Goal: Task Accomplishment & Management: Complete application form

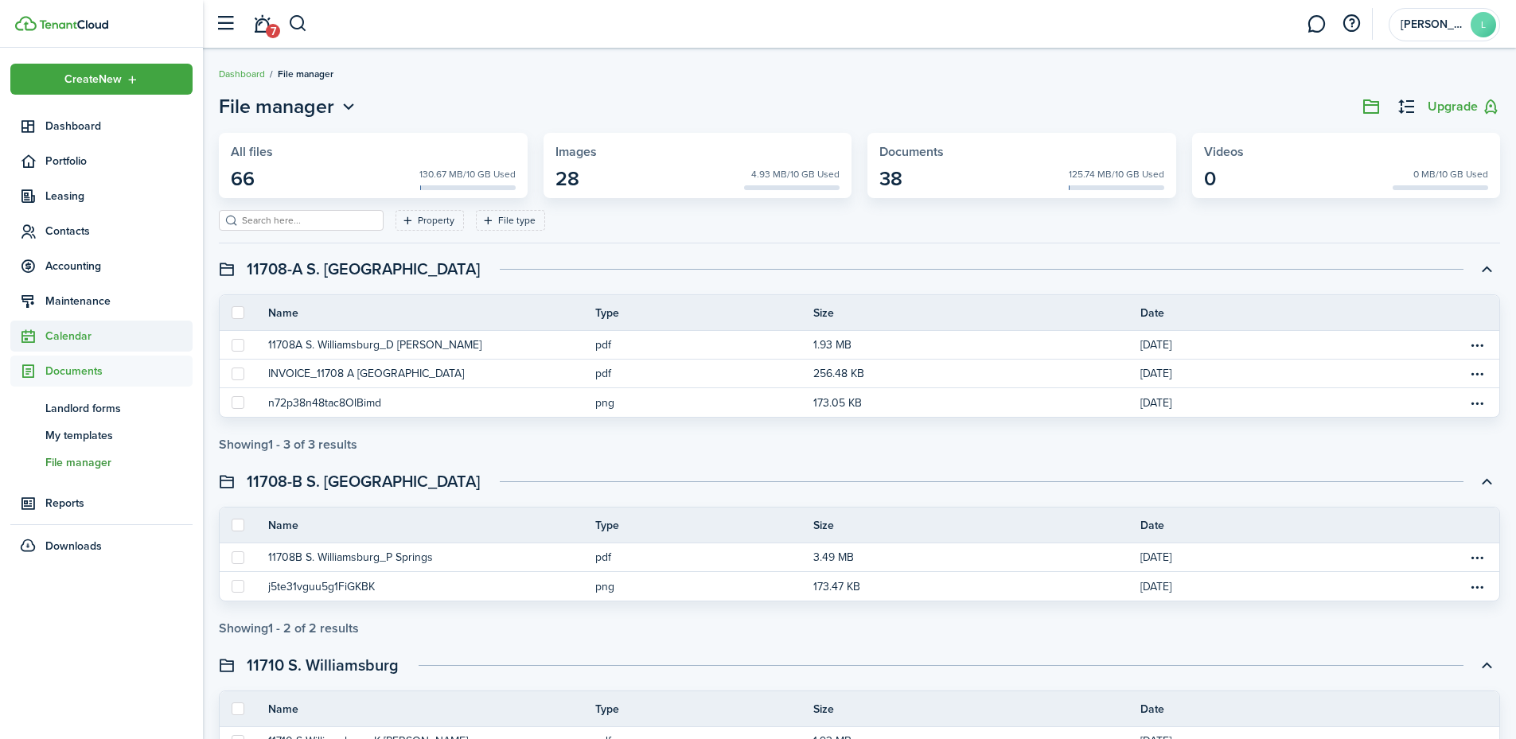
click at [68, 331] on span "Calendar" at bounding box center [118, 336] width 147 height 17
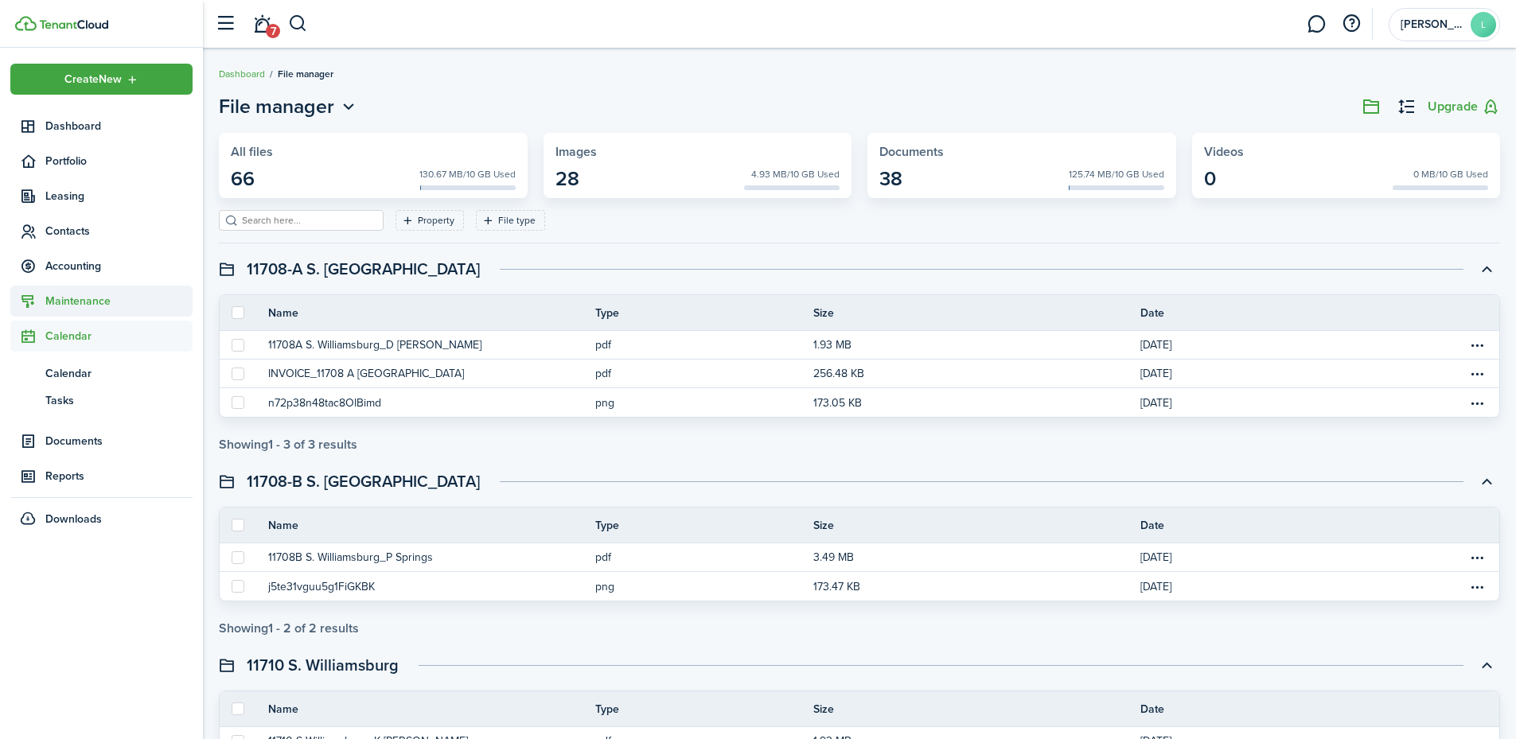
click at [76, 293] on span "Maintenance" at bounding box center [118, 301] width 147 height 17
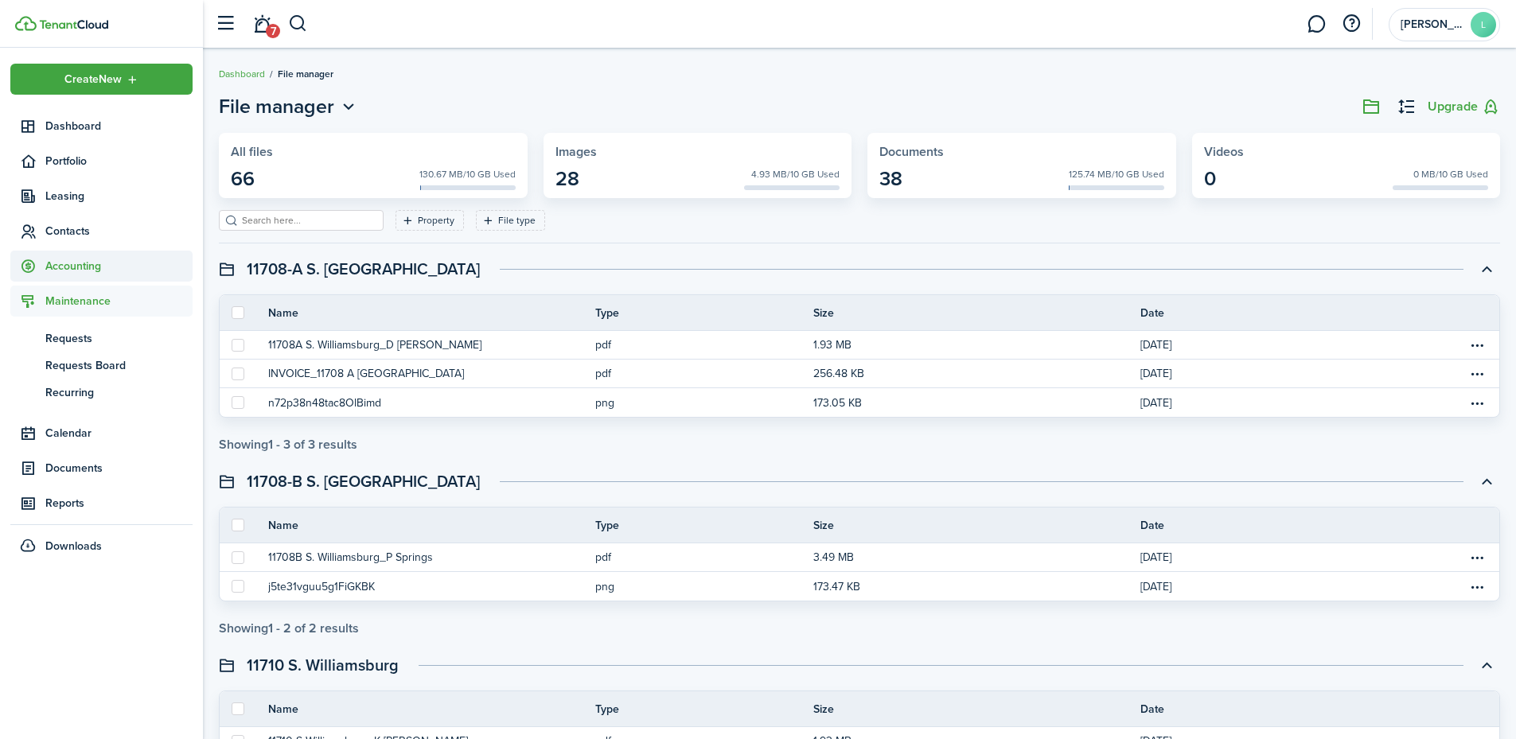
click at [70, 264] on span "Accounting" at bounding box center [118, 266] width 147 height 17
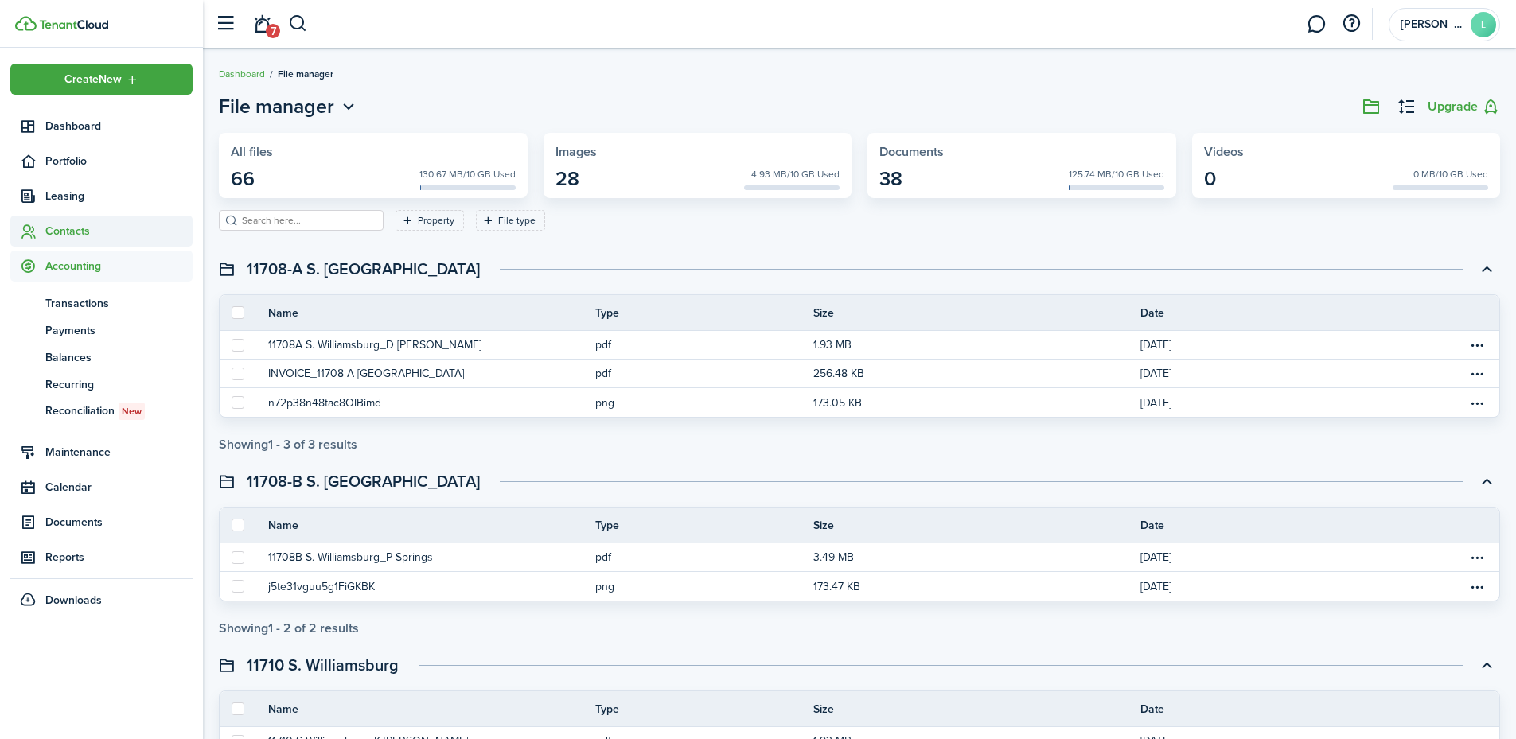
click at [74, 232] on span "Contacts" at bounding box center [118, 231] width 147 height 17
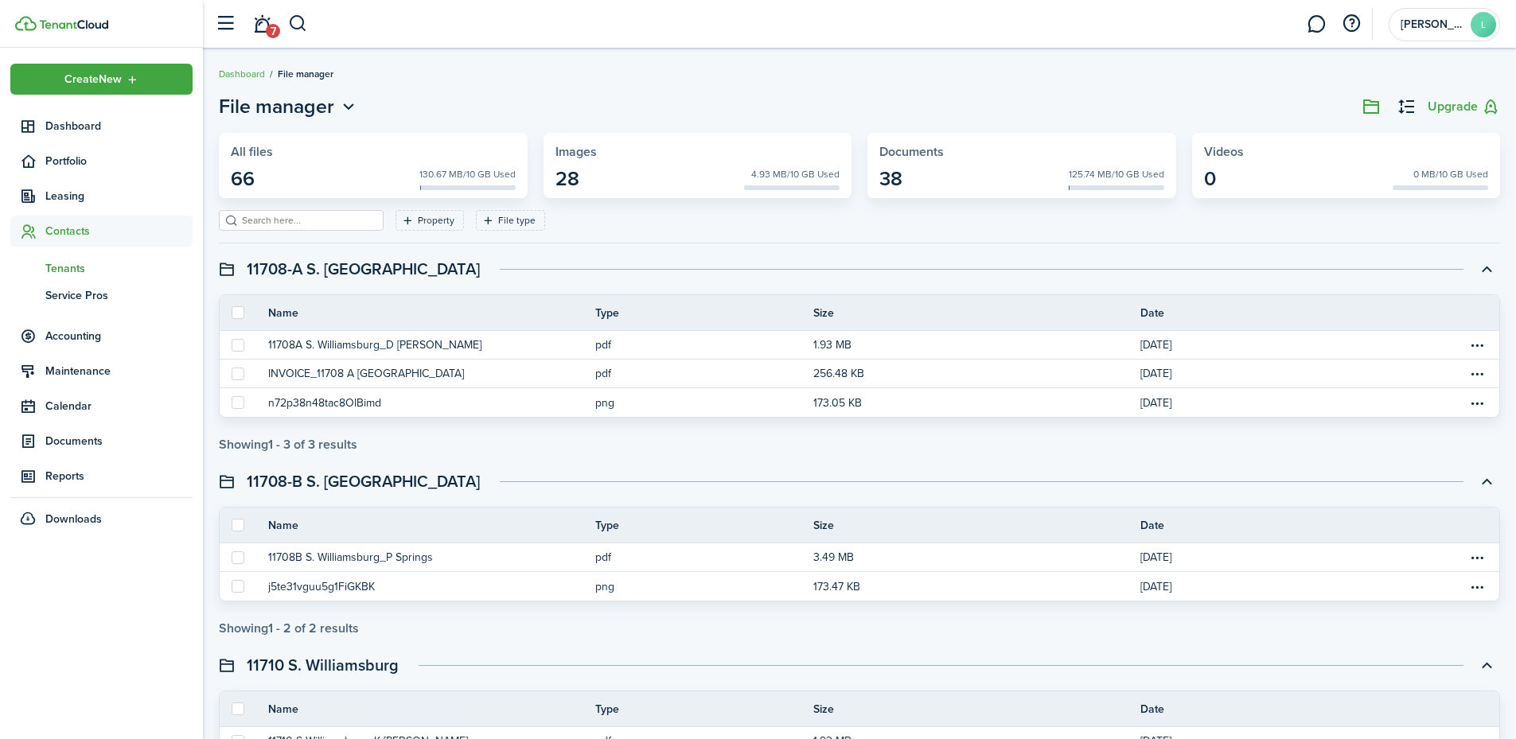
click at [74, 267] on span "Tenants" at bounding box center [118, 268] width 147 height 17
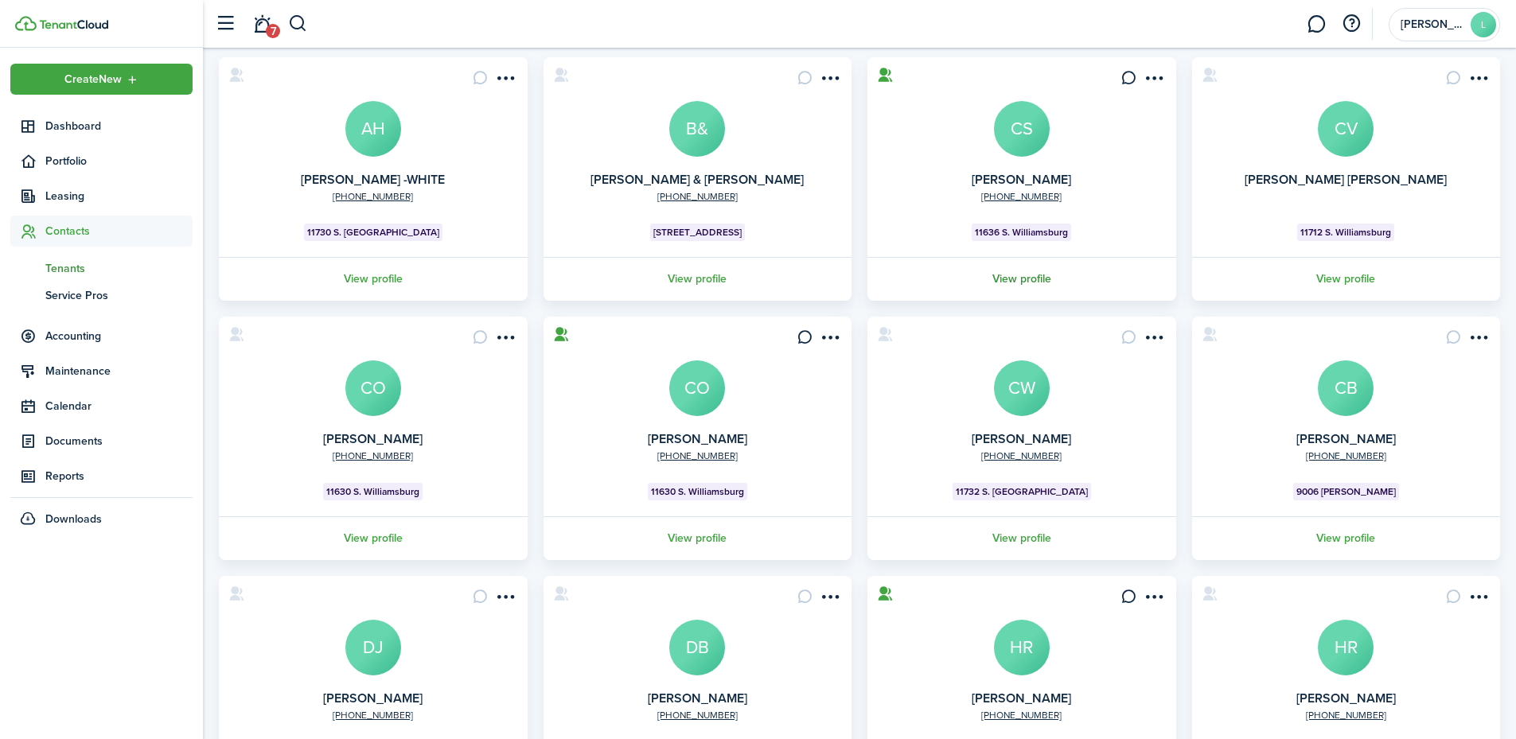
scroll to position [159, 0]
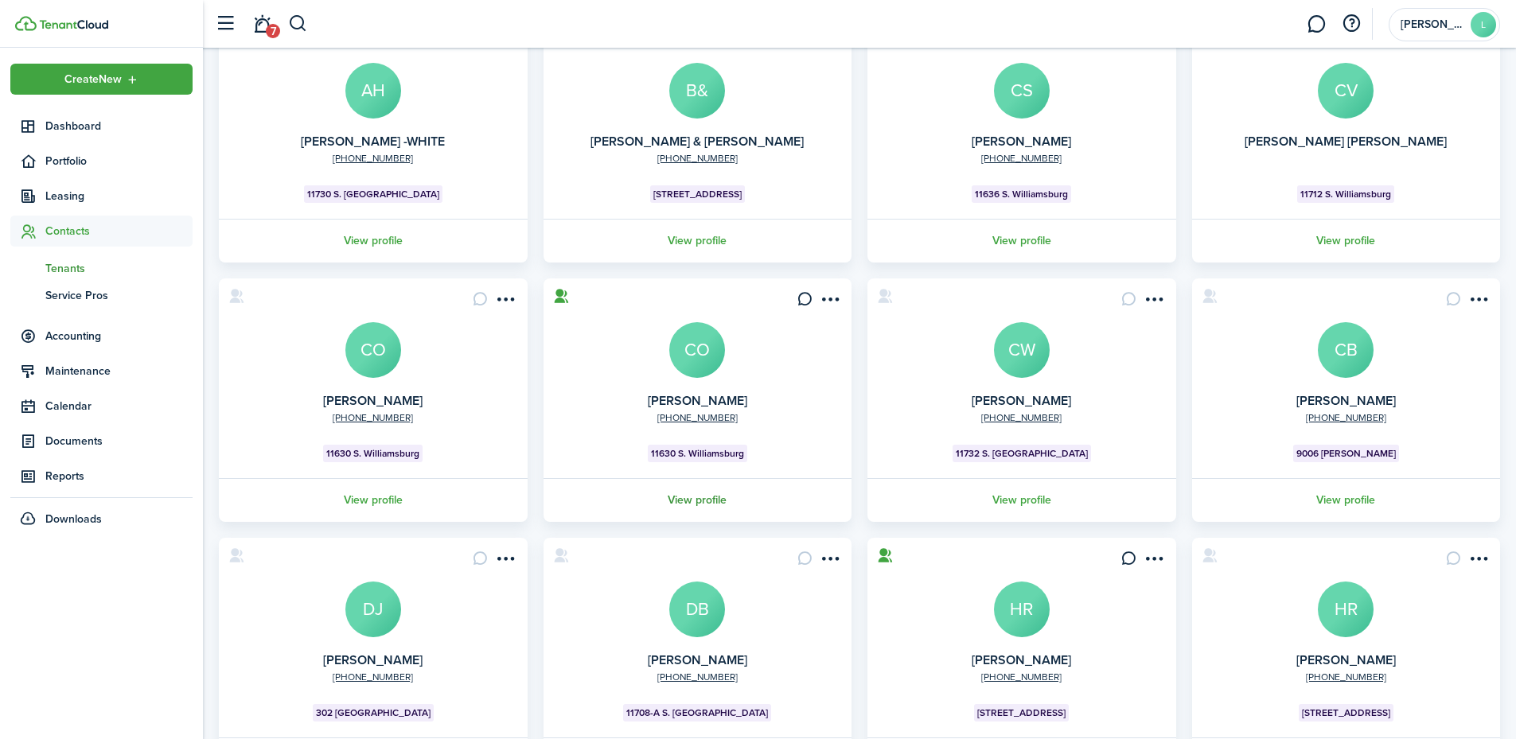
click at [706, 498] on link "View profile" at bounding box center [698, 500] width 314 height 44
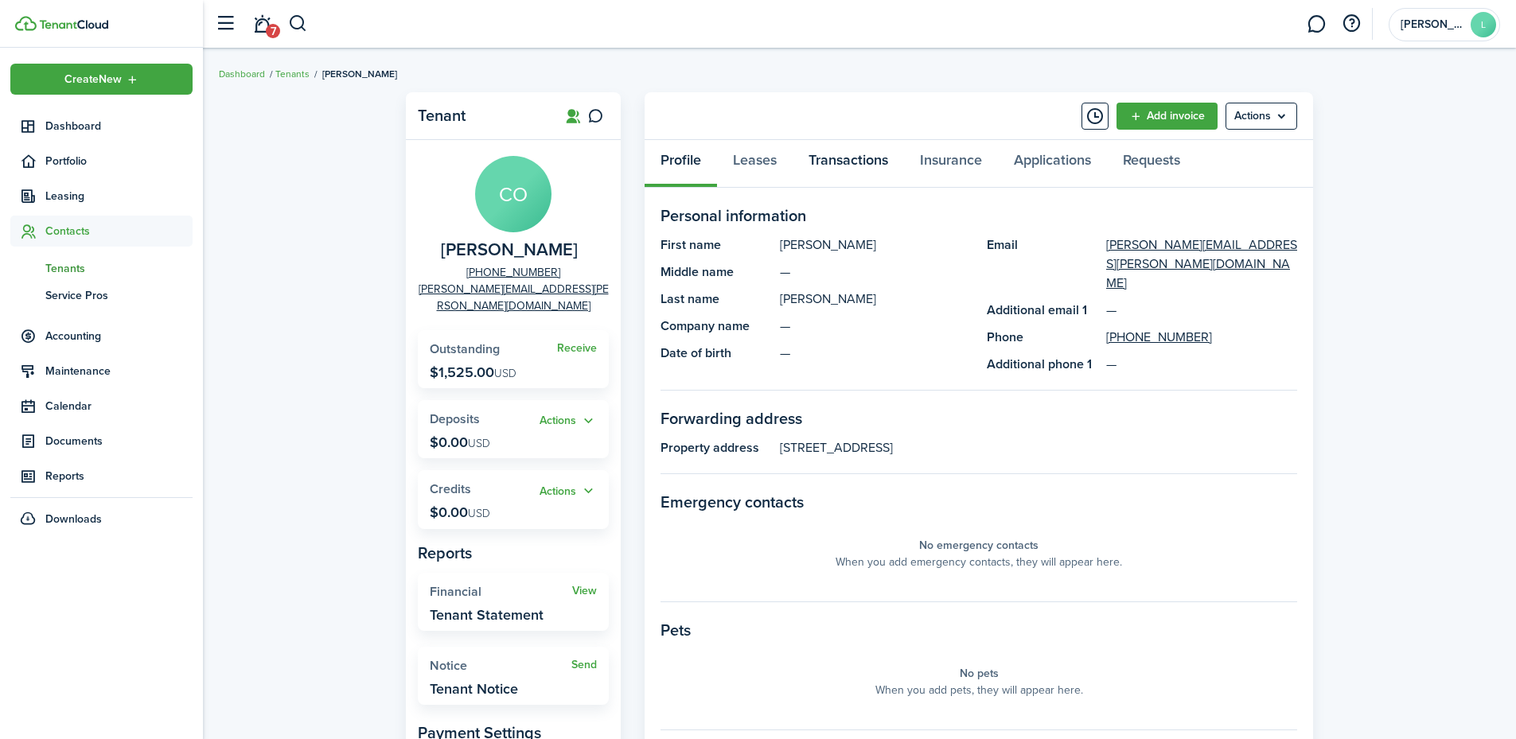
click at [872, 164] on link "Transactions" at bounding box center [848, 164] width 111 height 48
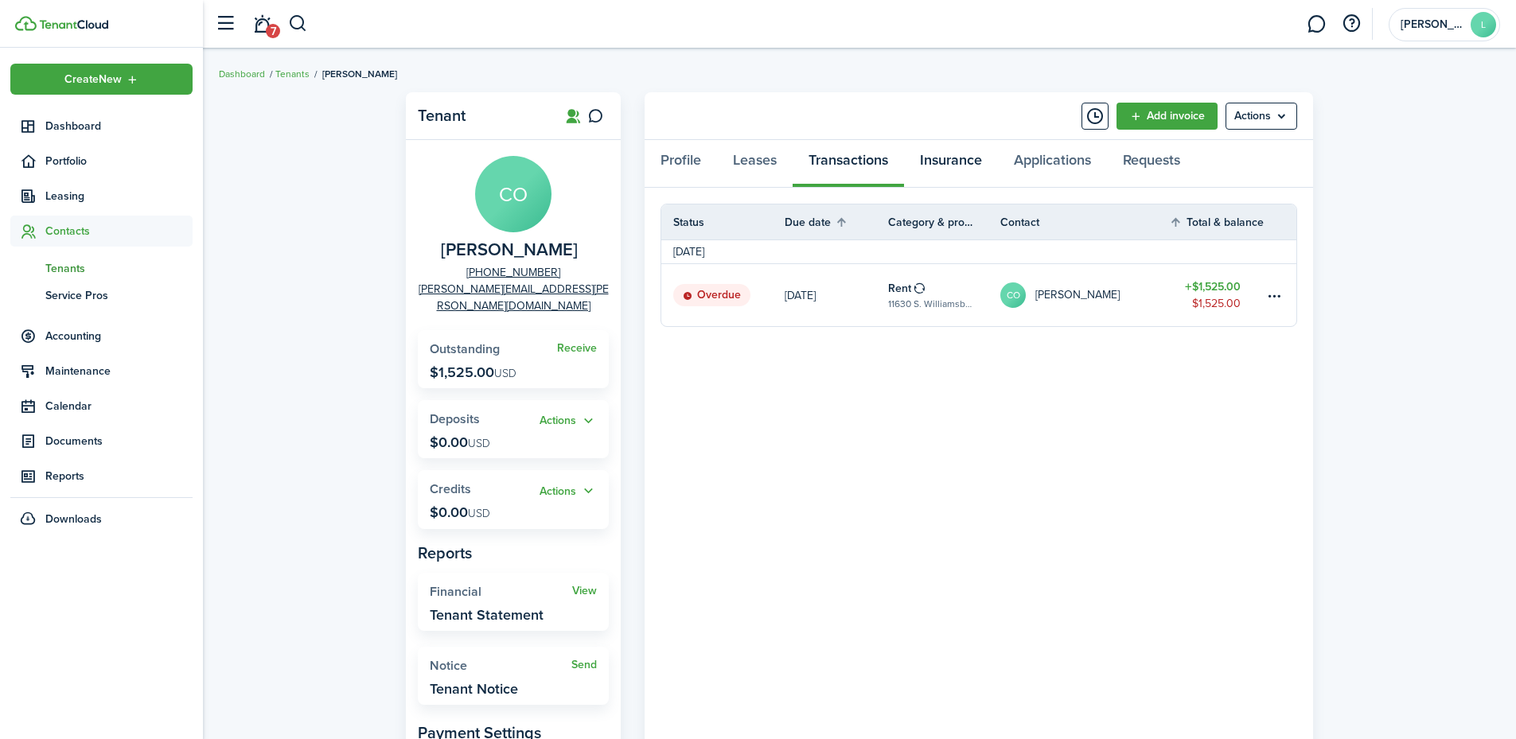
click at [954, 170] on link "Insurance" at bounding box center [951, 164] width 94 height 48
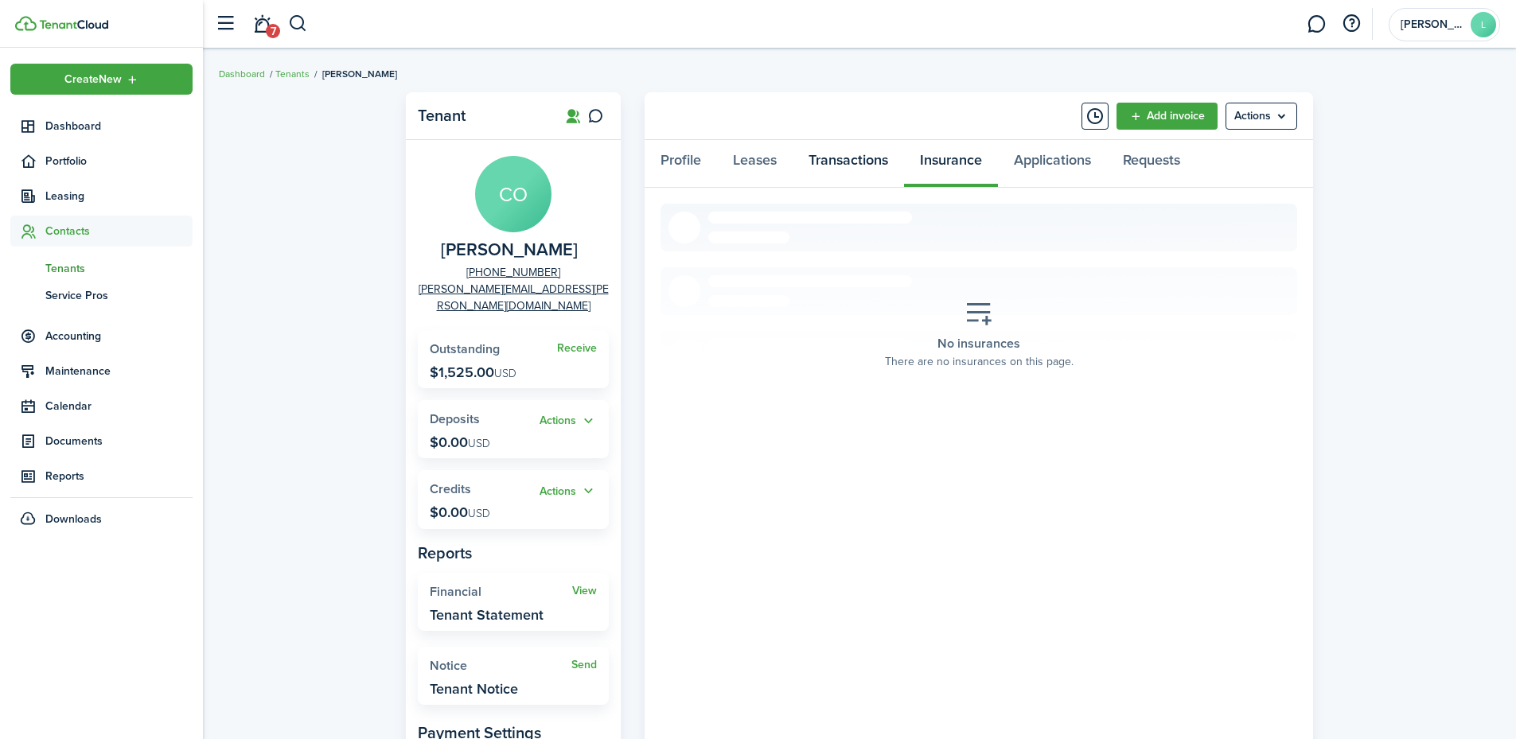
click at [859, 160] on link "Transactions" at bounding box center [848, 164] width 111 height 48
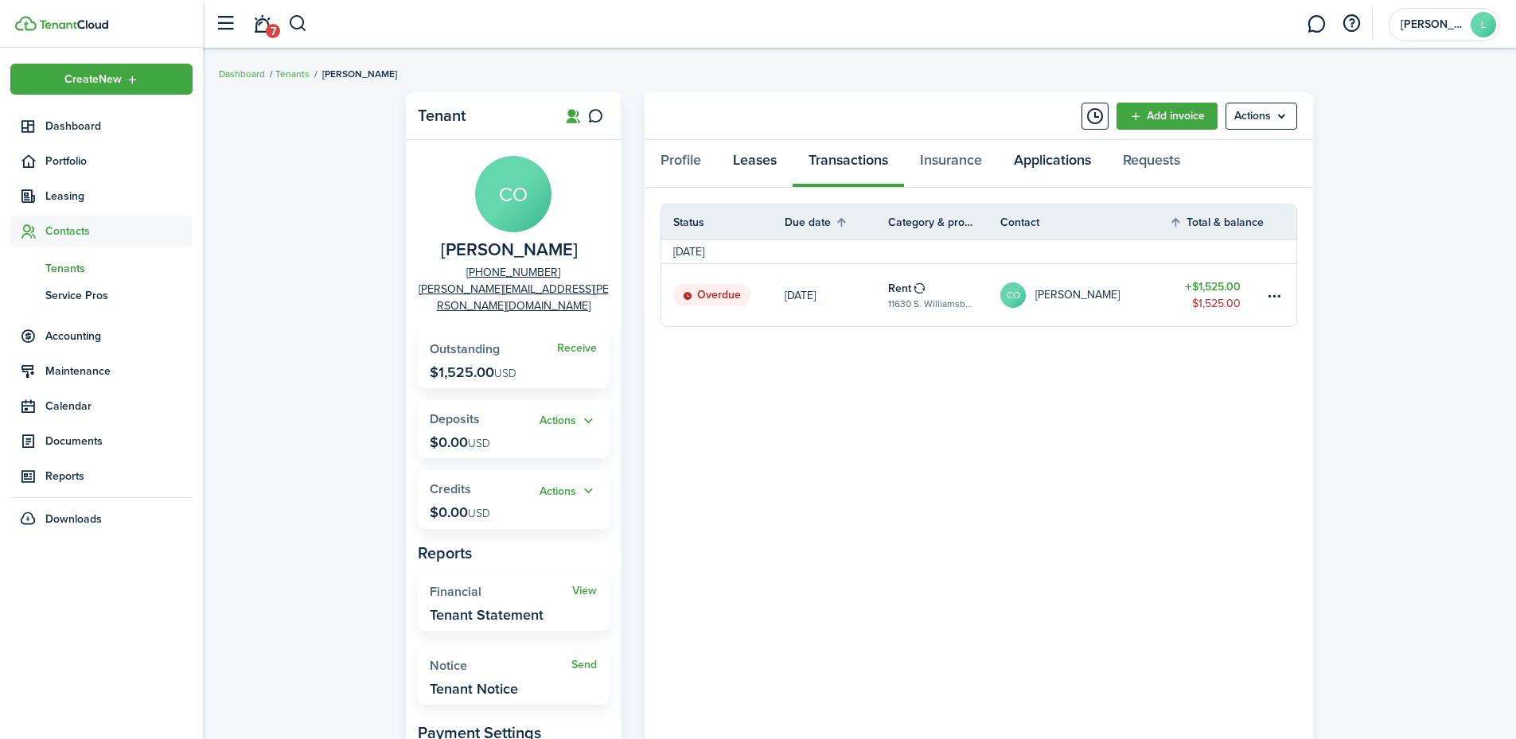
drag, startPoint x: 762, startPoint y: 163, endPoint x: 1061, endPoint y: 171, distance: 298.6
click at [769, 164] on link "Leases" at bounding box center [755, 164] width 76 height 48
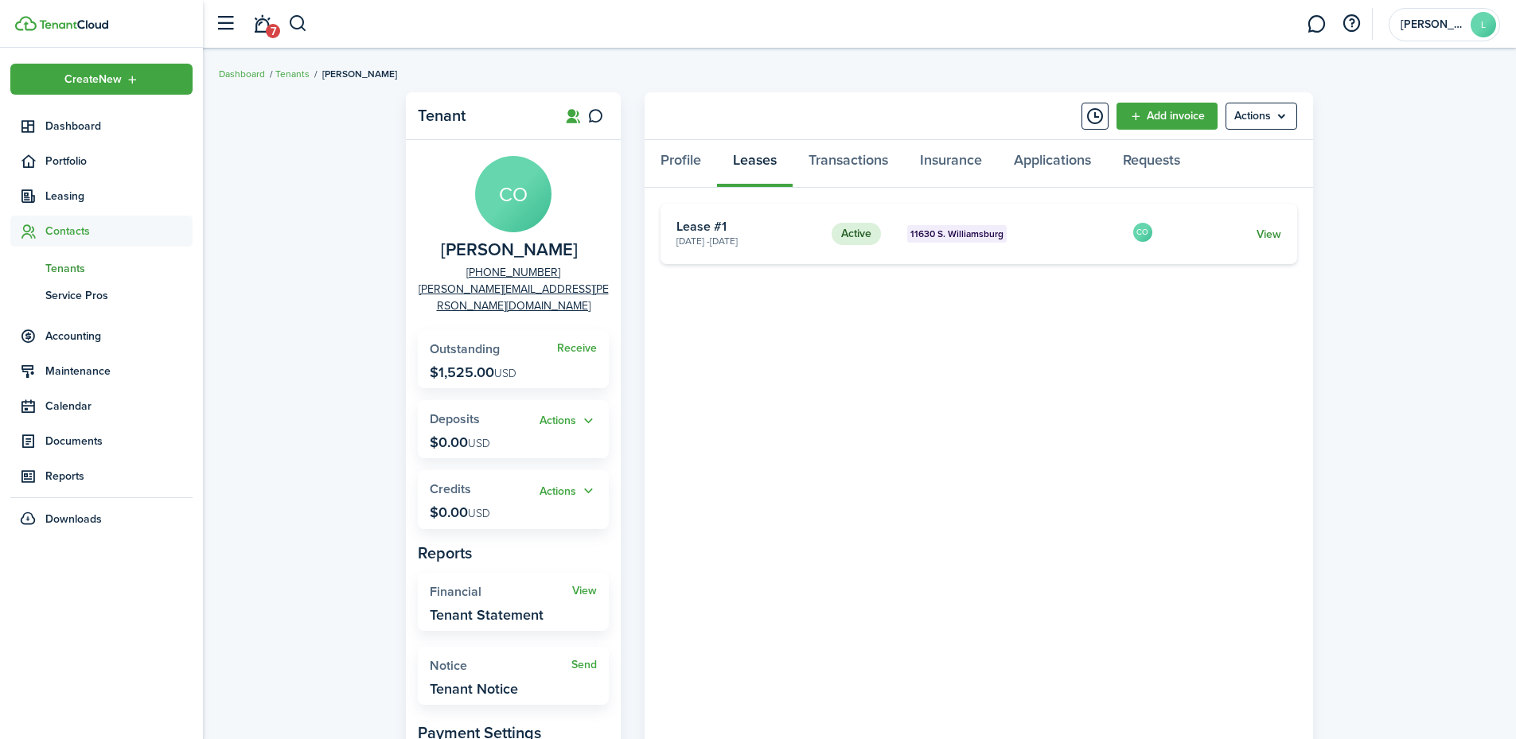
click at [1270, 233] on link "View" at bounding box center [1269, 234] width 25 height 17
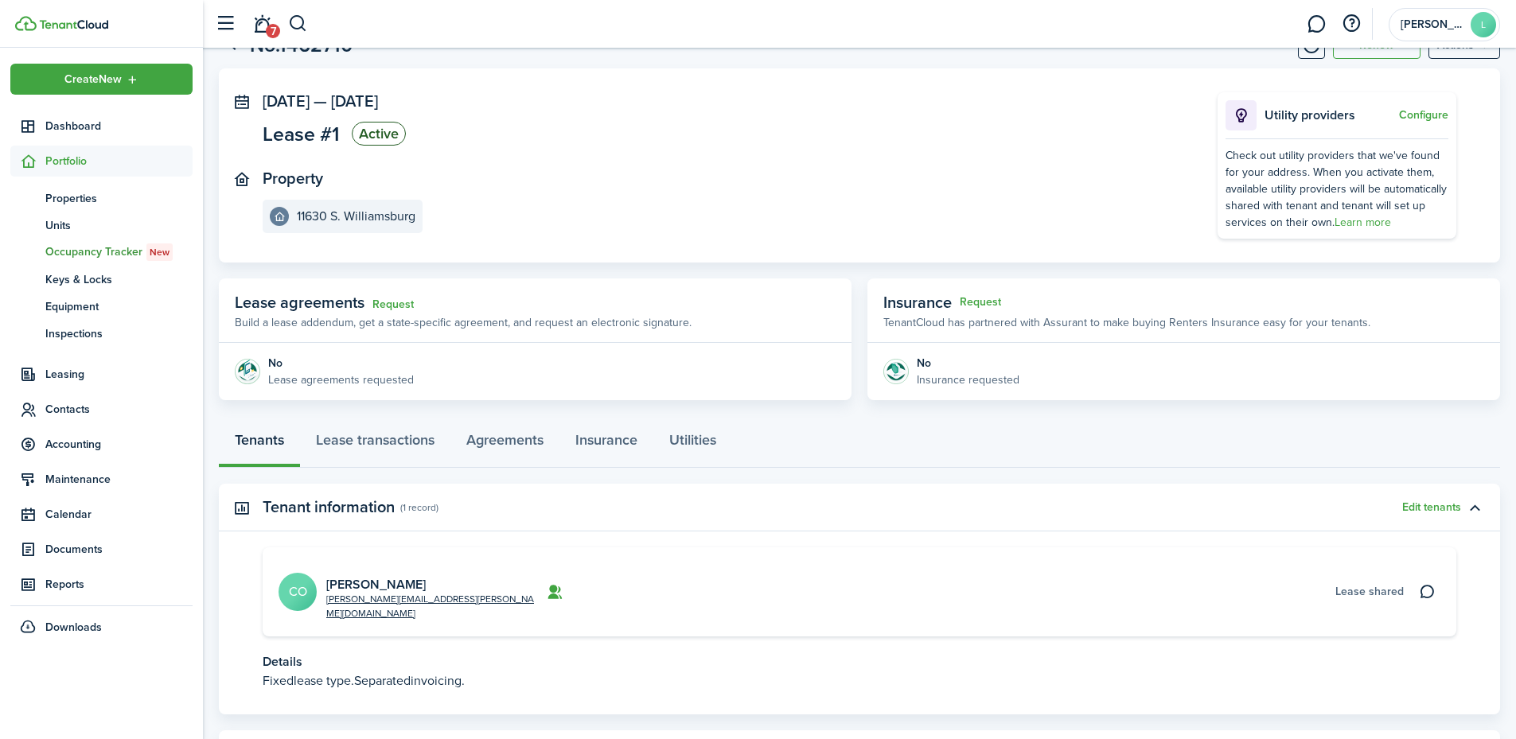
scroll to position [126, 0]
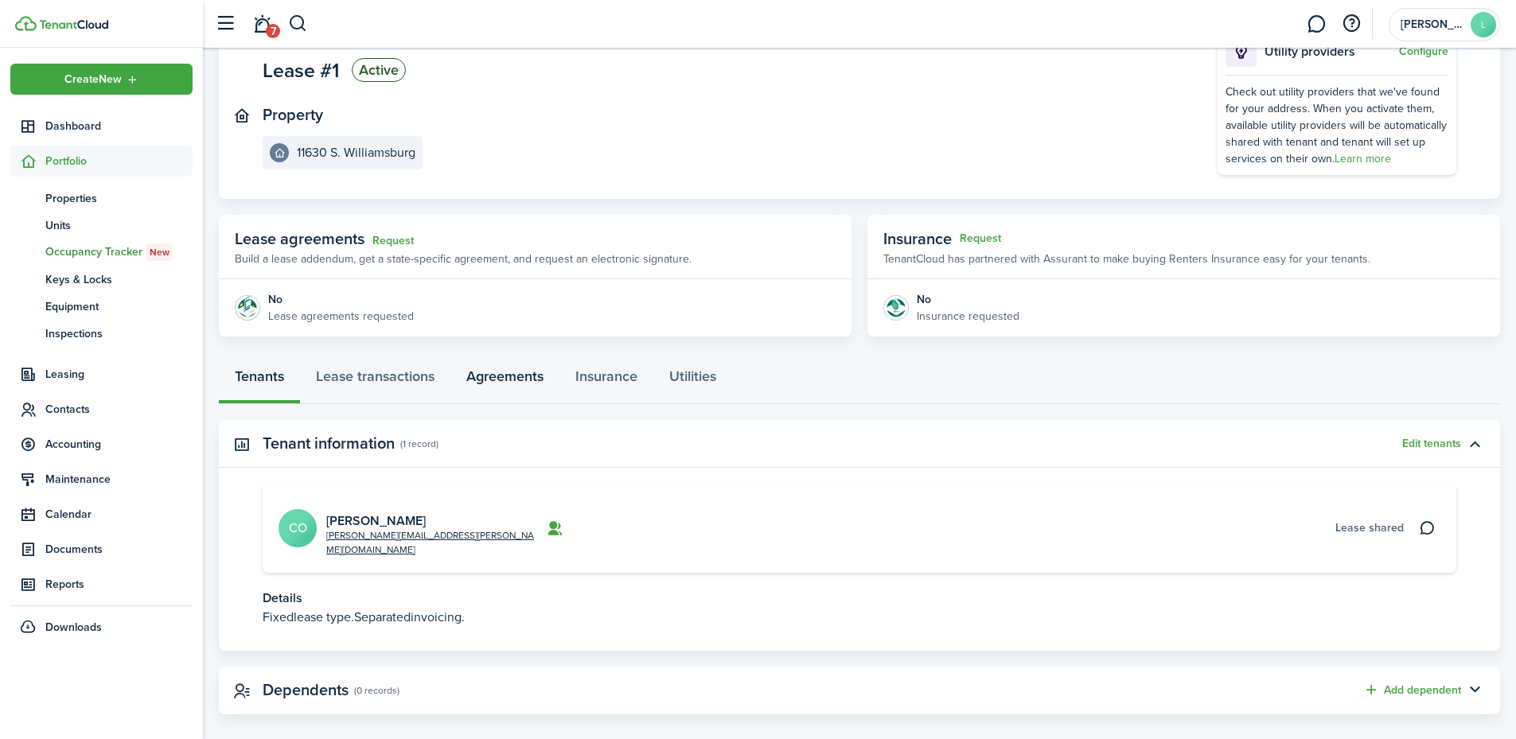
click at [504, 376] on link "Agreements" at bounding box center [504, 381] width 109 height 48
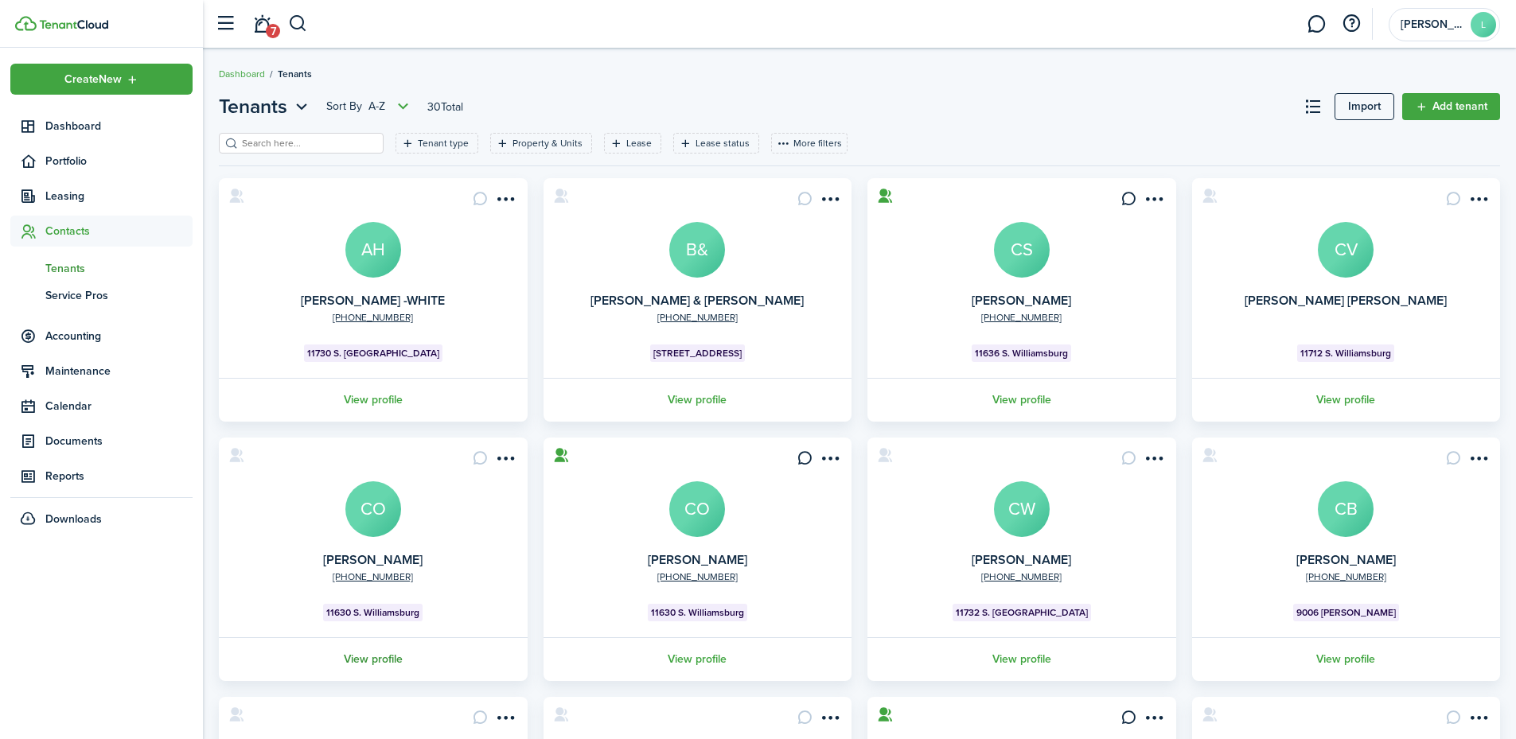
click at [396, 659] on link "View profile" at bounding box center [373, 660] width 314 height 44
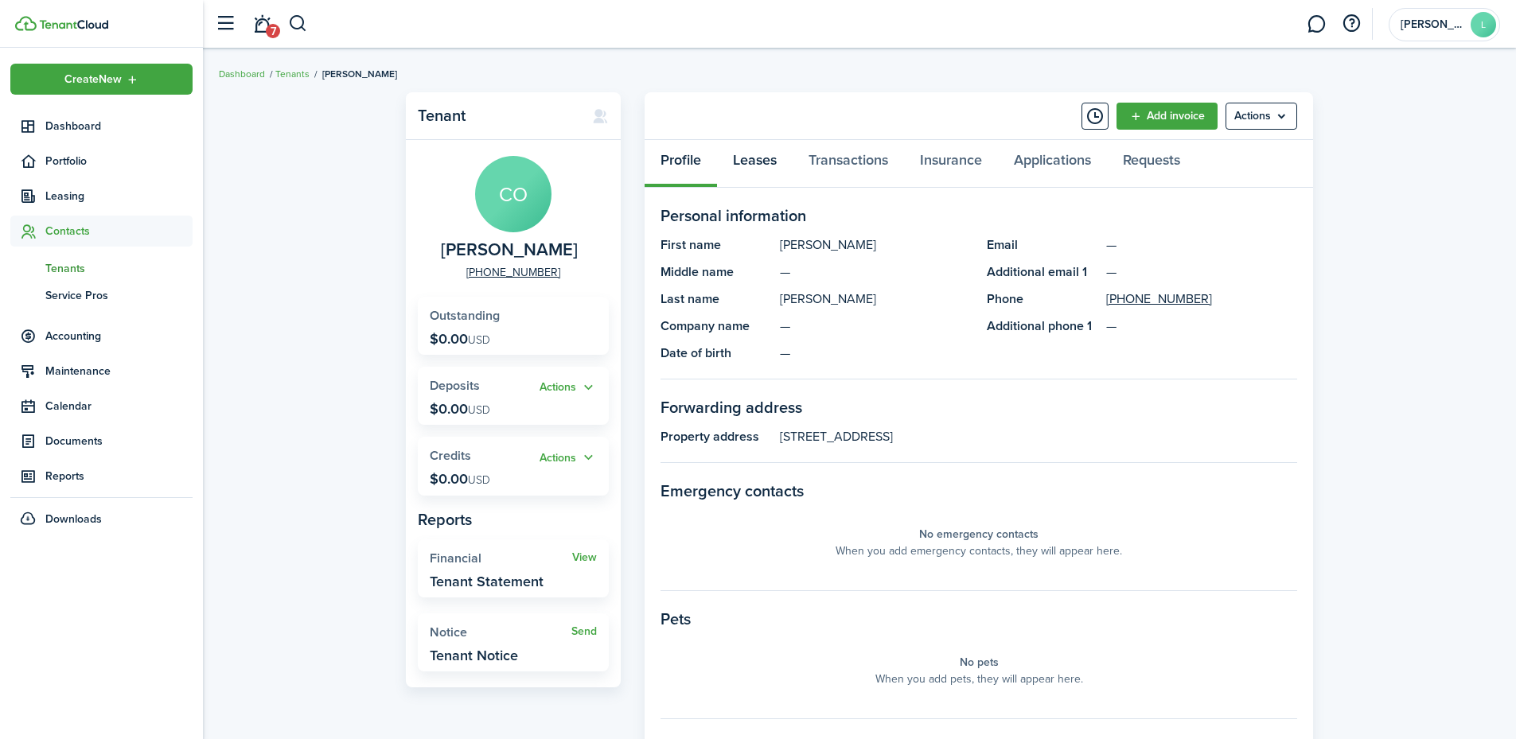
click at [769, 164] on link "Leases" at bounding box center [755, 164] width 76 height 48
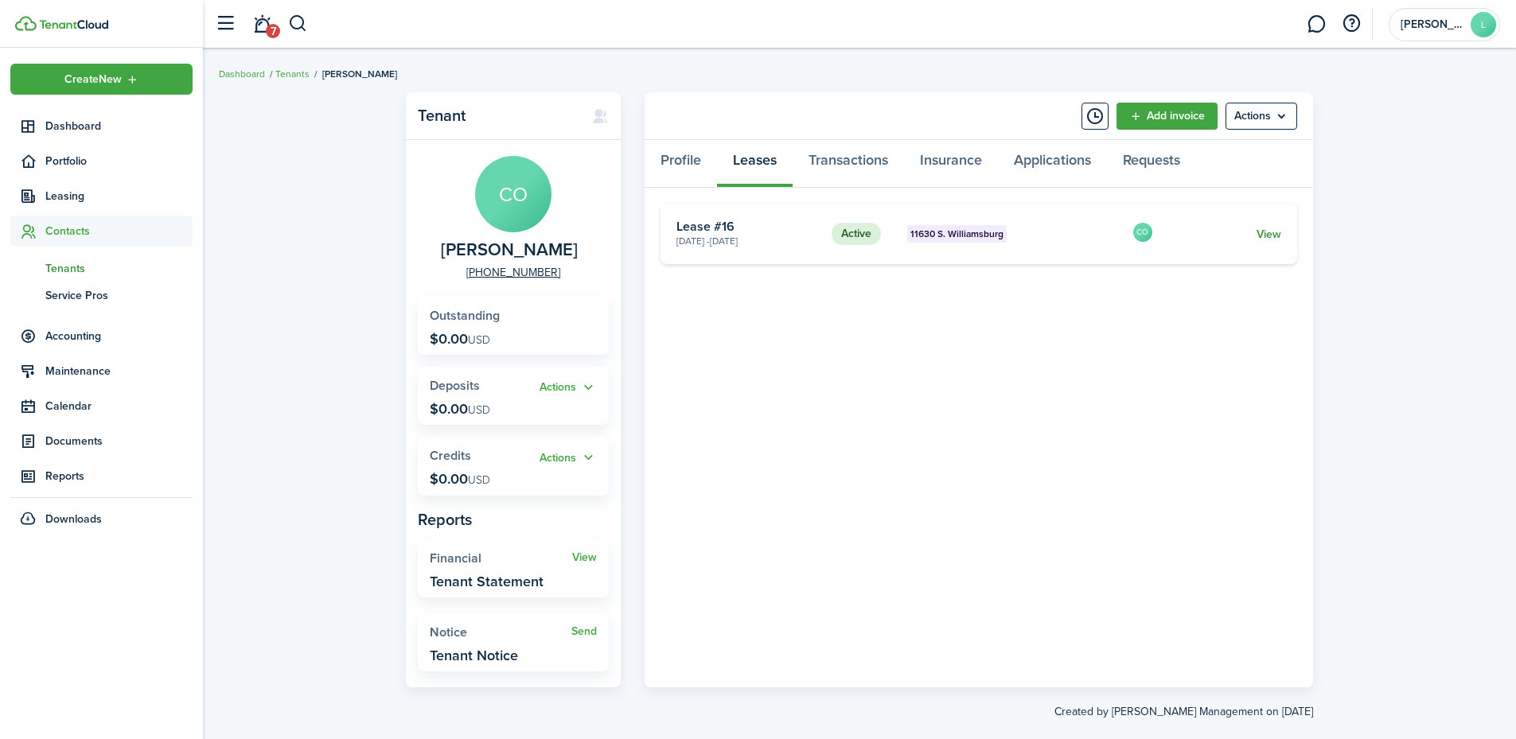
click at [1269, 228] on link "View" at bounding box center [1269, 234] width 25 height 17
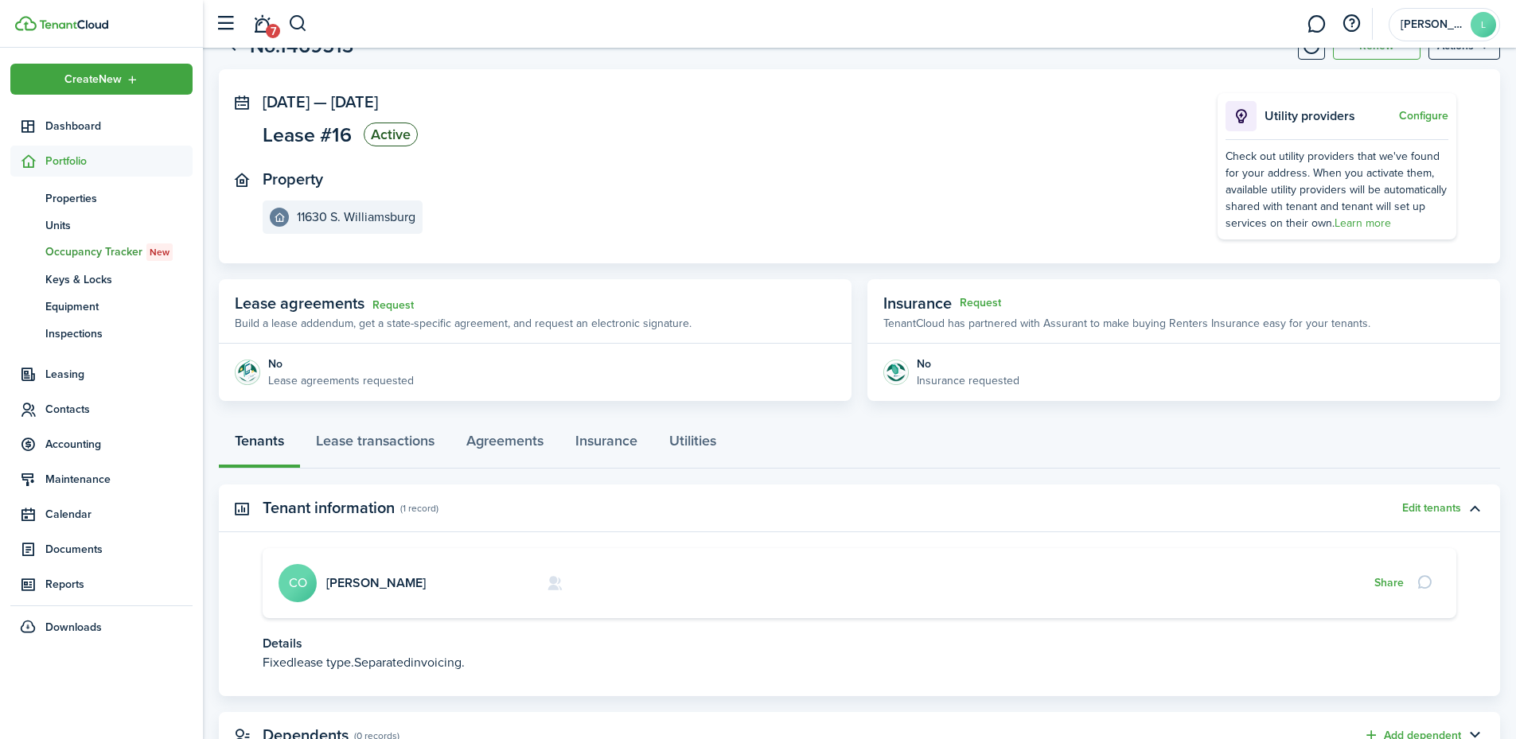
scroll to position [126, 0]
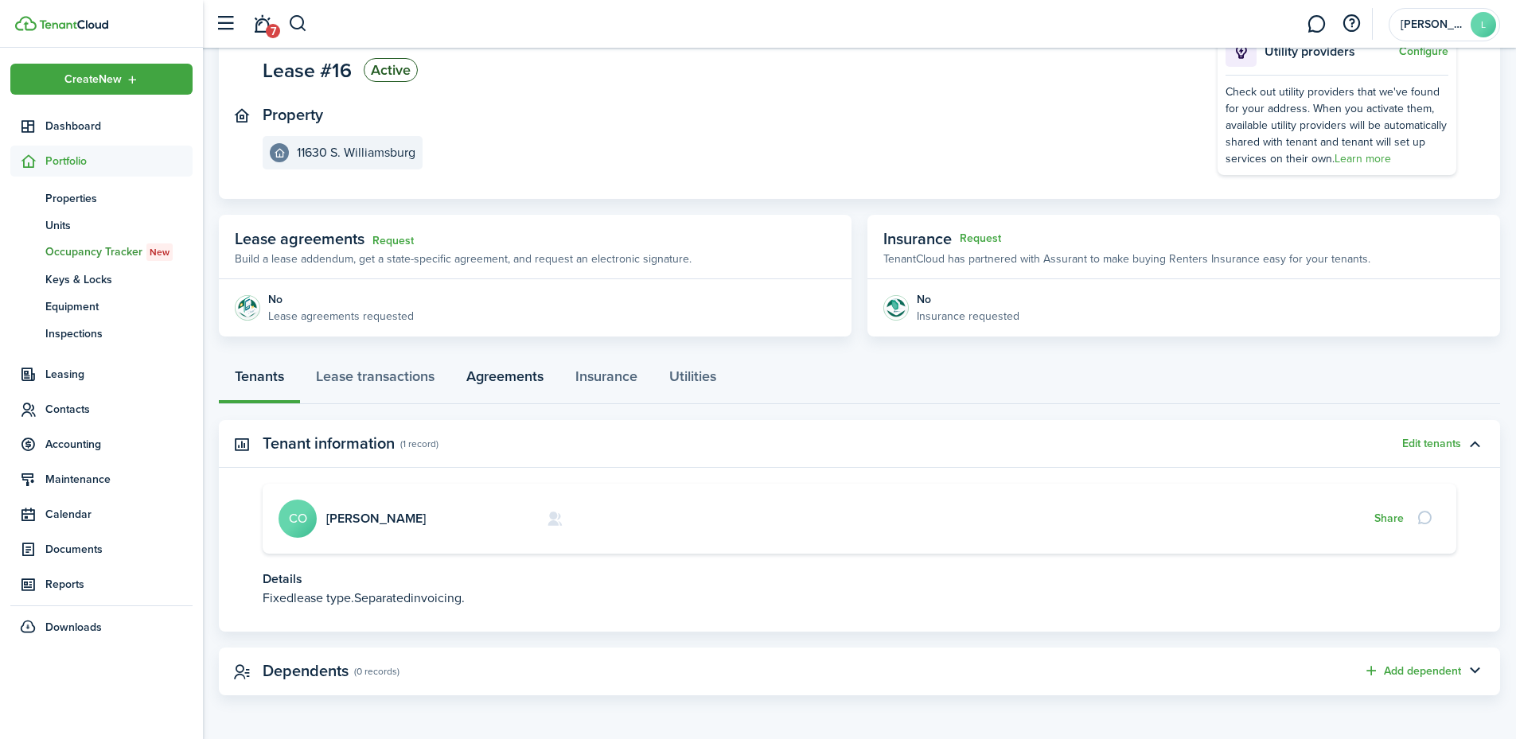
click at [497, 371] on link "Agreements" at bounding box center [504, 381] width 109 height 48
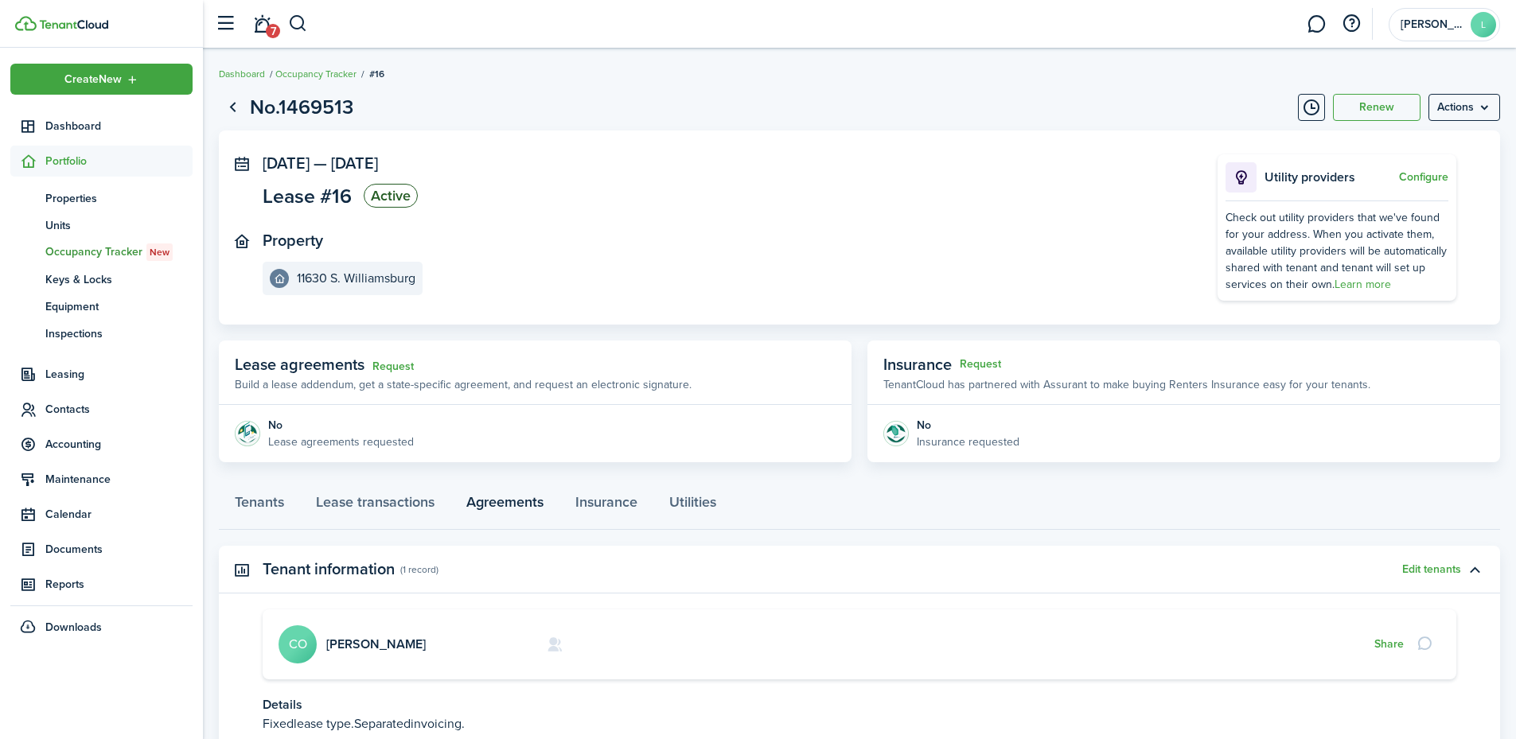
scroll to position [126, 0]
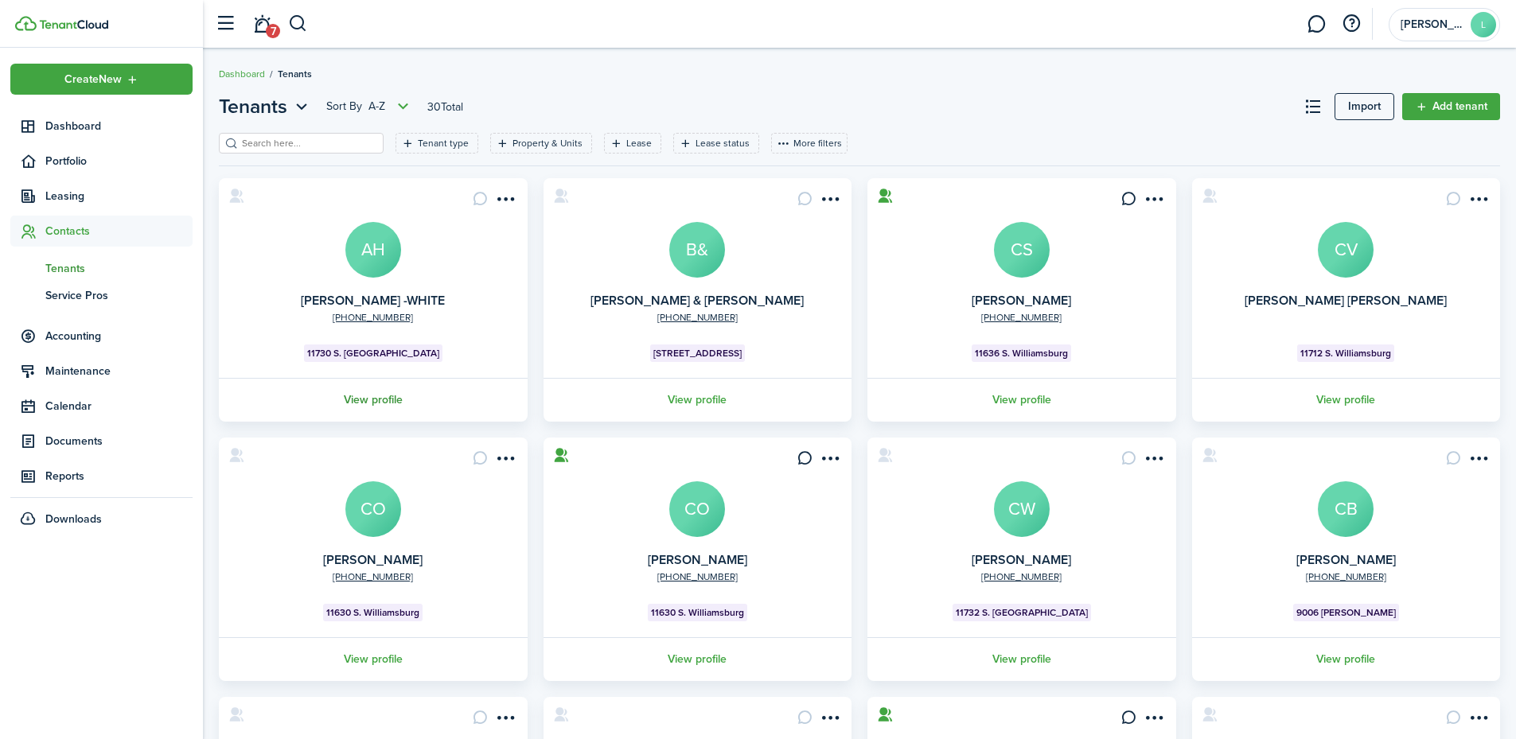
click at [270, 421] on link "View profile" at bounding box center [373, 400] width 314 height 44
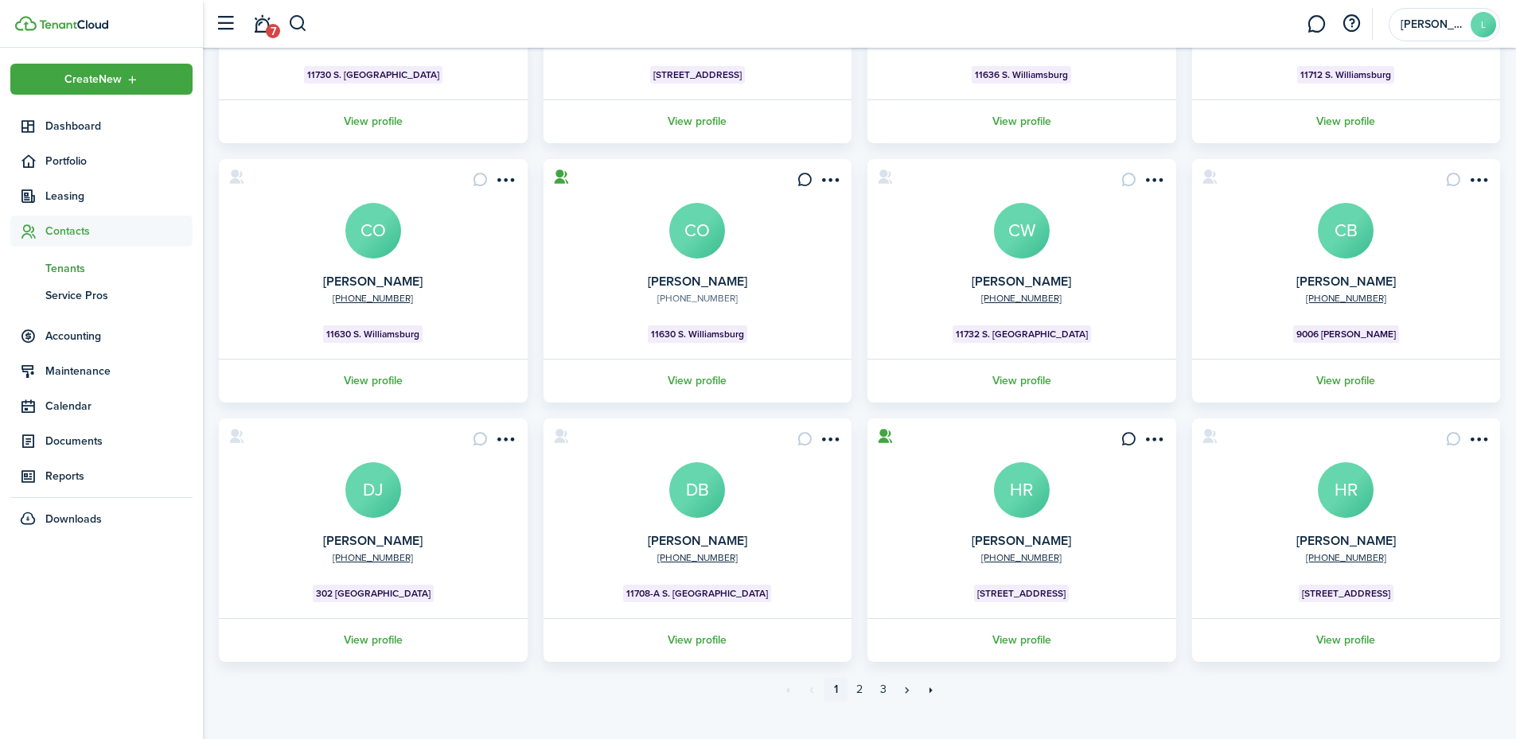
scroll to position [301, 0]
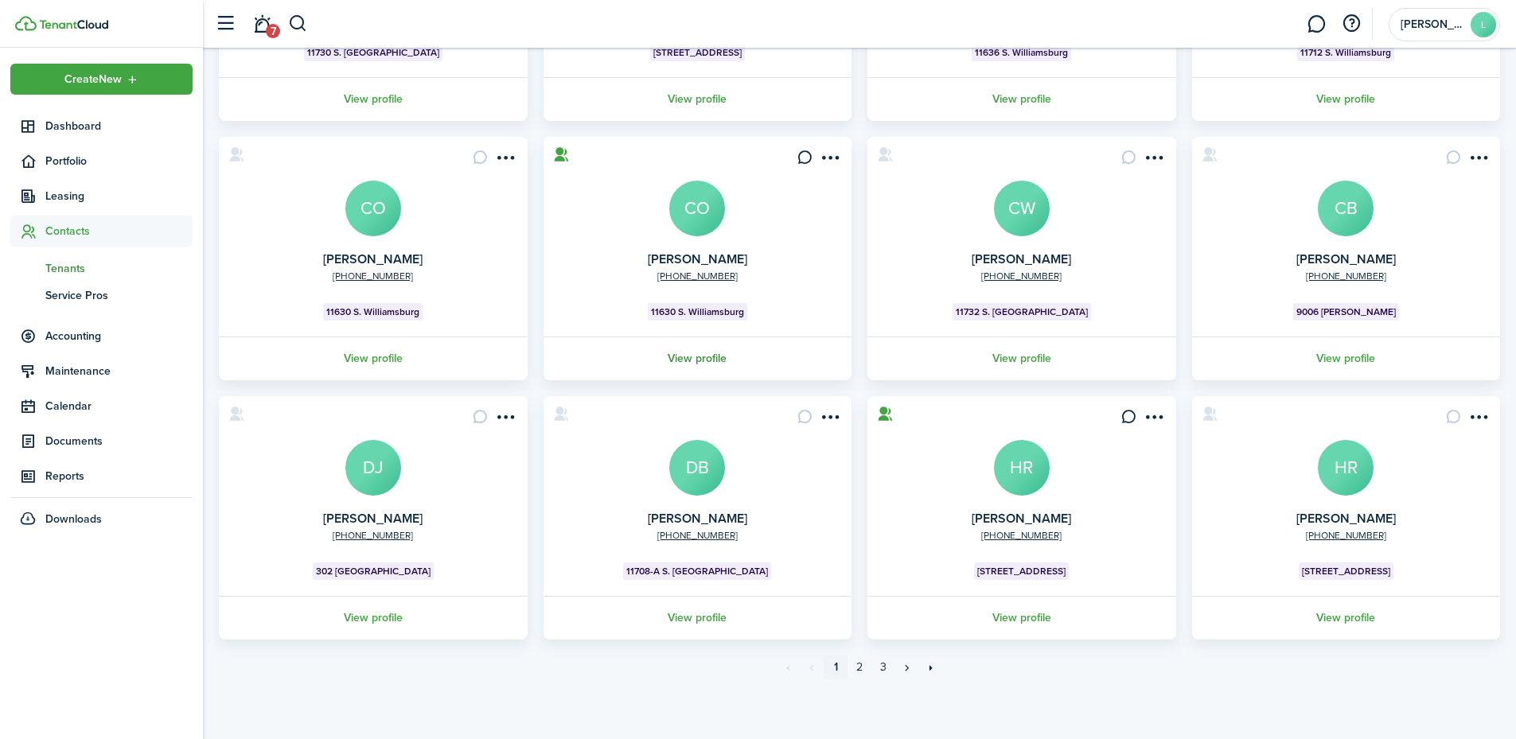
click at [710, 357] on link "View profile" at bounding box center [698, 359] width 314 height 44
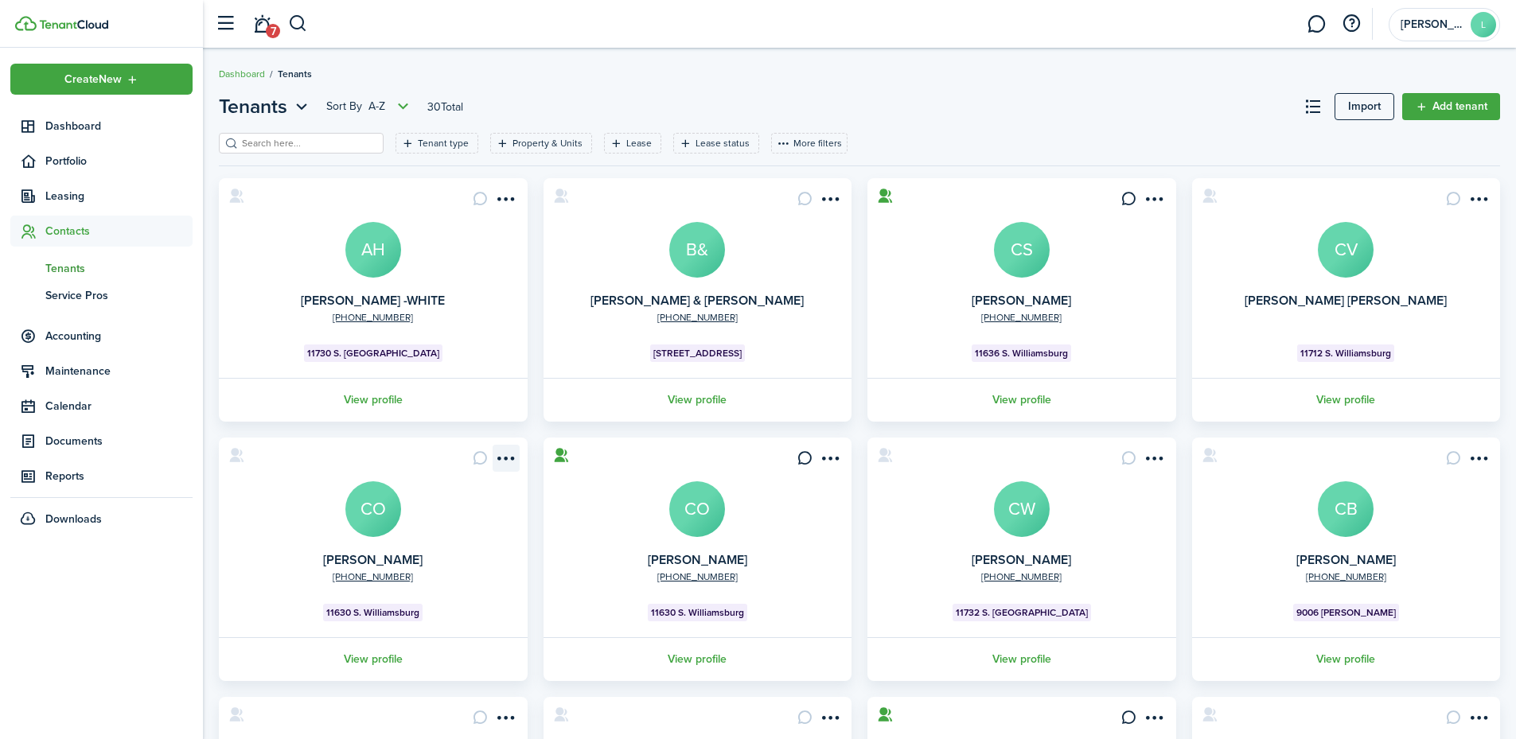
click at [502, 462] on menu-btn-icon "Open menu" at bounding box center [506, 458] width 27 height 27
click at [276, 614] on card "+1 619-971-6376 CHRISTINA OZUNA CO 11630 S. Williamsburg View profile" at bounding box center [373, 560] width 309 height 244
click at [236, 456] on icon at bounding box center [236, 455] width 17 height 16
click at [511, 452] on menu-btn-icon "Open menu" at bounding box center [506, 458] width 27 height 27
click at [433, 445] on card "+1 619-971-6376 CHRISTINA OZUNA CO 11630 S. Williamsburg View profile" at bounding box center [373, 560] width 309 height 244
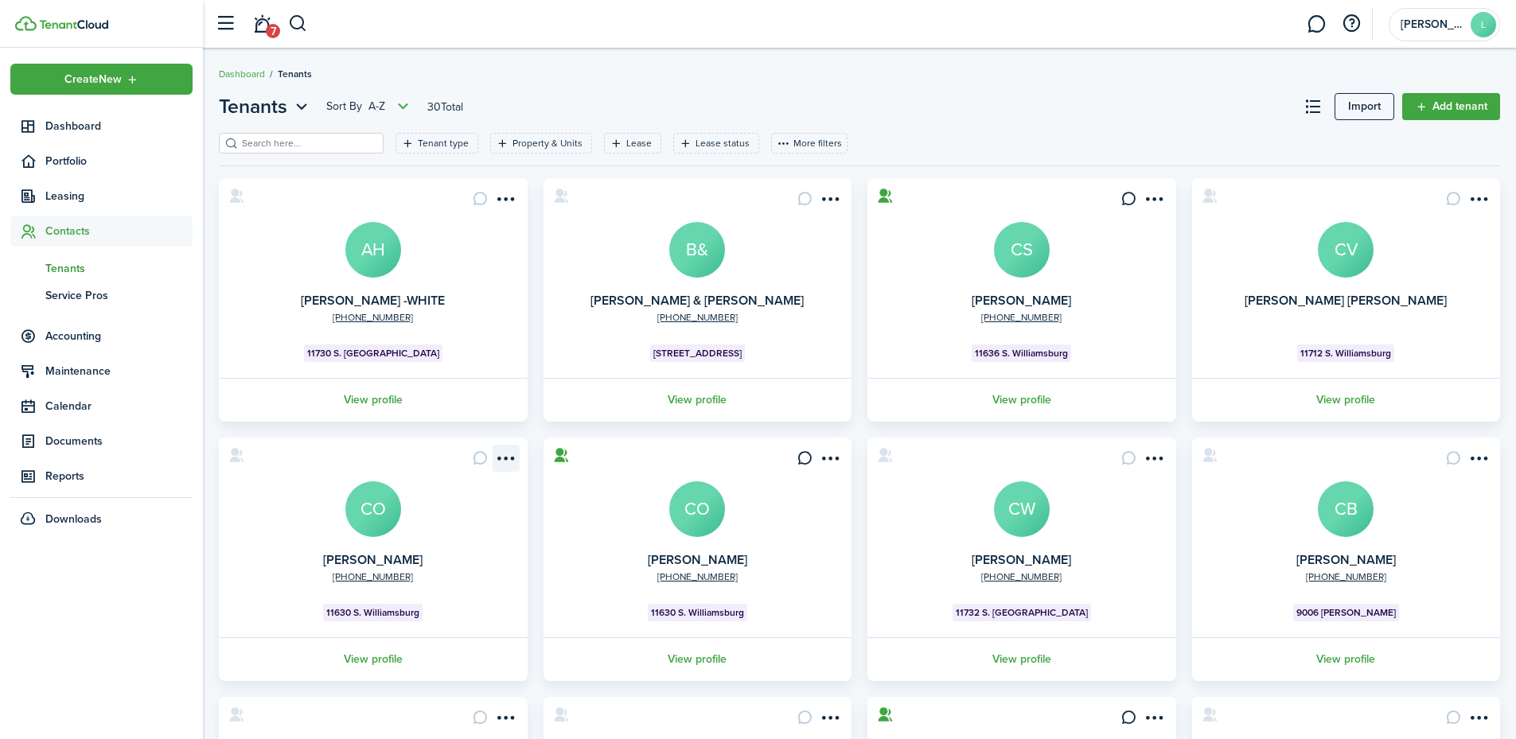
click at [514, 457] on menu-btn-icon "Open menu" at bounding box center [506, 458] width 27 height 27
click at [352, 460] on card "+1 619-971-6376 CHRISTINA OZUNA CO 11630 S. Williamsburg View profile" at bounding box center [373, 560] width 309 height 244
click at [379, 508] on avatar-text "CO" at bounding box center [373, 510] width 56 height 56
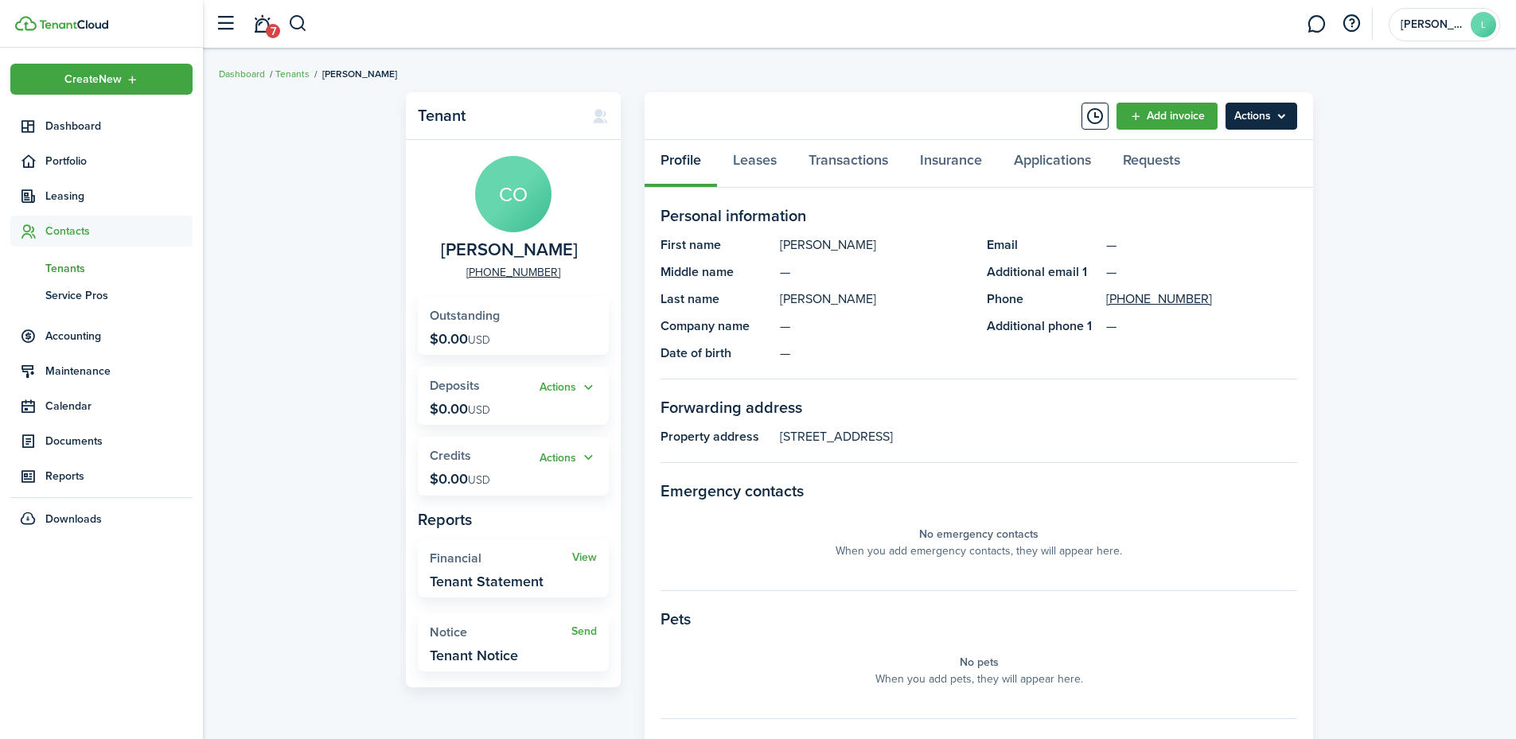
click at [1290, 116] on menu-btn "Actions" at bounding box center [1262, 116] width 72 height 27
click at [1205, 345] on panel-main-group "First name CHRISTINA Middle name — Last name OZUNA Company name — Date of birth…" at bounding box center [979, 299] width 637 height 127
click at [517, 331] on widget-stats "Outstanding $0.00 USD" at bounding box center [513, 326] width 191 height 58
click at [755, 325] on panel-main-title "Company name" at bounding box center [716, 326] width 111 height 19
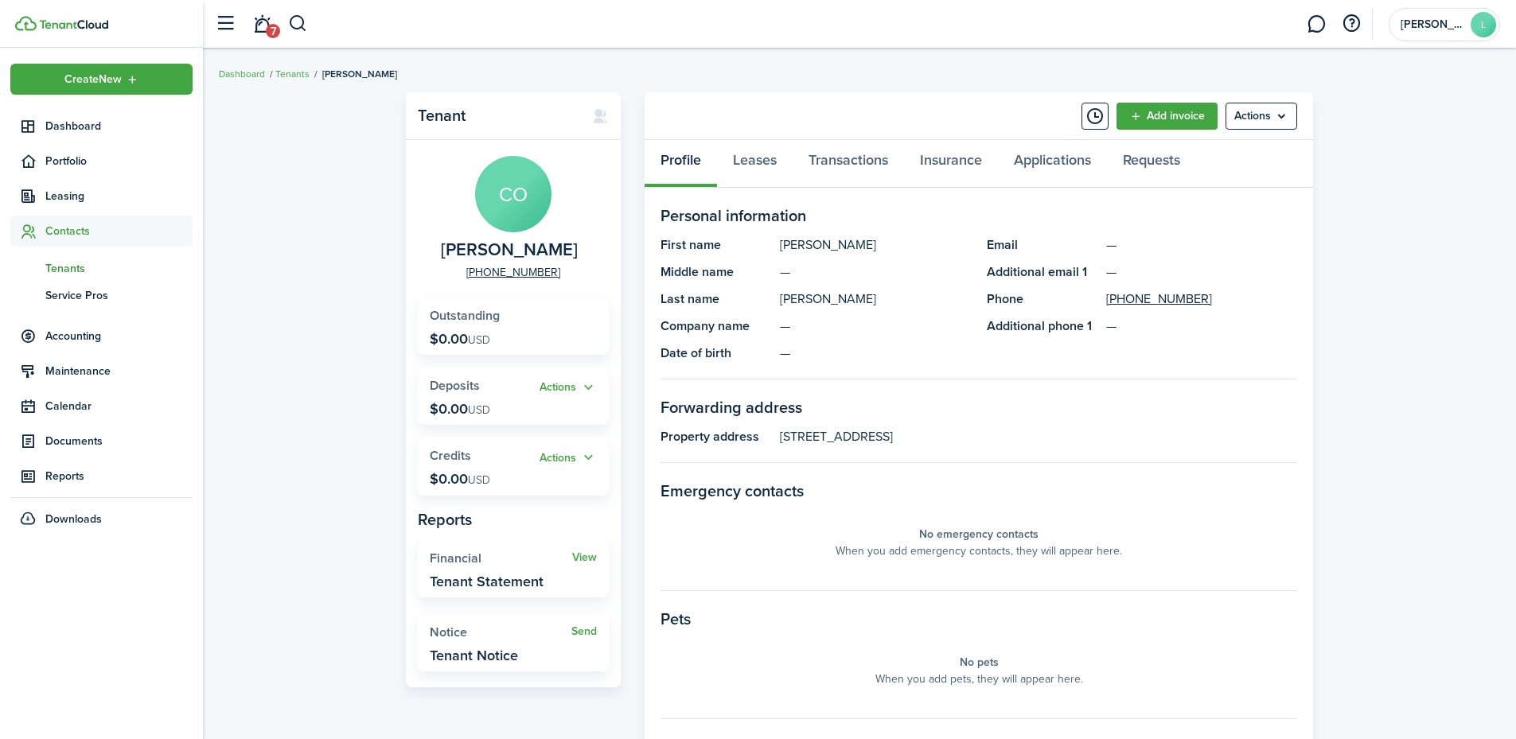
click at [755, 325] on panel-main-title "Company name" at bounding box center [716, 326] width 111 height 19
click at [948, 206] on panel-main-section-title "Personal information" at bounding box center [979, 216] width 637 height 24
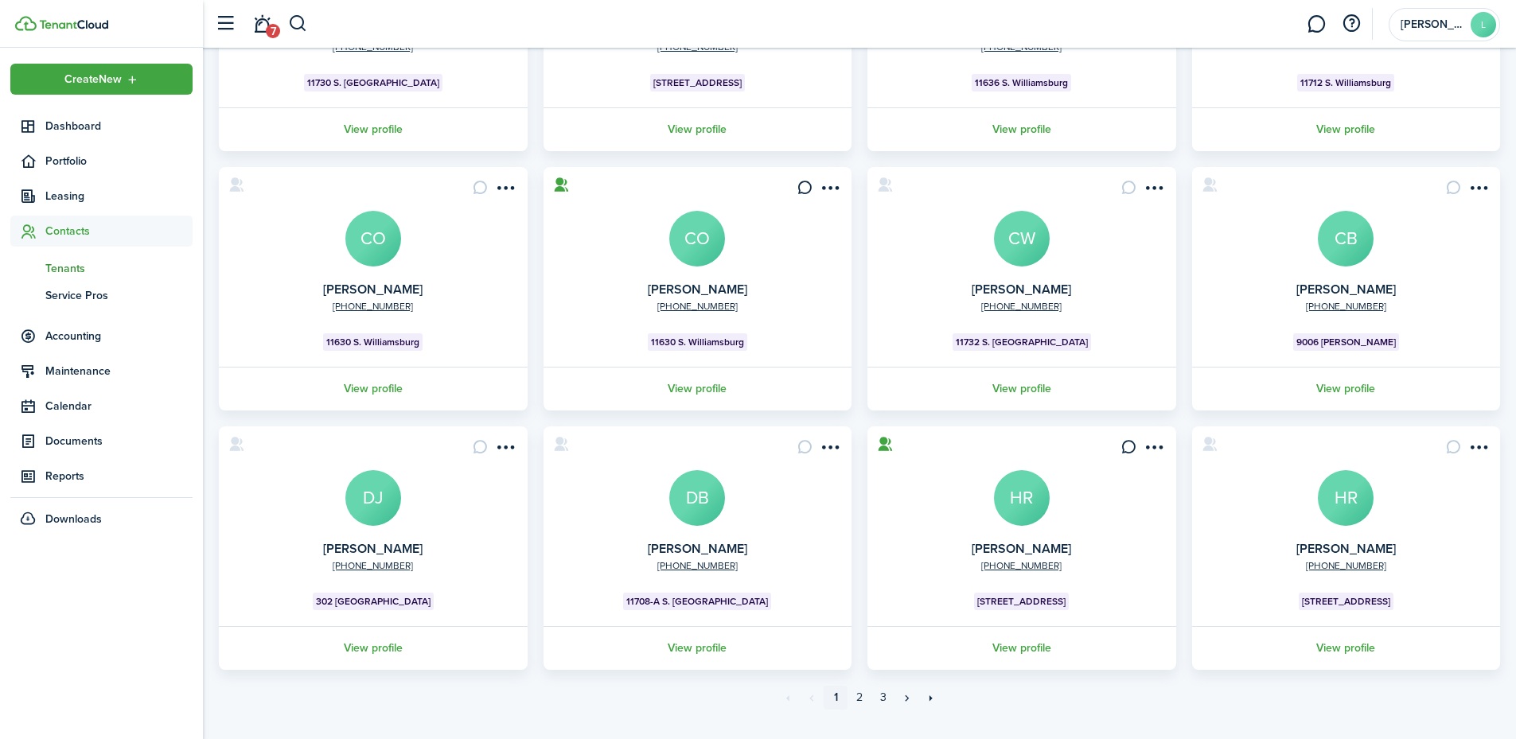
scroll to position [301, 0]
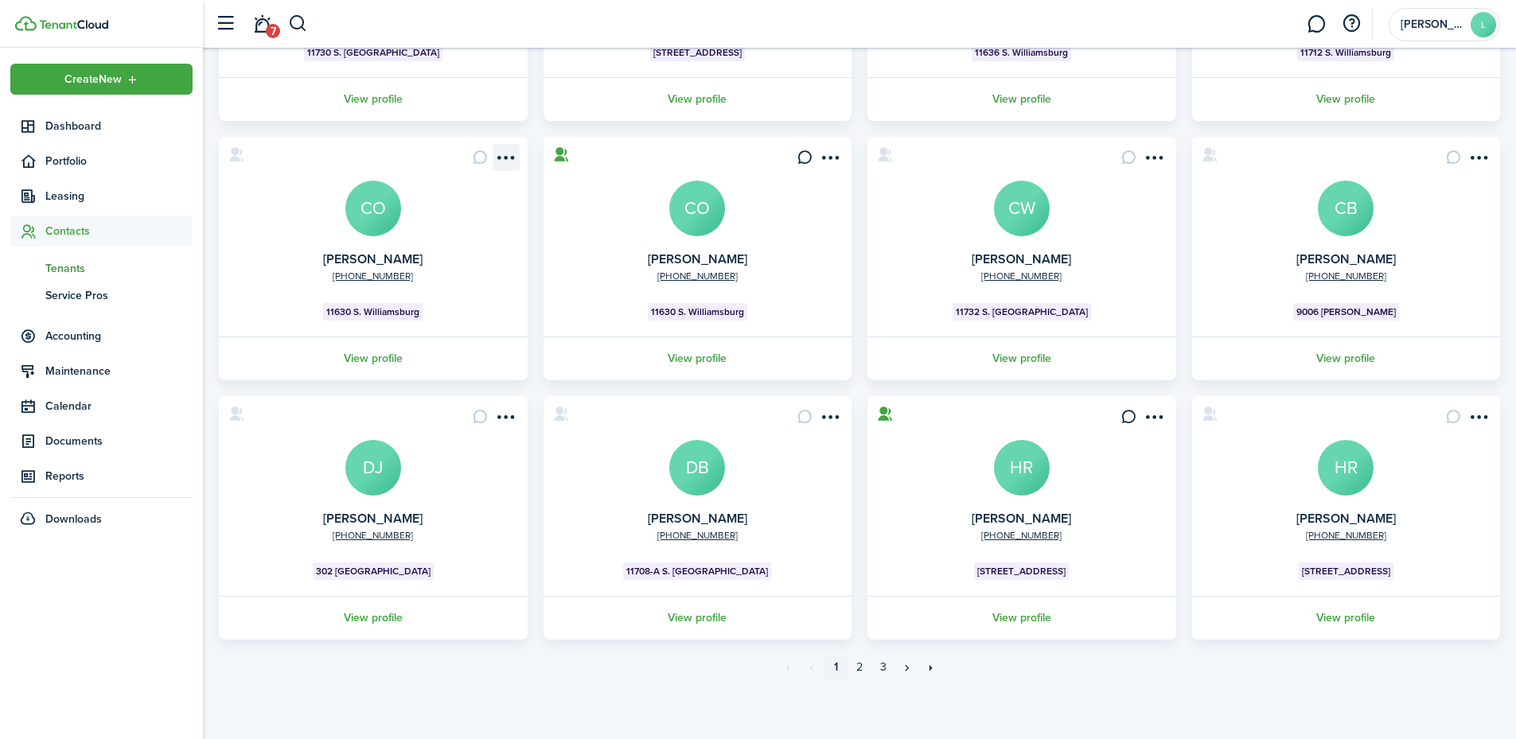
click at [504, 153] on menu-btn-icon "Open menu" at bounding box center [506, 157] width 27 height 27
click at [830, 151] on menu-btn-icon "Open menu" at bounding box center [830, 157] width 27 height 27
click at [489, 240] on card "+1 619-971-6376 CHRISTINA OZUNA CO 11630 S. Williamsburg View profile" at bounding box center [373, 259] width 309 height 244
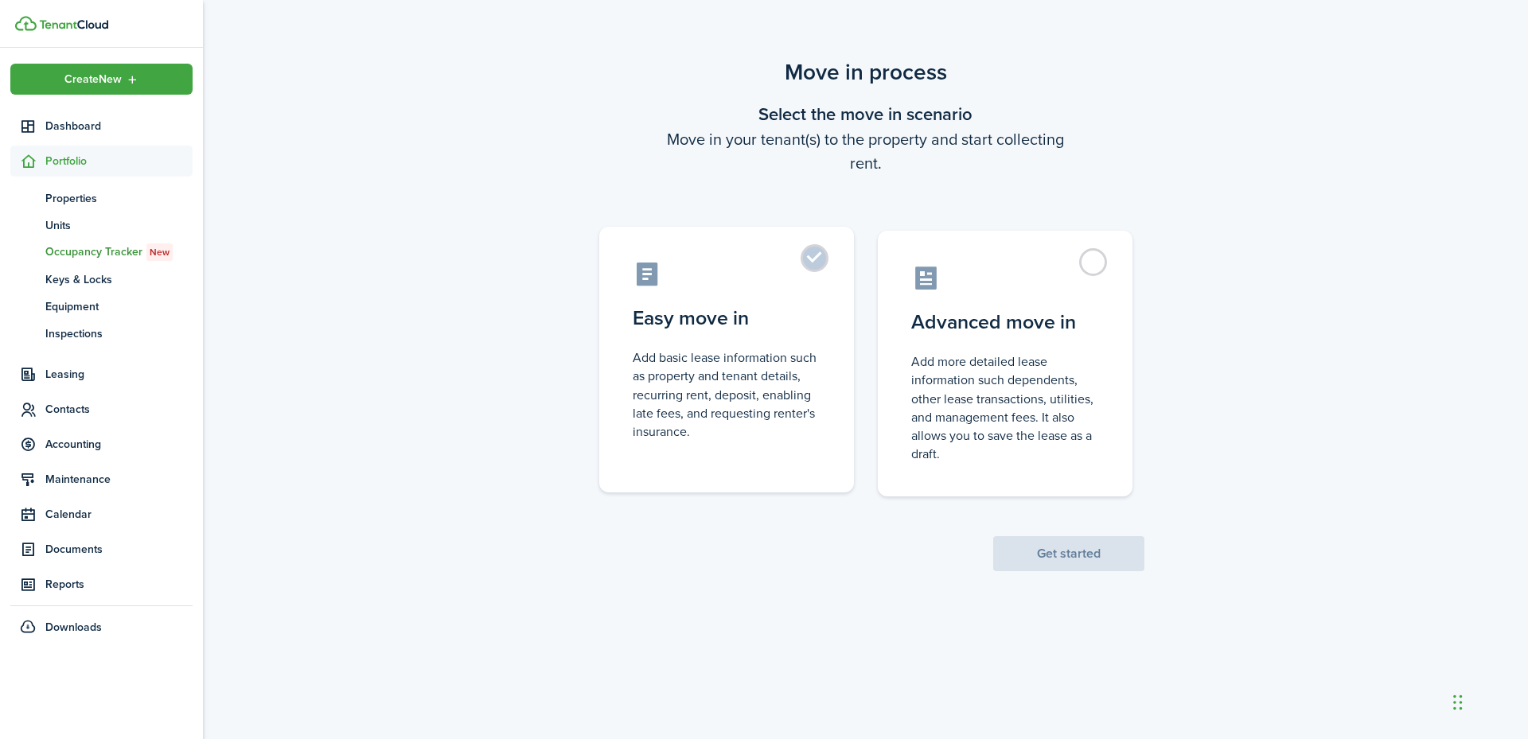
click at [754, 317] on control-radio-card-title "Easy move in" at bounding box center [727, 318] width 188 height 29
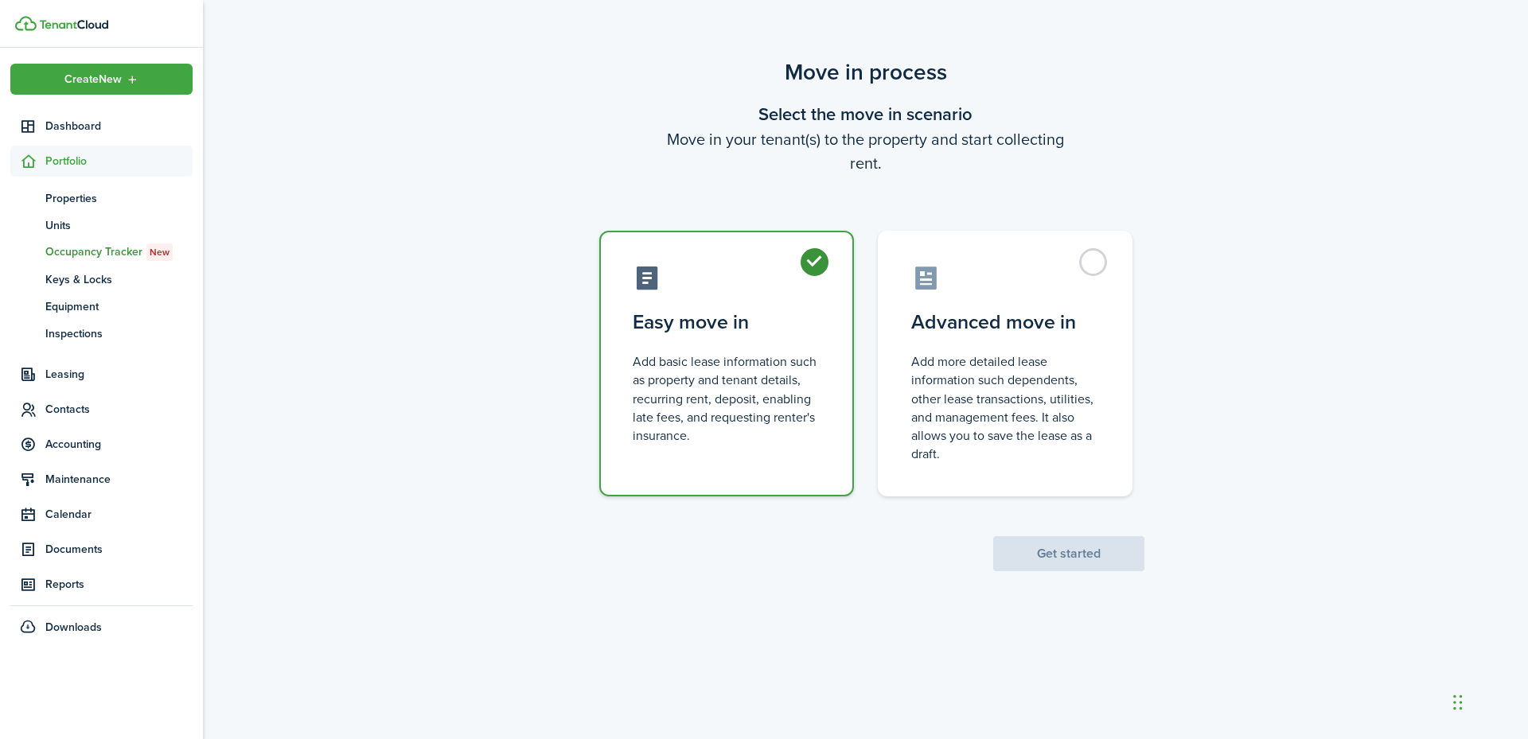
radio input "true"
click at [1089, 547] on button "Get started" at bounding box center [1068, 553] width 151 height 35
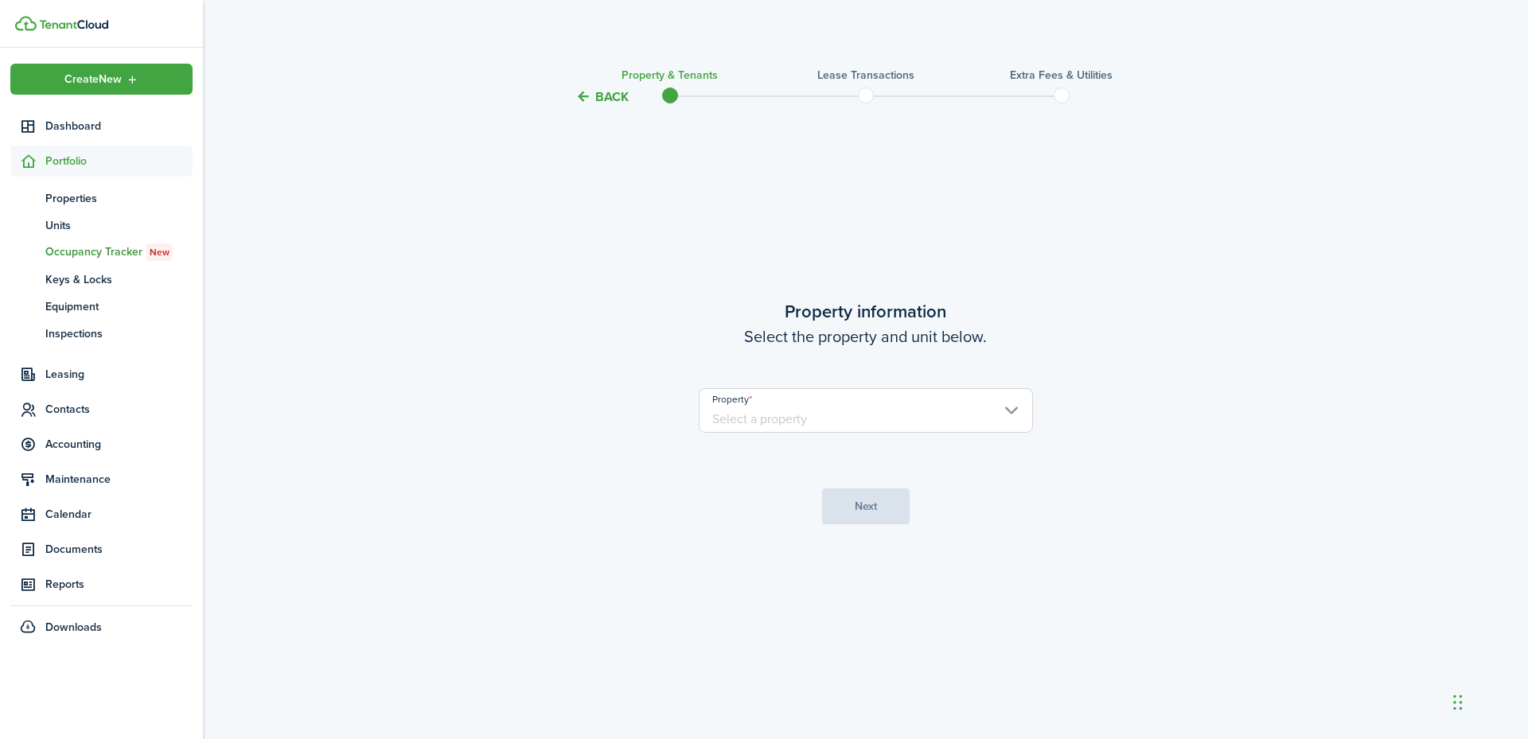
click at [994, 409] on input "Property" at bounding box center [866, 410] width 334 height 45
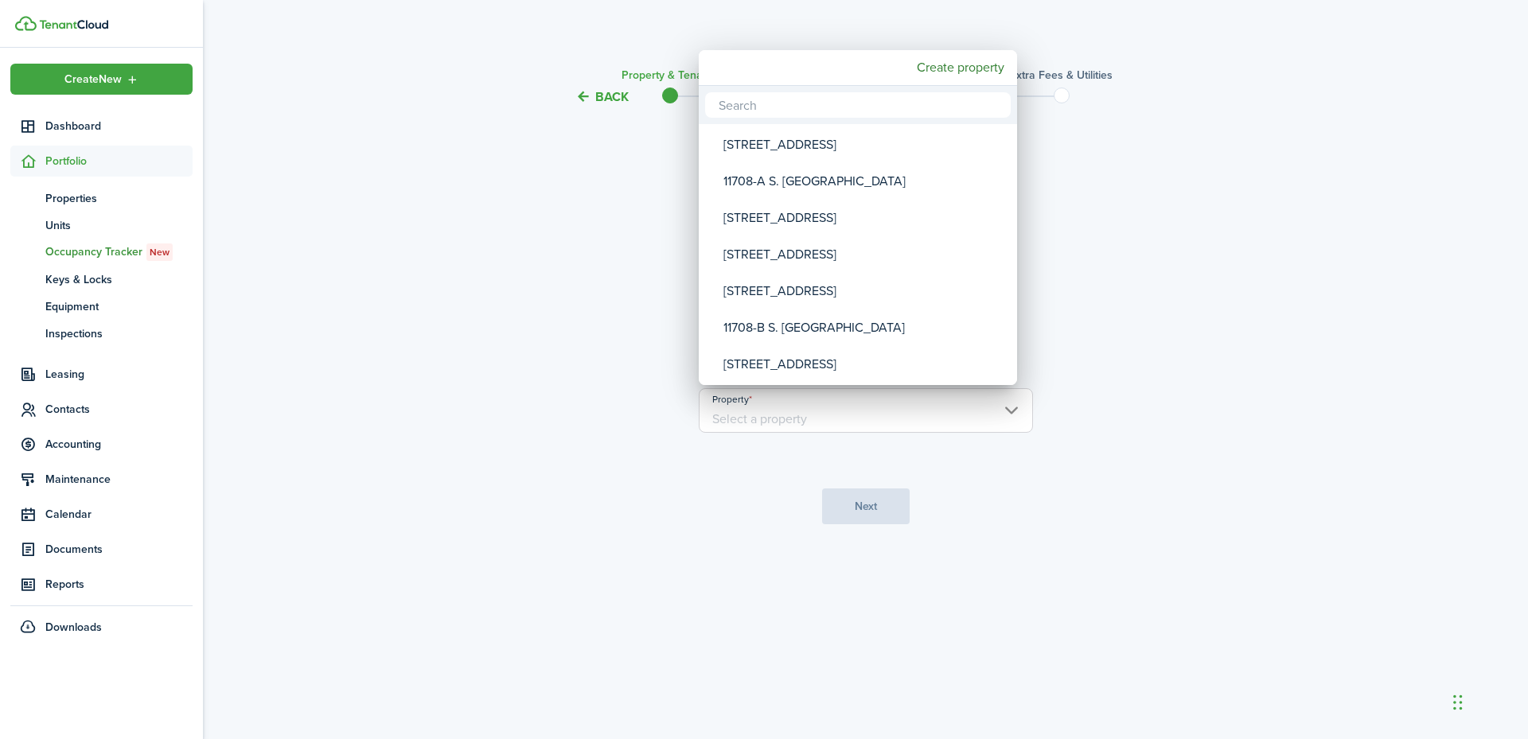
click at [758, 107] on input "text" at bounding box center [858, 104] width 306 height 25
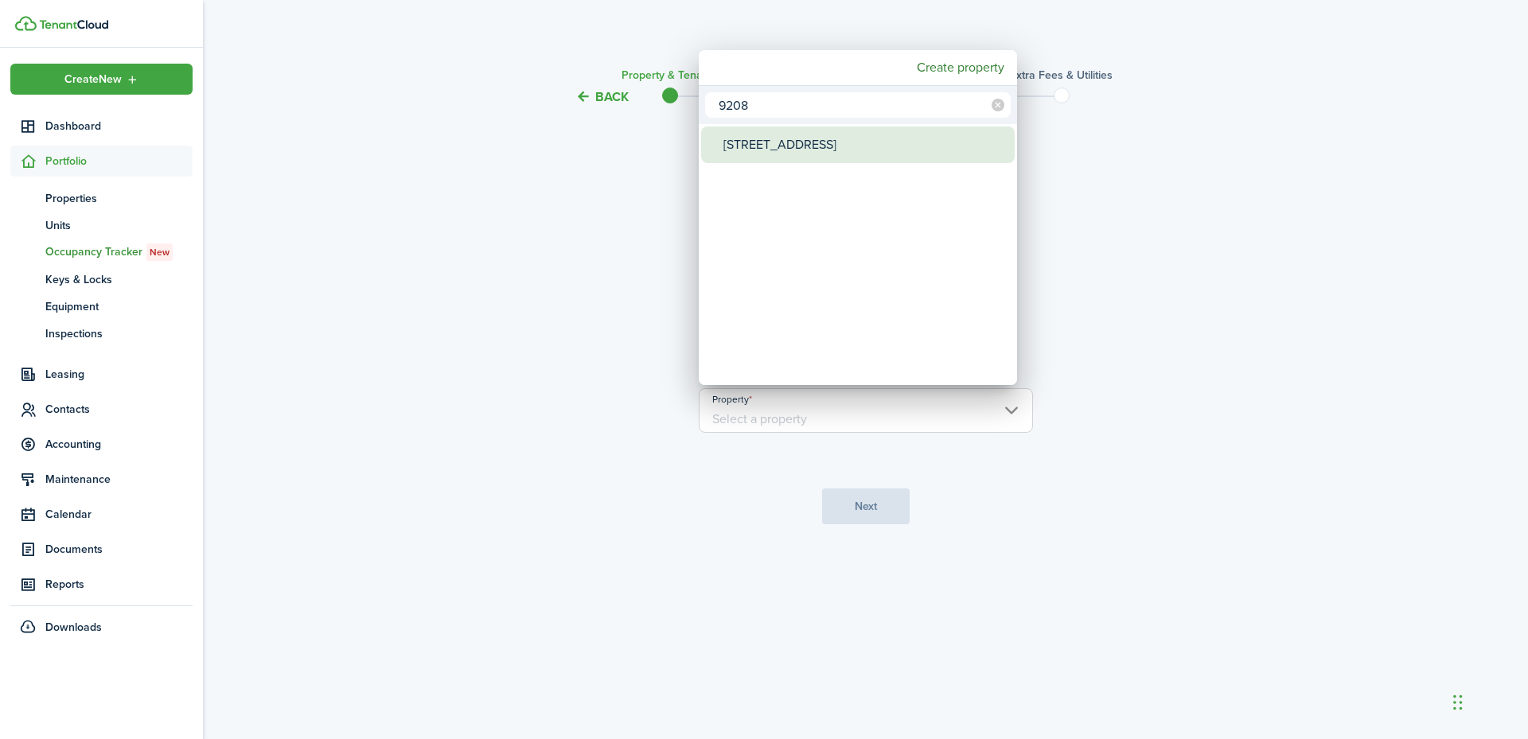
type input "9208"
click at [774, 142] on div "9208 Pasadena Circle" at bounding box center [864, 145] width 282 height 37
type input "9208 Pasadena Circle"
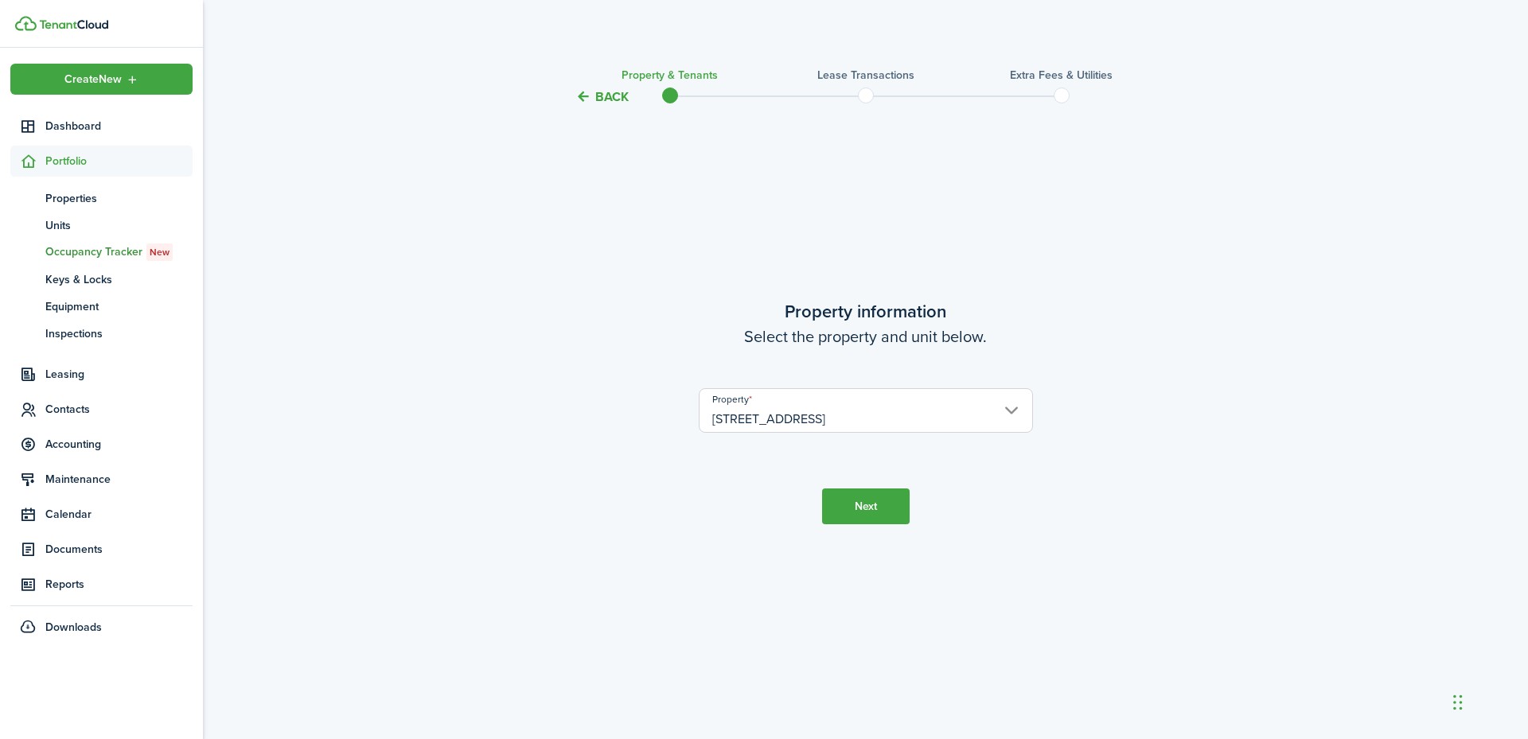
click at [860, 510] on button "Next" at bounding box center [866, 507] width 88 height 36
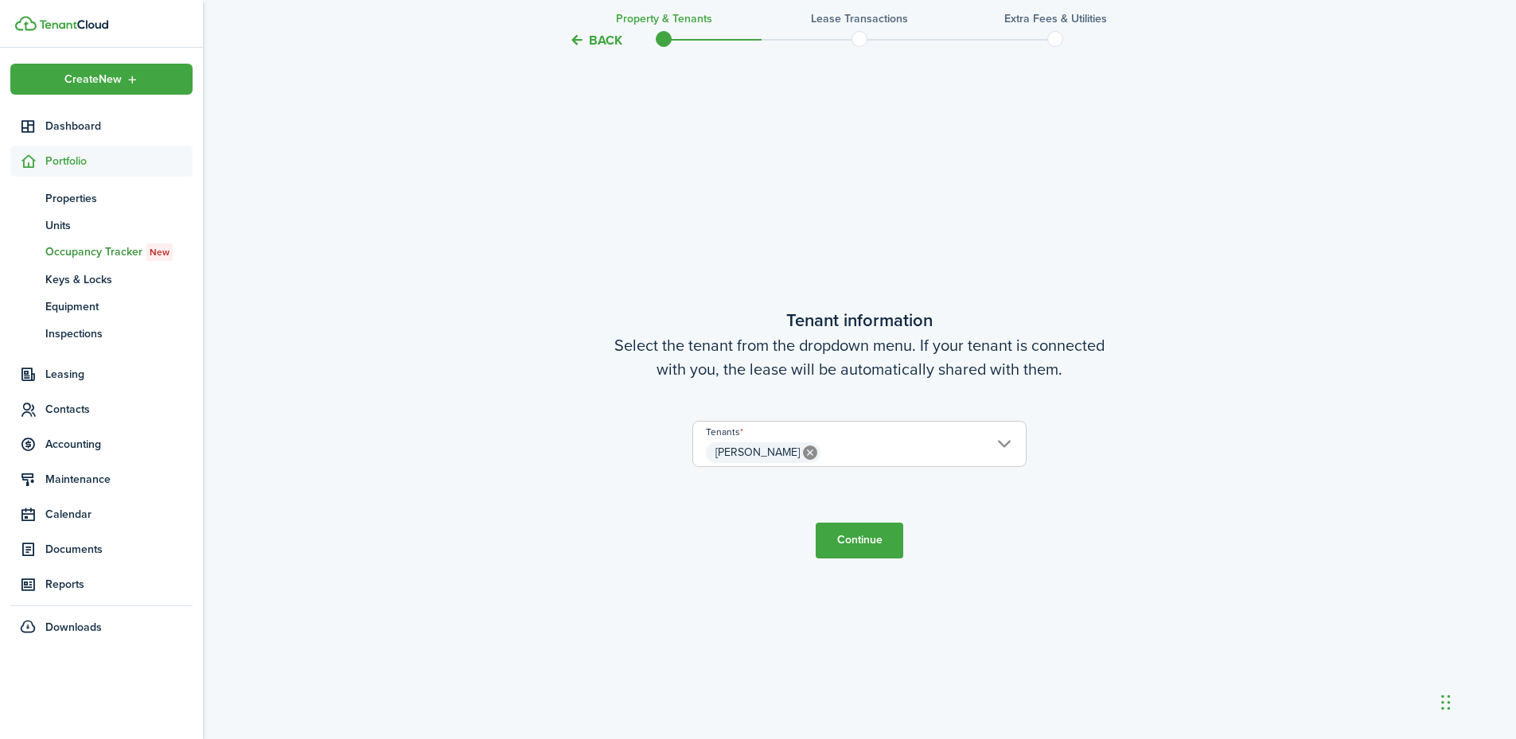
click at [857, 537] on button "Continue" at bounding box center [860, 541] width 88 height 36
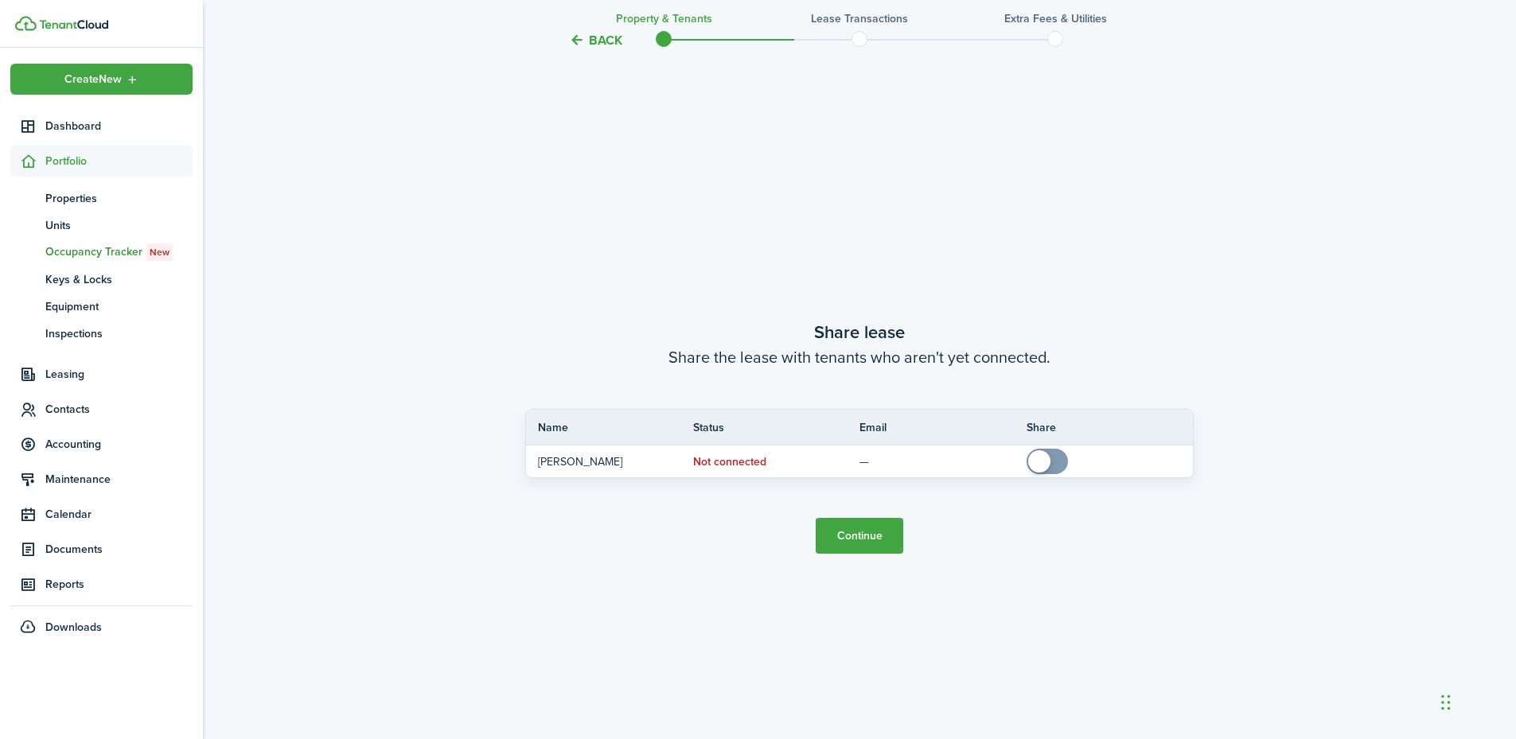
scroll to position [1372, 0]
click at [857, 537] on button "Continue" at bounding box center [860, 532] width 88 height 36
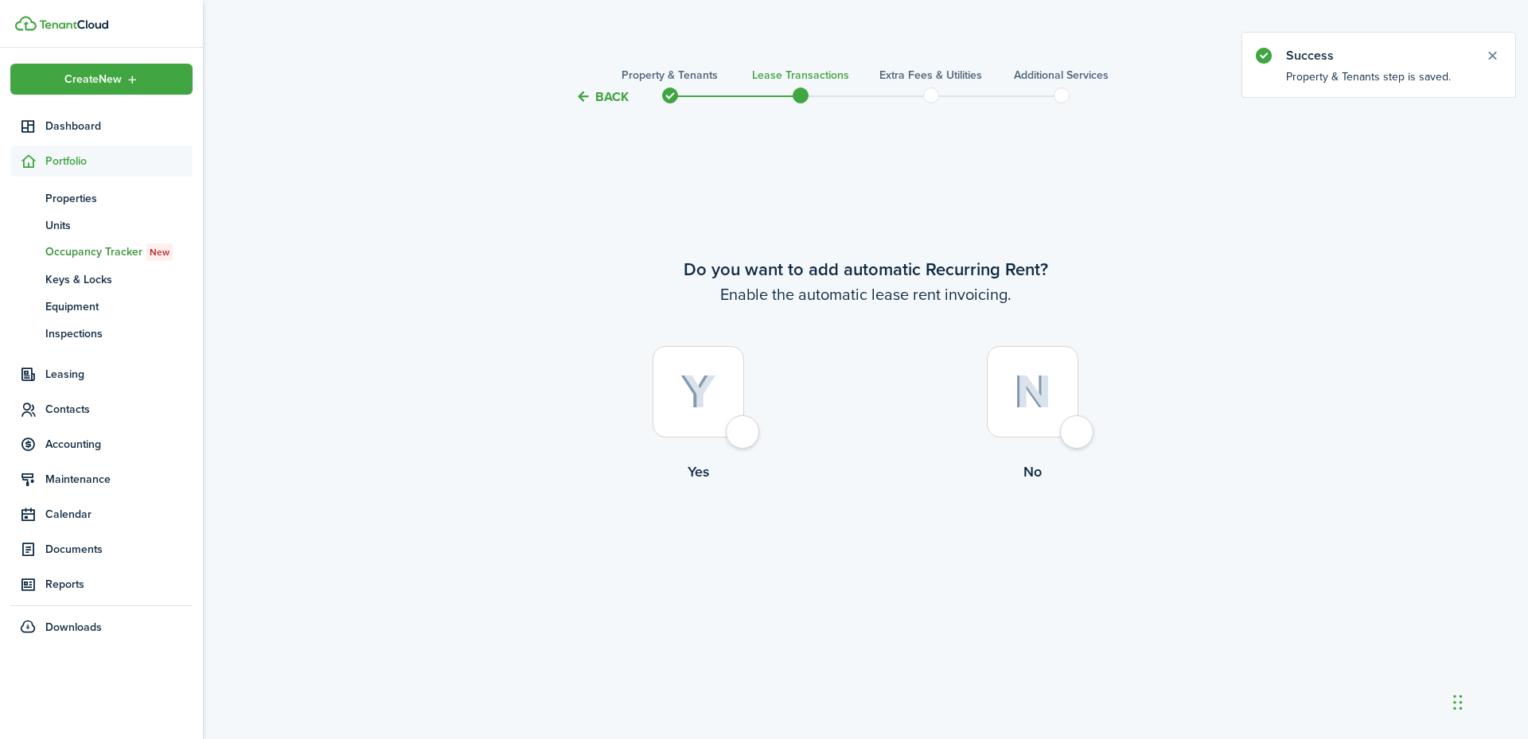
click at [744, 436] on div at bounding box center [699, 392] width 92 height 92
radio input "true"
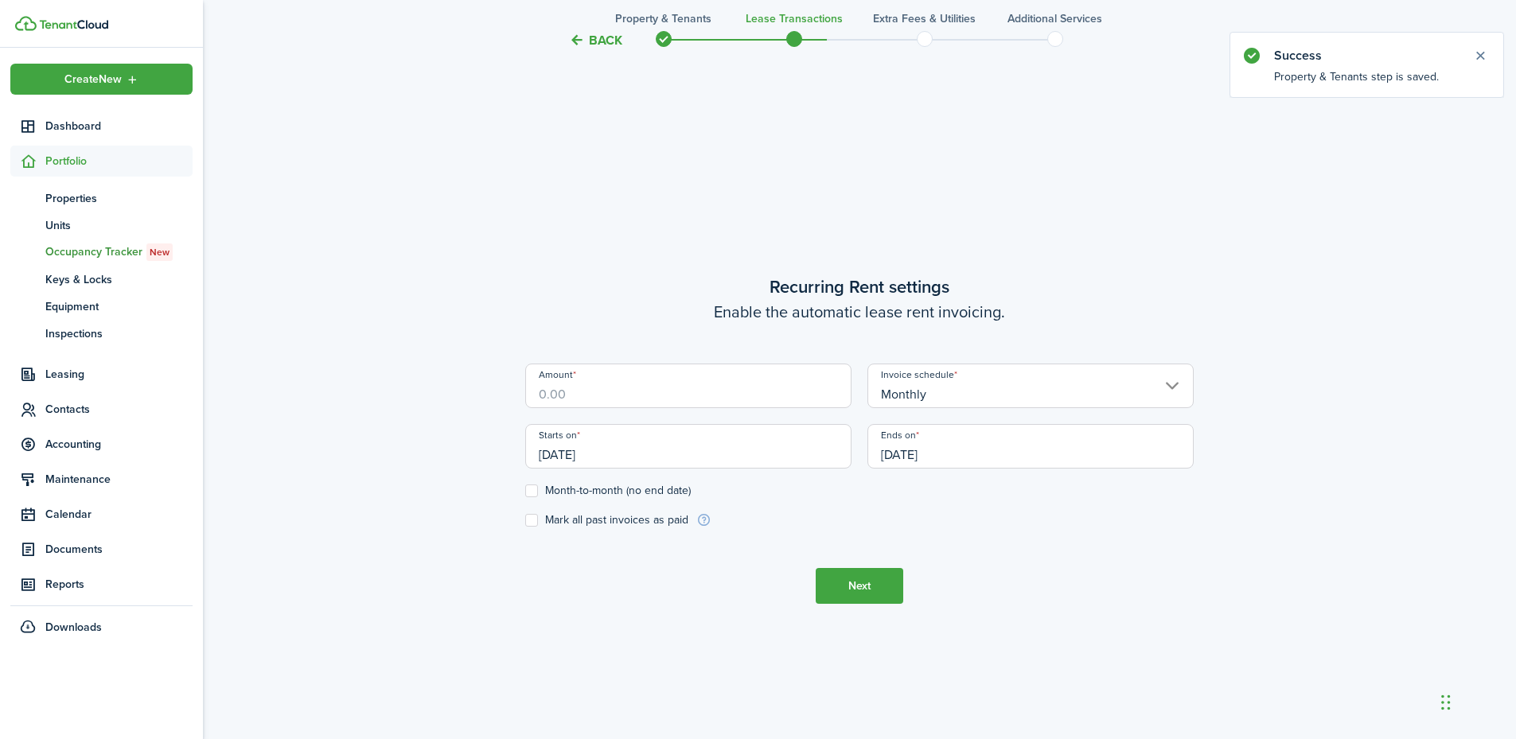
scroll to position [633, 0]
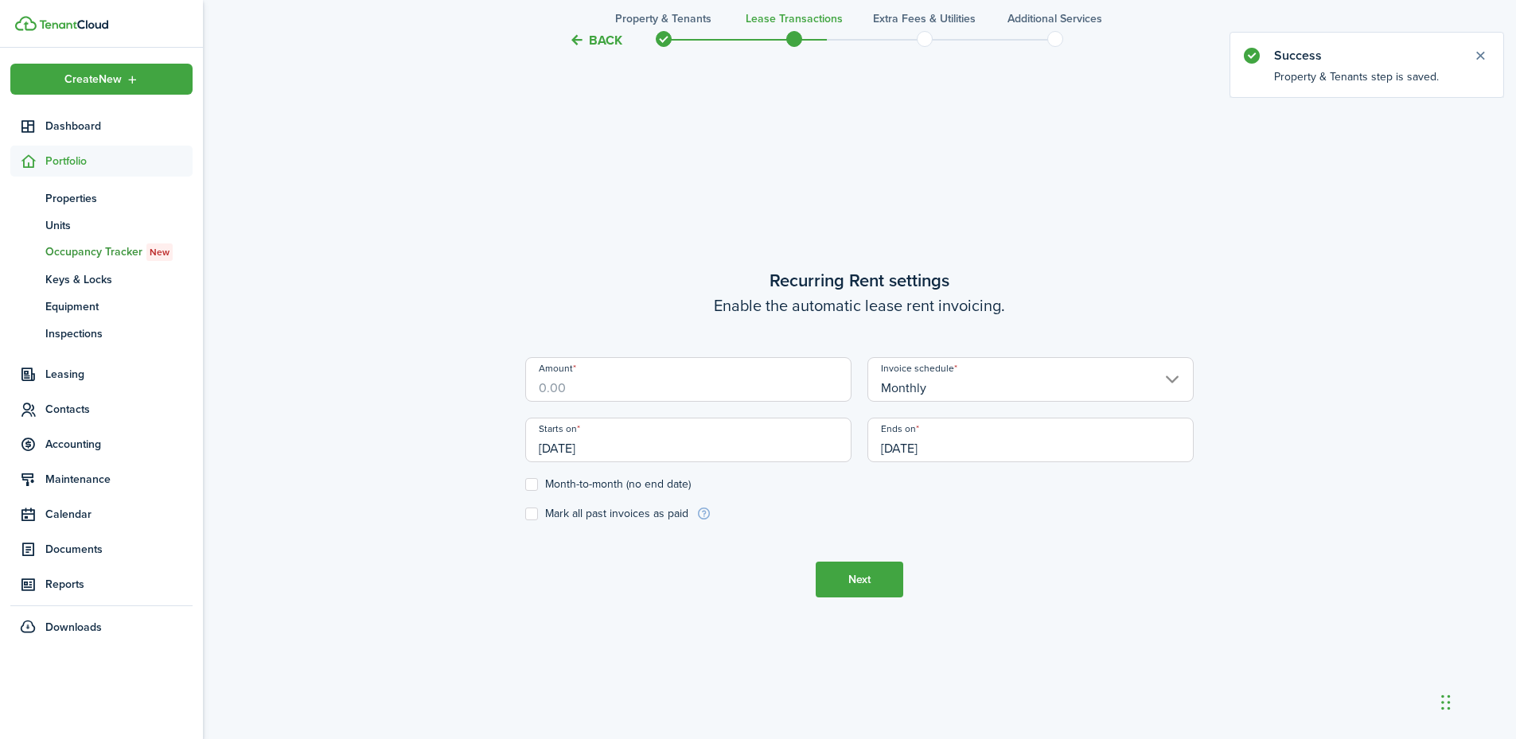
click at [673, 396] on input "Amount" at bounding box center [688, 379] width 326 height 45
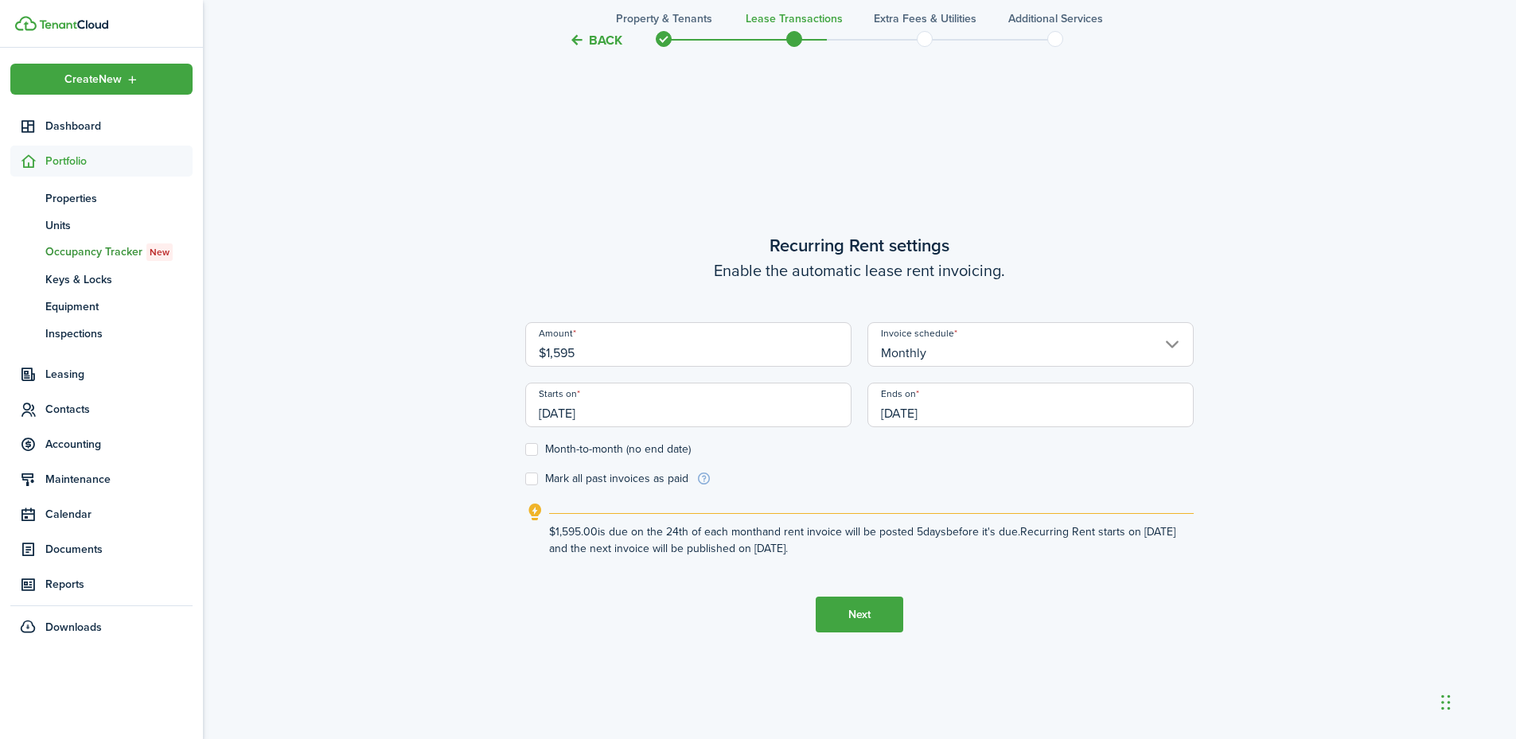
click at [649, 408] on input "[DATE]" at bounding box center [688, 405] width 326 height 45
type input "$1,595.00"
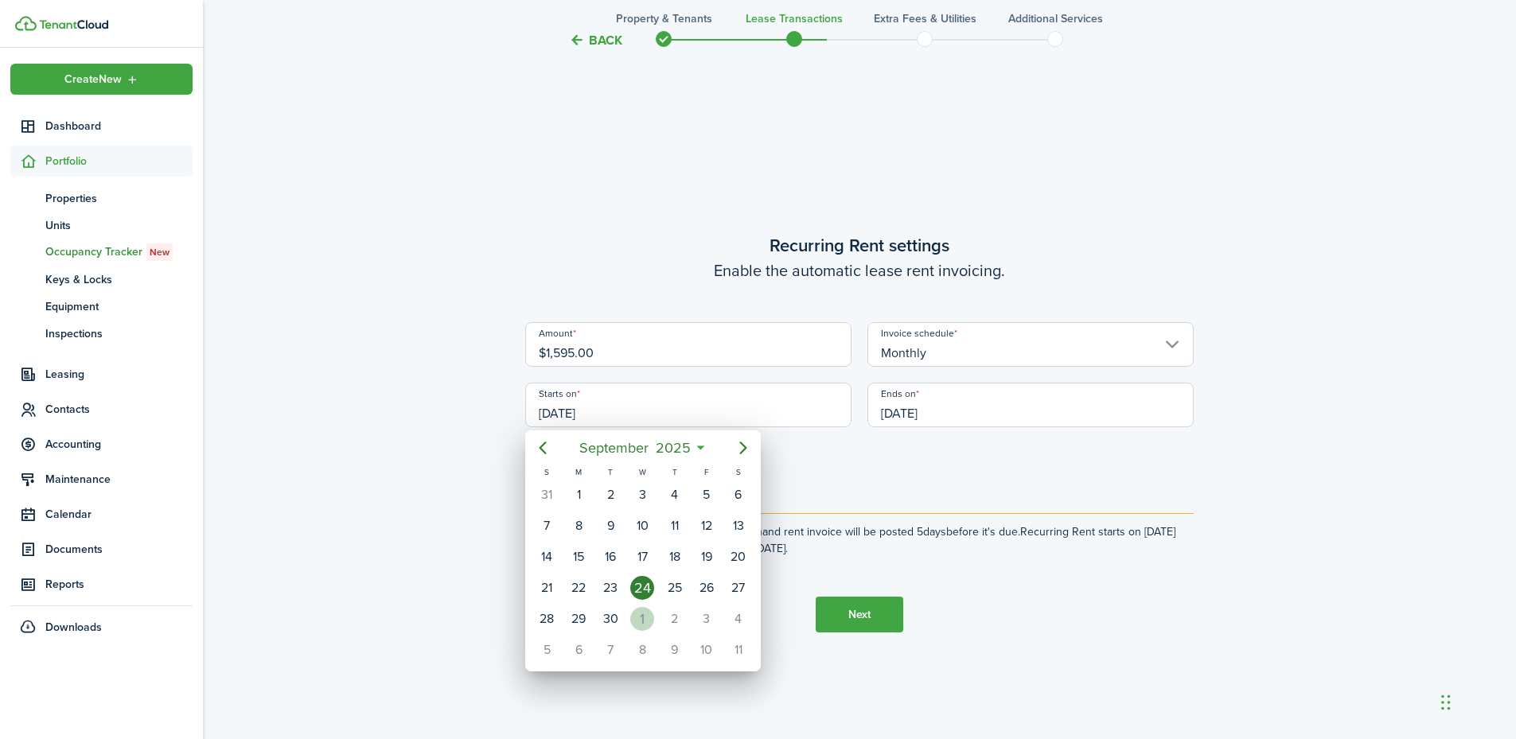
click at [646, 617] on div "1" at bounding box center [642, 619] width 24 height 24
type input "[DATE]"
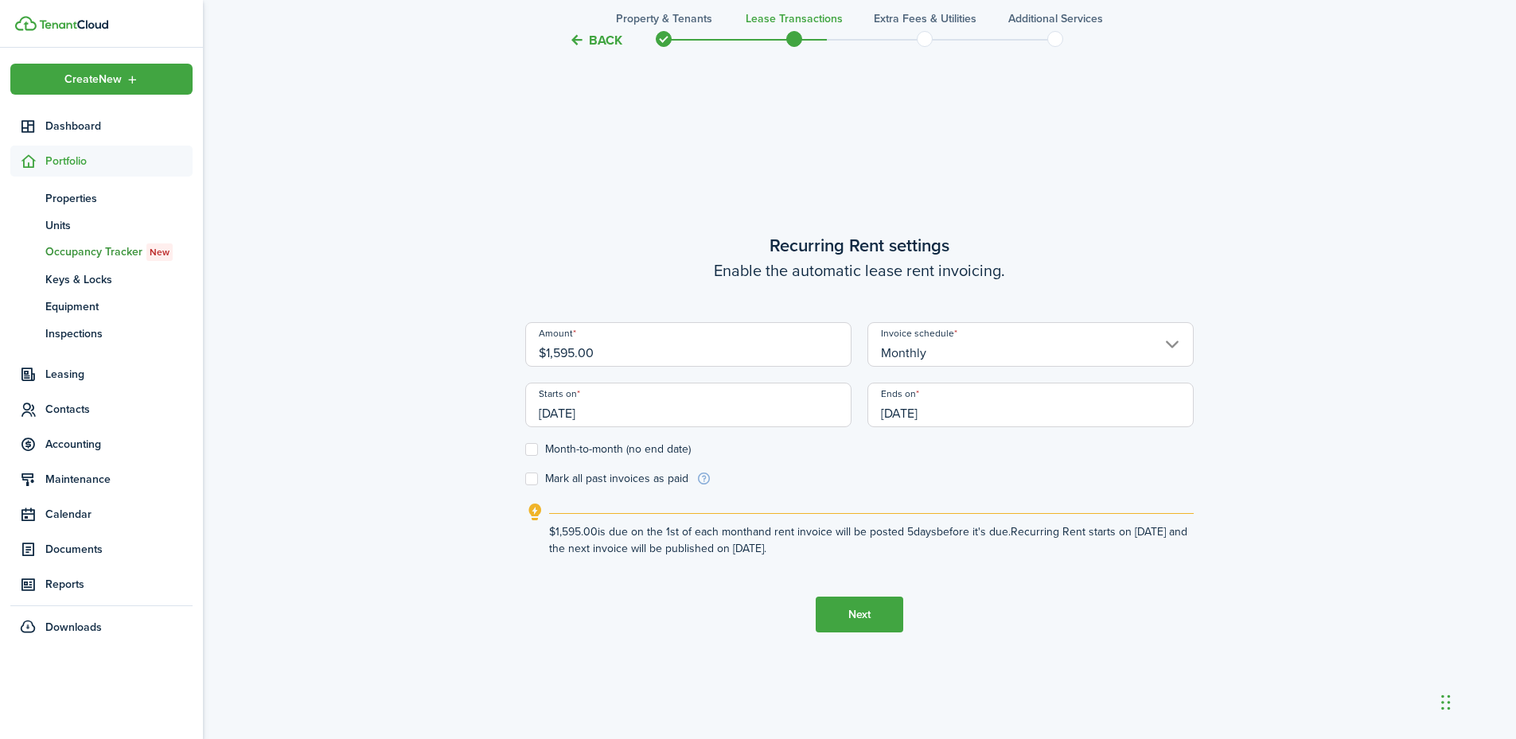
scroll to position [0, 0]
click at [930, 408] on input "[DATE]" at bounding box center [1031, 405] width 326 height 45
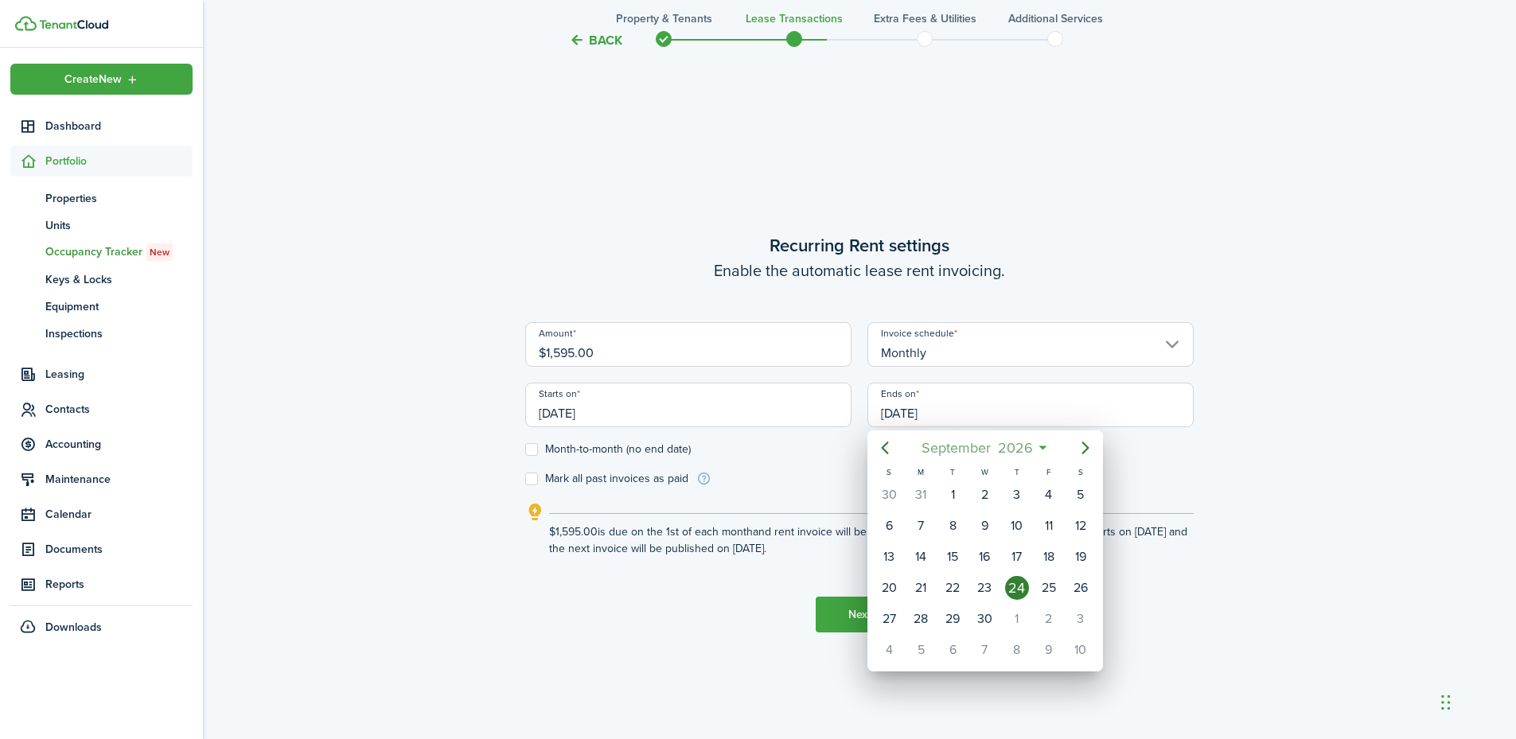
click at [940, 446] on span "September" at bounding box center [956, 448] width 76 height 29
click at [984, 588] on div "Aug" at bounding box center [985, 590] width 57 height 25
click at [925, 654] on div "31" at bounding box center [921, 650] width 24 height 24
type input "08/31/2026"
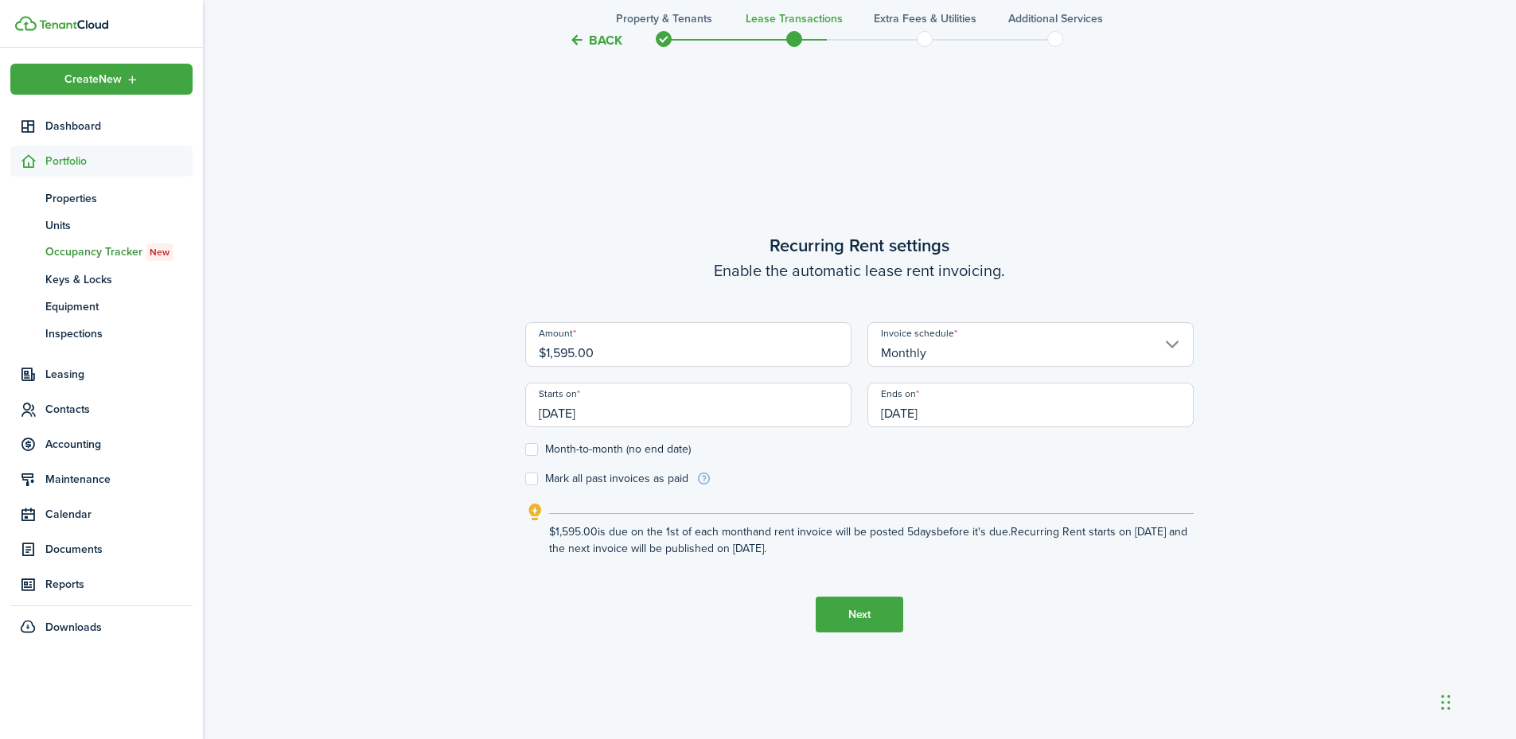
click at [891, 618] on button "Next" at bounding box center [860, 615] width 88 height 36
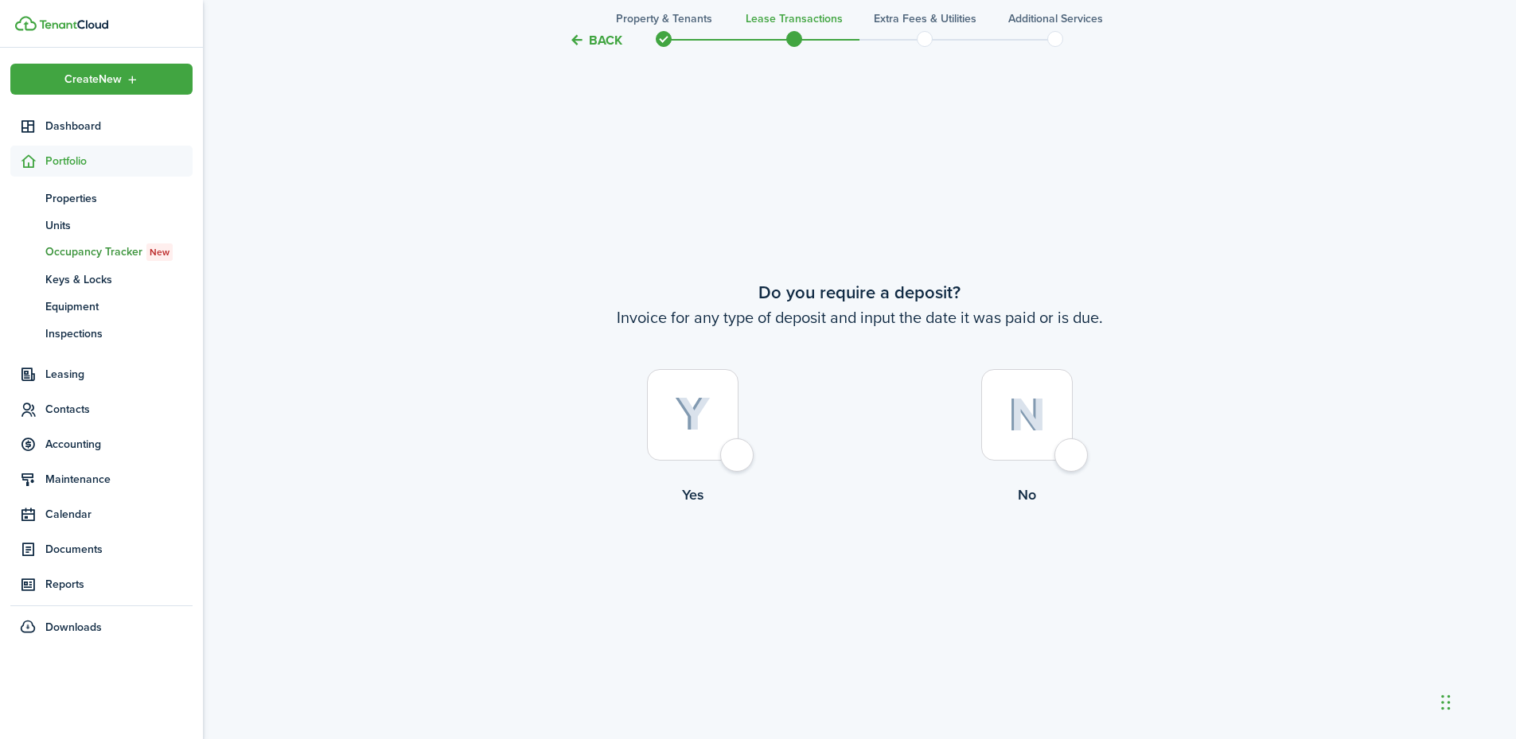
scroll to position [1372, 0]
click at [1068, 426] on div at bounding box center [1027, 414] width 92 height 92
radio input "true"
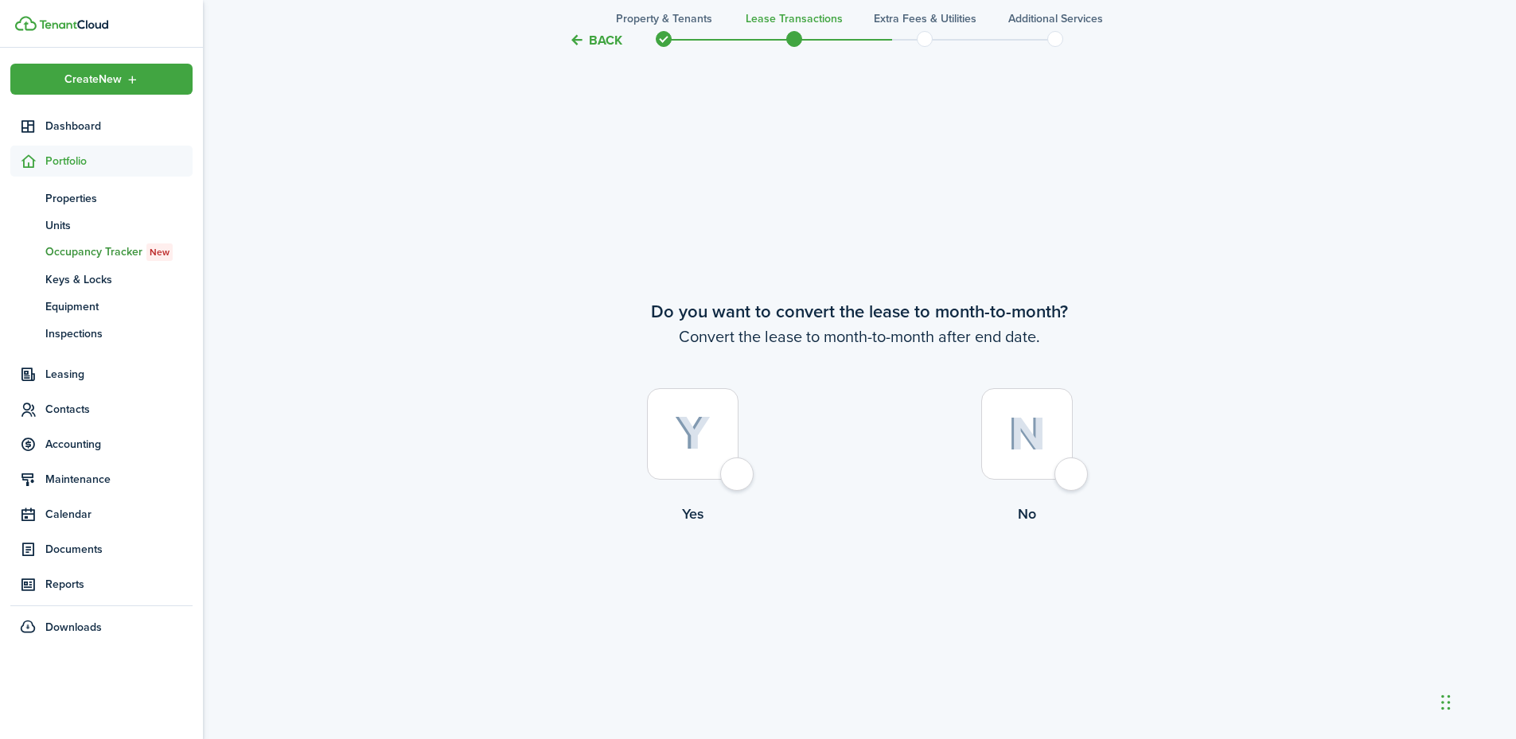
scroll to position [2112, 0]
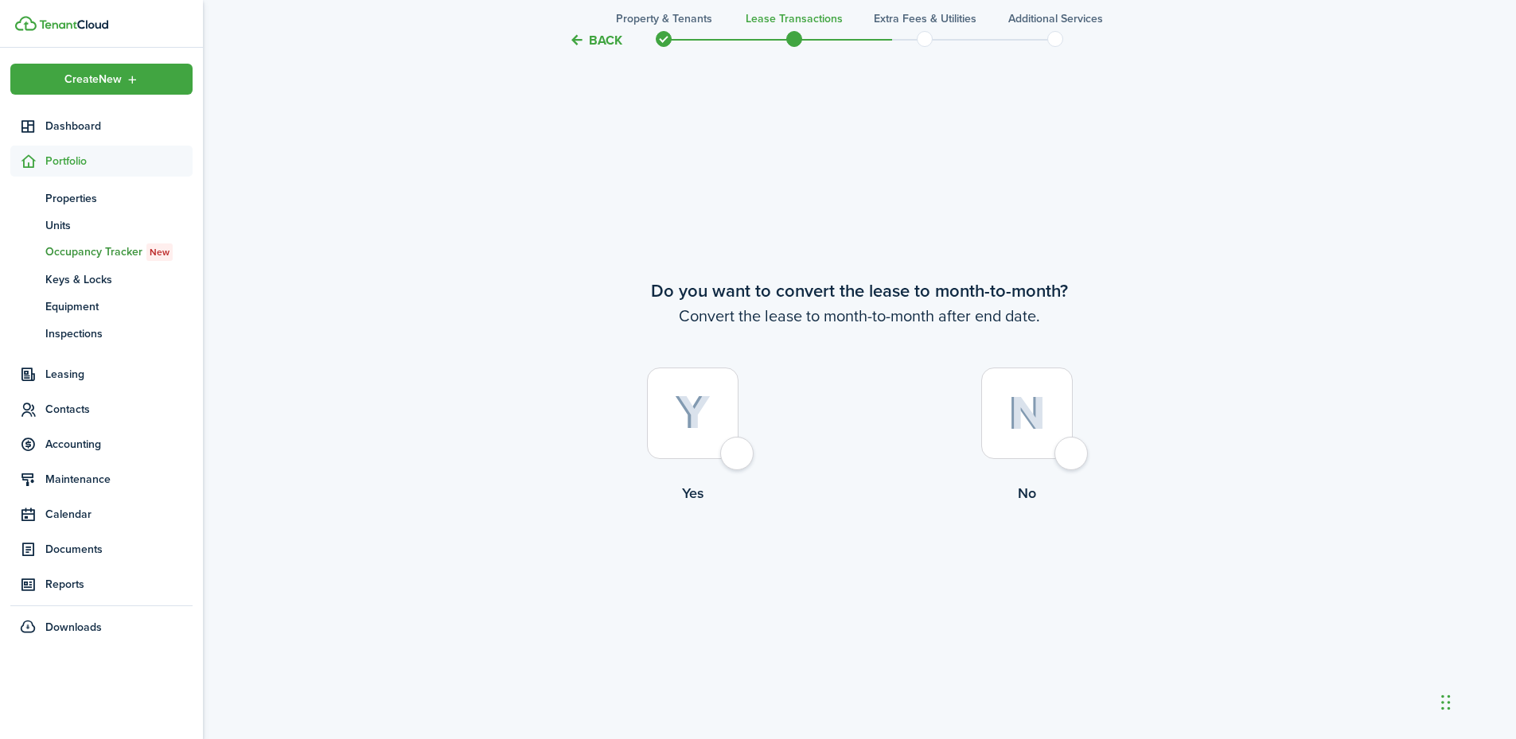
click at [1061, 448] on div at bounding box center [1027, 414] width 92 height 92
radio input "true"
click at [846, 559] on button "Continue" at bounding box center [860, 570] width 88 height 36
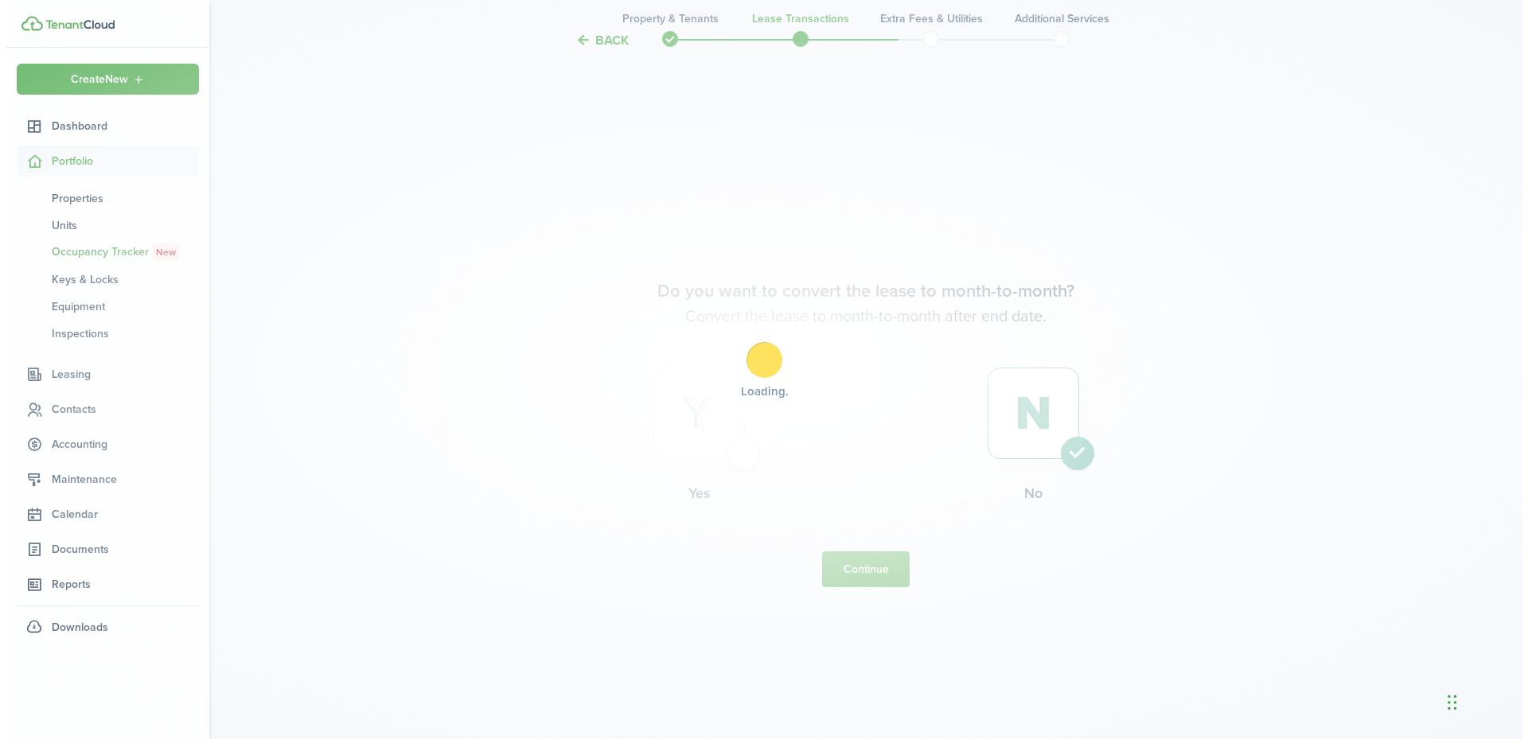
scroll to position [0, 0]
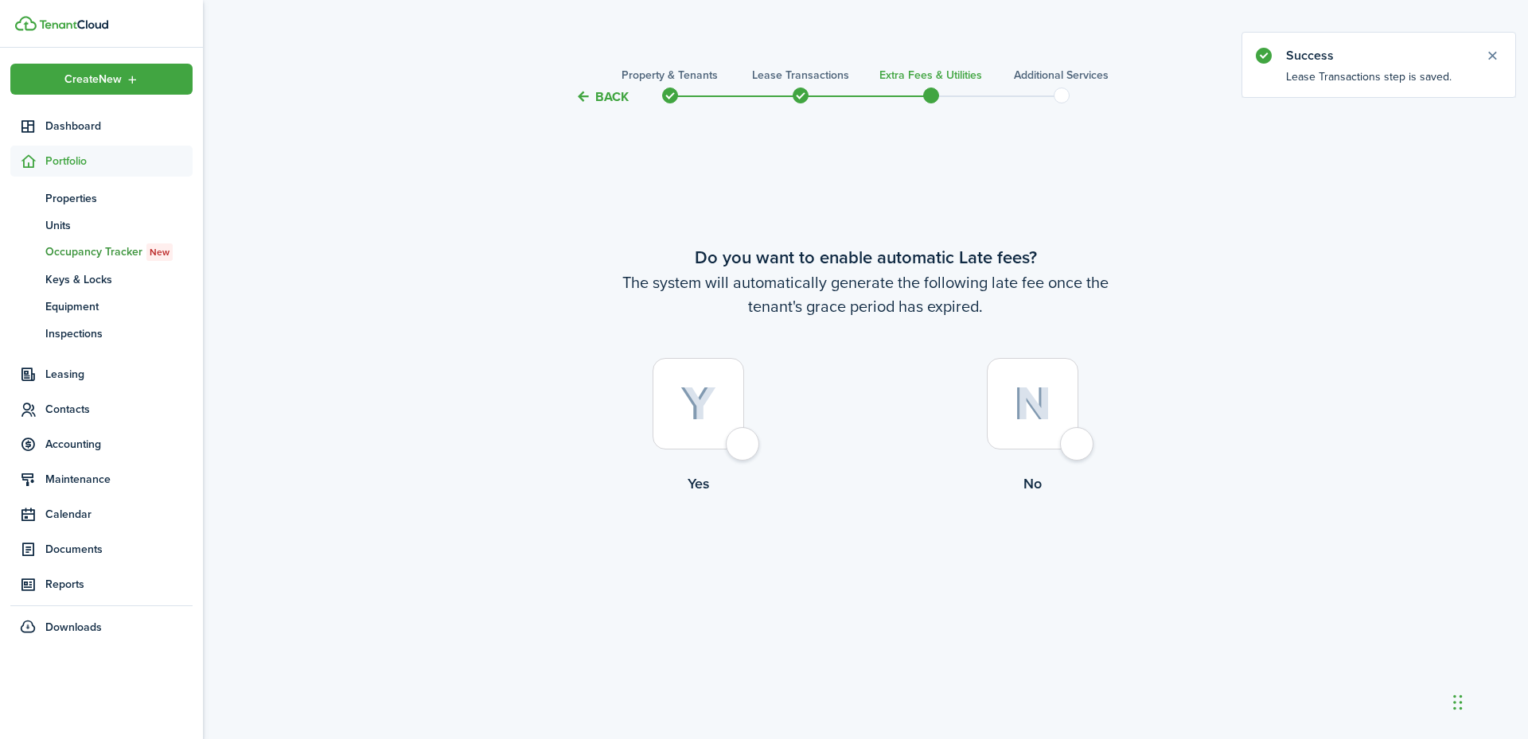
click at [741, 443] on div at bounding box center [699, 404] width 92 height 92
radio input "true"
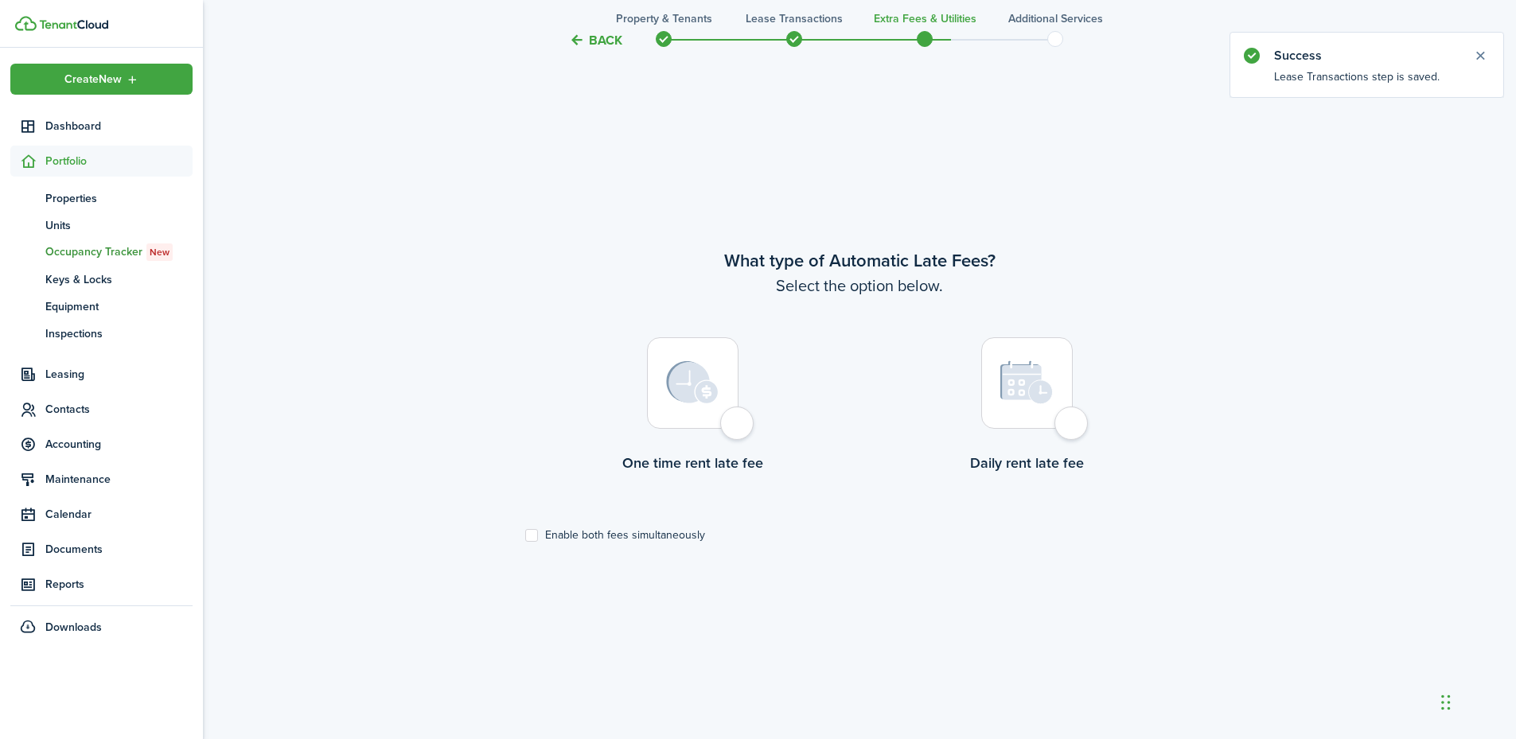
click at [739, 429] on div at bounding box center [693, 383] width 92 height 92
radio input "true"
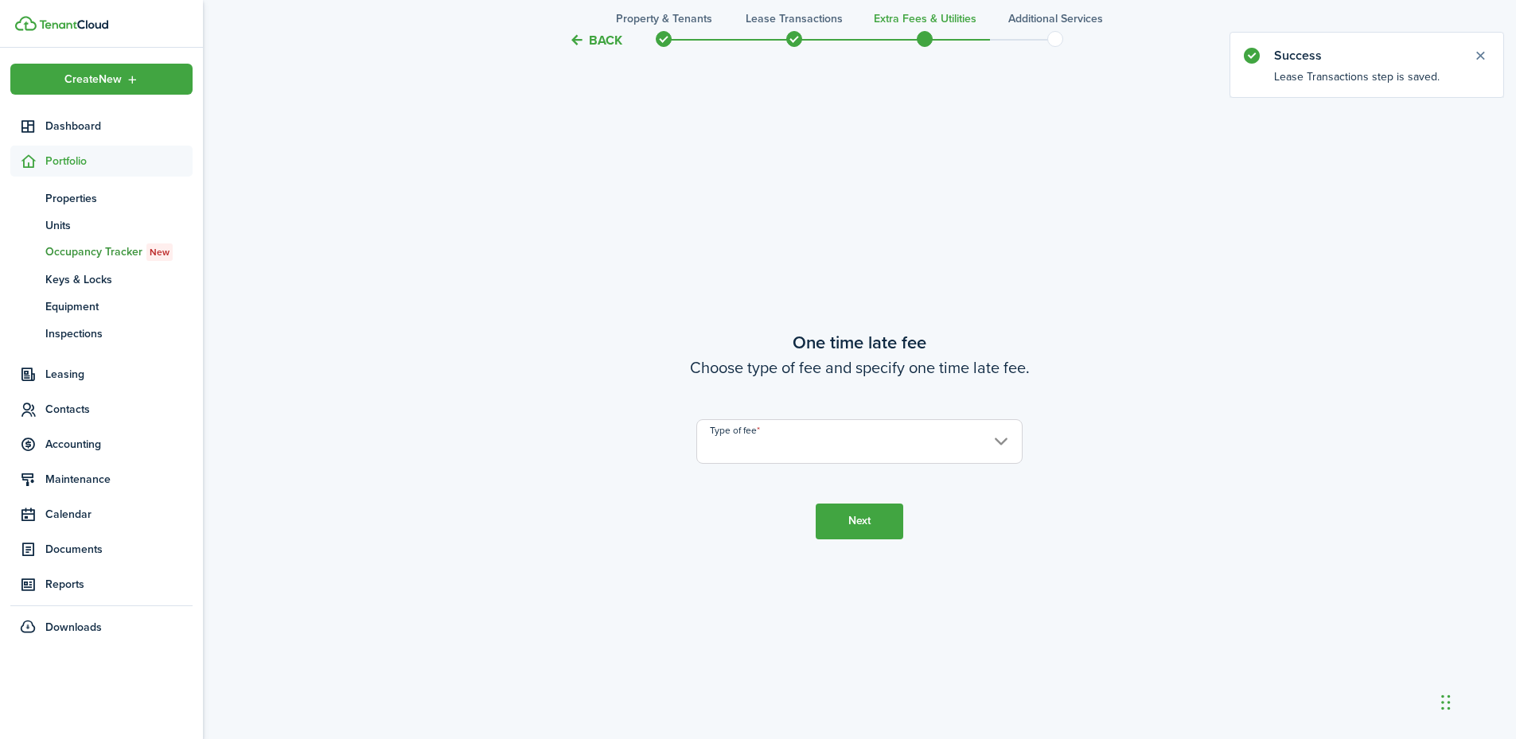
scroll to position [1372, 0]
click at [769, 448] on input "Type of fee" at bounding box center [859, 440] width 326 height 45
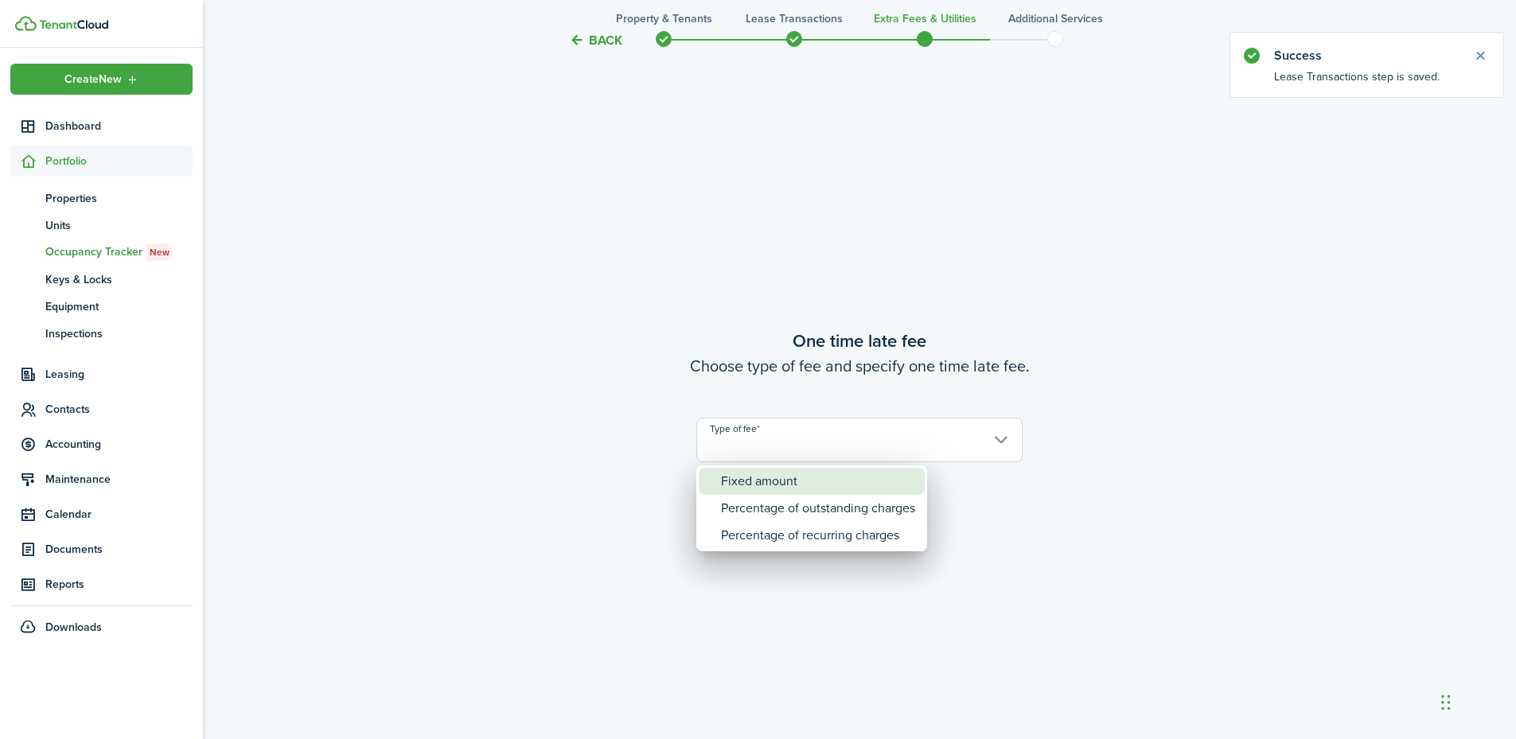
click at [770, 478] on div "Fixed amount" at bounding box center [818, 481] width 194 height 27
type input "Fixed amount"
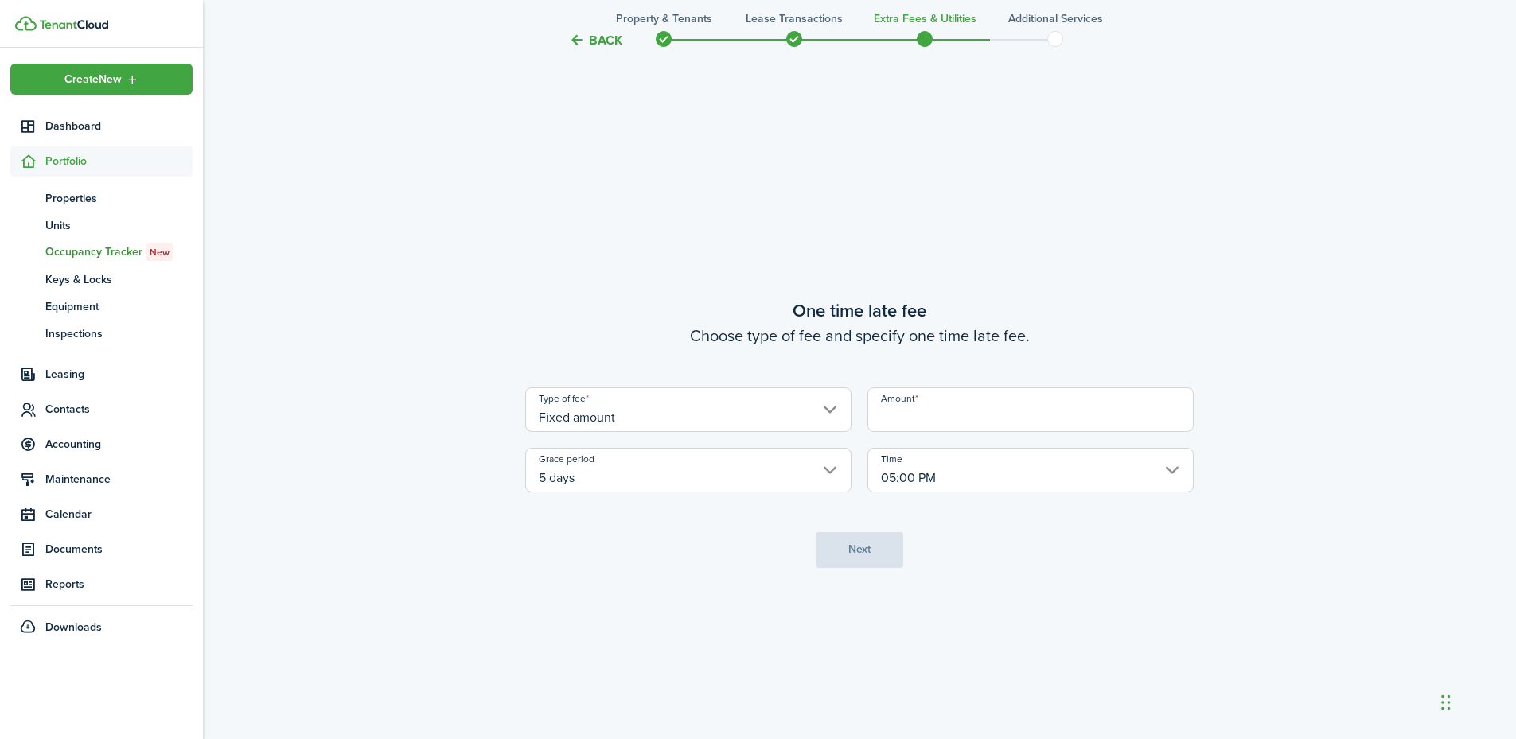
click at [883, 423] on input "Amount" at bounding box center [1031, 410] width 326 height 45
type input "$25.00"
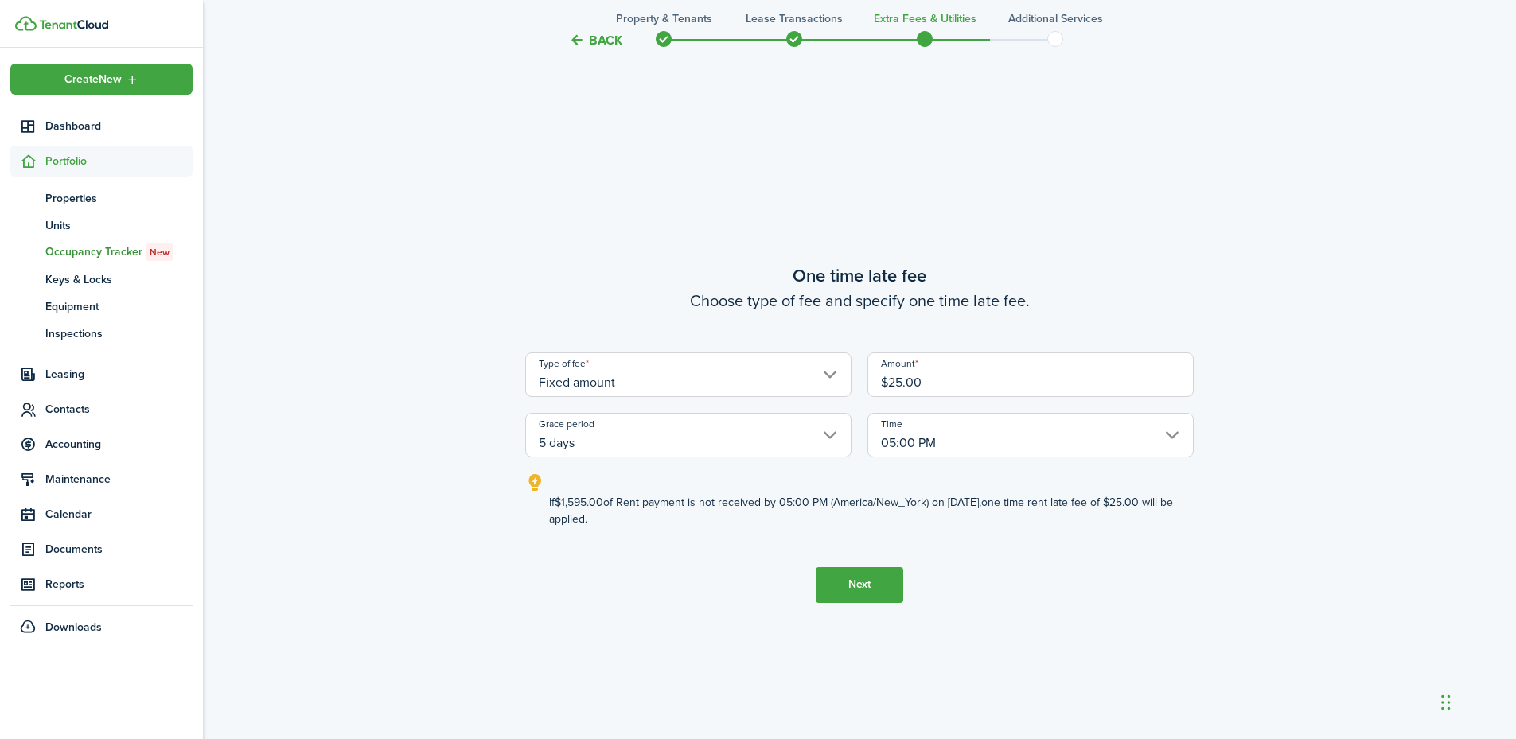
click at [847, 583] on button "Next" at bounding box center [860, 585] width 88 height 36
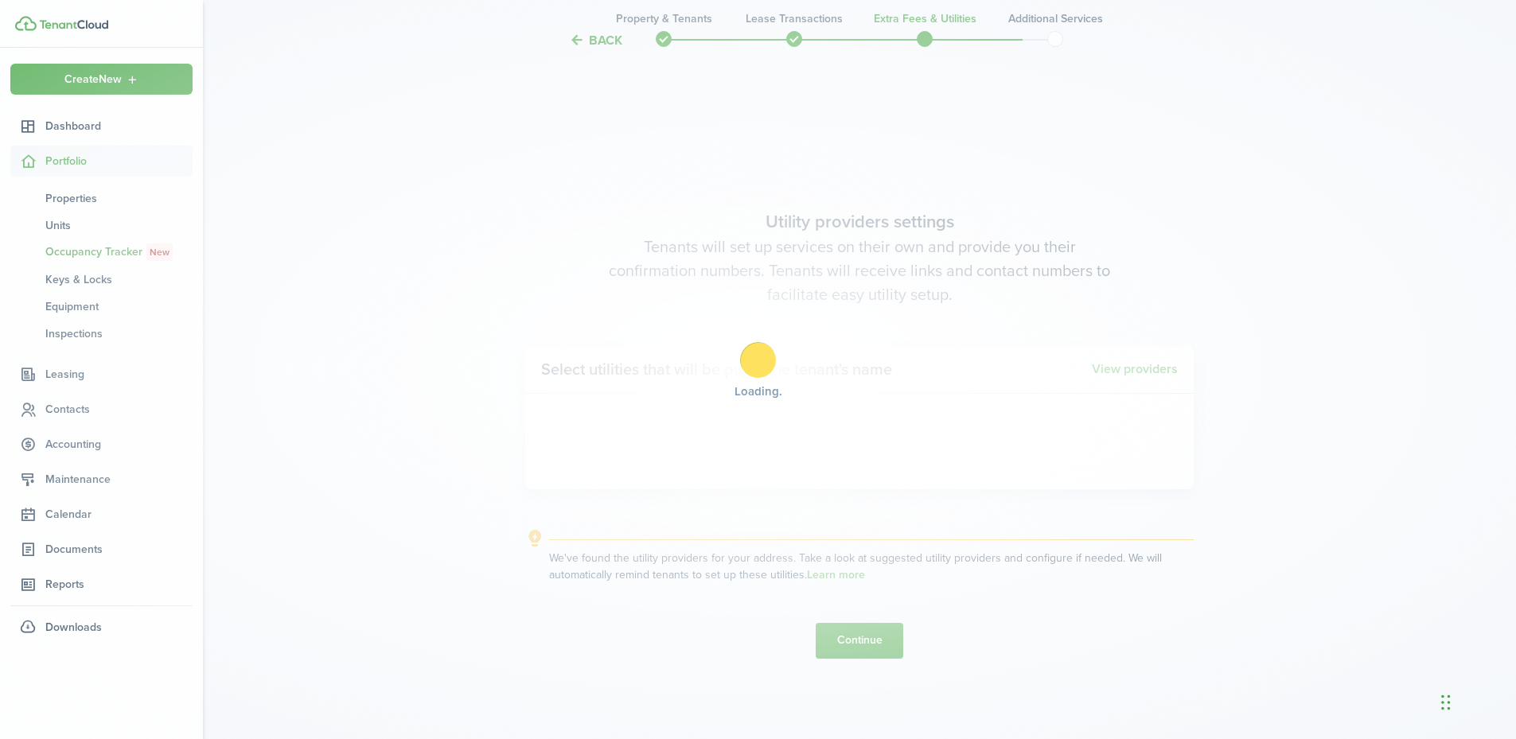
scroll to position [2112, 0]
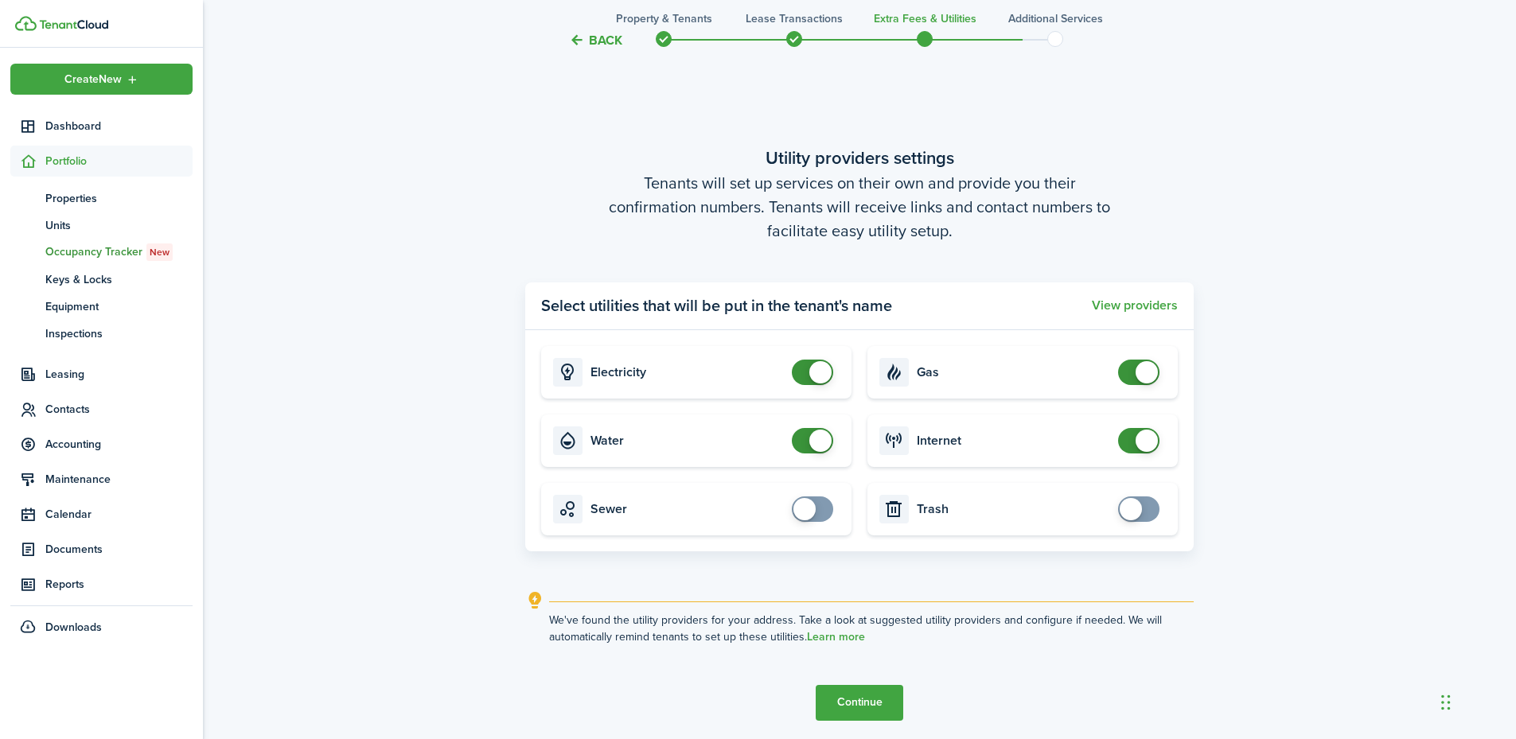
click at [857, 699] on button "Continue" at bounding box center [860, 703] width 88 height 36
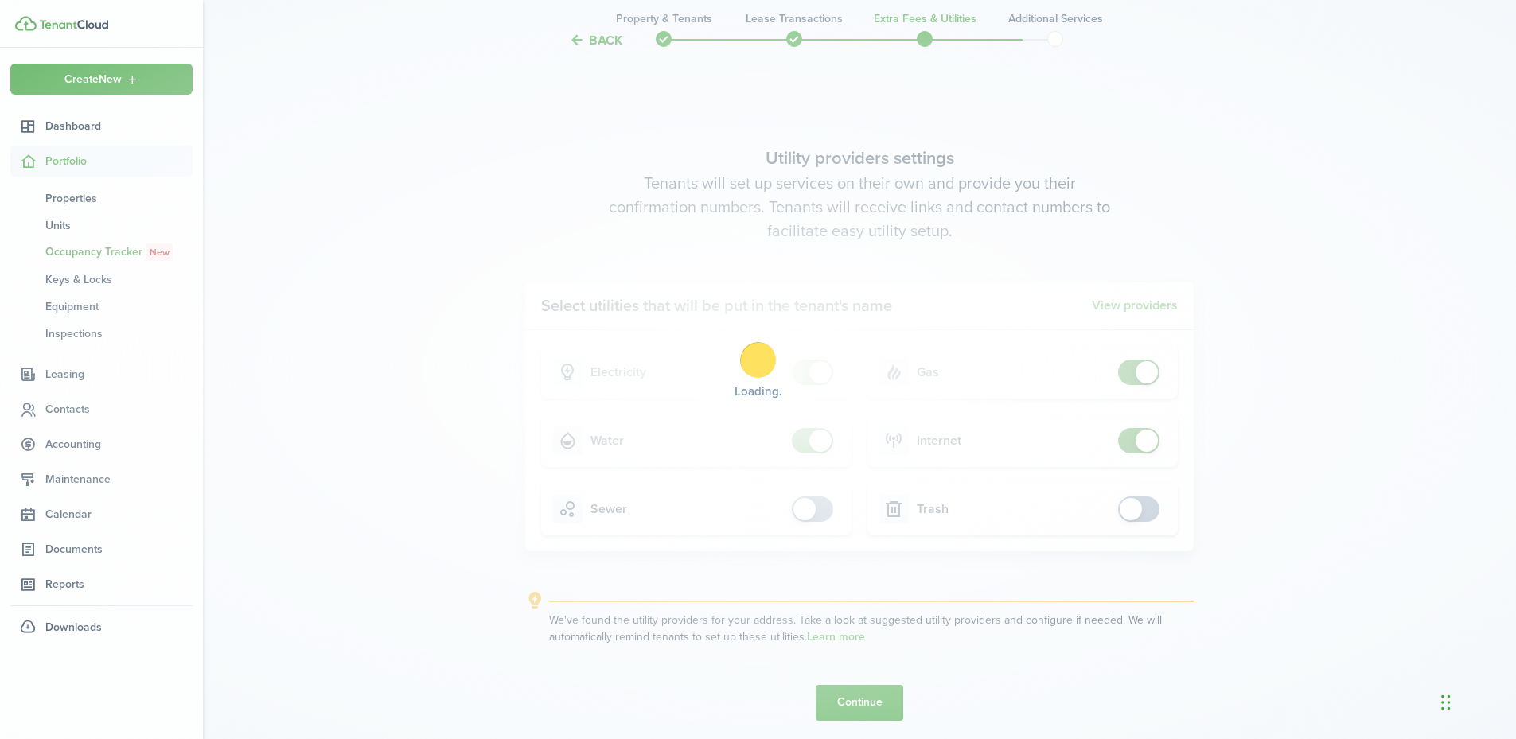
scroll to position [0, 0]
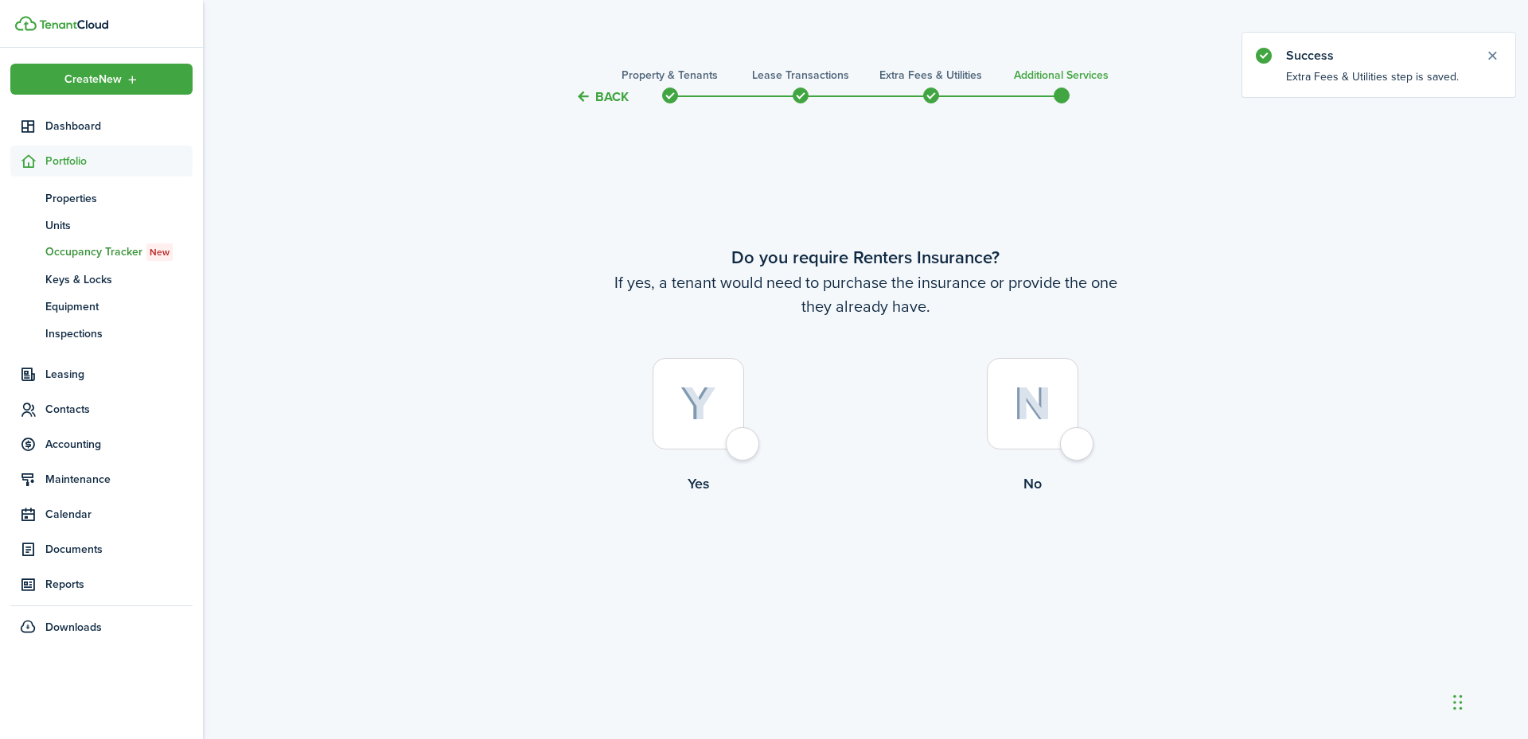
click at [1060, 440] on div at bounding box center [1033, 404] width 92 height 92
radio input "true"
click at [848, 567] on button "Complete move in" at bounding box center [865, 561] width 117 height 36
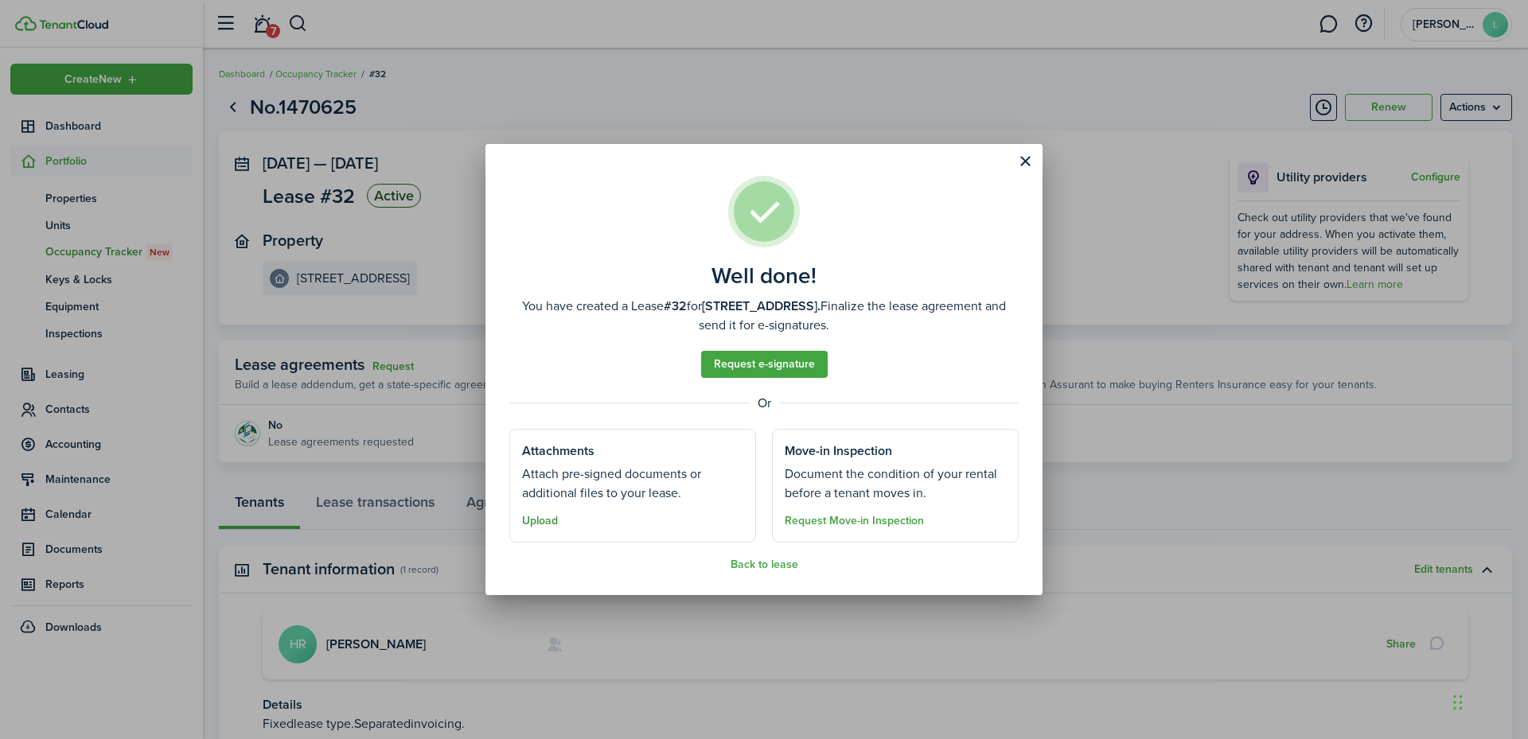
click at [552, 525] on button "Upload" at bounding box center [540, 521] width 36 height 13
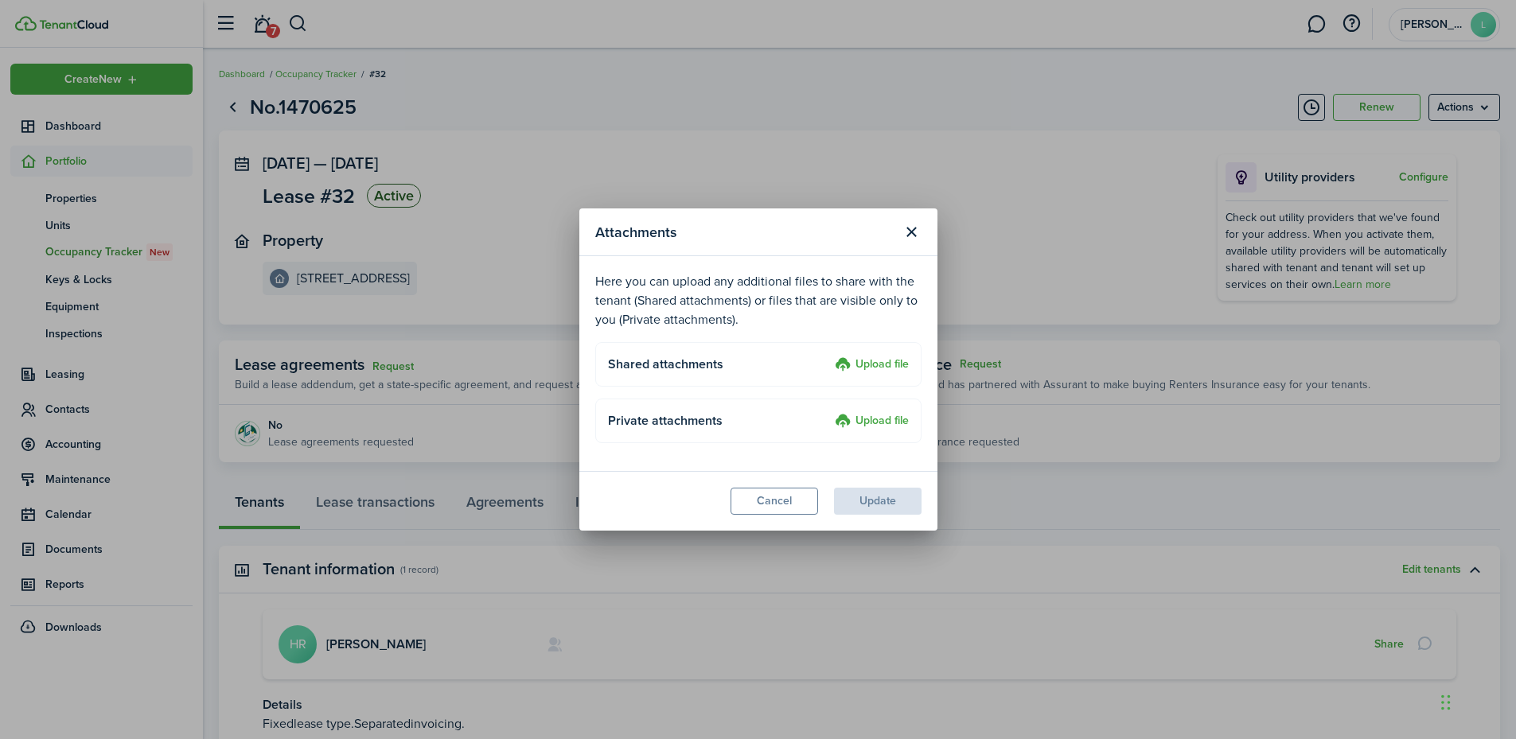
click at [876, 360] on label "Upload file" at bounding box center [872, 365] width 74 height 19
click at [829, 356] on input "Upload file" at bounding box center [829, 356] width 0 height 0
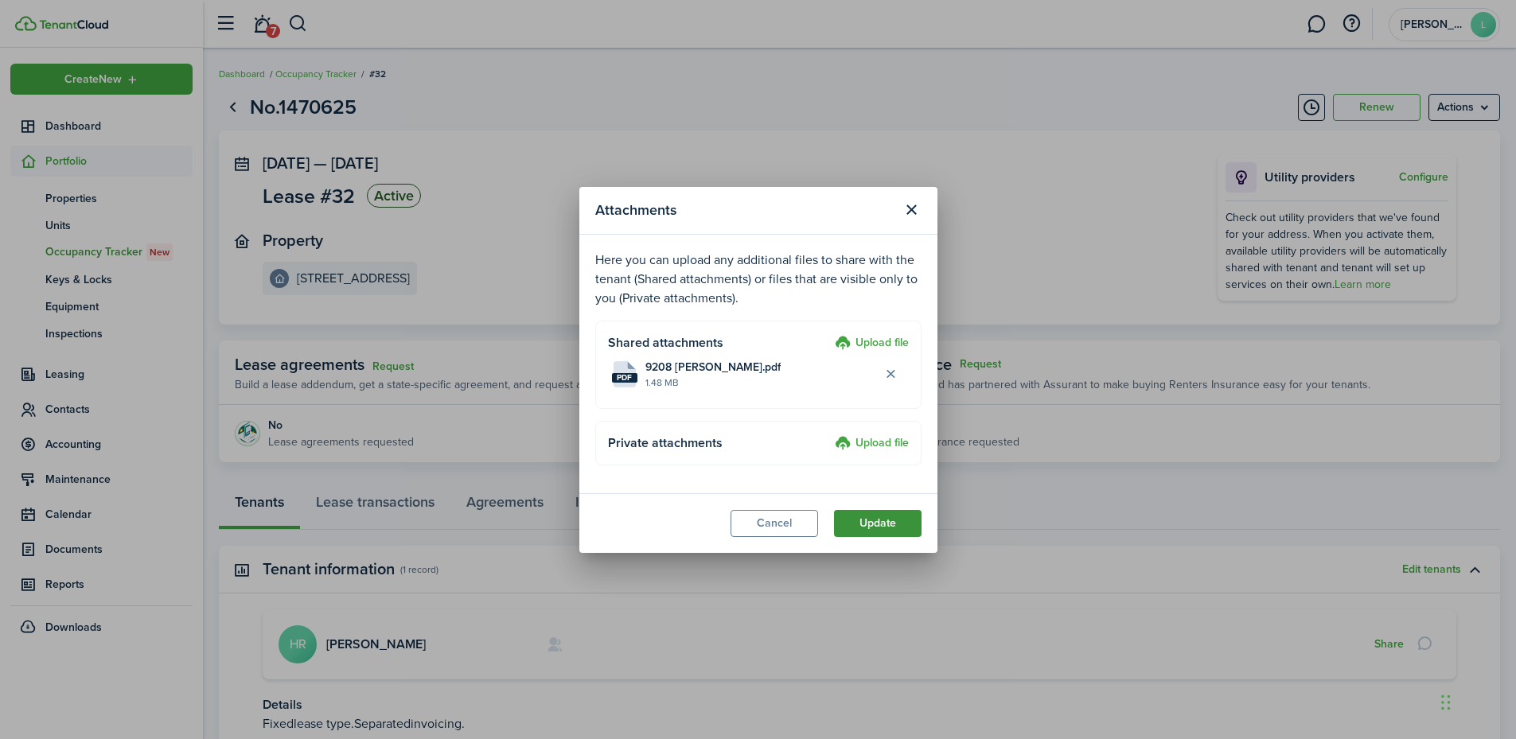
click at [887, 521] on button "Update" at bounding box center [878, 523] width 88 height 27
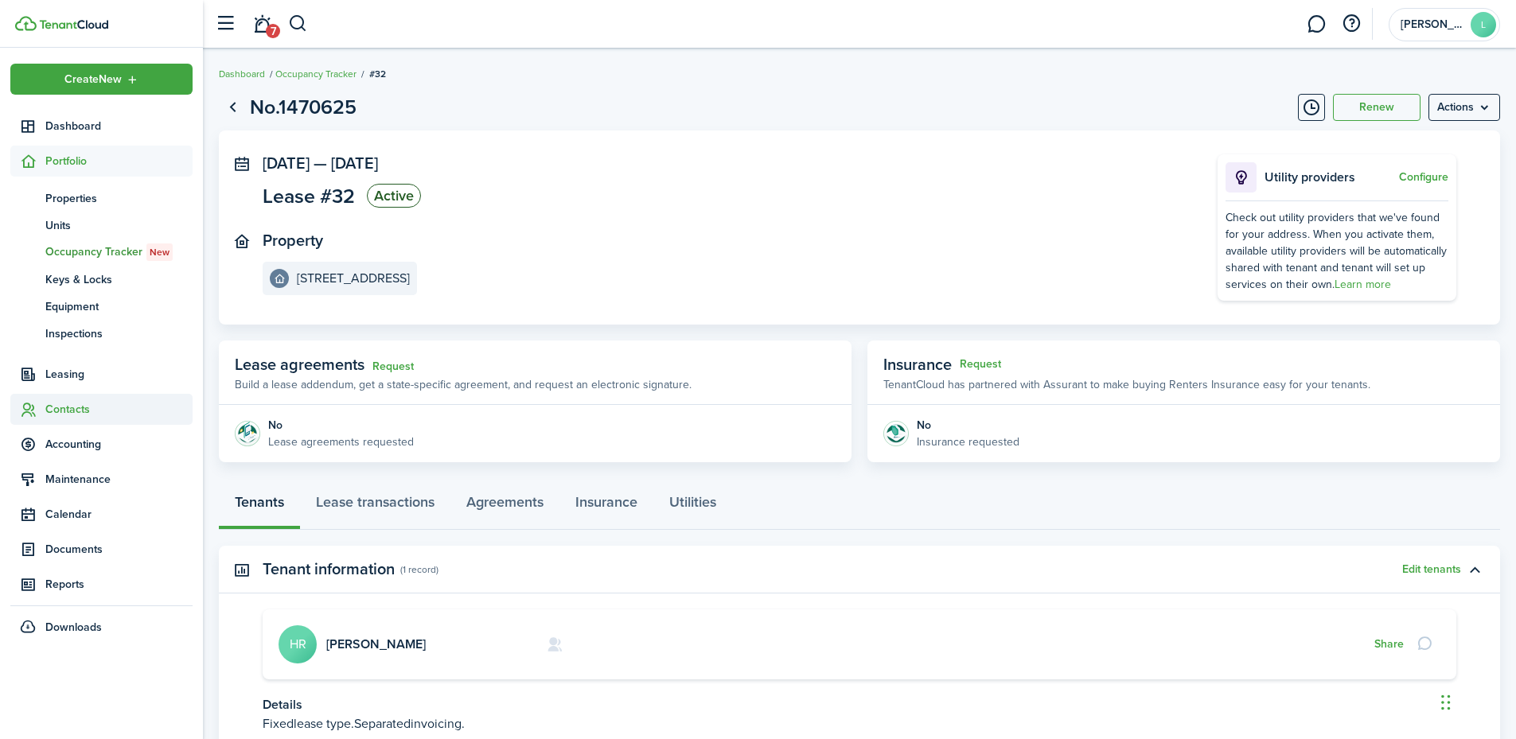
click at [61, 412] on span "Contacts" at bounding box center [118, 409] width 147 height 17
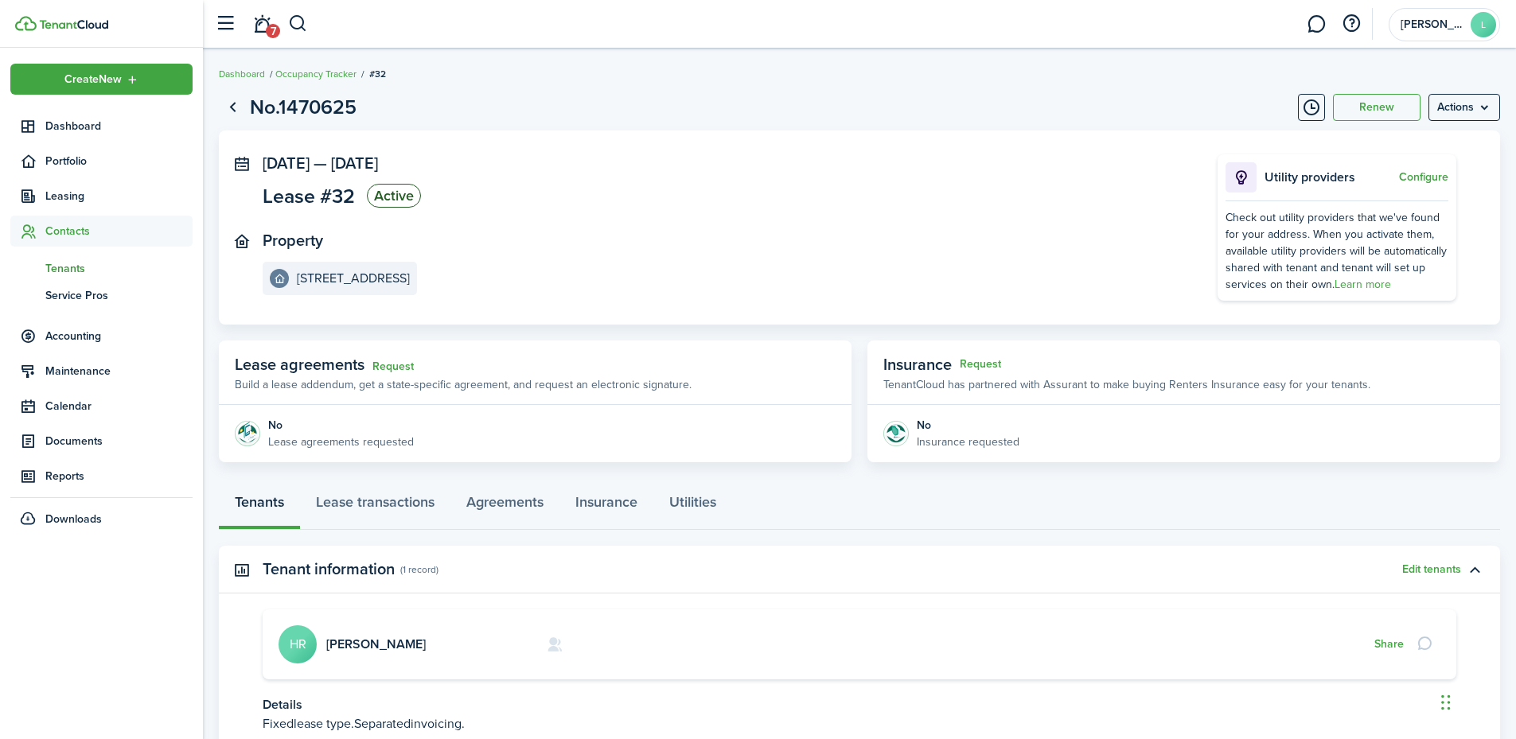
click at [66, 261] on span "Tenants" at bounding box center [118, 268] width 147 height 17
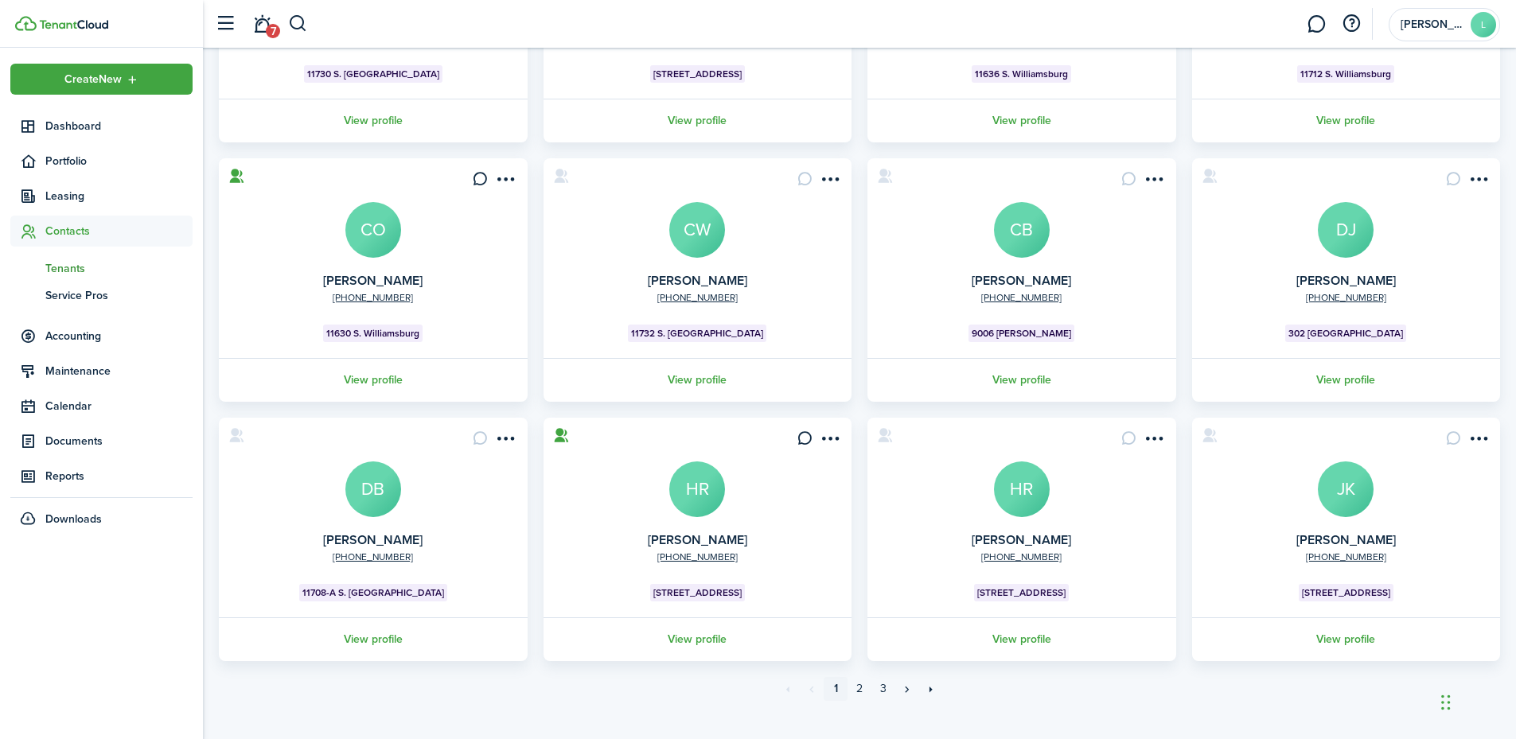
scroll to position [301, 0]
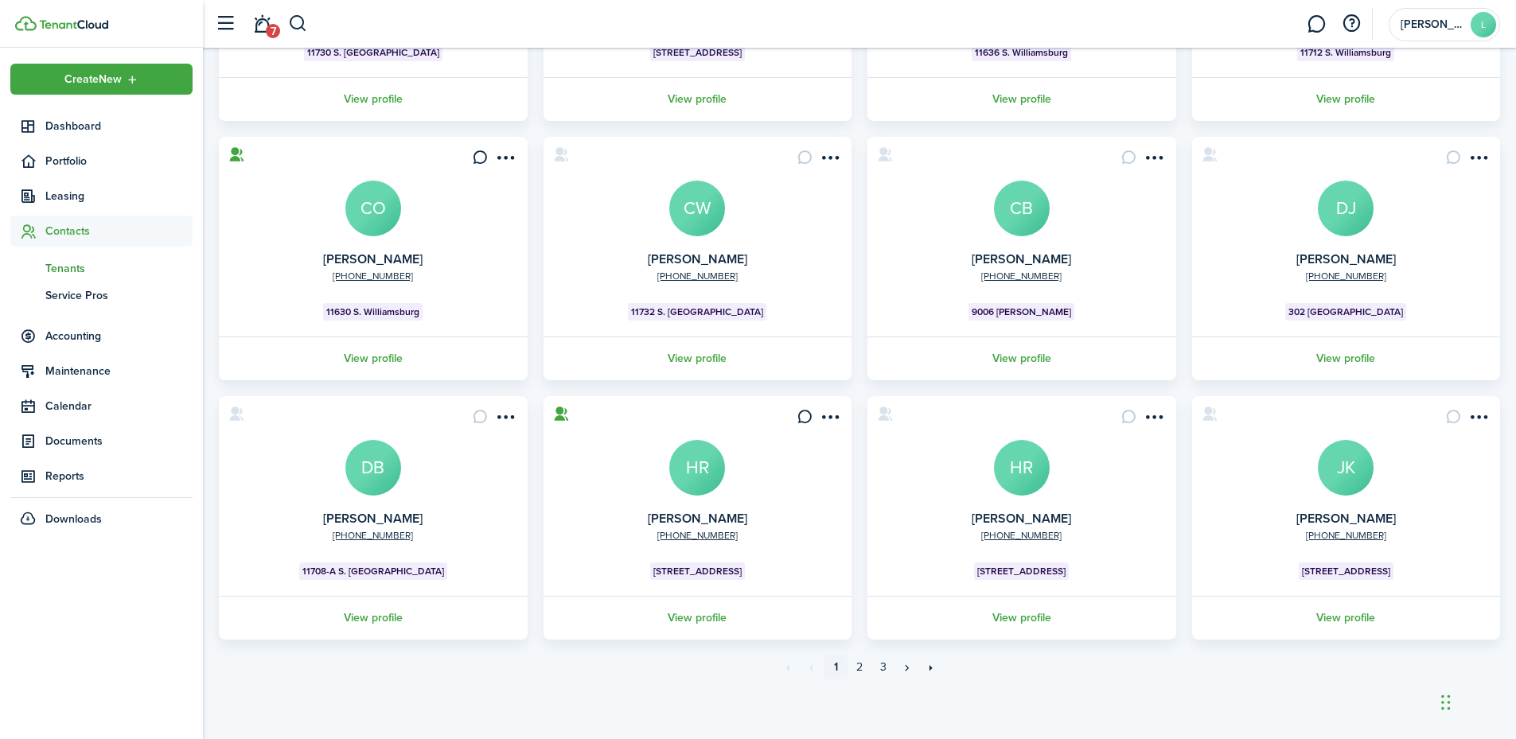
click at [700, 616] on link "View profile" at bounding box center [698, 618] width 314 height 44
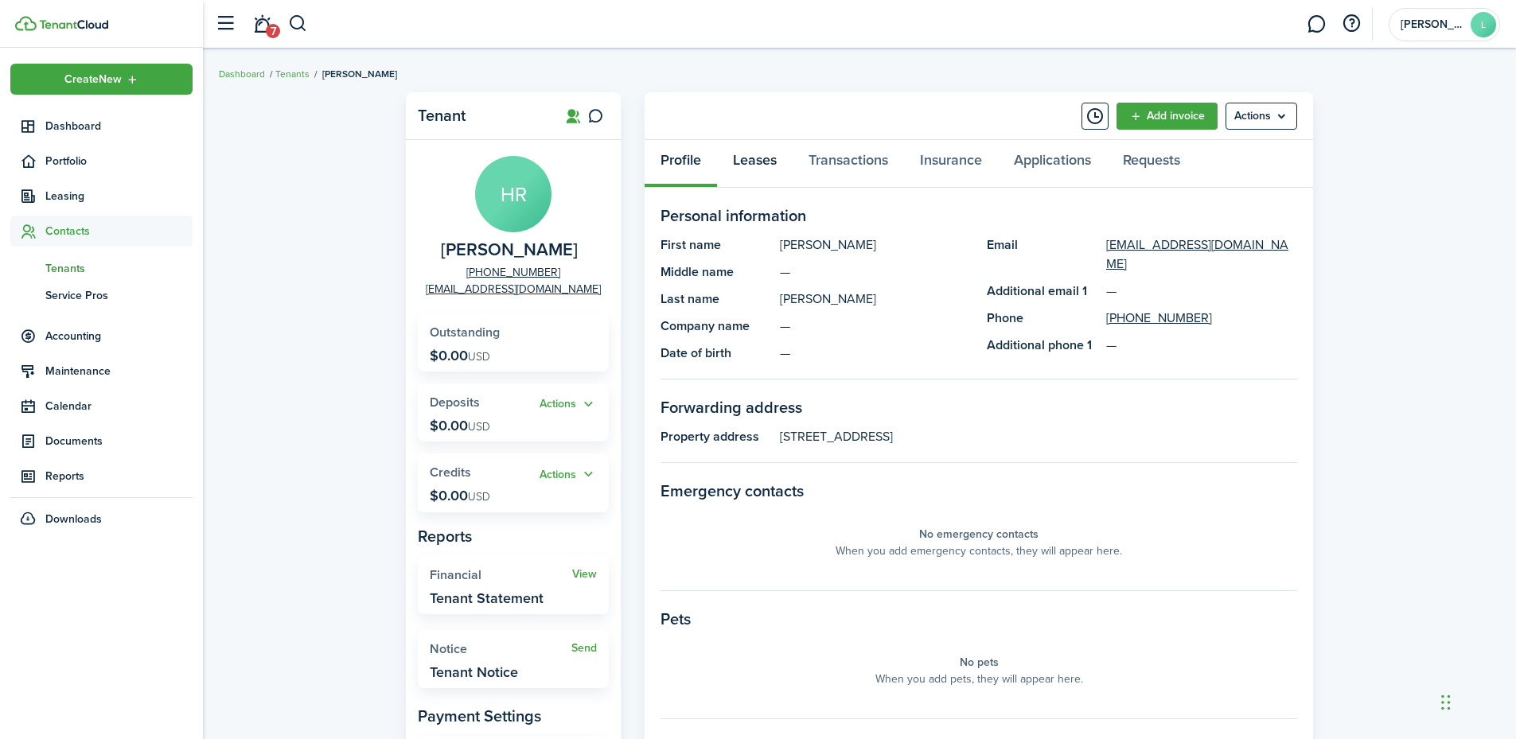
click at [739, 167] on link "Leases" at bounding box center [755, 164] width 76 height 48
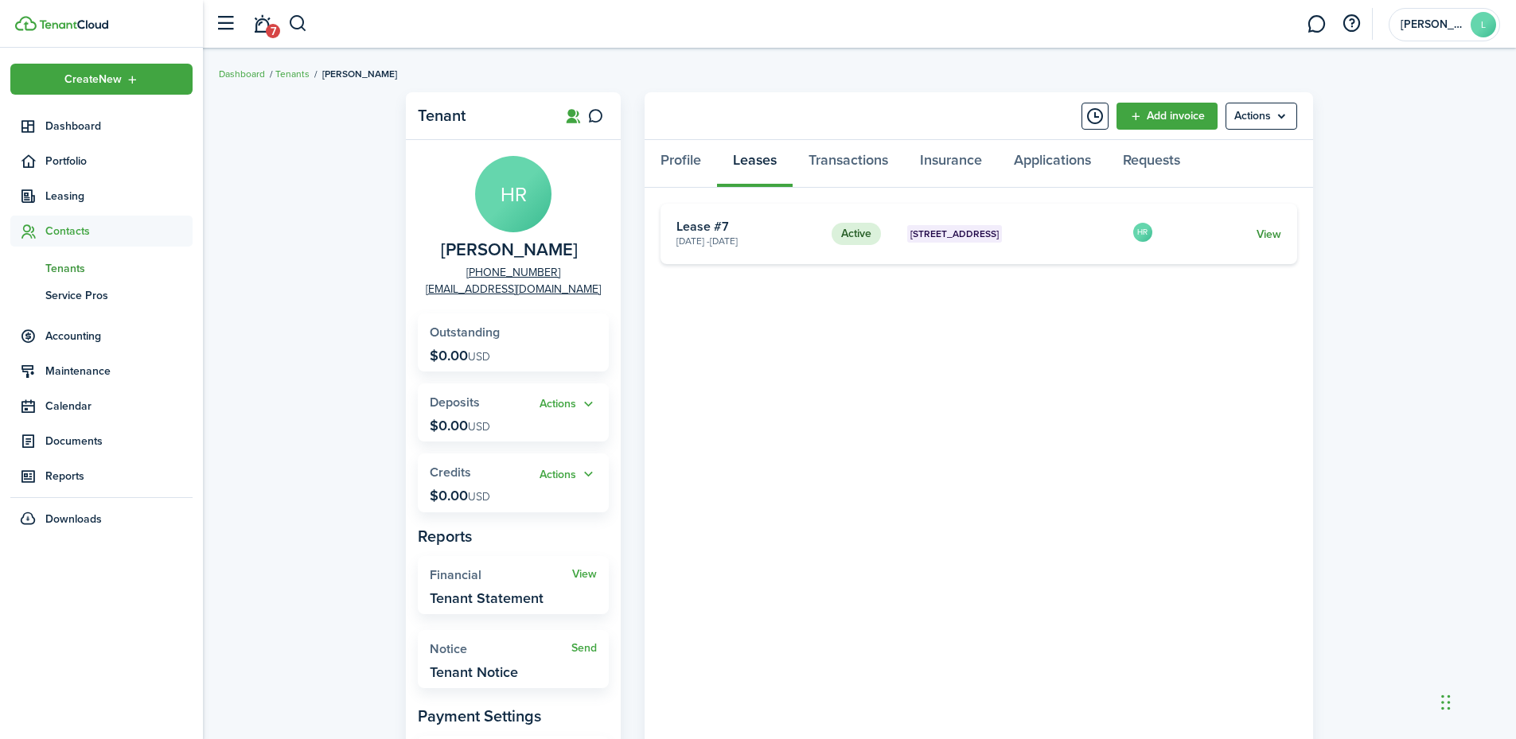
click at [1274, 232] on link "View" at bounding box center [1269, 234] width 25 height 17
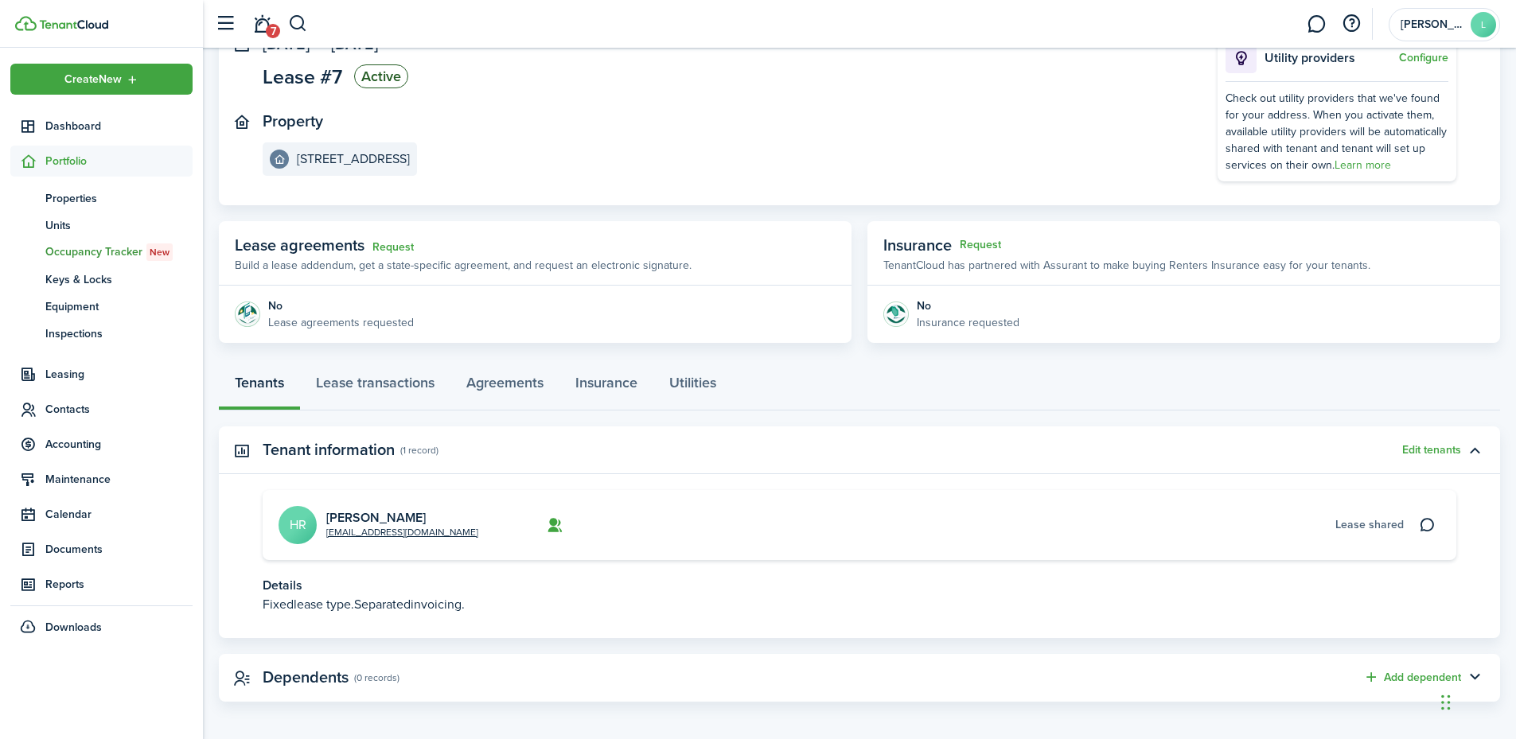
scroll to position [126, 0]
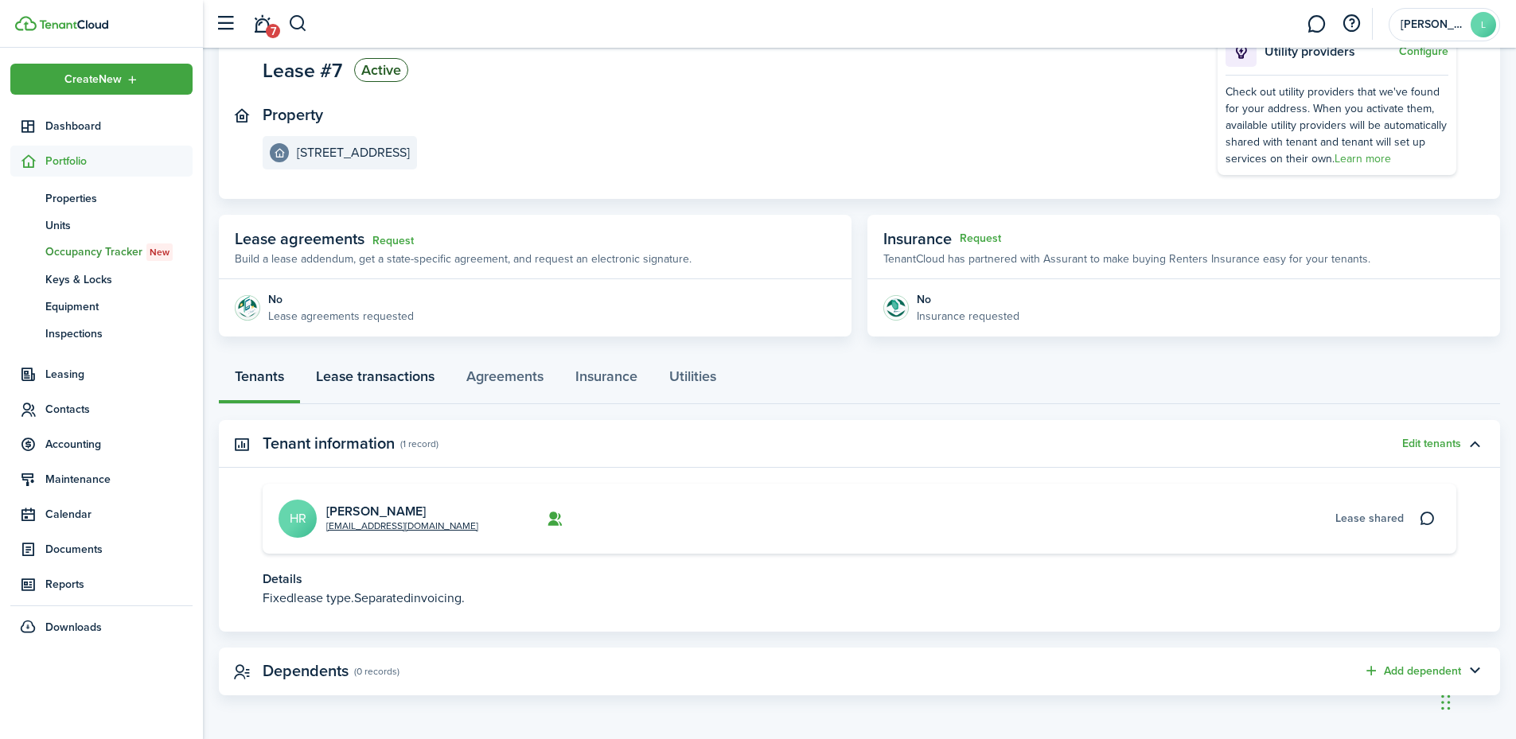
click at [411, 371] on link "Lease transactions" at bounding box center [375, 381] width 150 height 48
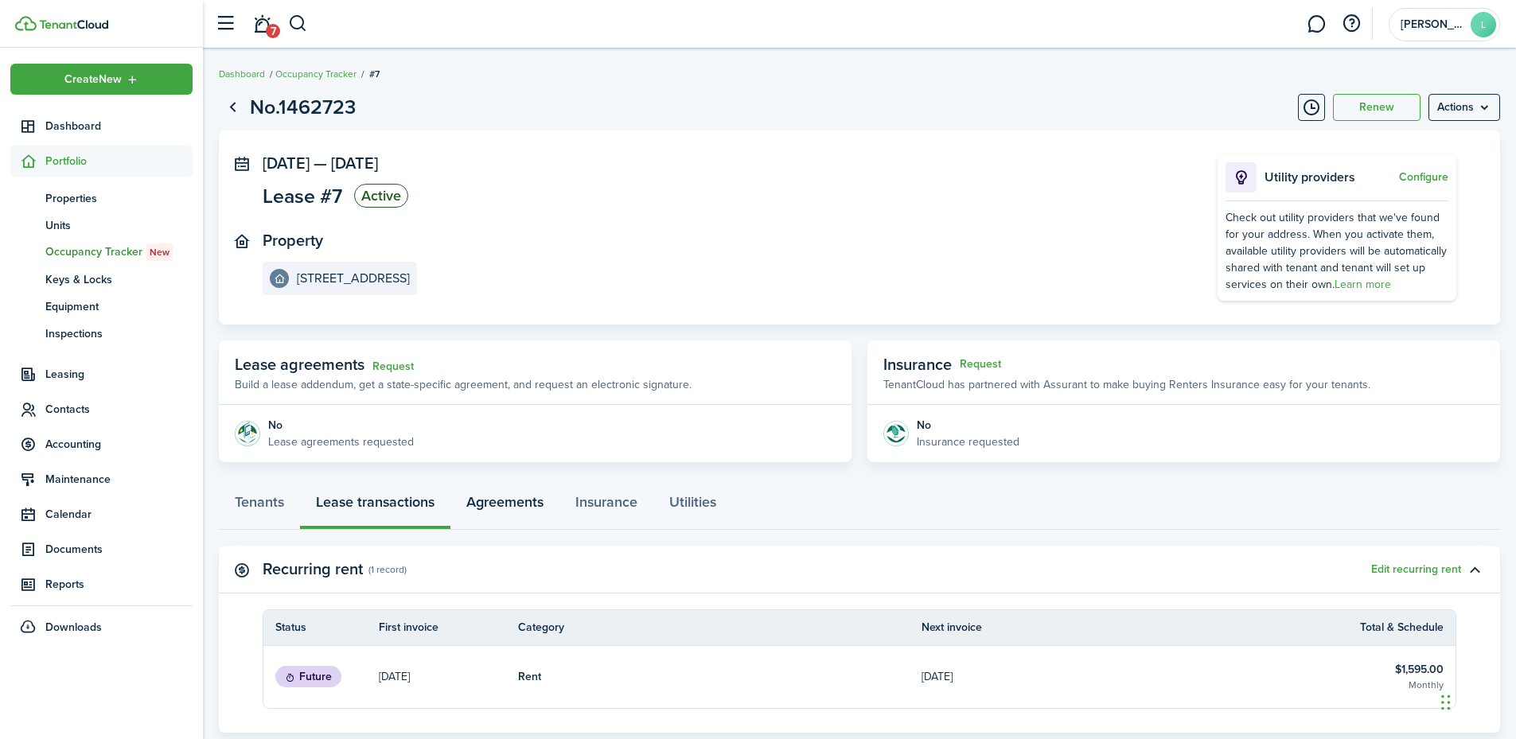
click at [518, 503] on link "Agreements" at bounding box center [504, 506] width 109 height 48
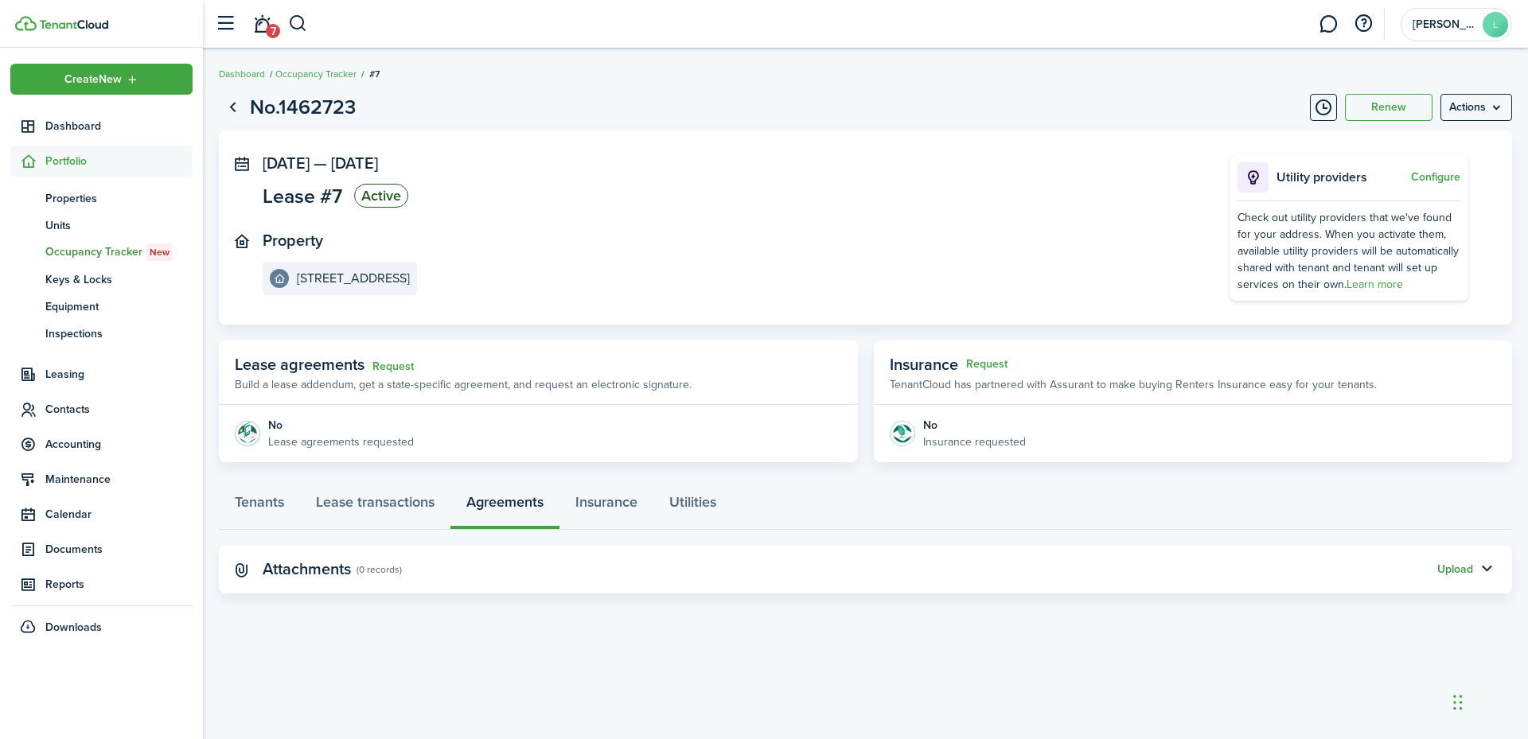
click at [1459, 567] on button "Upload" at bounding box center [1455, 570] width 36 height 13
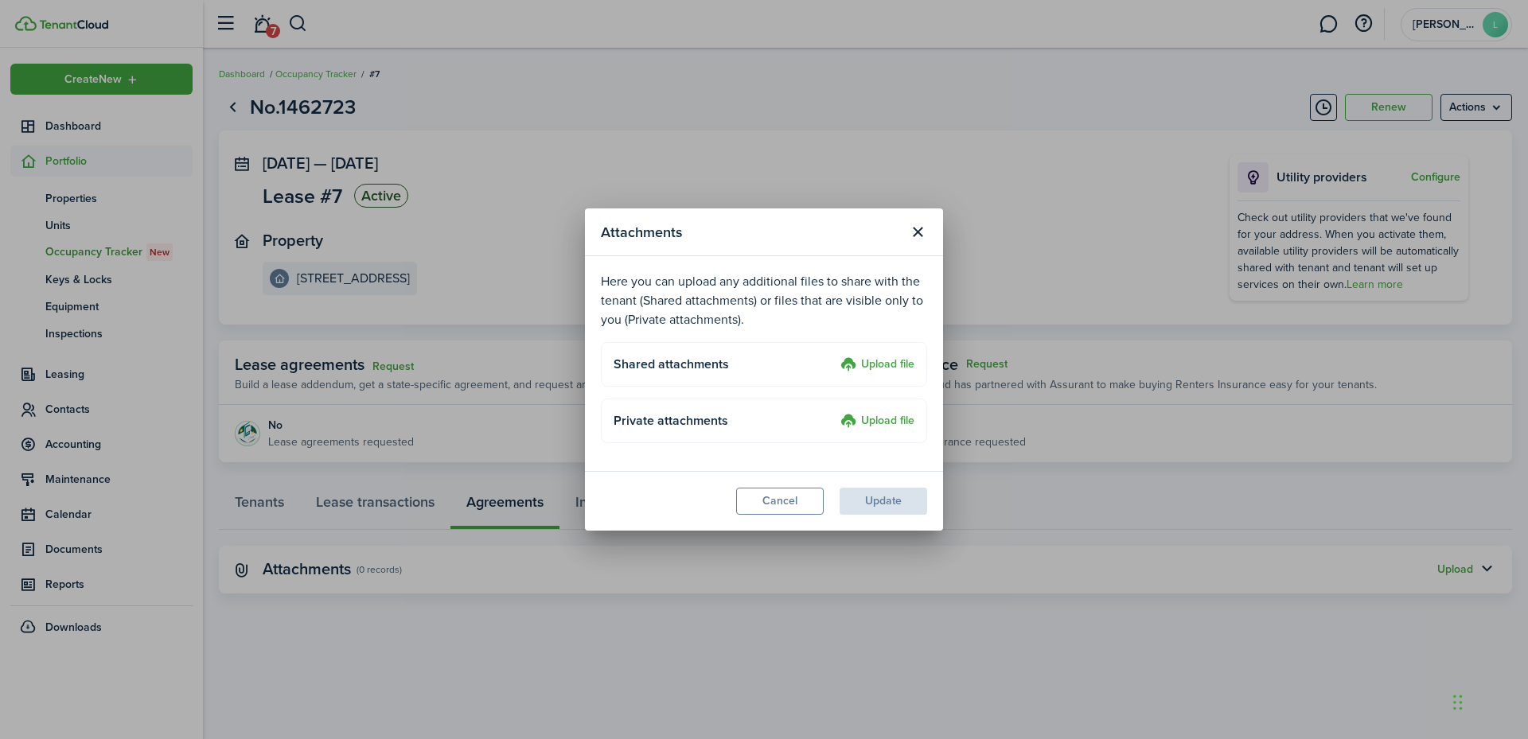
click at [887, 362] on label "Upload file" at bounding box center [877, 365] width 74 height 19
click at [835, 356] on input "Upload file" at bounding box center [835, 356] width 0 height 0
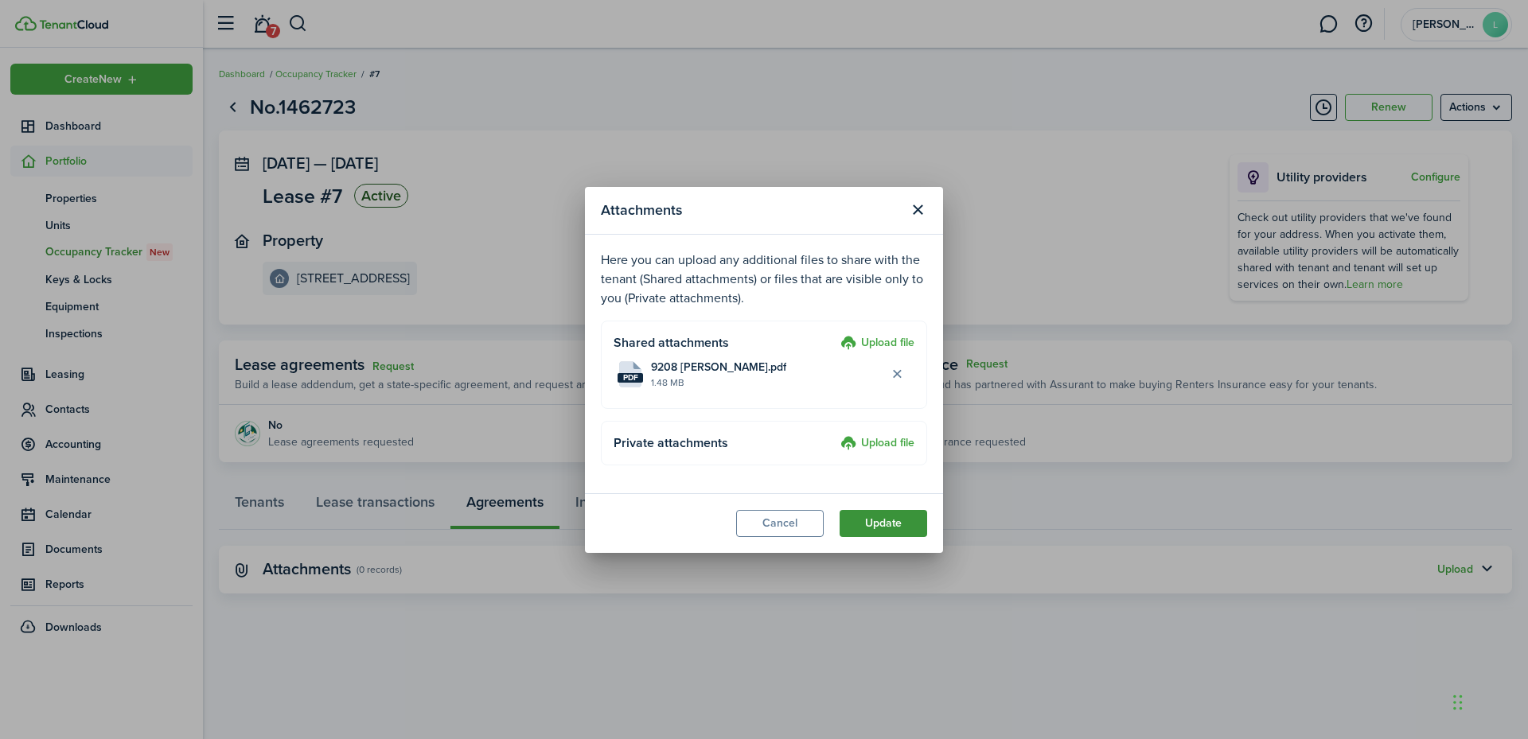
click at [881, 523] on button "Update" at bounding box center [884, 523] width 88 height 27
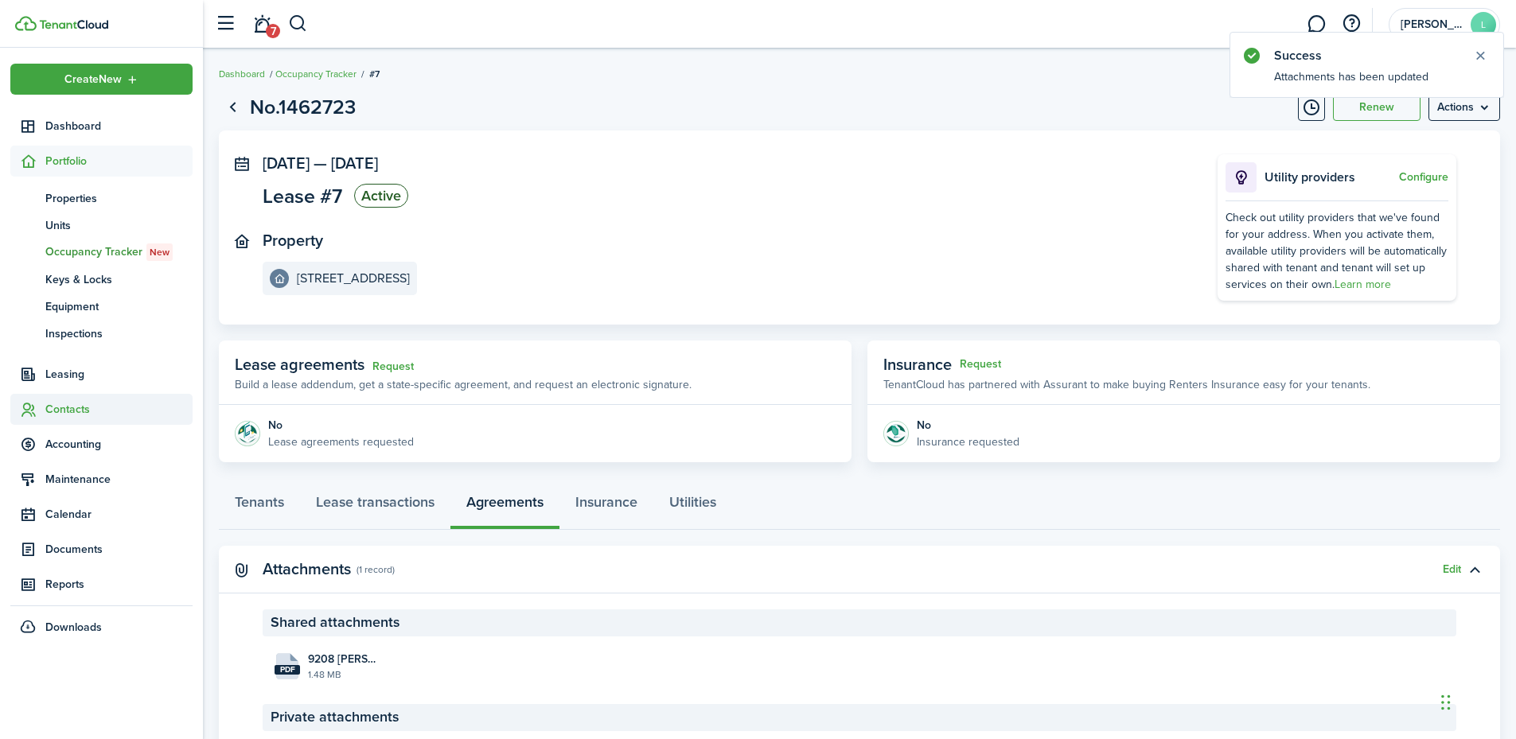
click at [72, 404] on span "Contacts" at bounding box center [118, 409] width 147 height 17
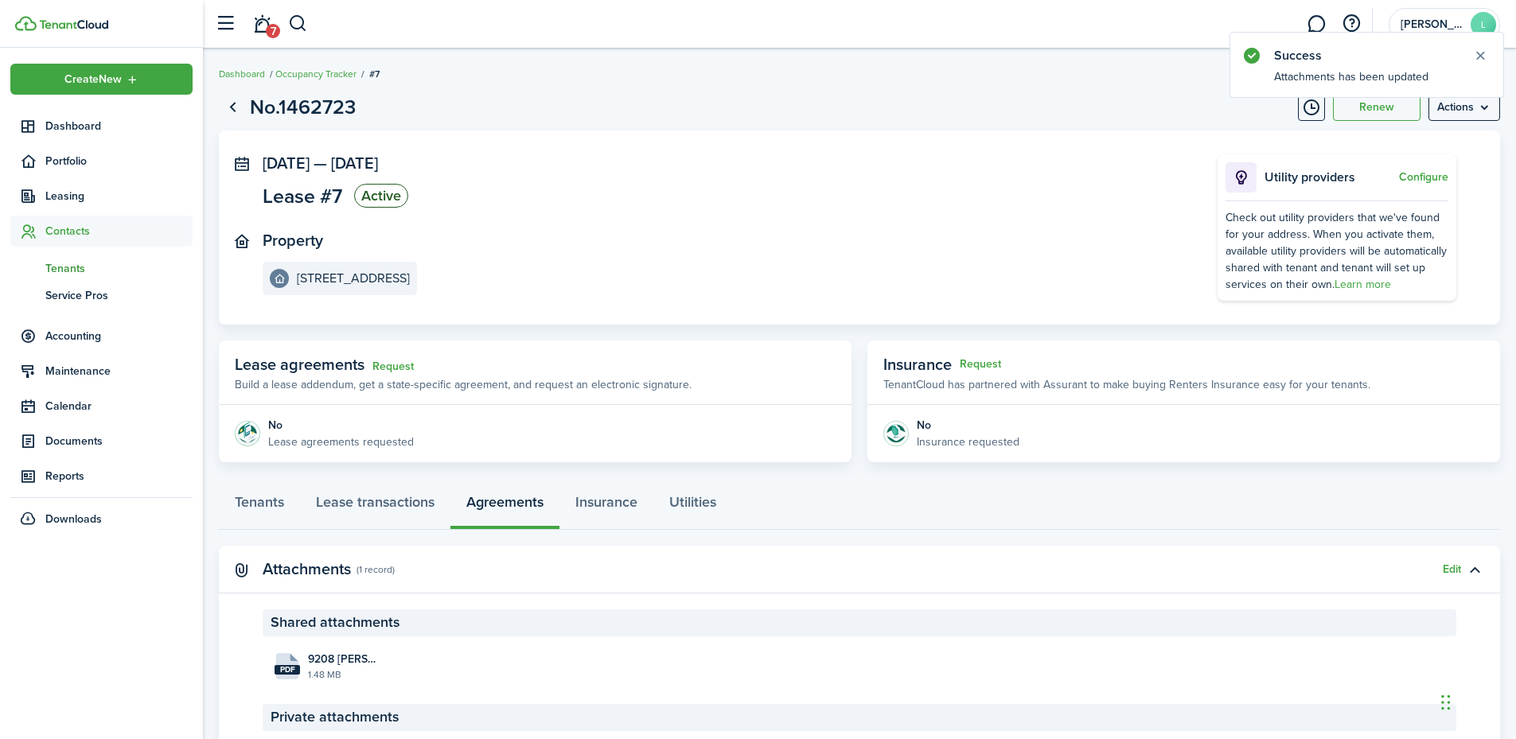
click at [59, 272] on span "Tenants" at bounding box center [118, 268] width 147 height 17
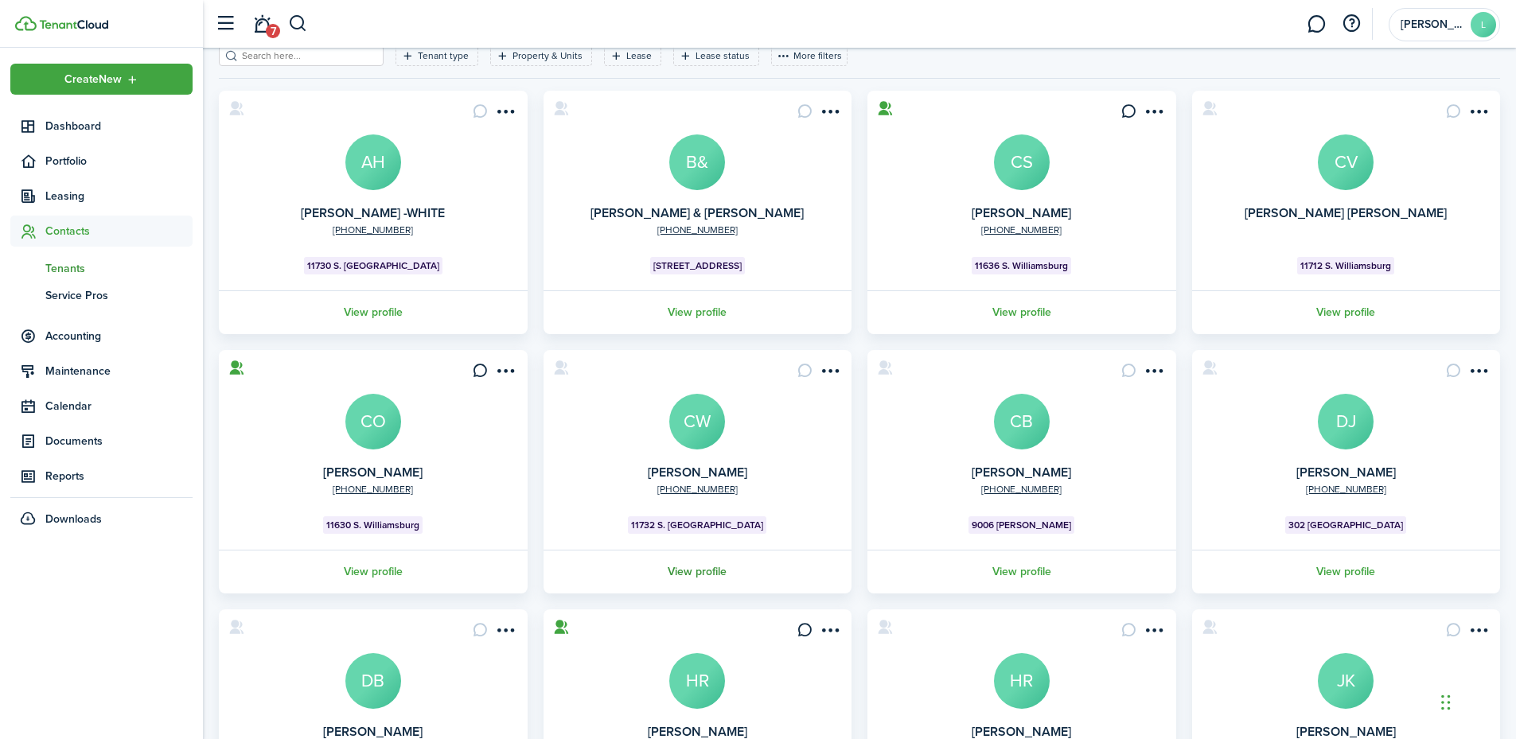
scroll to position [301, 0]
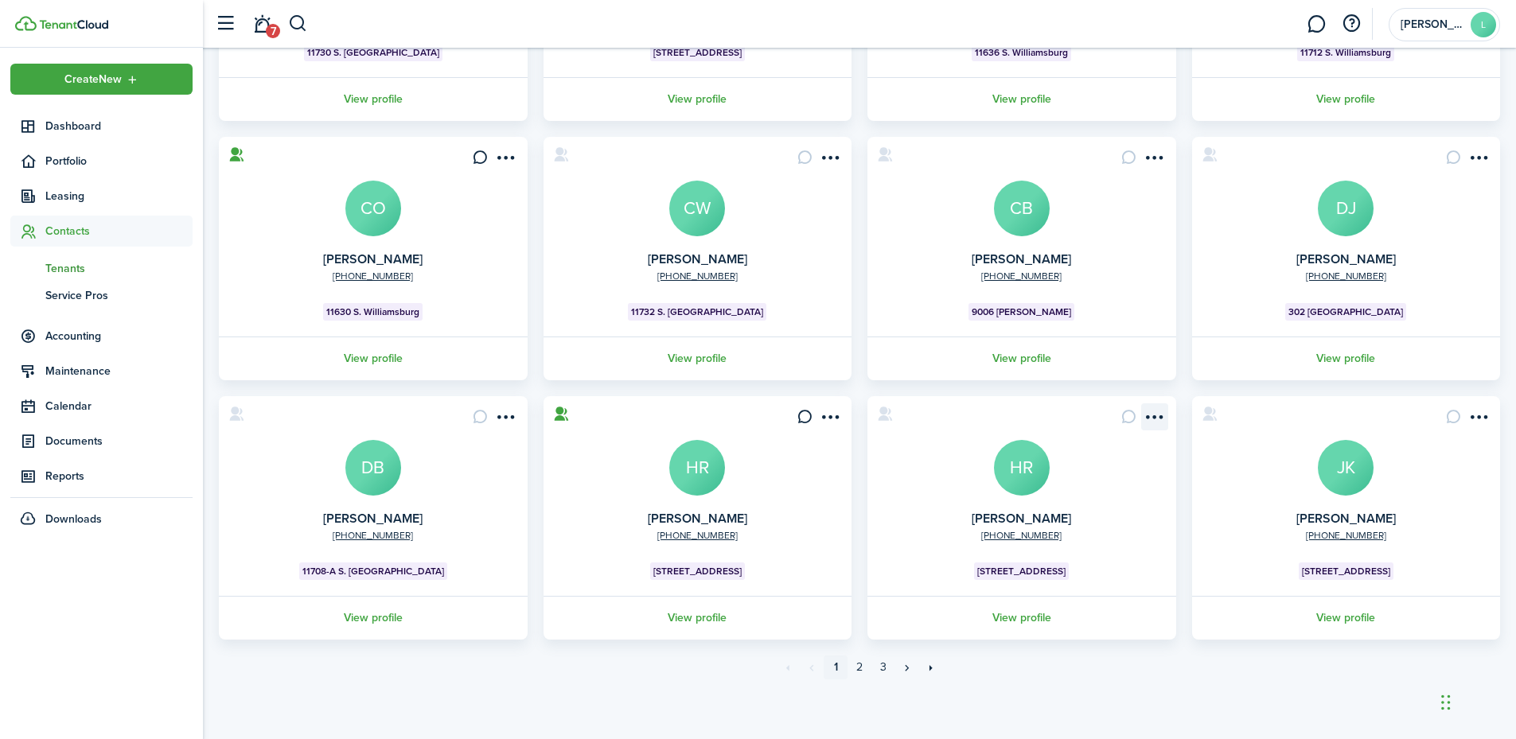
click at [1160, 415] on menu-btn-icon "Open menu" at bounding box center [1154, 417] width 27 height 27
click at [996, 618] on link "View profile" at bounding box center [1022, 618] width 314 height 44
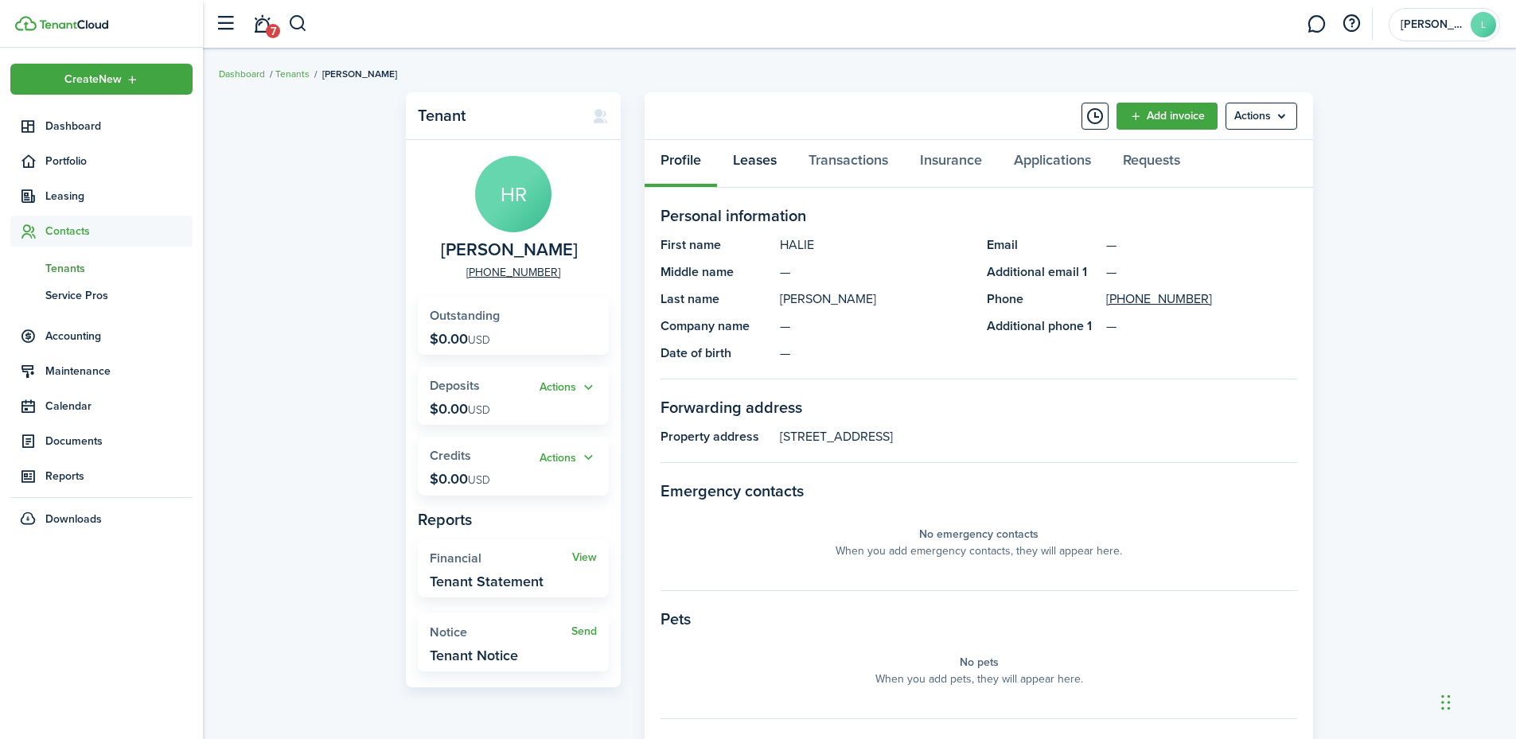
drag, startPoint x: 758, startPoint y: 159, endPoint x: 946, endPoint y: 189, distance: 190.3
click at [759, 159] on link "Leases" at bounding box center [755, 164] width 76 height 48
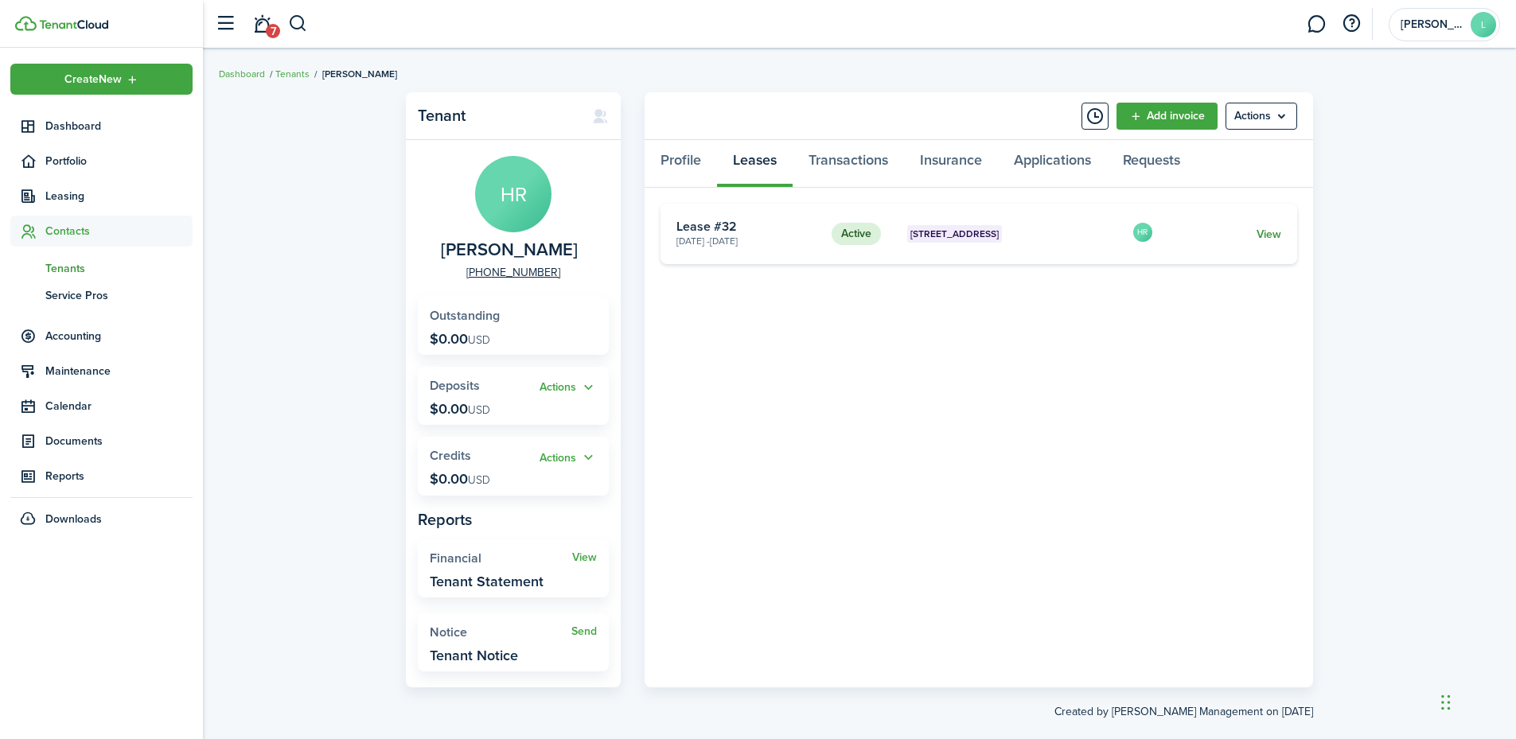
click at [1268, 233] on link "View" at bounding box center [1269, 234] width 25 height 17
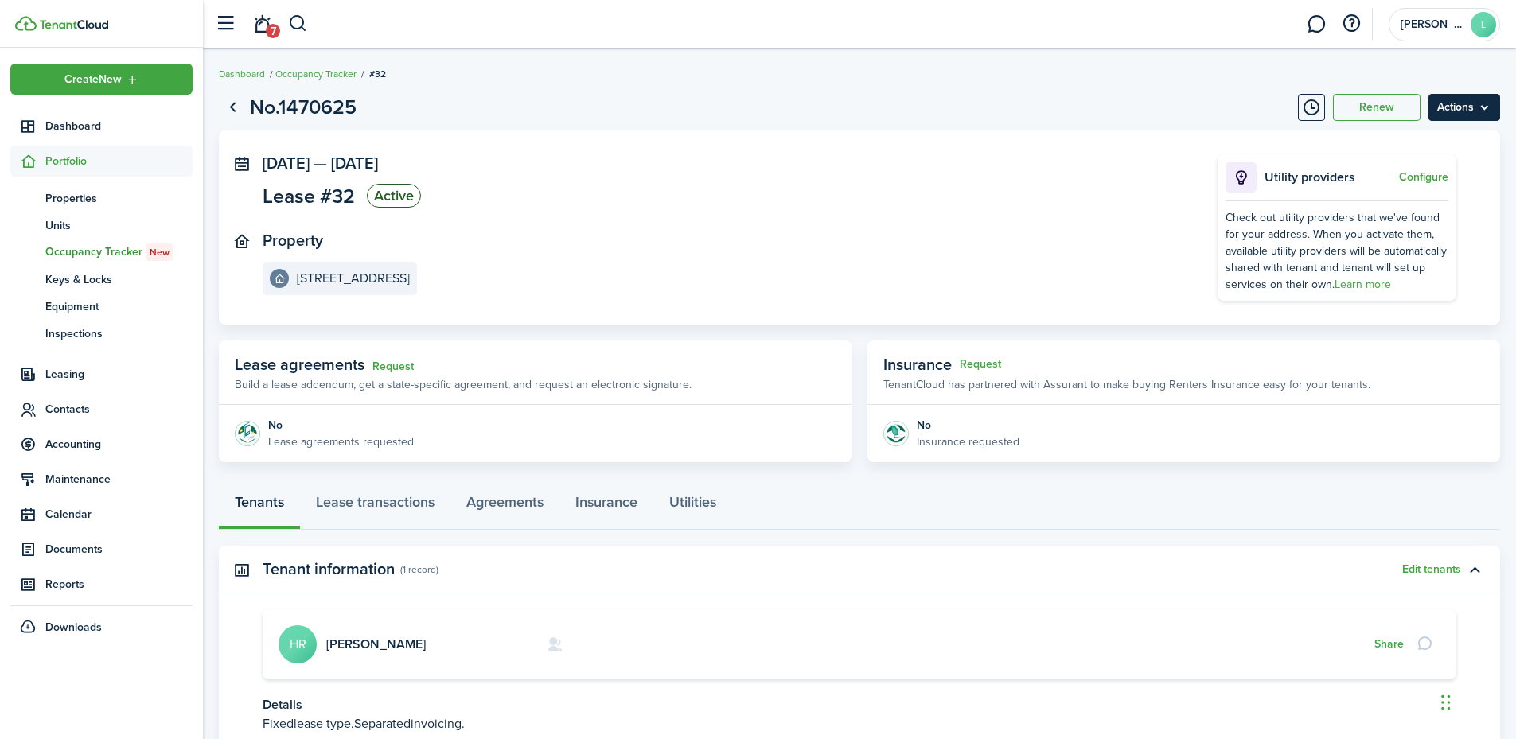
click at [1484, 106] on menu-btn "Actions" at bounding box center [1465, 107] width 72 height 27
click at [1441, 227] on button "Delete" at bounding box center [1430, 226] width 139 height 27
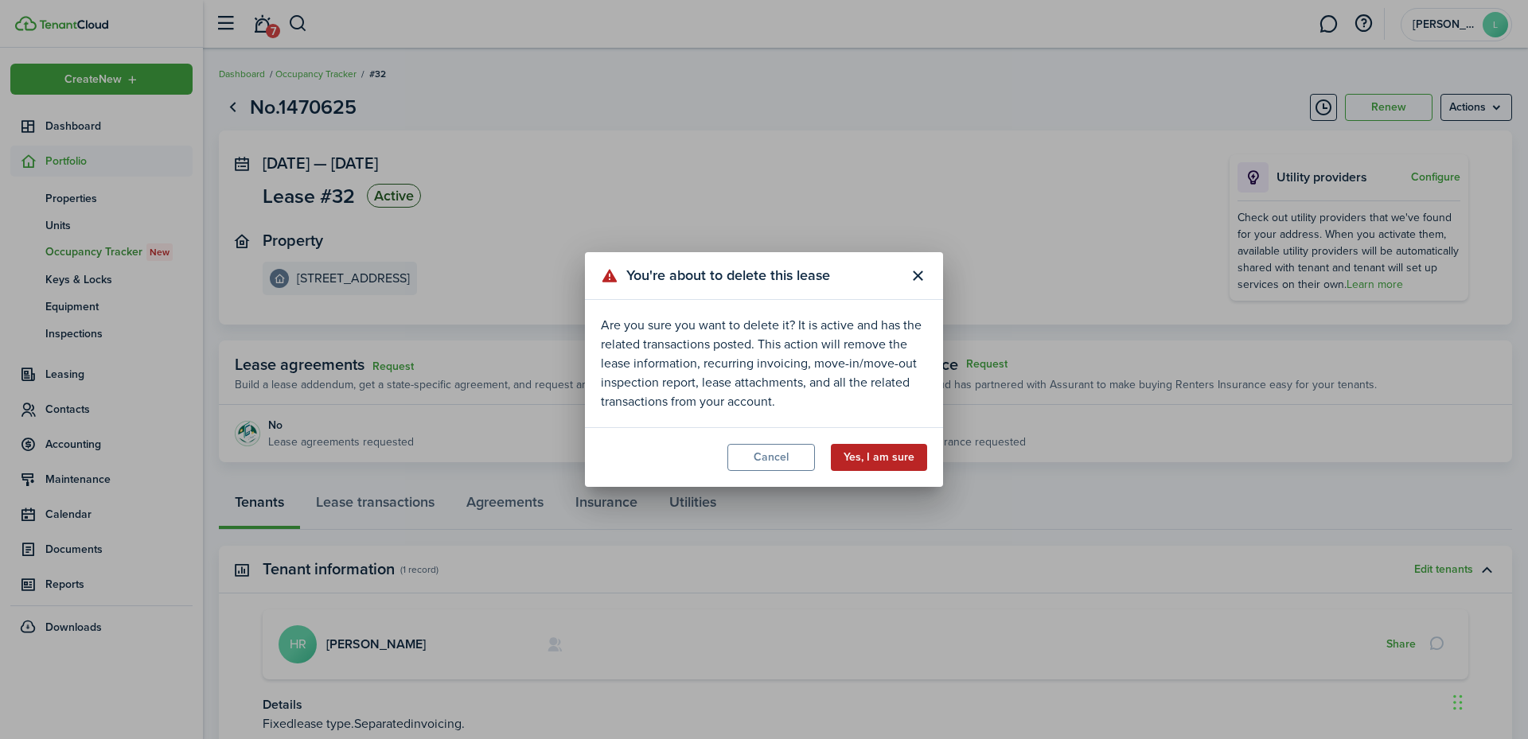
click at [902, 460] on button "Yes, I am sure" at bounding box center [879, 457] width 96 height 27
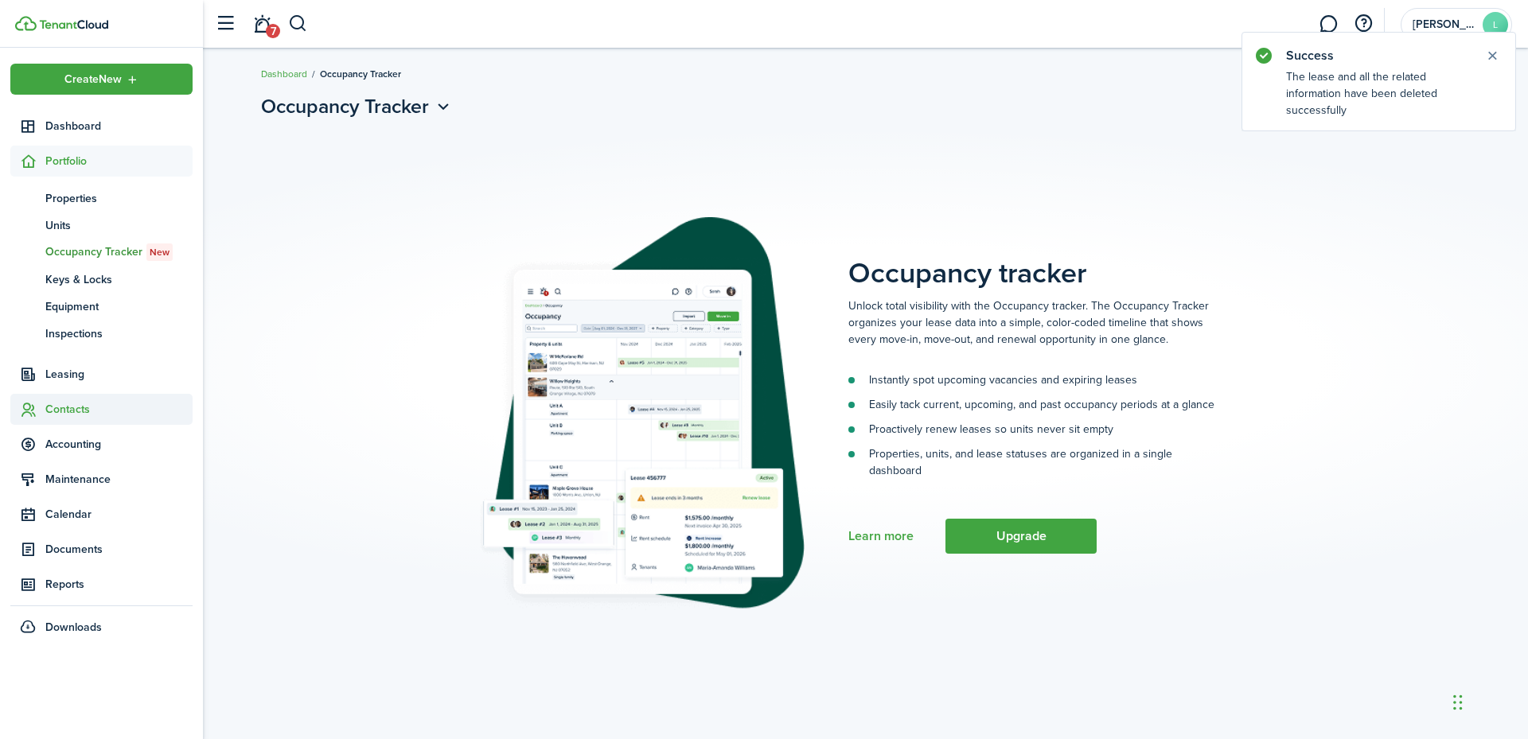
click at [64, 402] on span "Contacts" at bounding box center [118, 409] width 147 height 17
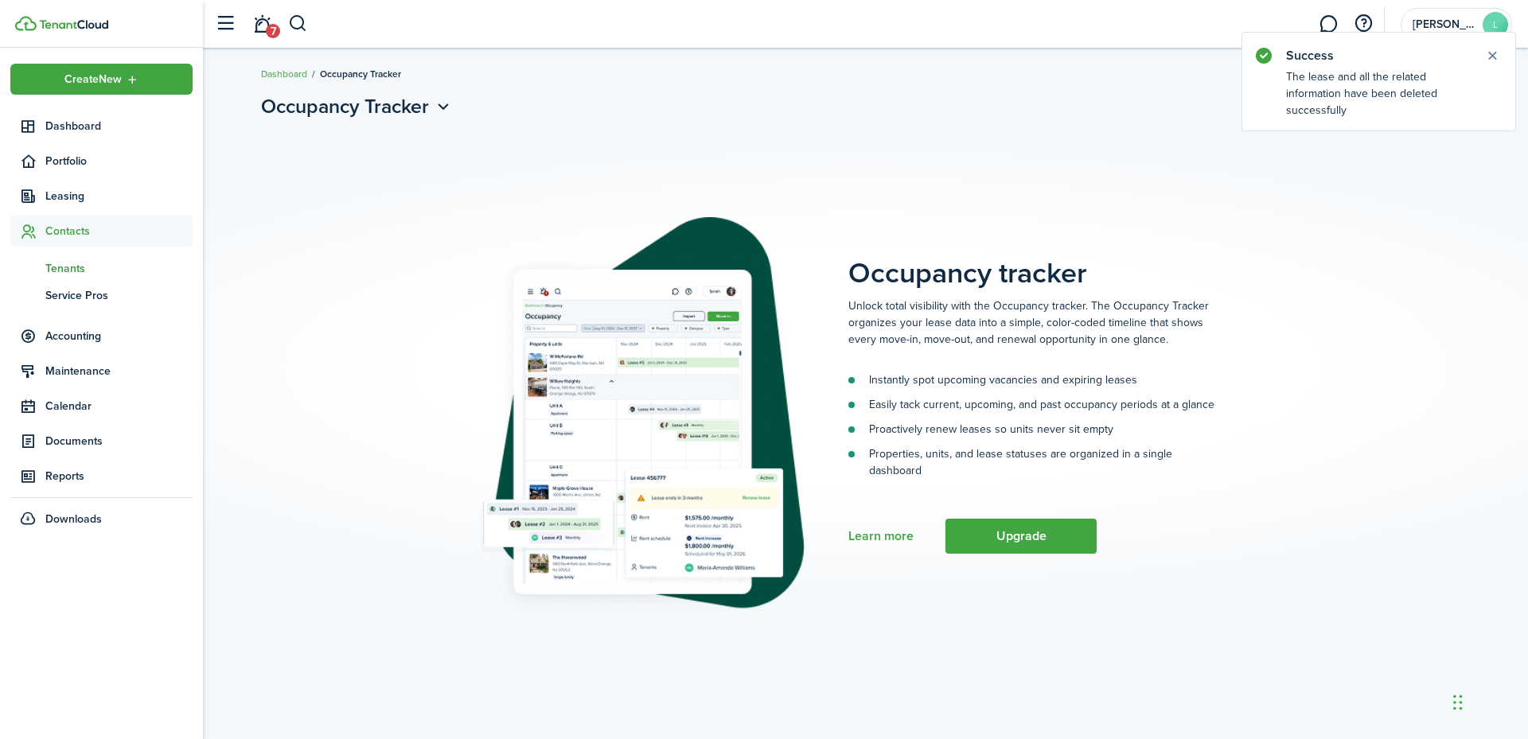
click at [70, 265] on span "Tenants" at bounding box center [118, 268] width 147 height 17
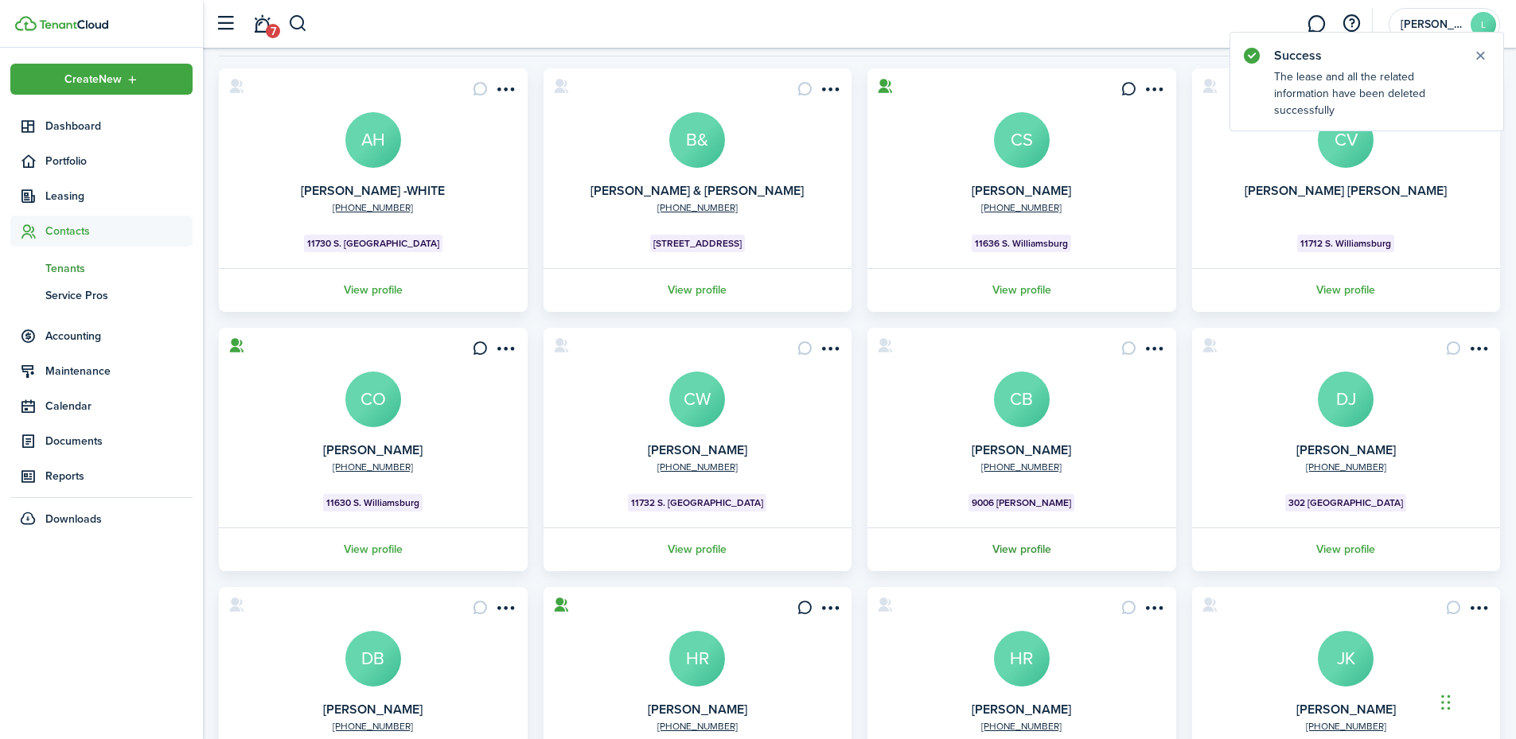
scroll to position [301, 0]
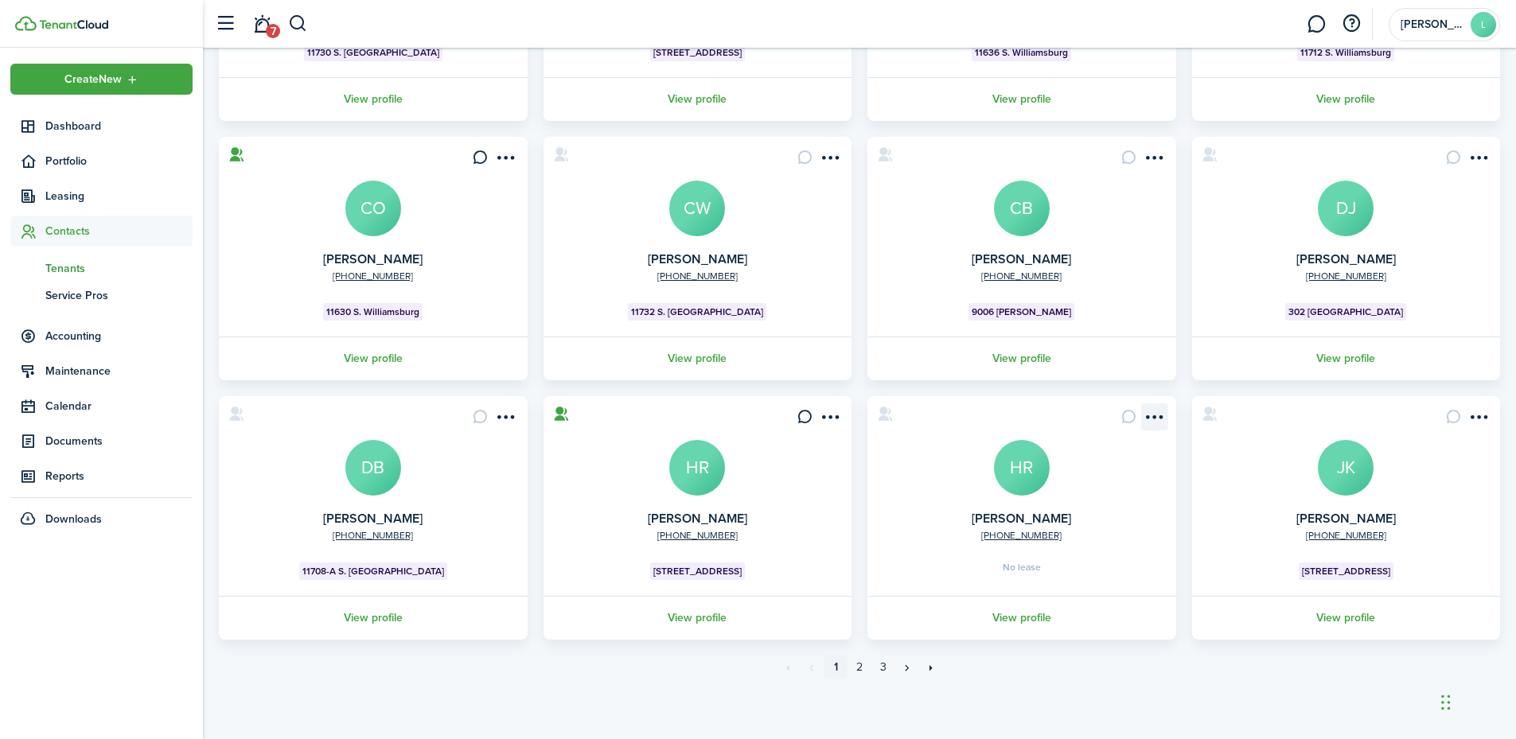
click at [1153, 411] on menu-btn-icon "Open menu" at bounding box center [1154, 417] width 27 height 27
click at [1090, 618] on button "Delete" at bounding box center [1097, 619] width 139 height 27
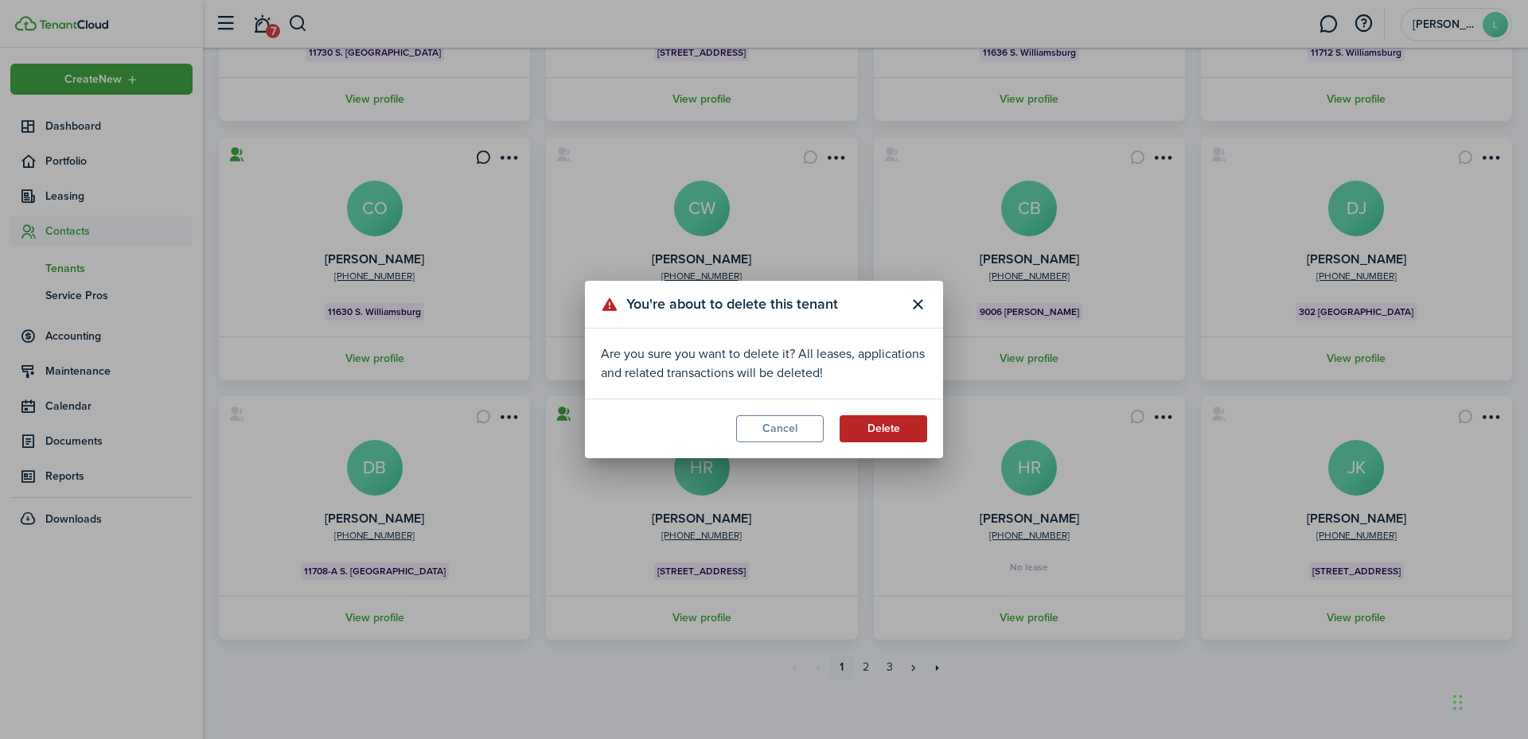
click at [881, 419] on button "Delete" at bounding box center [884, 428] width 88 height 27
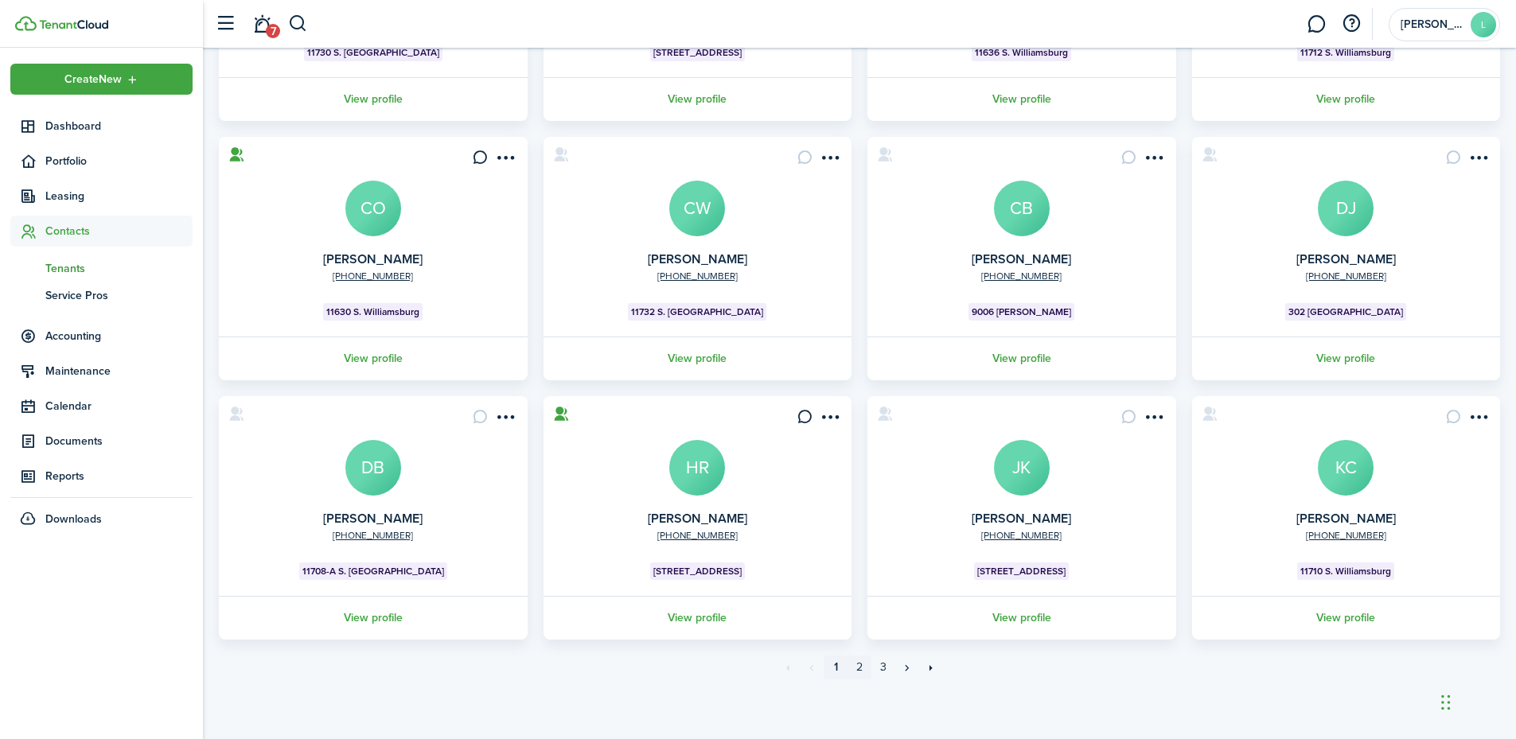
click at [864, 670] on link "2" at bounding box center [860, 668] width 24 height 24
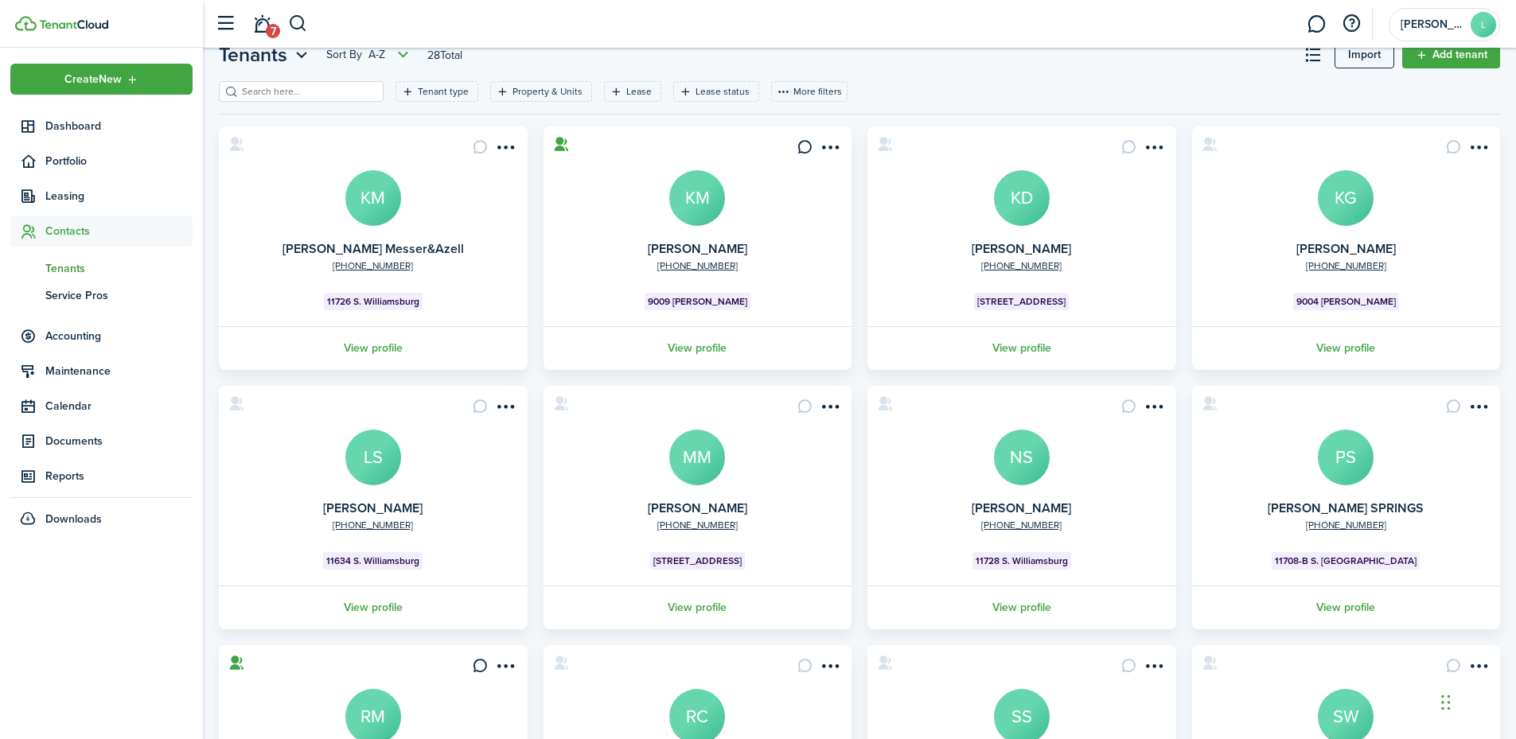
scroll to position [301, 0]
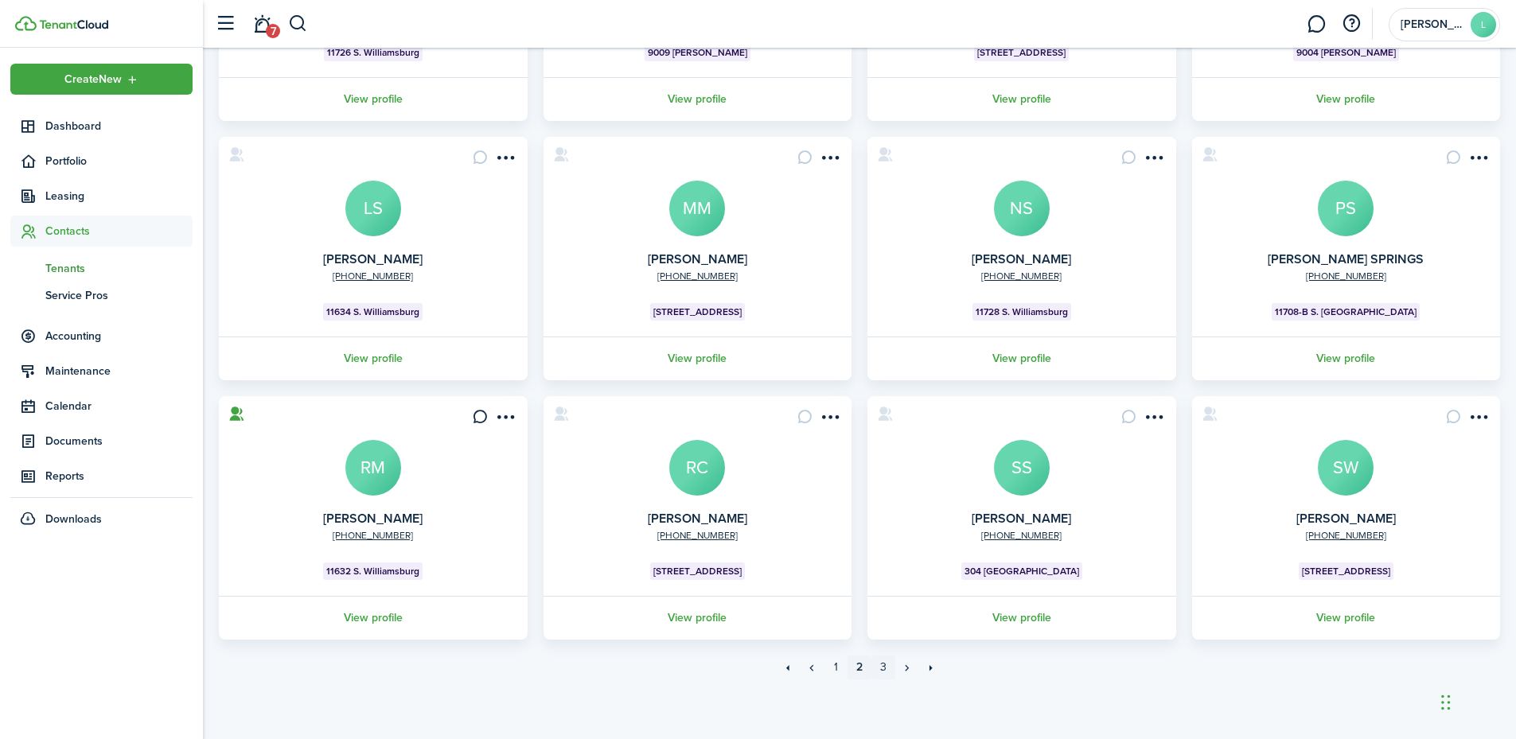
click at [879, 665] on link "3" at bounding box center [884, 668] width 24 height 24
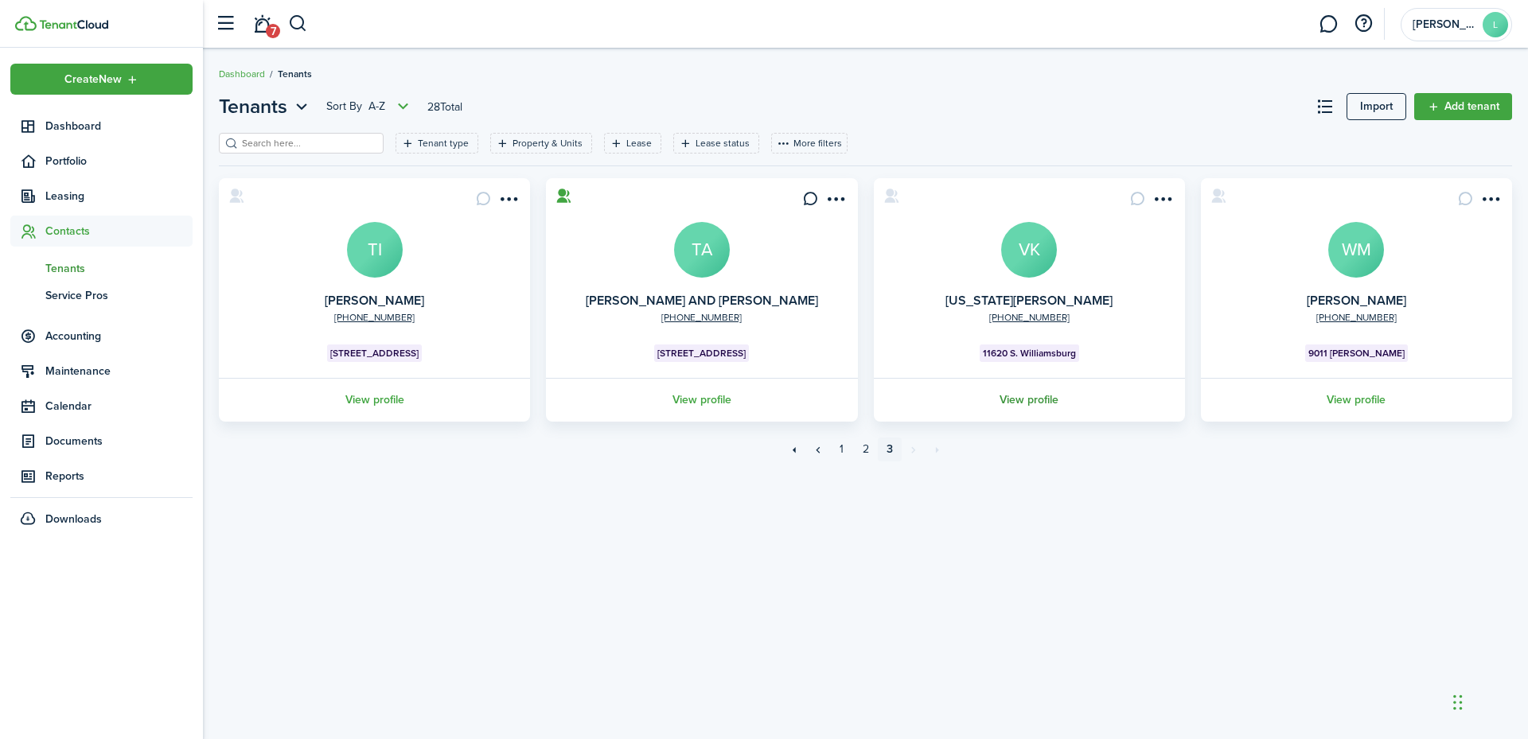
click at [1030, 394] on link "View profile" at bounding box center [1030, 400] width 316 height 44
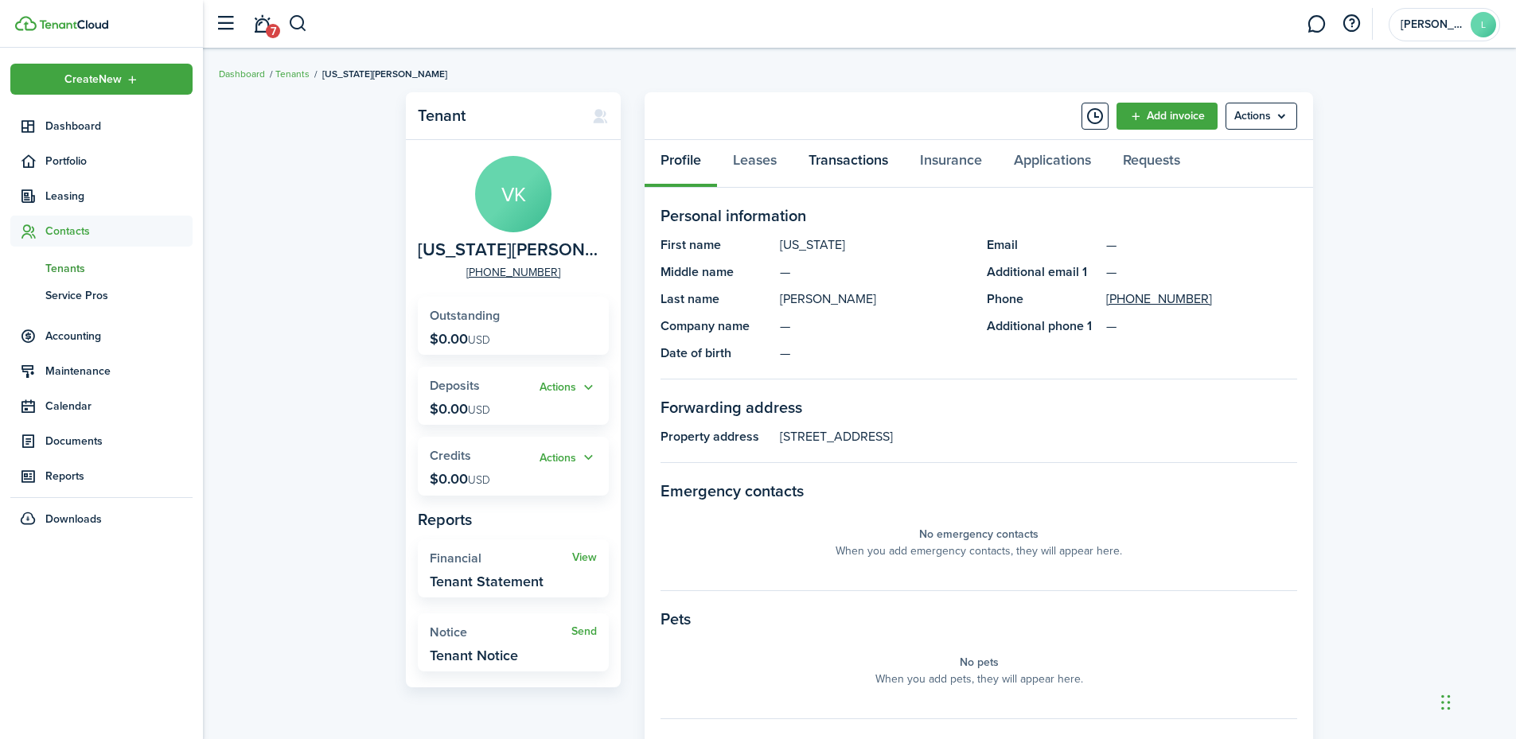
click at [864, 159] on link "Transactions" at bounding box center [848, 164] width 111 height 48
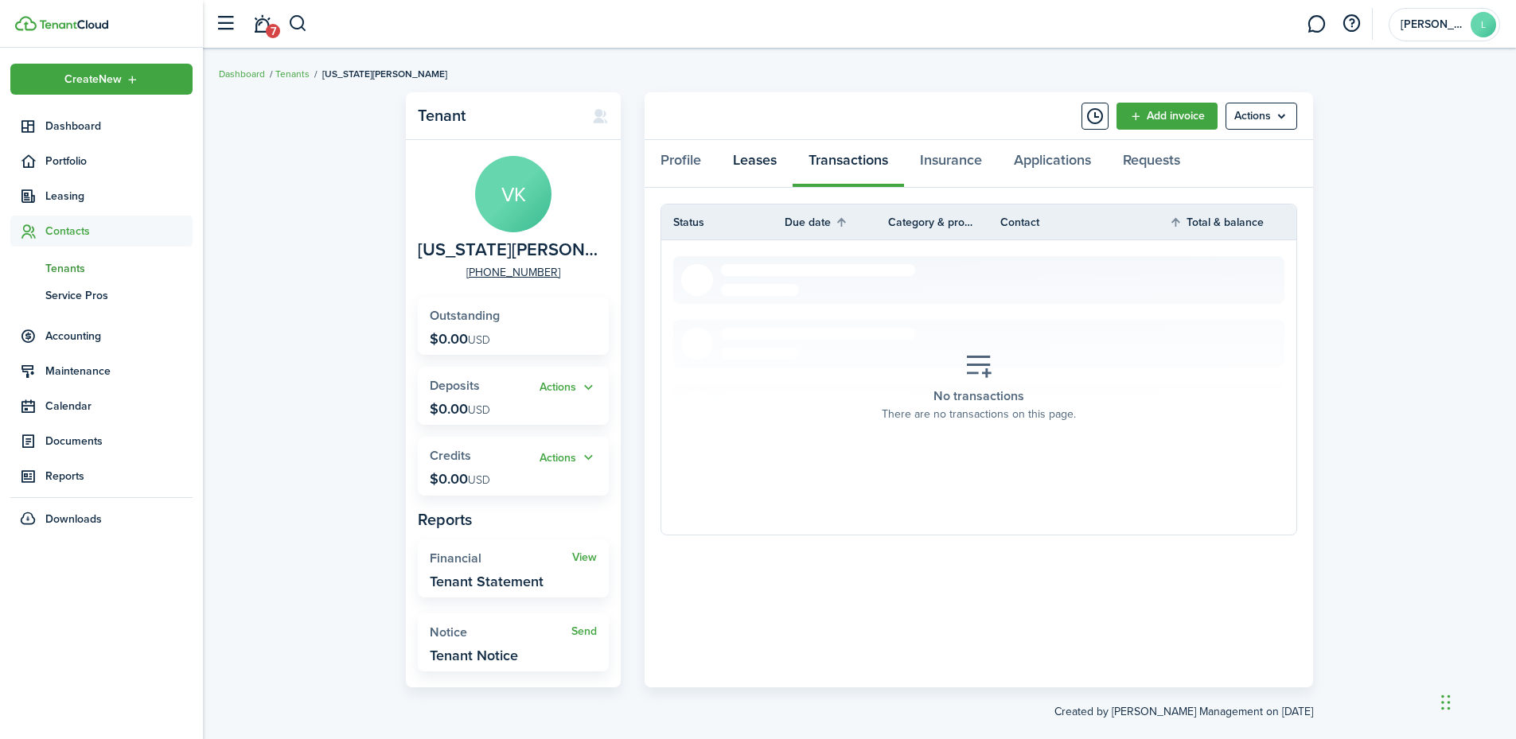
click at [763, 164] on link "Leases" at bounding box center [755, 164] width 76 height 48
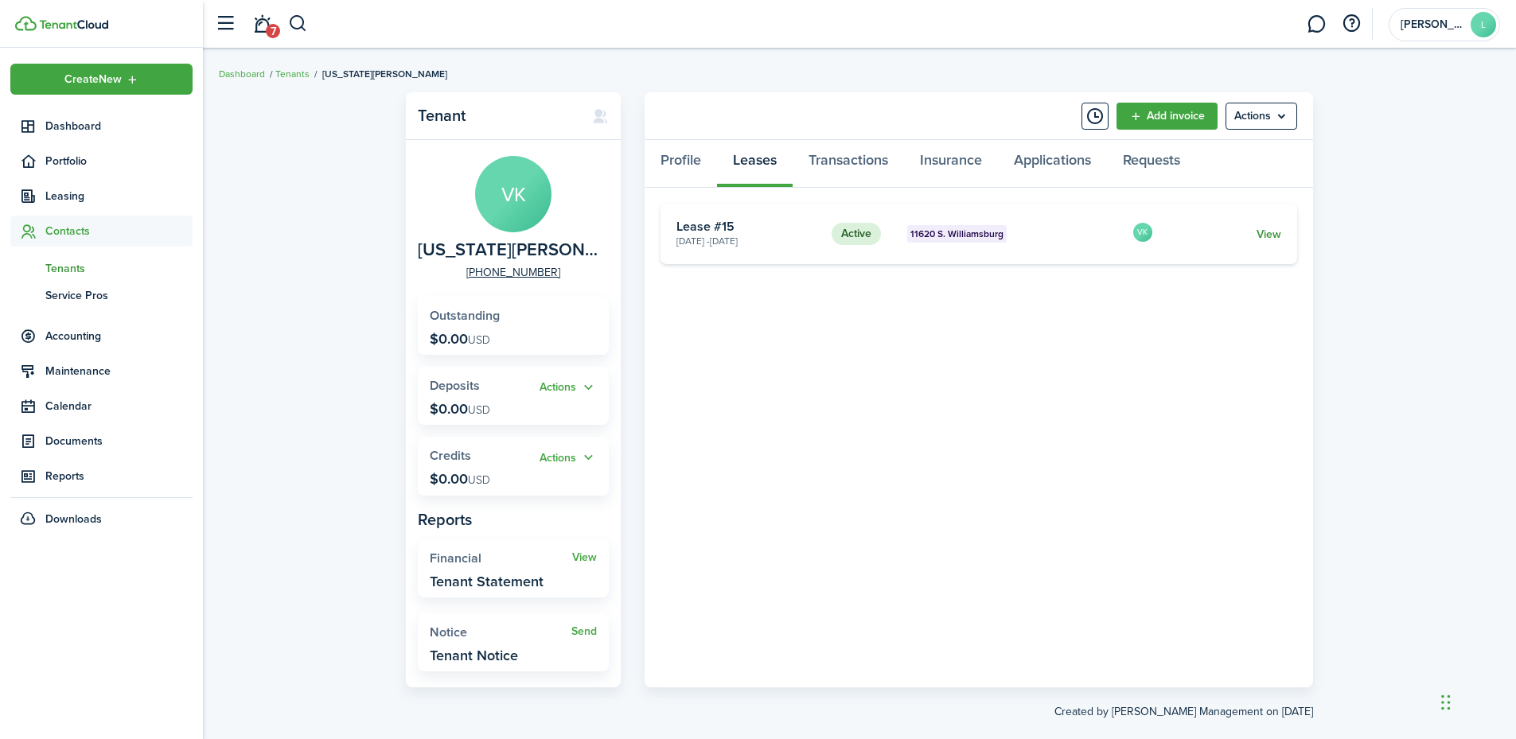
click at [1269, 232] on link "View" at bounding box center [1269, 234] width 25 height 17
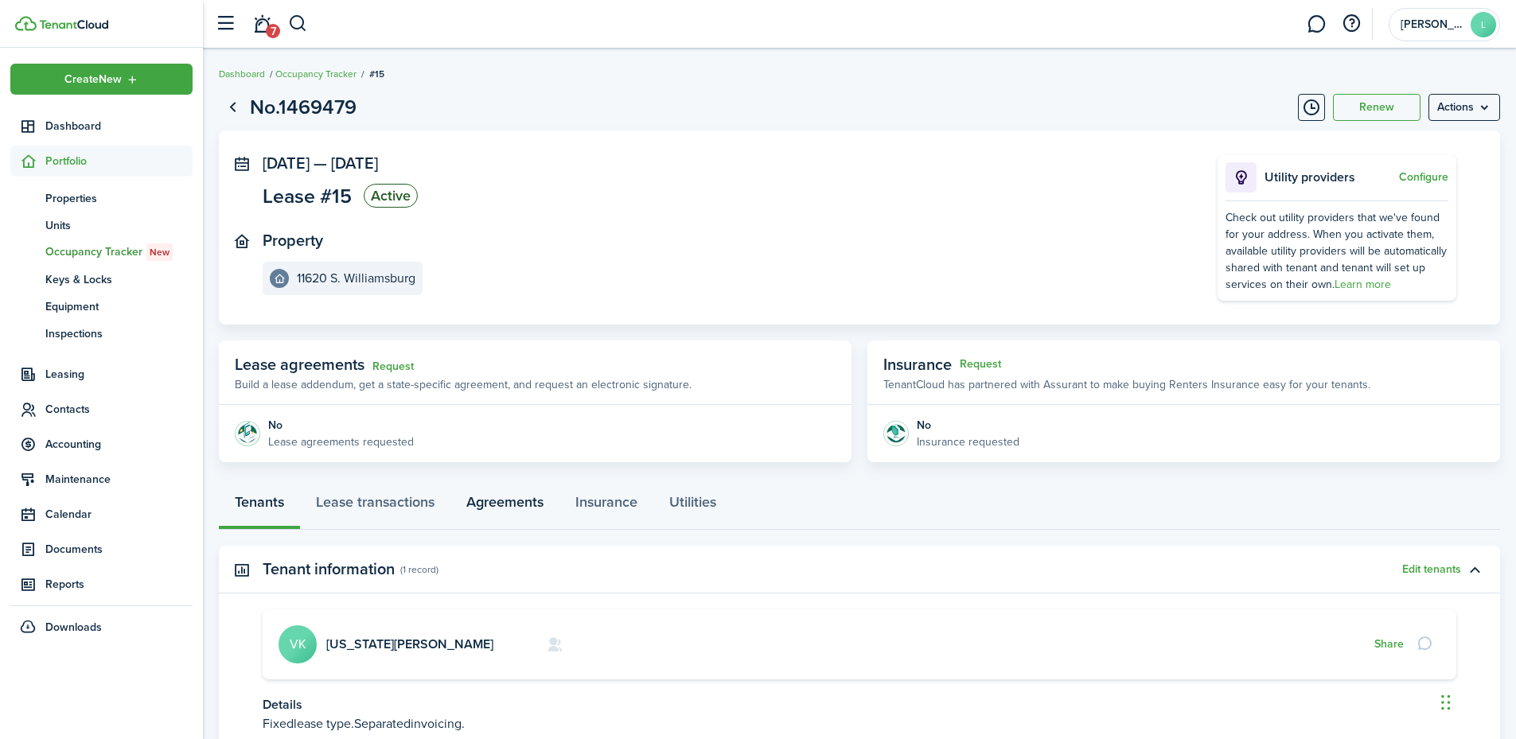
click at [485, 503] on link "Agreements" at bounding box center [504, 506] width 109 height 48
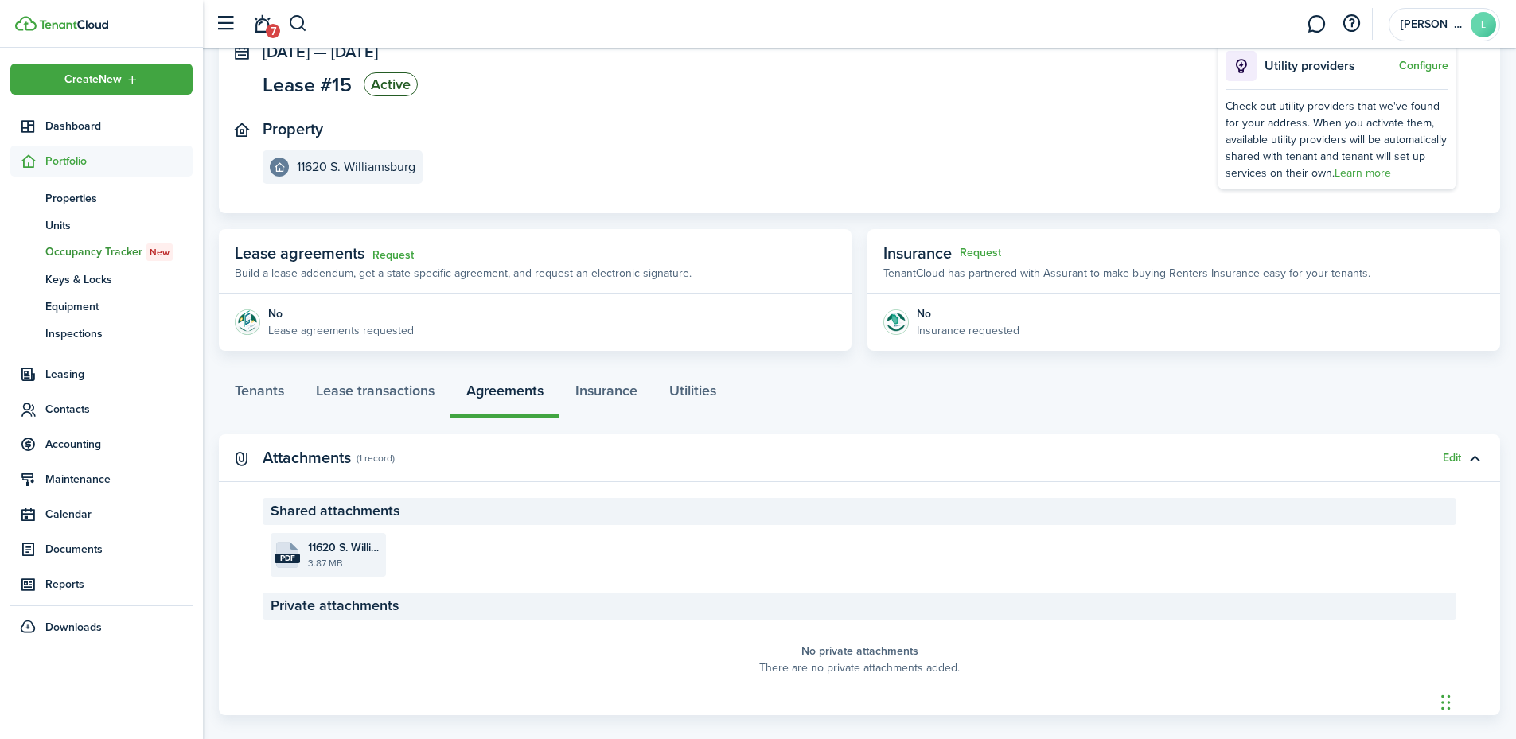
scroll to position [131, 0]
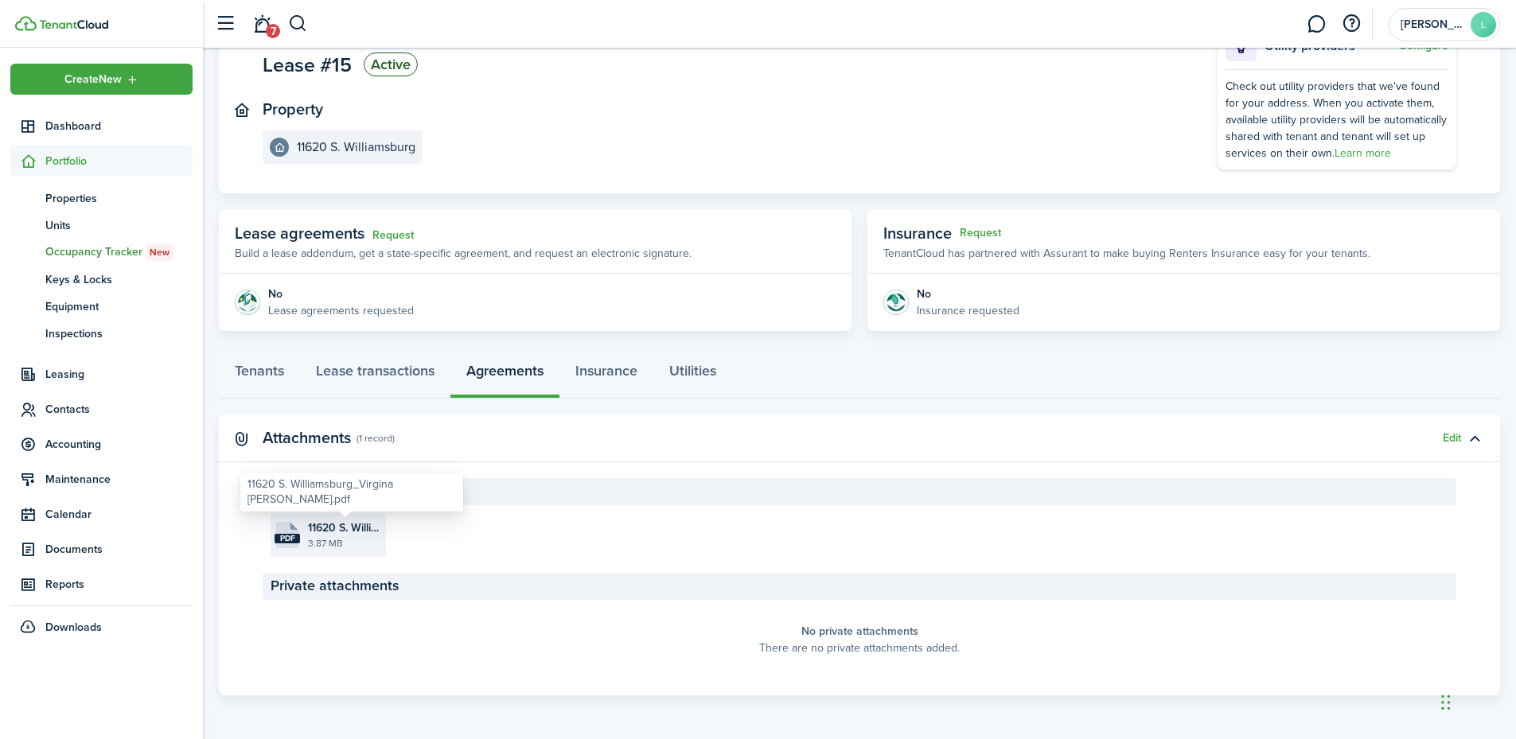
click at [335, 523] on span "11620 S. Williamsburg_Virgina Kemp.pdf" at bounding box center [345, 528] width 74 height 17
click at [78, 537] on span "Documents" at bounding box center [101, 549] width 182 height 31
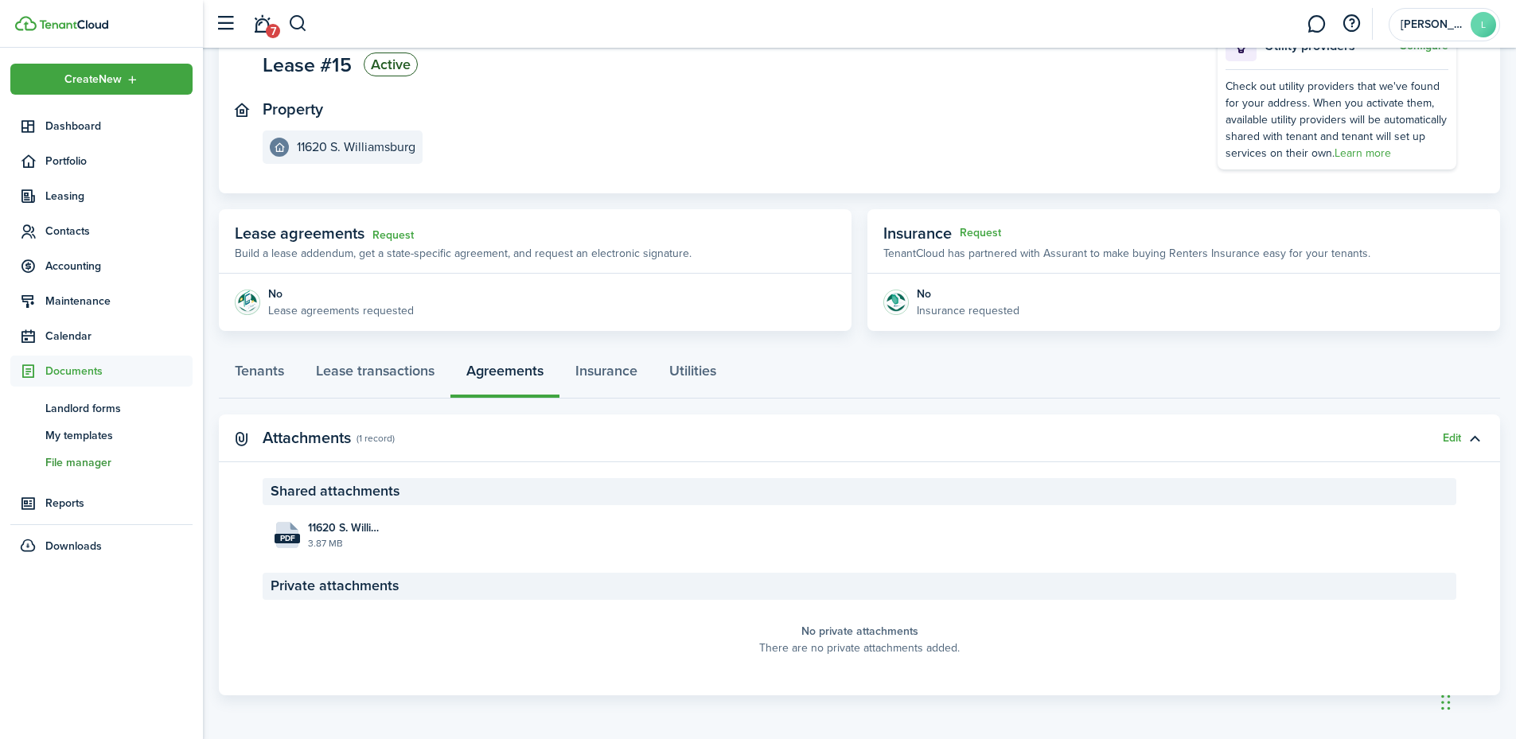
click at [95, 462] on span "File manager" at bounding box center [118, 462] width 147 height 17
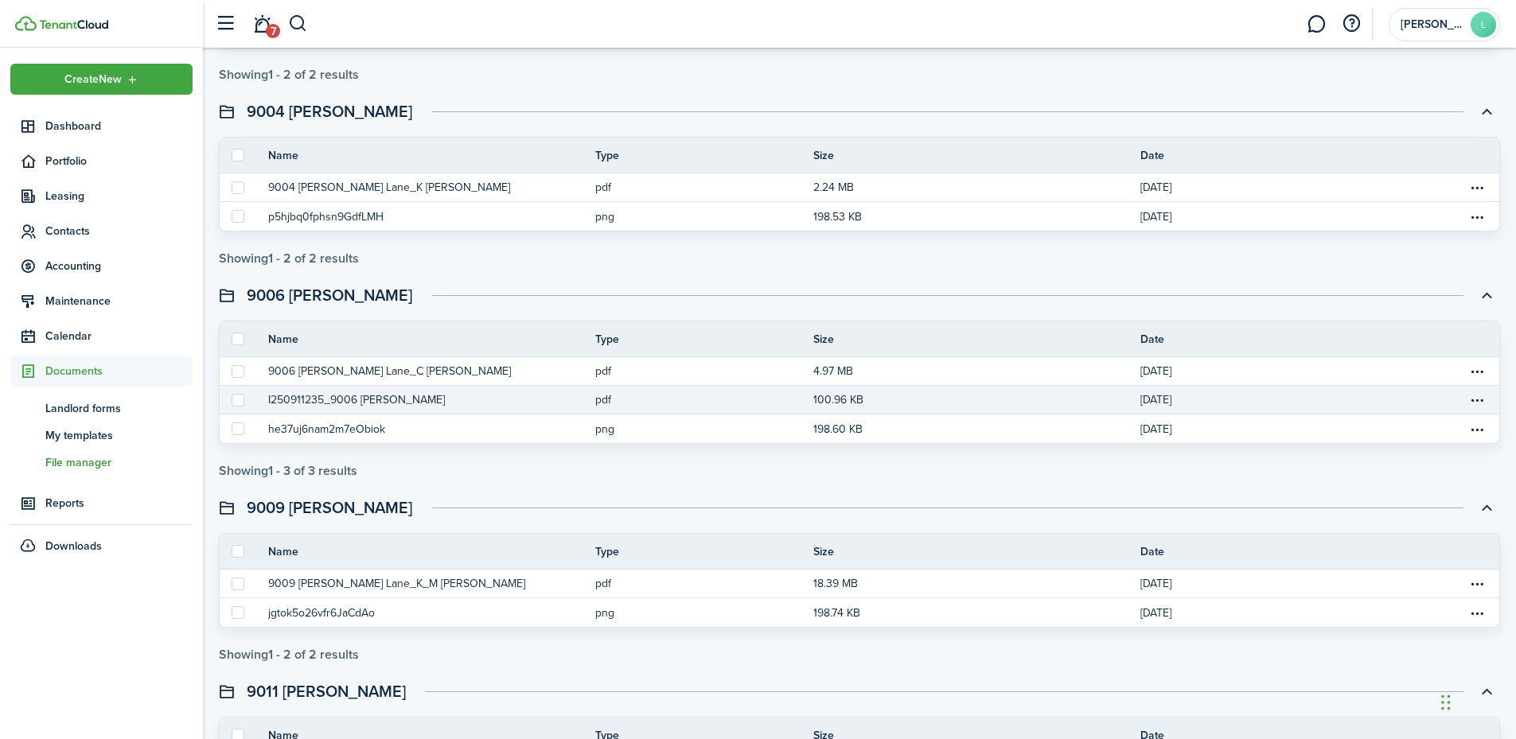
scroll to position [557, 0]
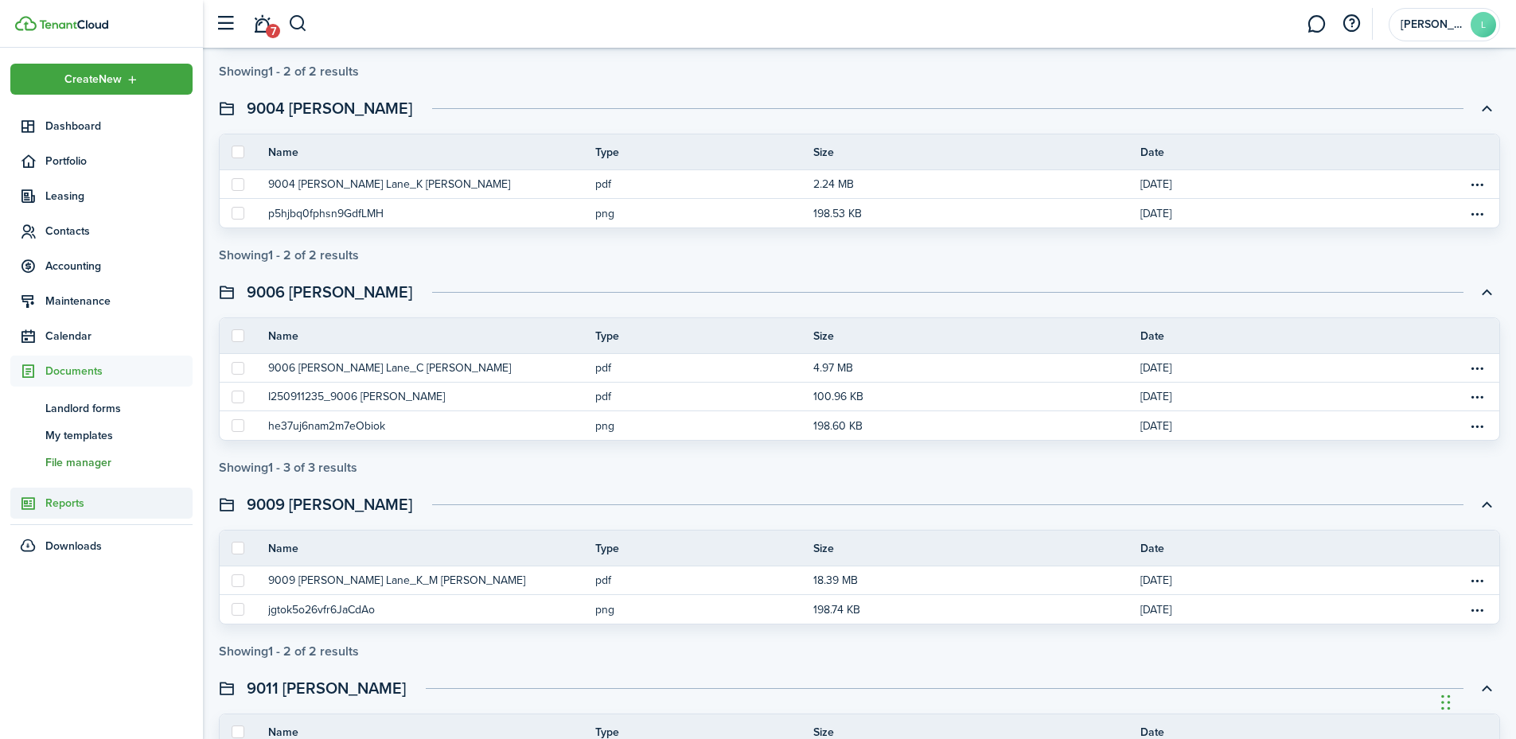
click at [90, 507] on span "Reports" at bounding box center [118, 503] width 147 height 17
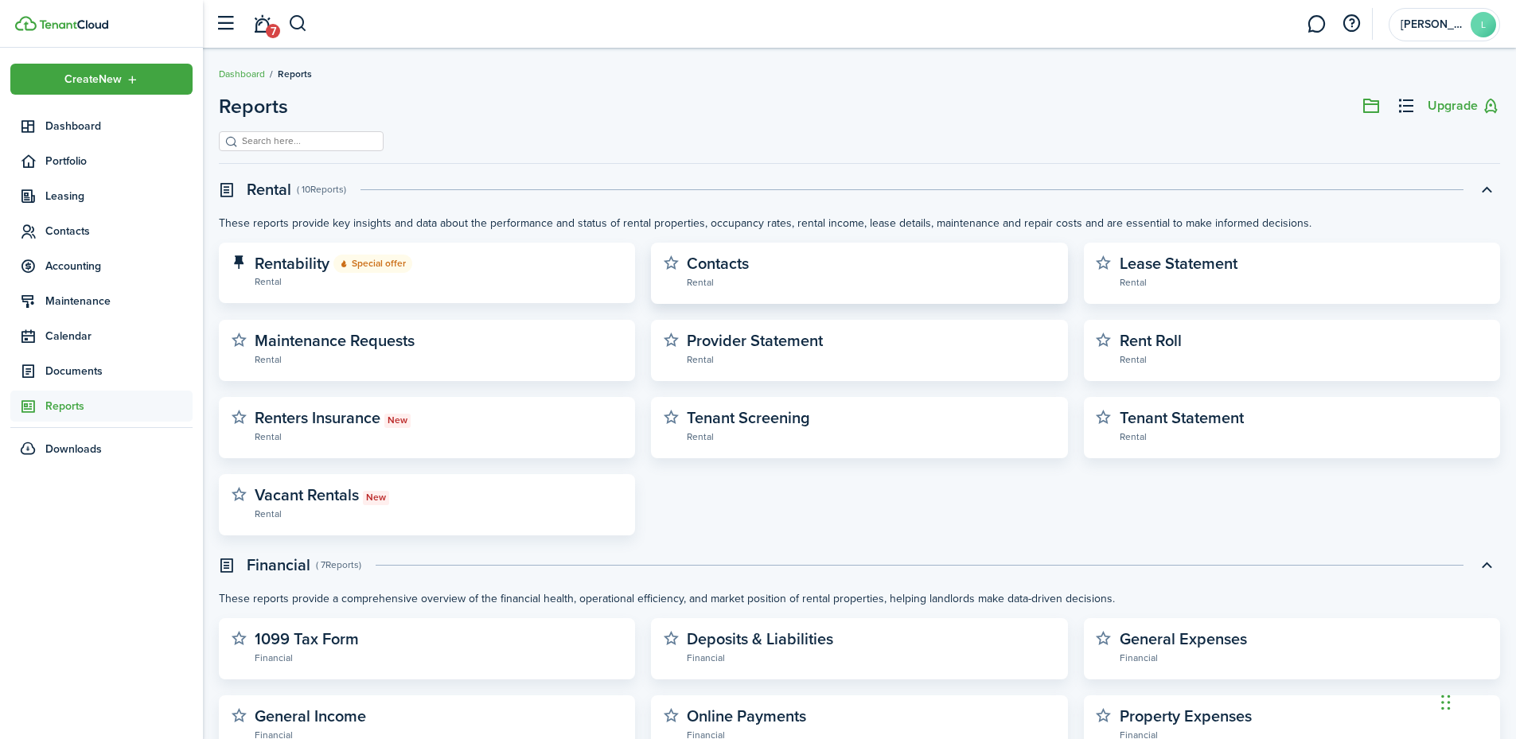
click at [700, 274] on widget-stats-description "Contacts" at bounding box center [718, 264] width 62 height 24
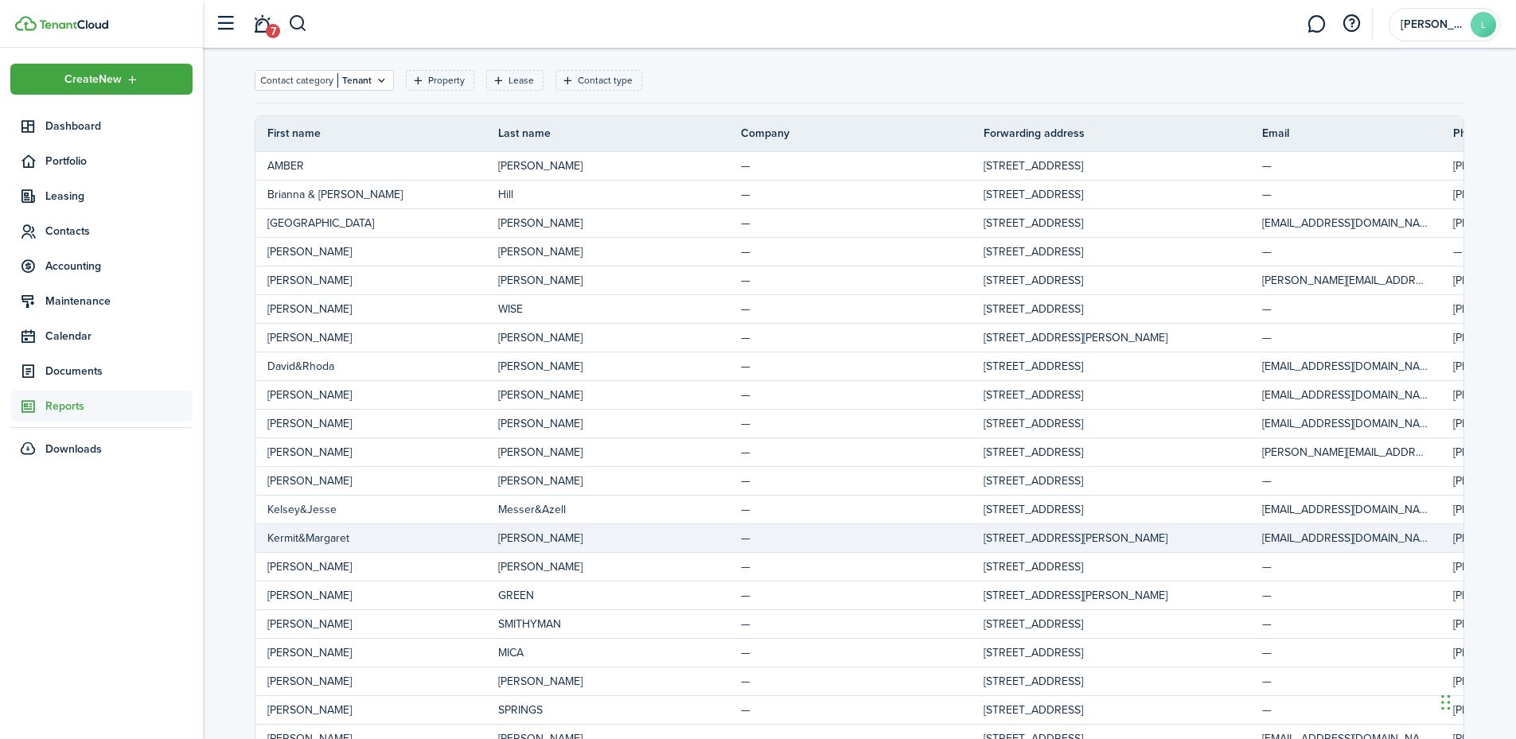
scroll to position [29, 0]
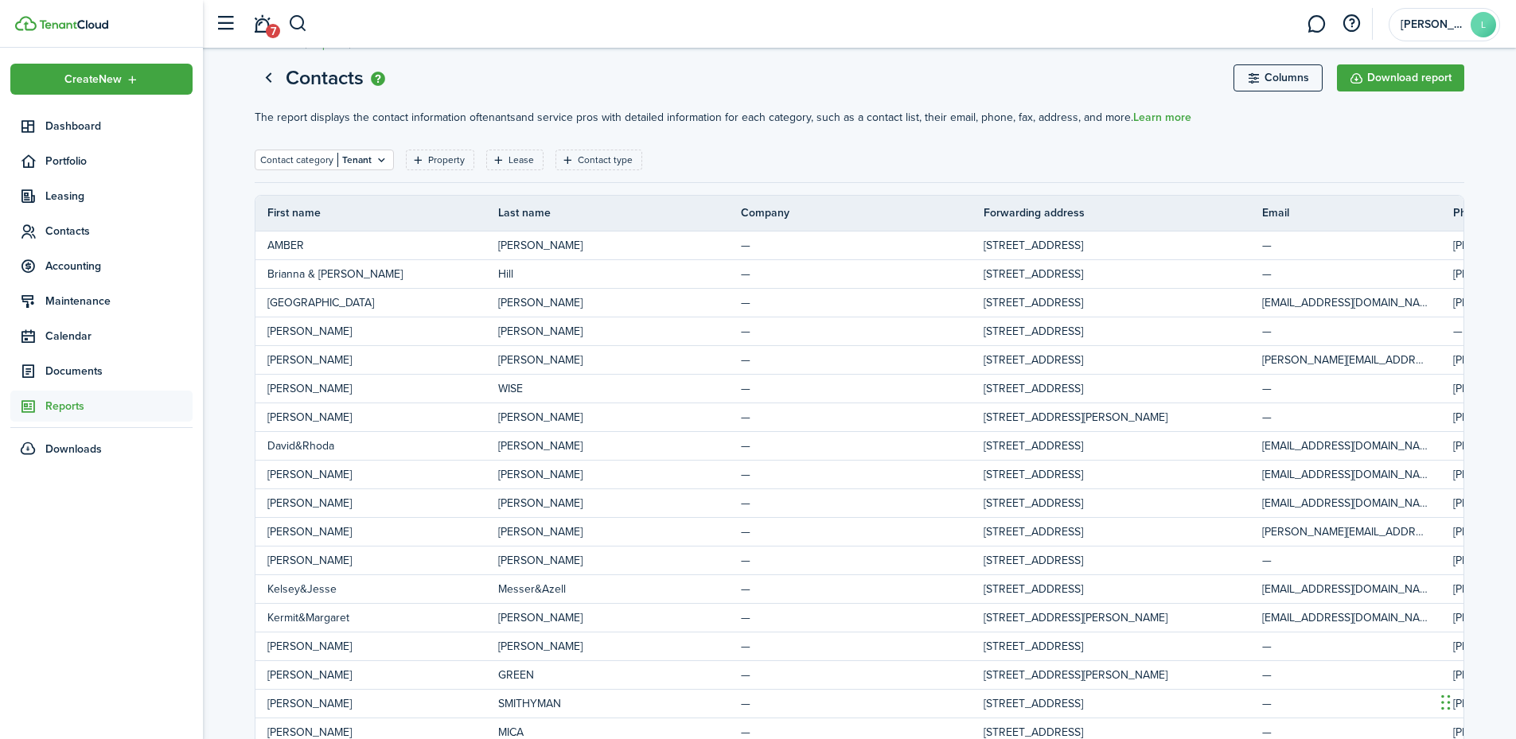
click at [61, 403] on span "Reports" at bounding box center [118, 406] width 147 height 17
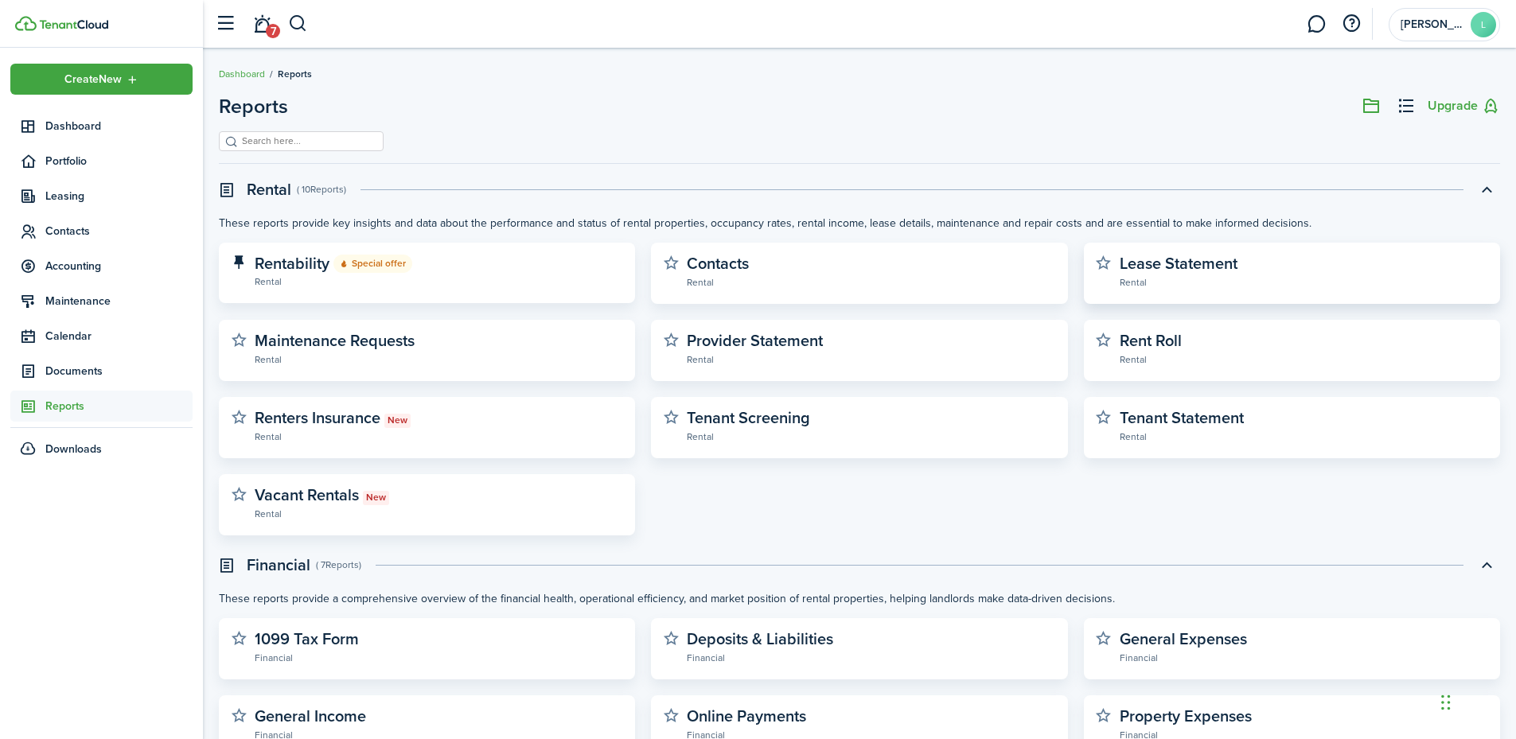
click at [1207, 279] on widget-stats-subtitle "Rental" at bounding box center [1304, 282] width 369 height 16
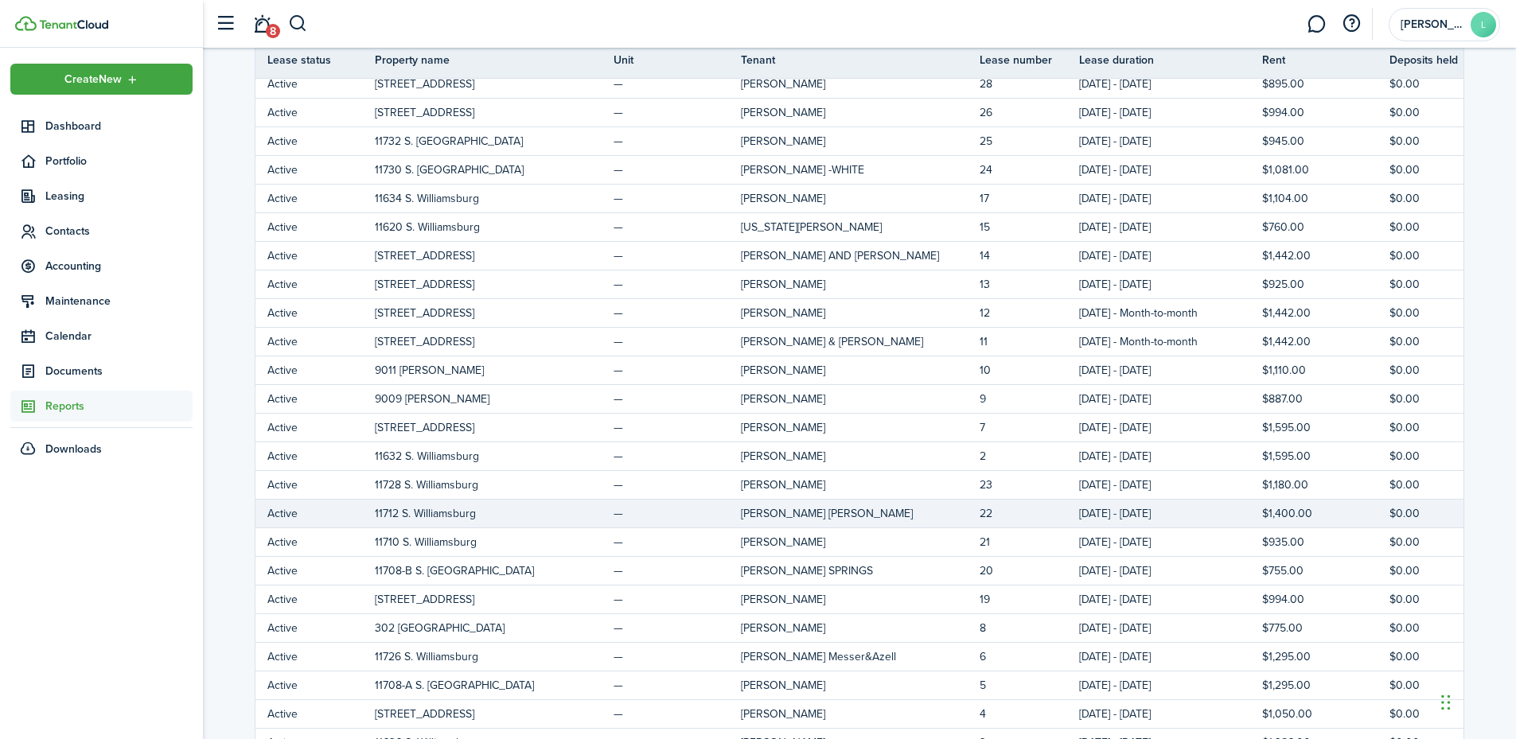
scroll to position [269, 0]
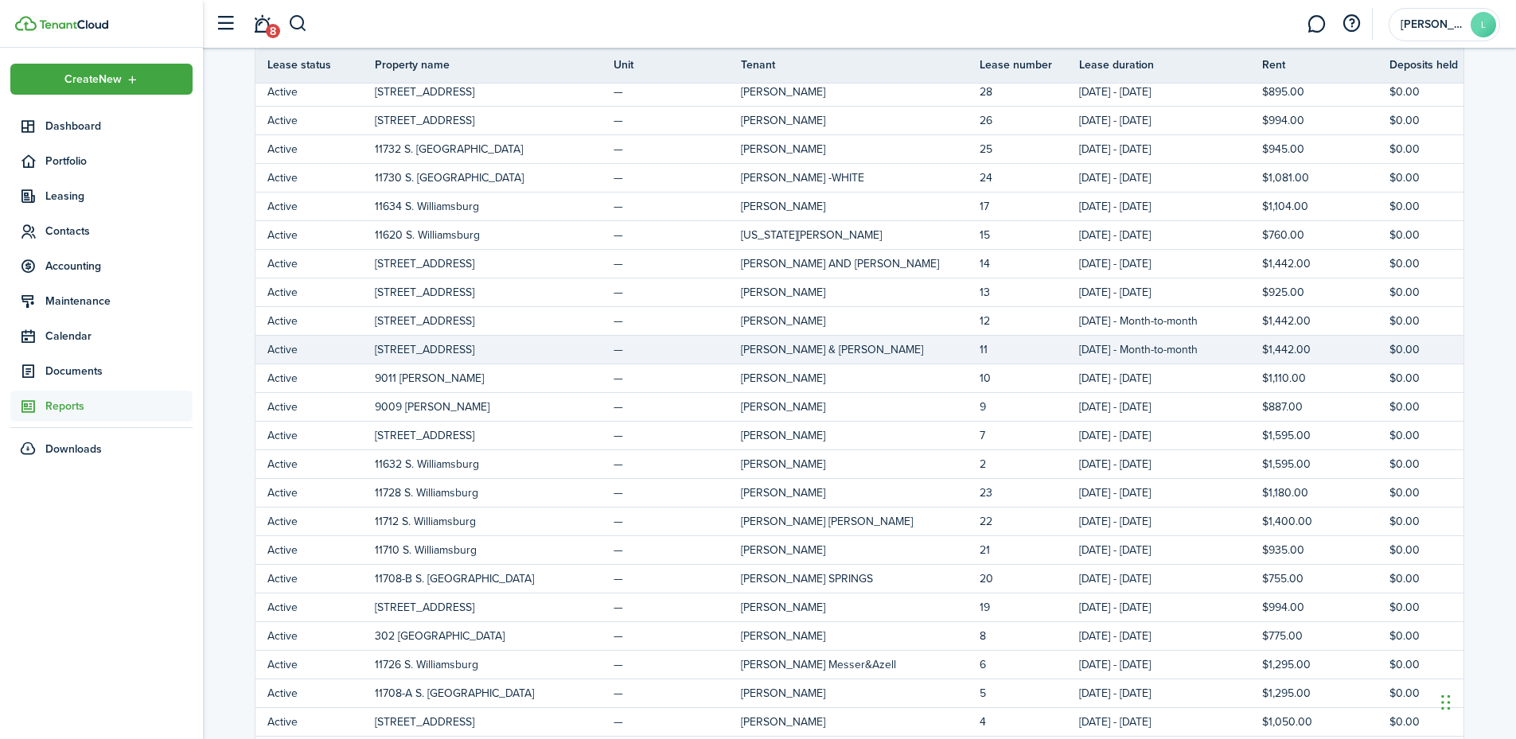
click at [1166, 350] on td "Oct 01, 2025 - Month-to-month" at bounding box center [1170, 349] width 183 height 21
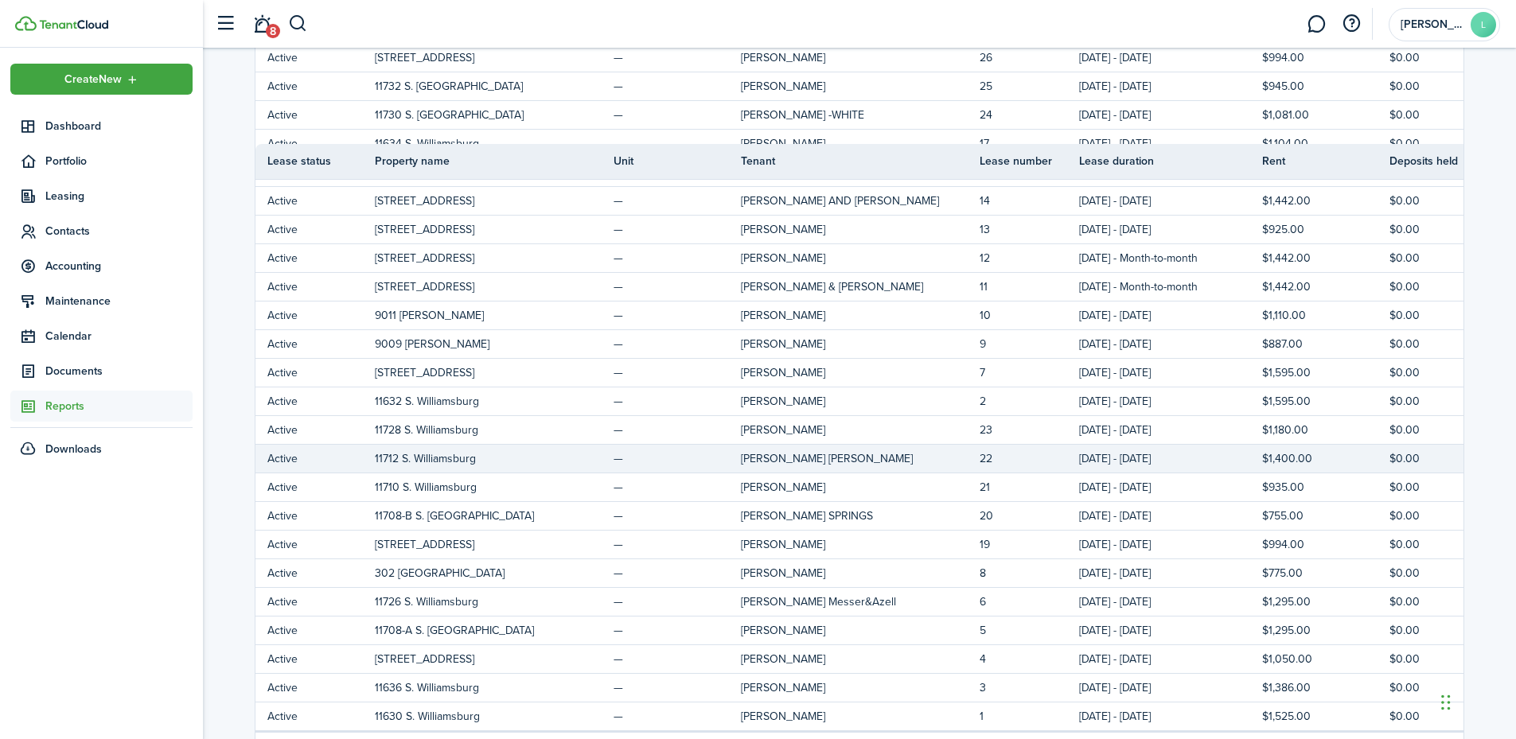
scroll to position [110, 0]
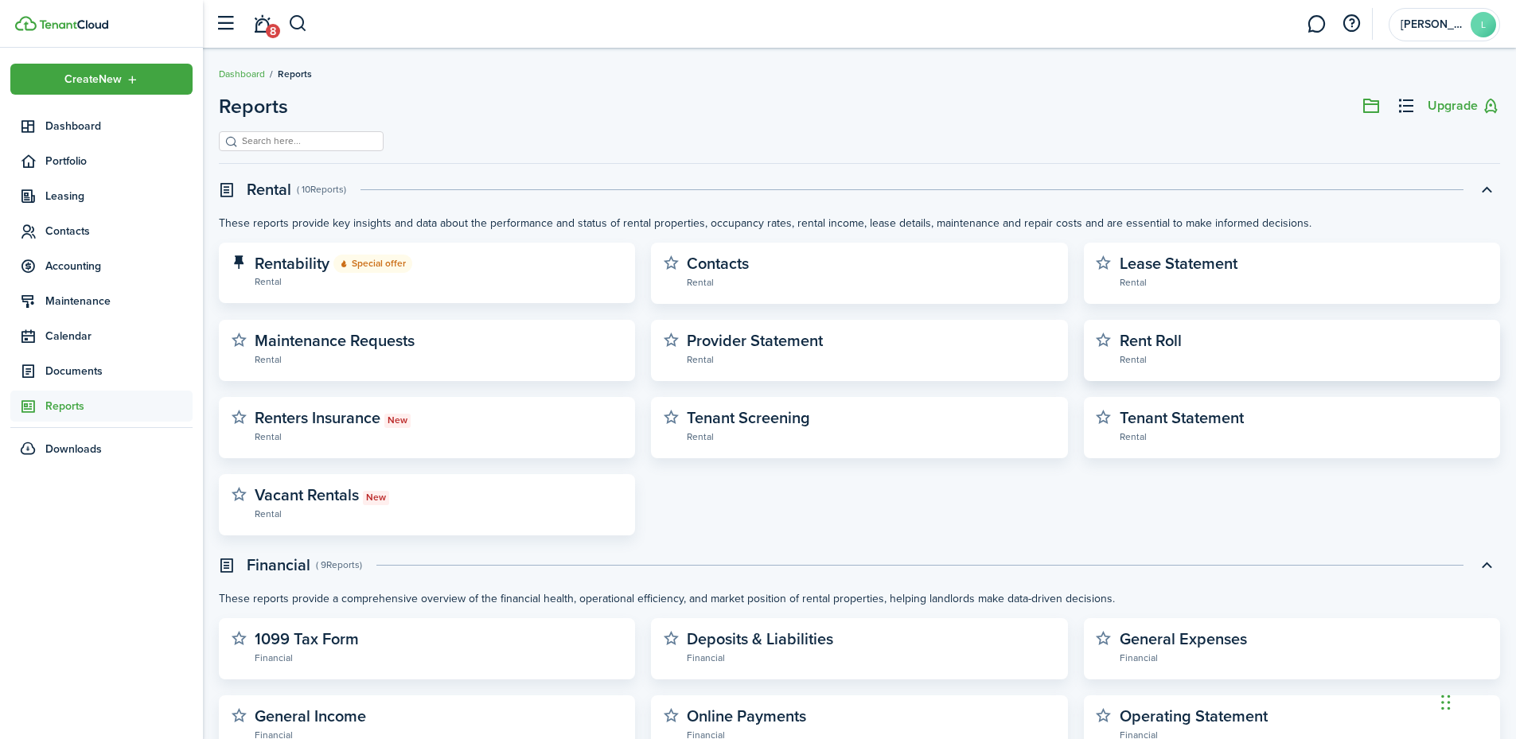
click at [1201, 345] on link "Rent Roll Rental" at bounding box center [1304, 349] width 369 height 35
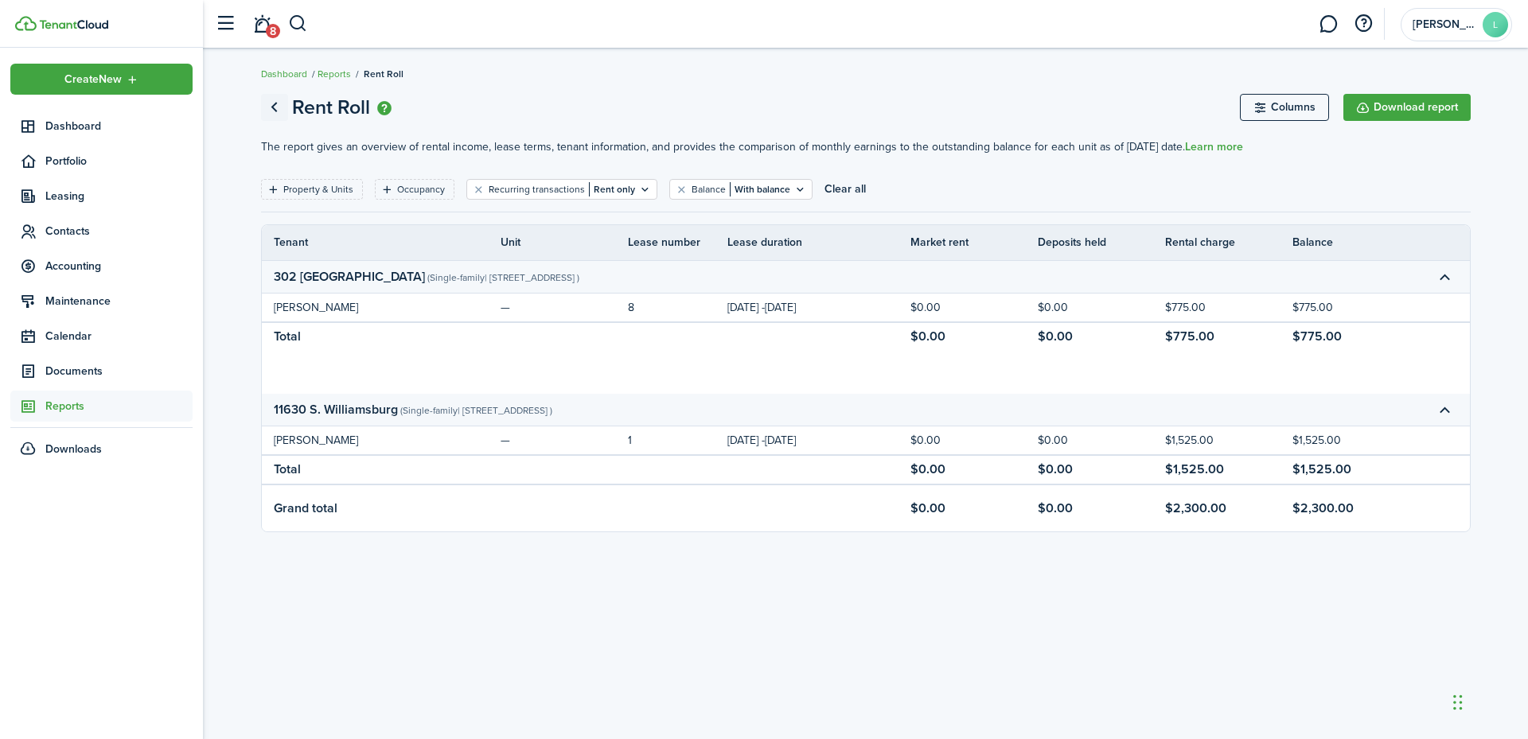
click at [274, 101] on link "Go back" at bounding box center [274, 107] width 27 height 27
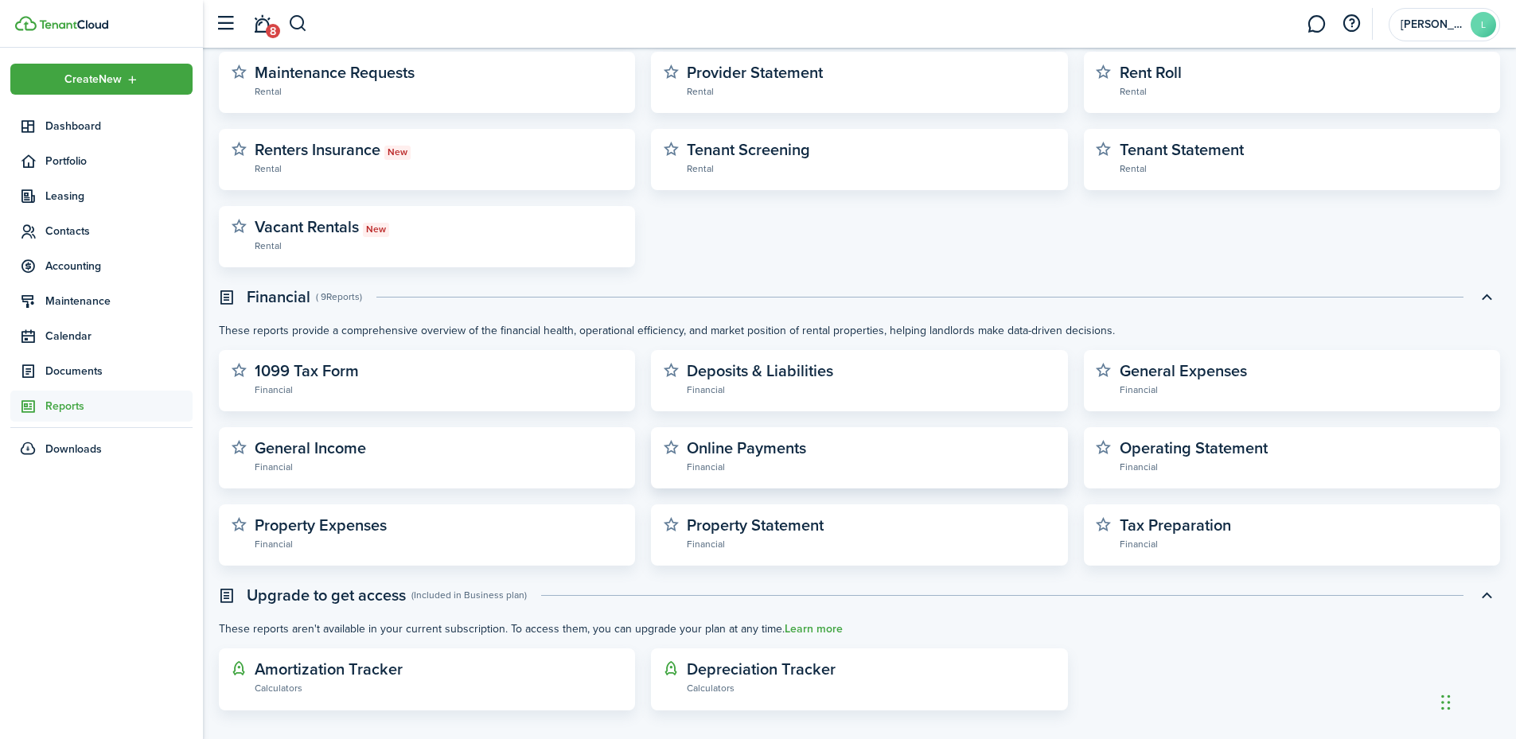
scroll to position [283, 0]
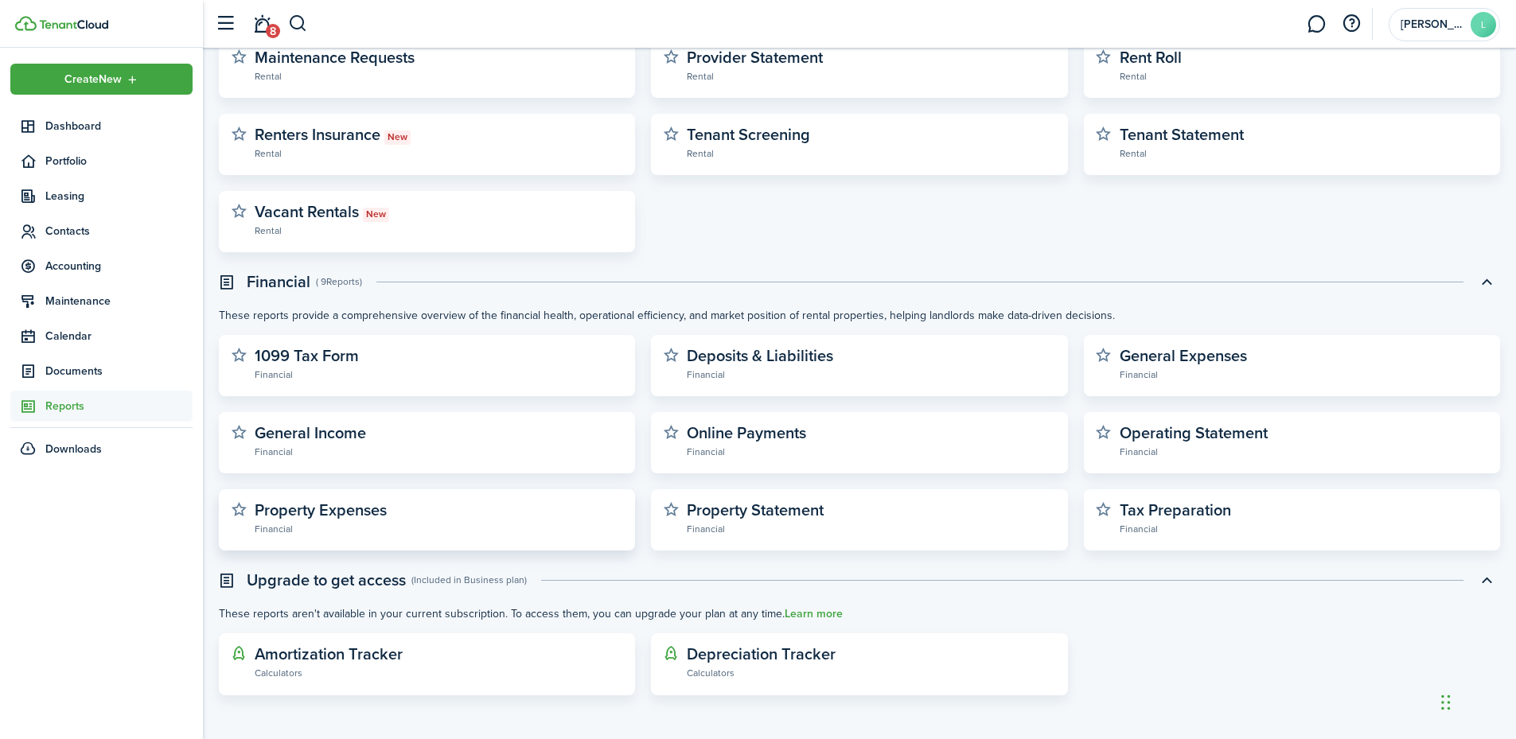
click at [388, 525] on widget-stats-subtitle "Financial" at bounding box center [439, 529] width 369 height 16
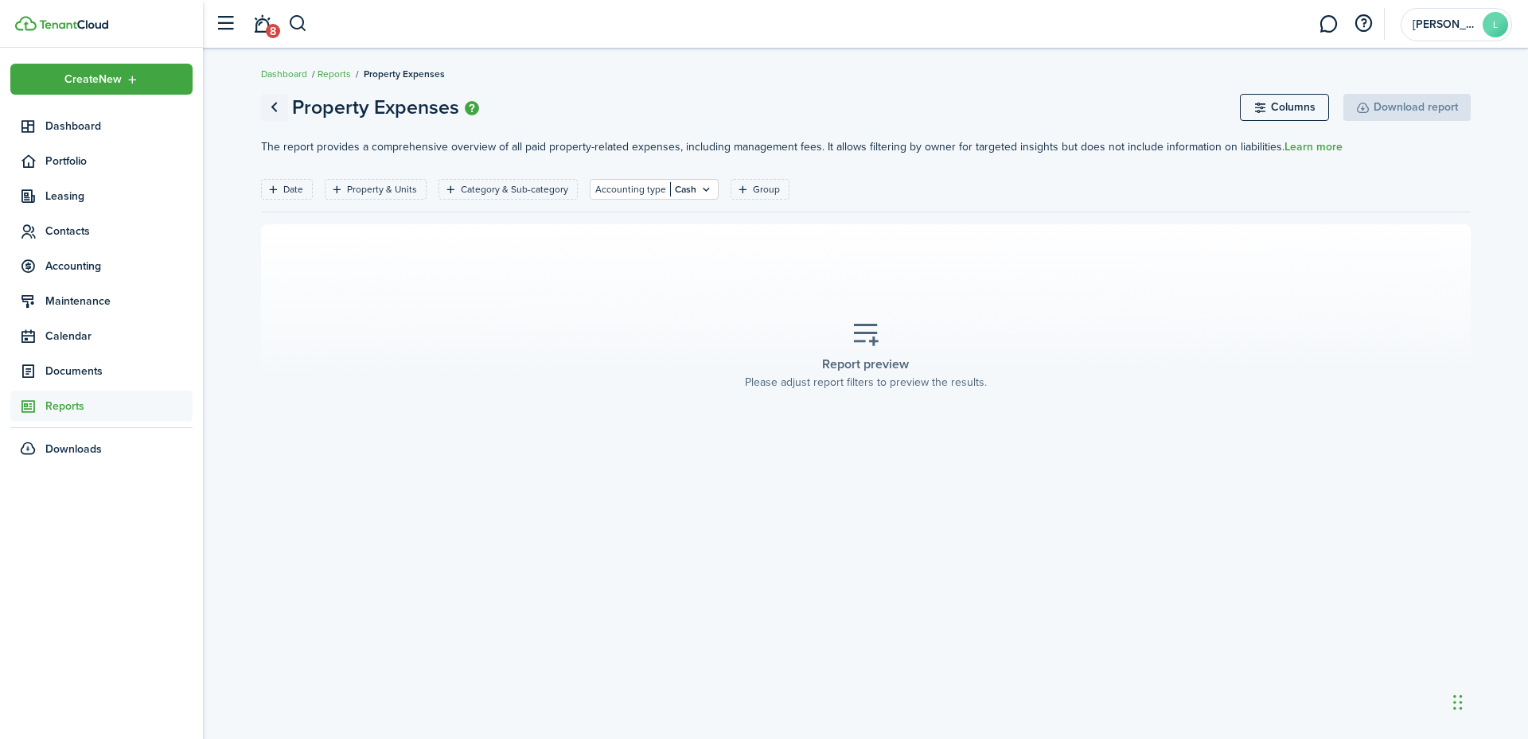
click at [284, 104] on link "Go back" at bounding box center [274, 107] width 27 height 27
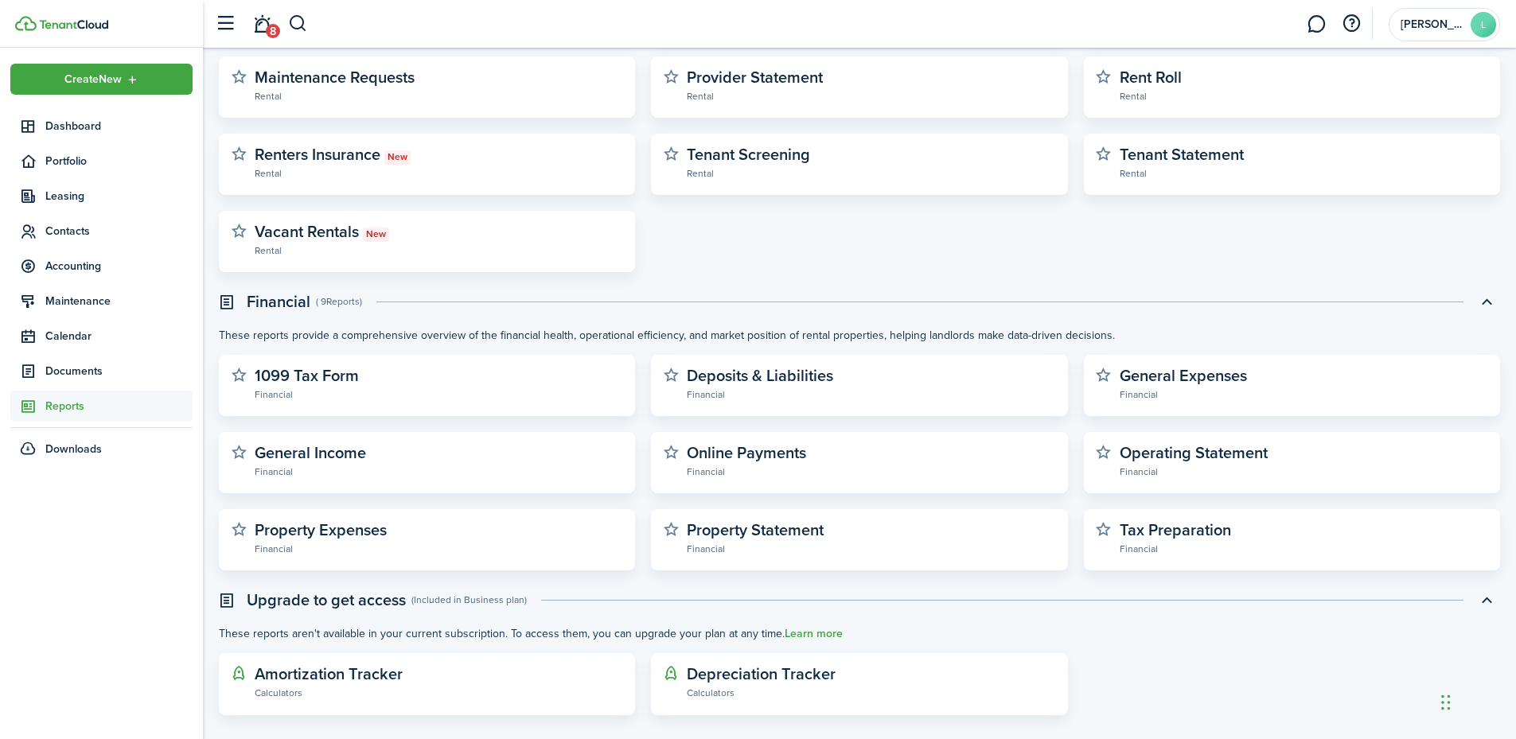
scroll to position [283, 0]
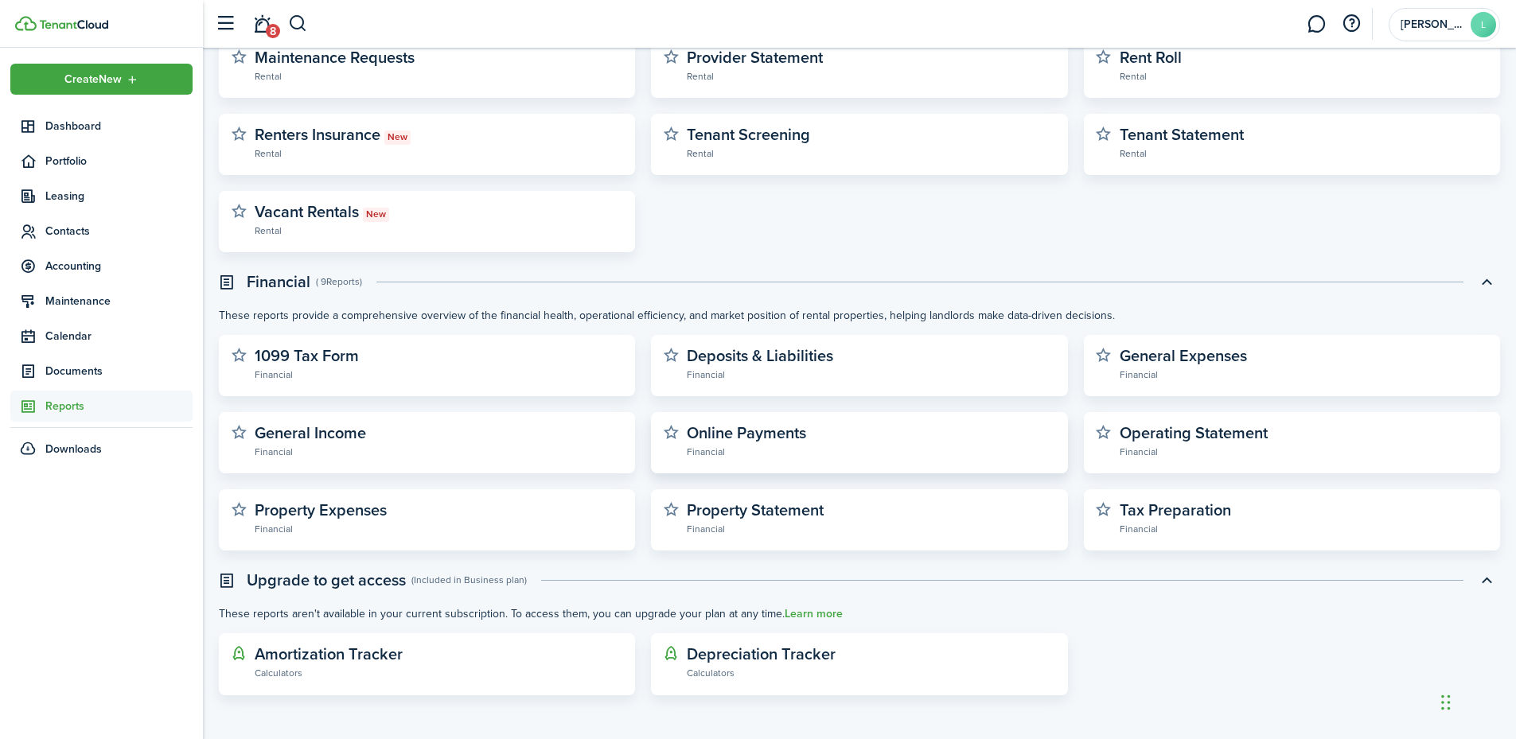
click at [767, 440] on widget-stats-description "Online Payments" at bounding box center [746, 433] width 119 height 24
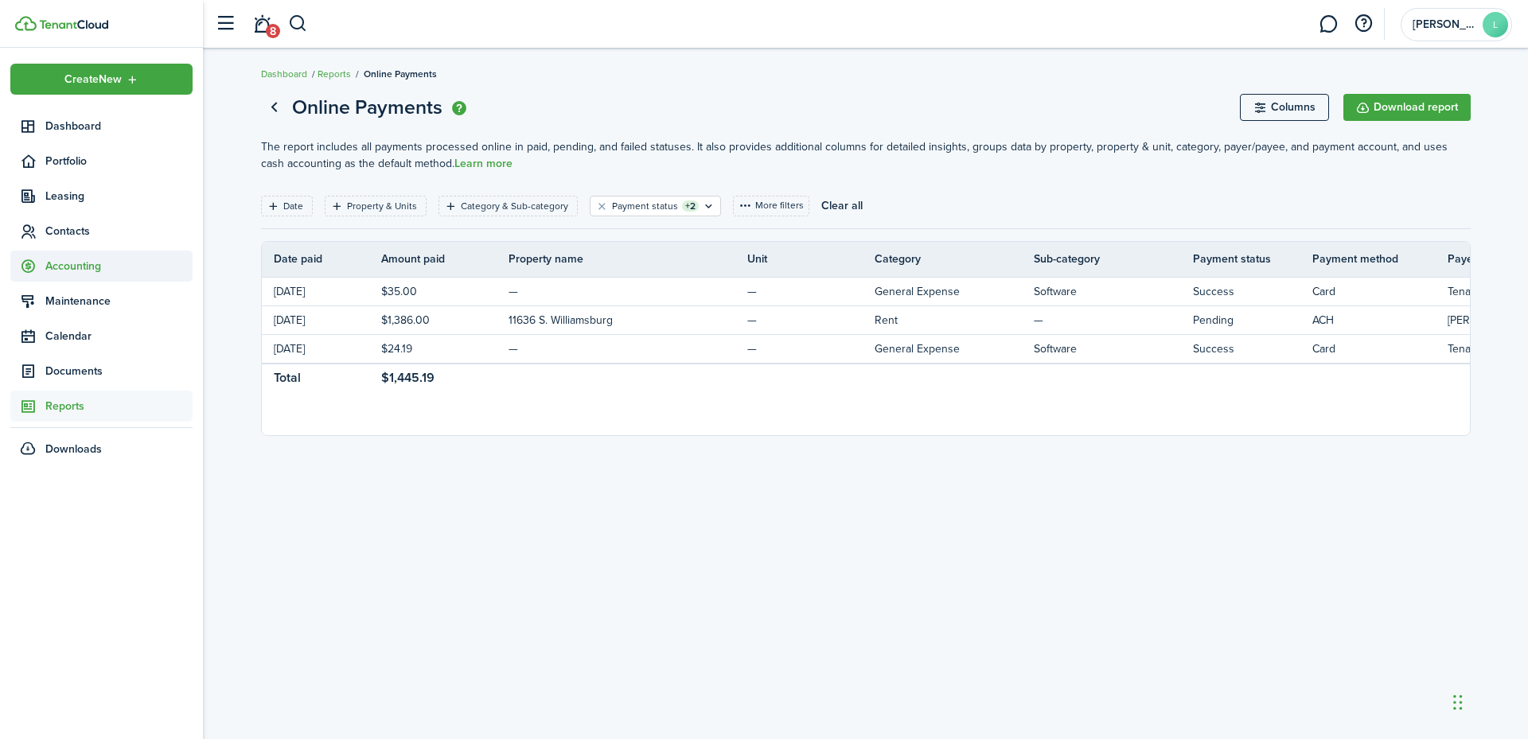
click at [79, 260] on span "Accounting" at bounding box center [118, 266] width 147 height 17
click at [90, 301] on span "Transactions" at bounding box center [118, 303] width 147 height 17
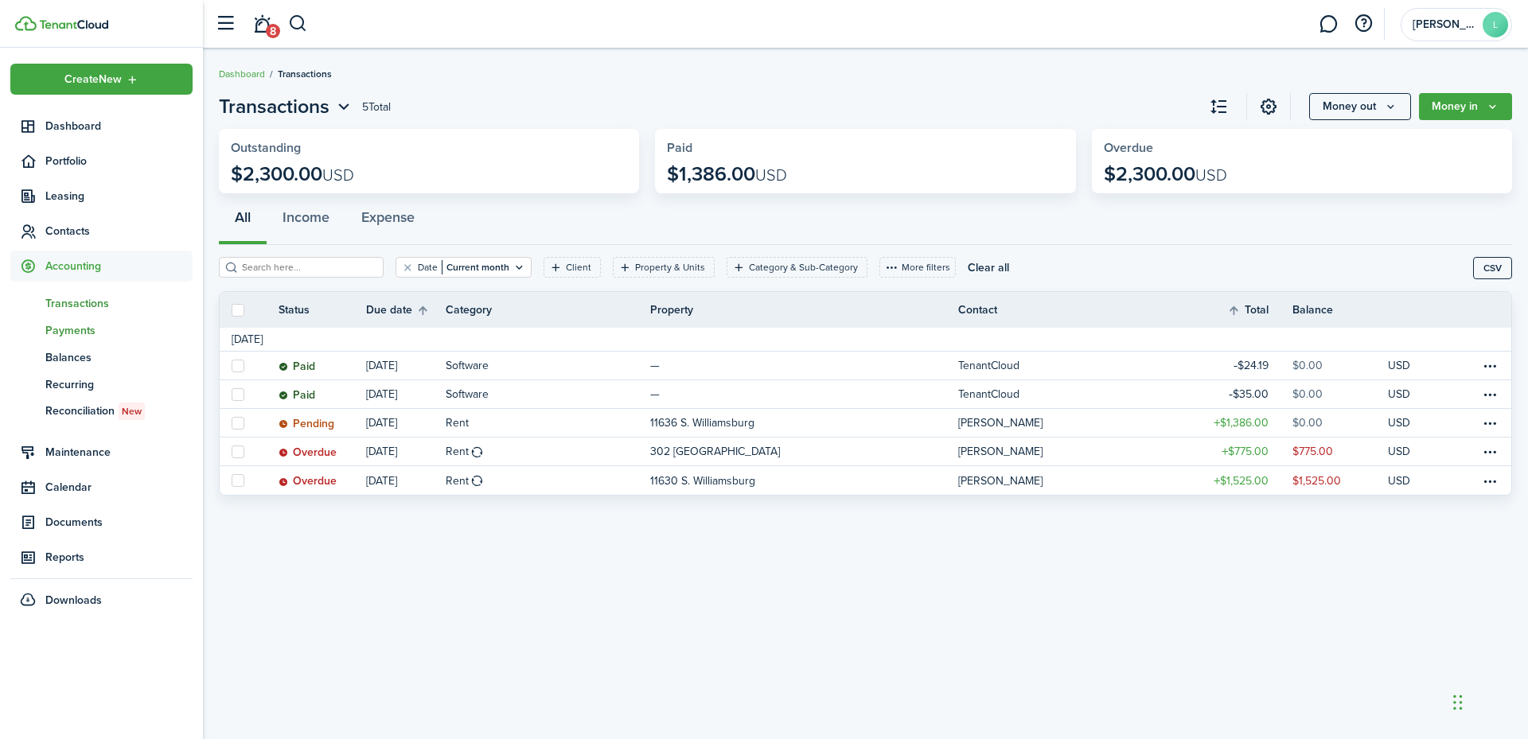
click at [68, 333] on span "Payments" at bounding box center [118, 330] width 147 height 17
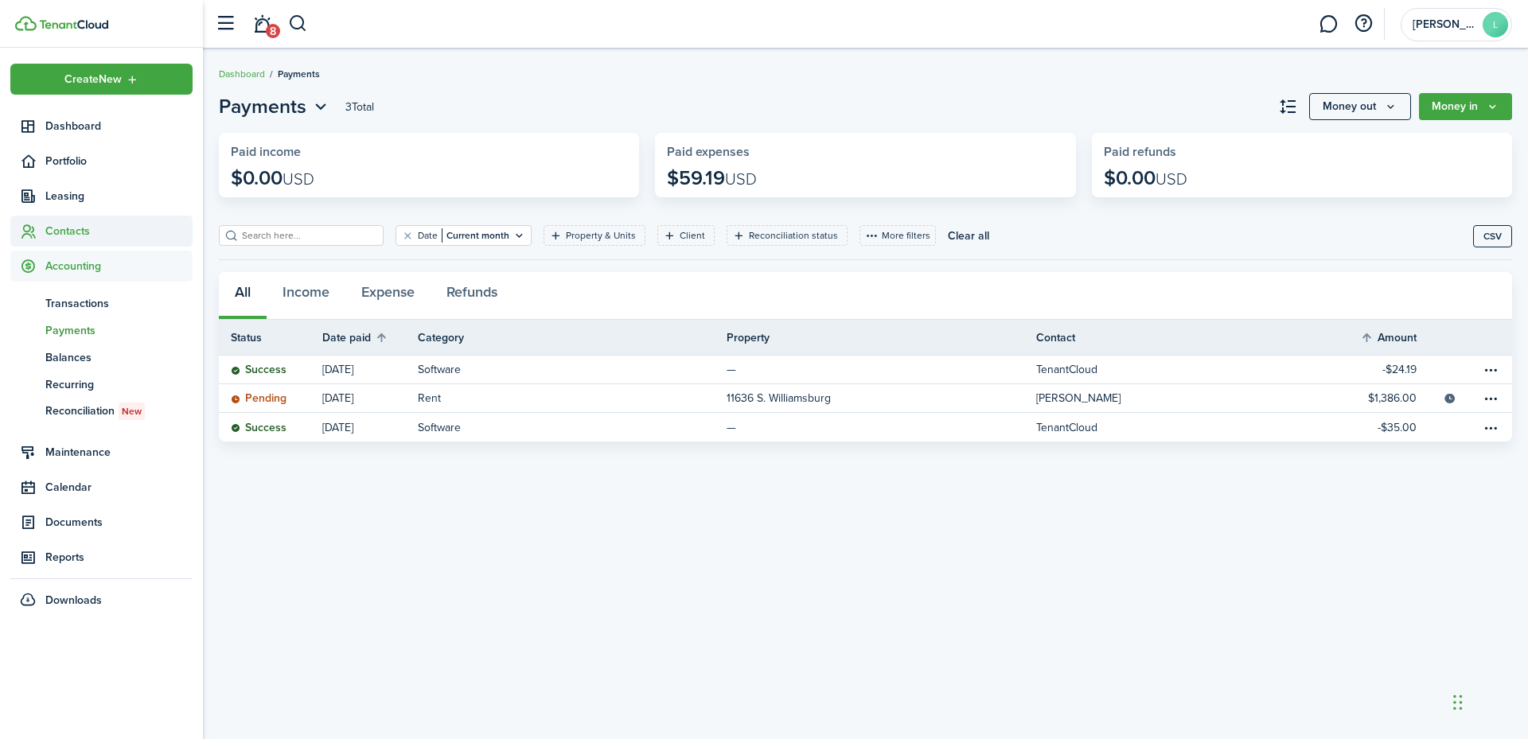
click at [76, 224] on span "Contacts" at bounding box center [118, 231] width 147 height 17
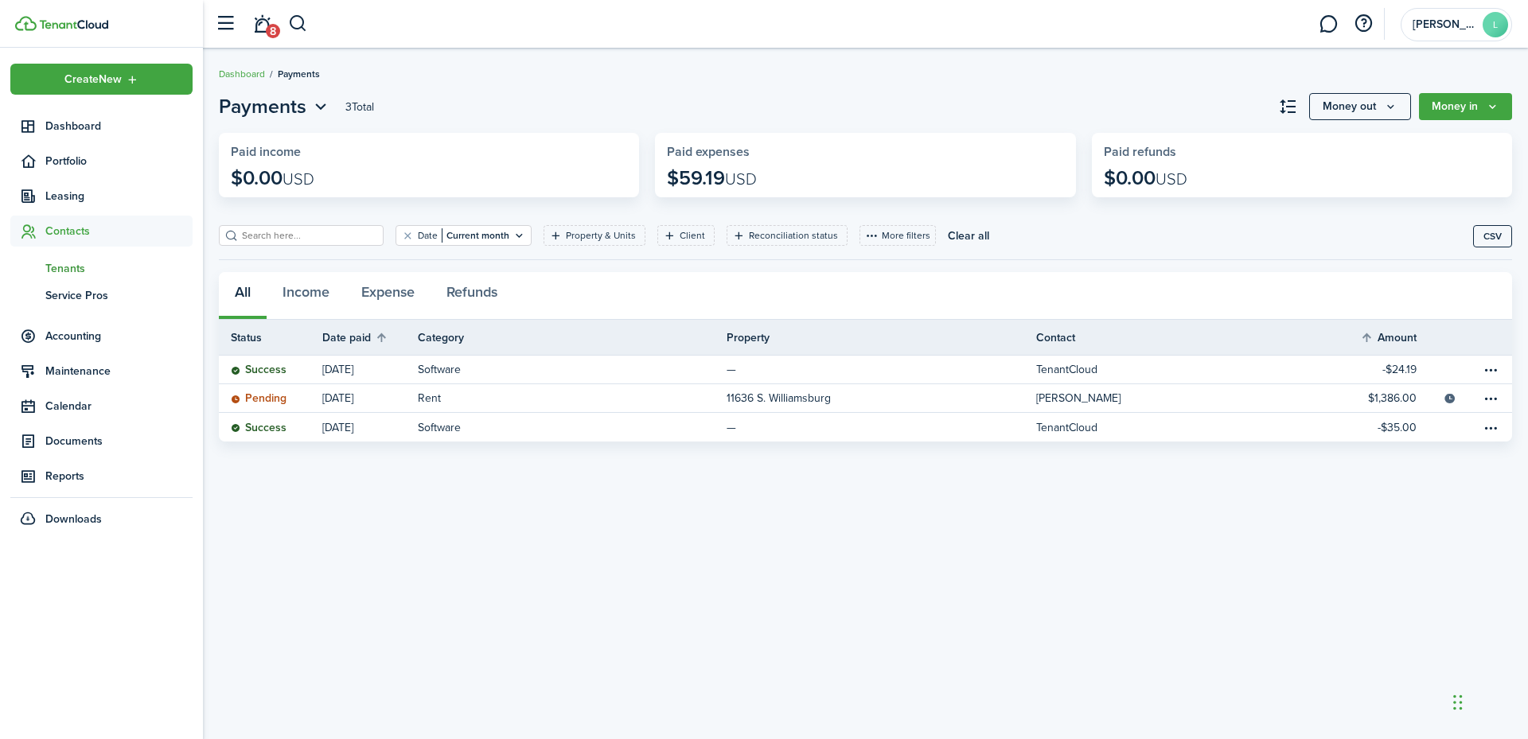
click at [61, 264] on span "Tenants" at bounding box center [118, 268] width 147 height 17
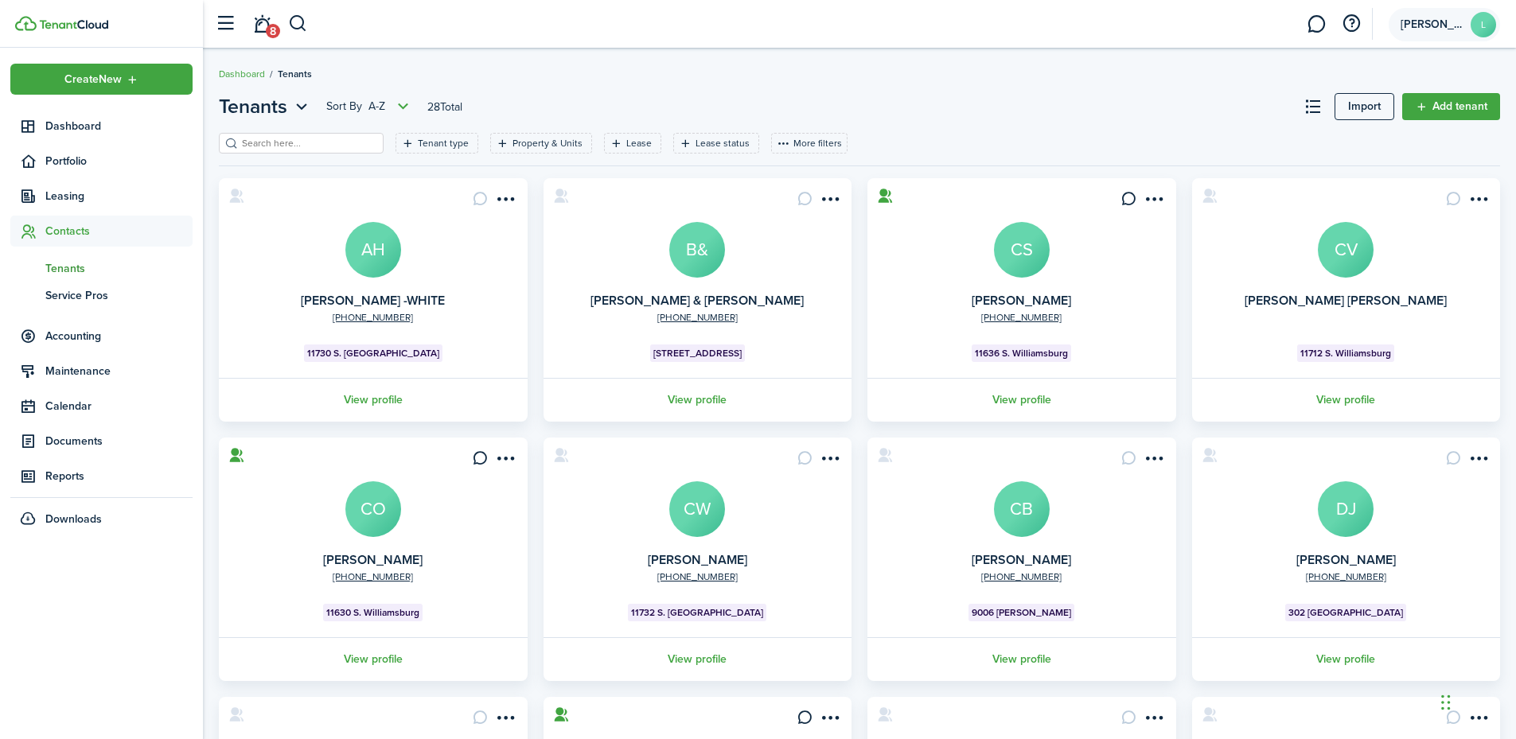
click at [1433, 31] on account-user-avatar "Langley L" at bounding box center [1444, 24] width 111 height 33
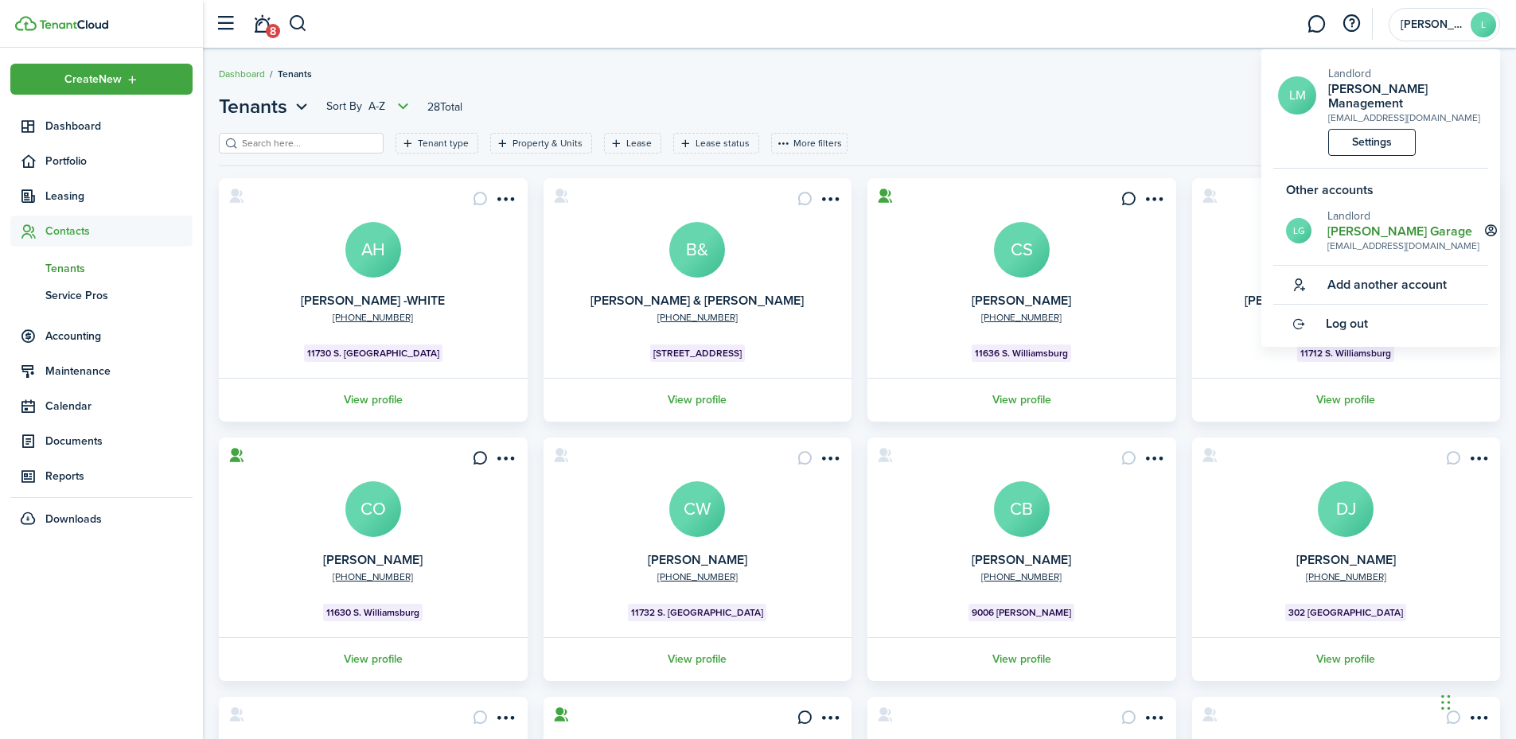
click at [1367, 224] on h2 "Langley Garage" at bounding box center [1404, 231] width 152 height 14
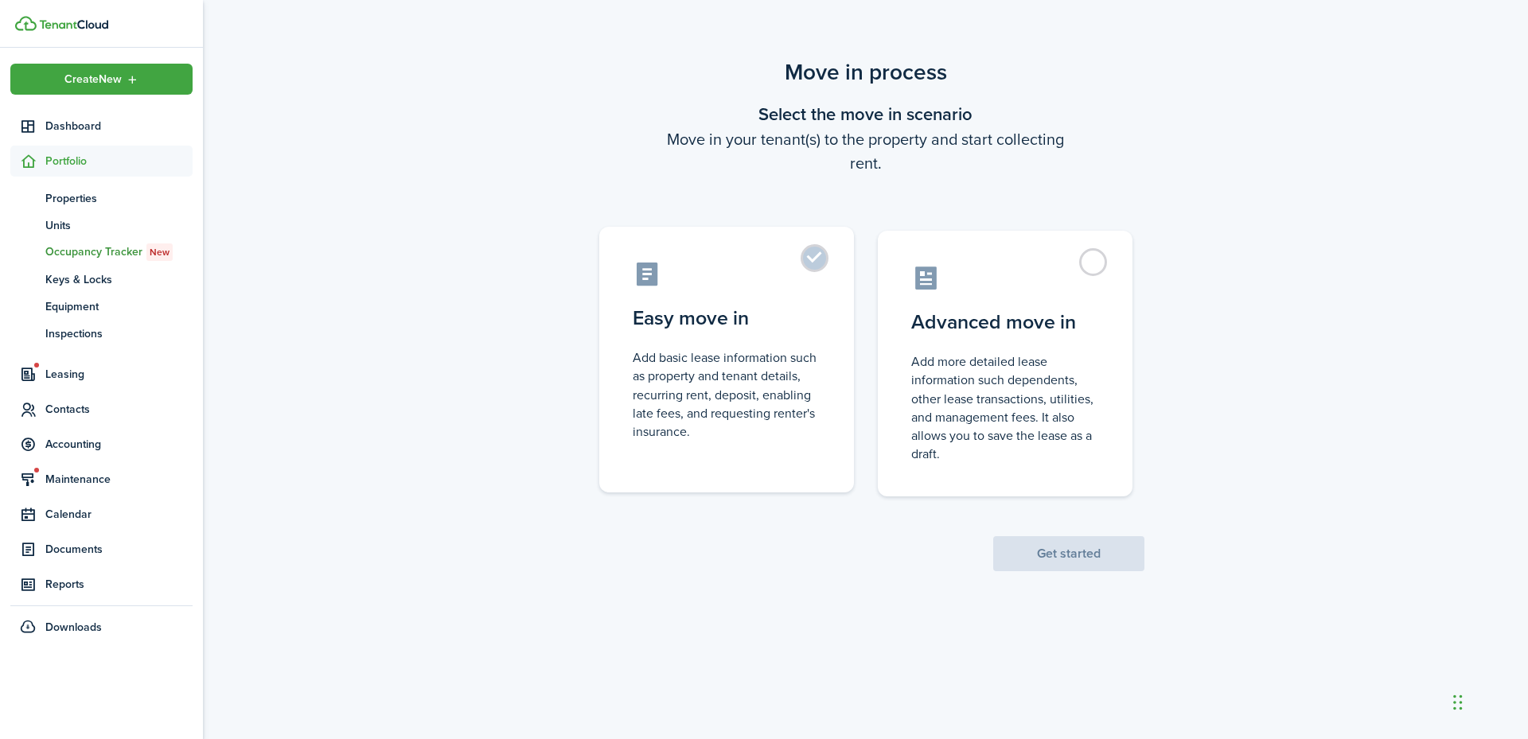
click at [785, 331] on control-radio-card-title "Easy move in" at bounding box center [727, 318] width 188 height 29
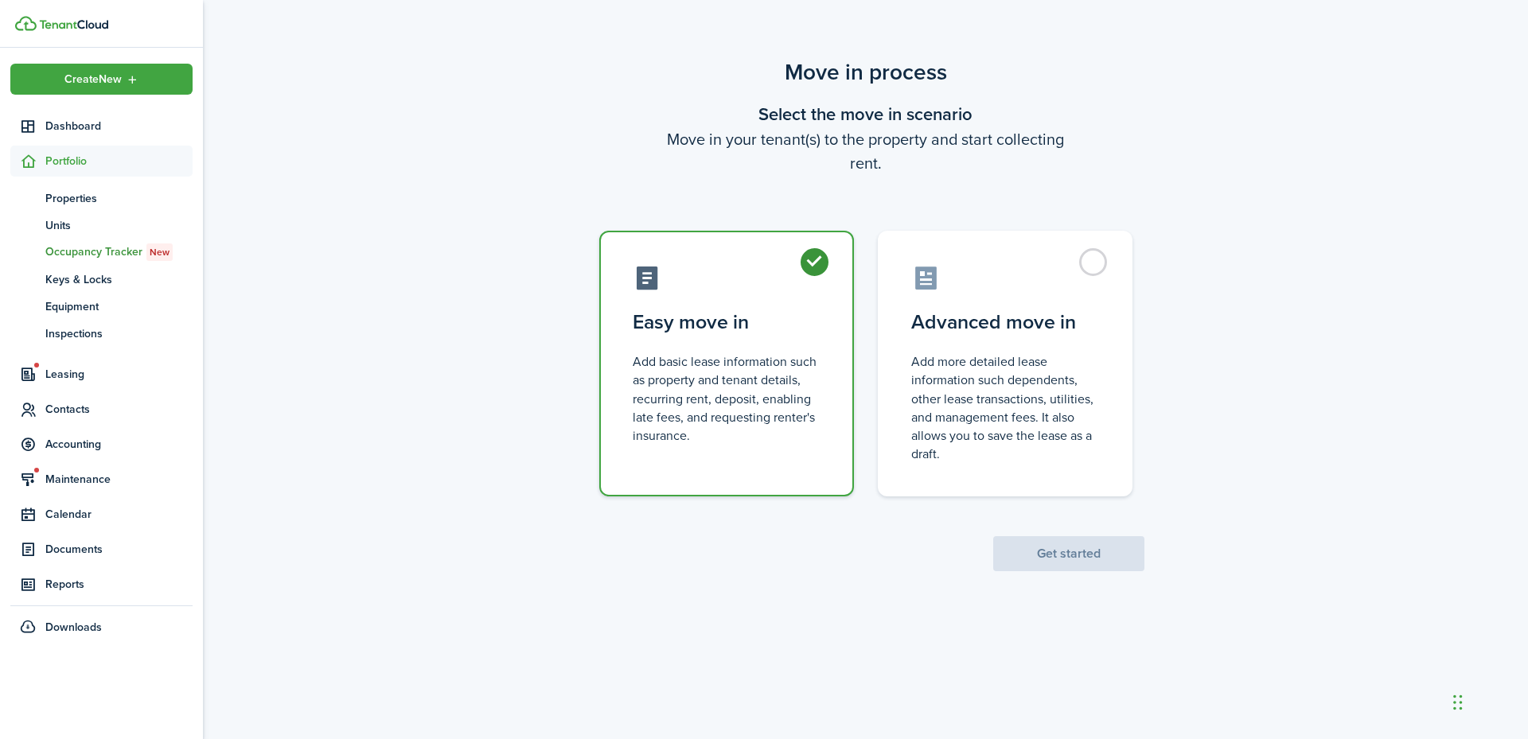
radio input "true"
click at [1121, 556] on button "Get started" at bounding box center [1068, 553] width 151 height 35
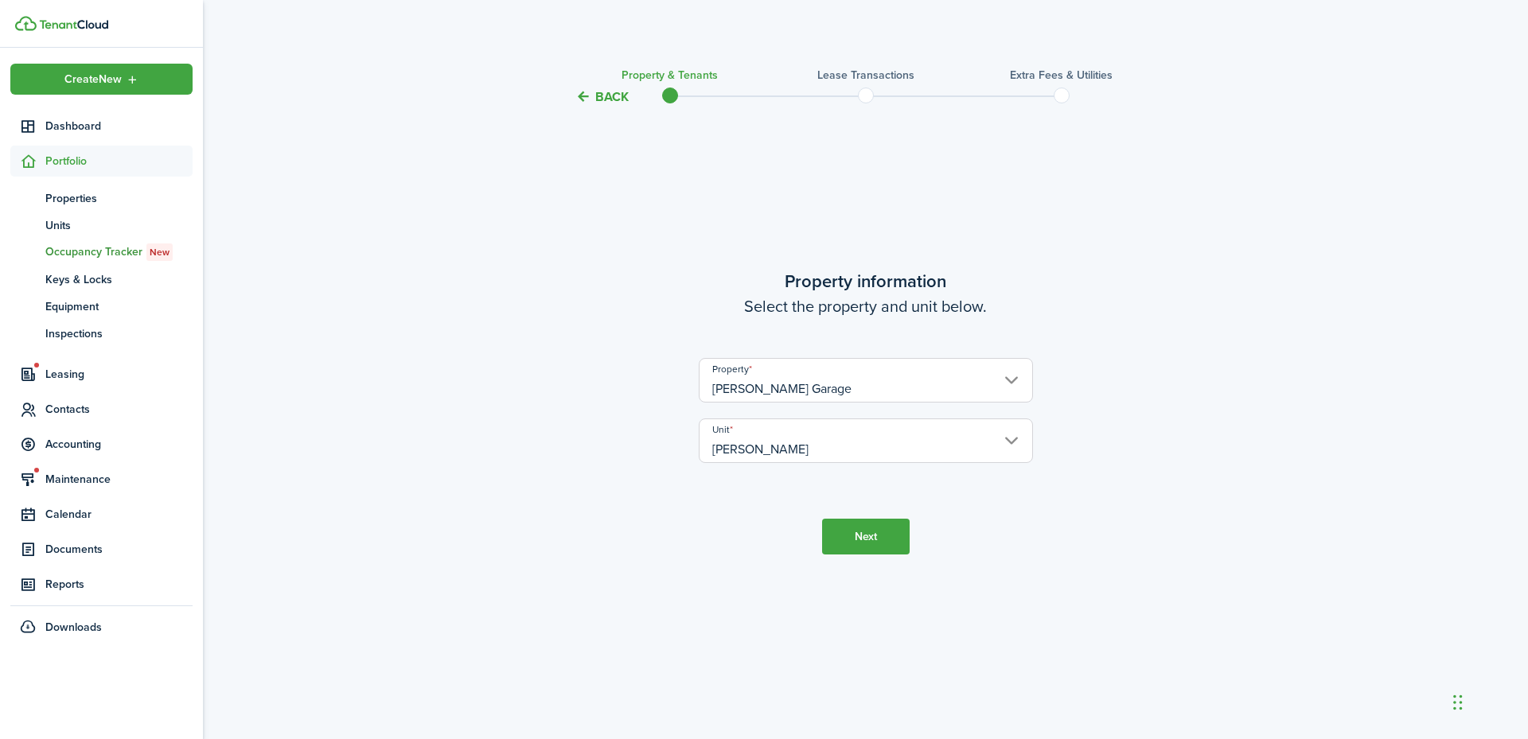
click at [871, 546] on button "Next" at bounding box center [866, 537] width 88 height 36
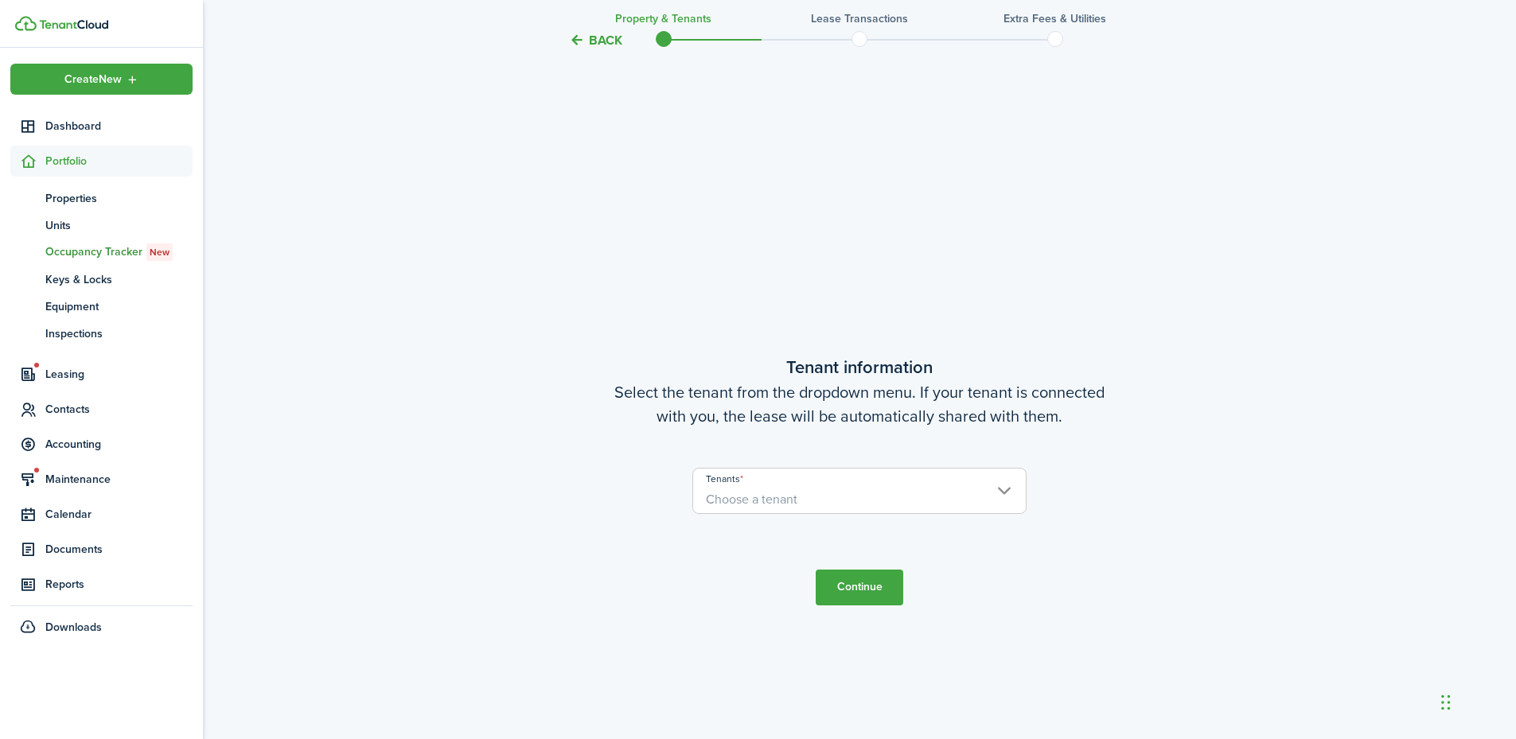
scroll to position [633, 0]
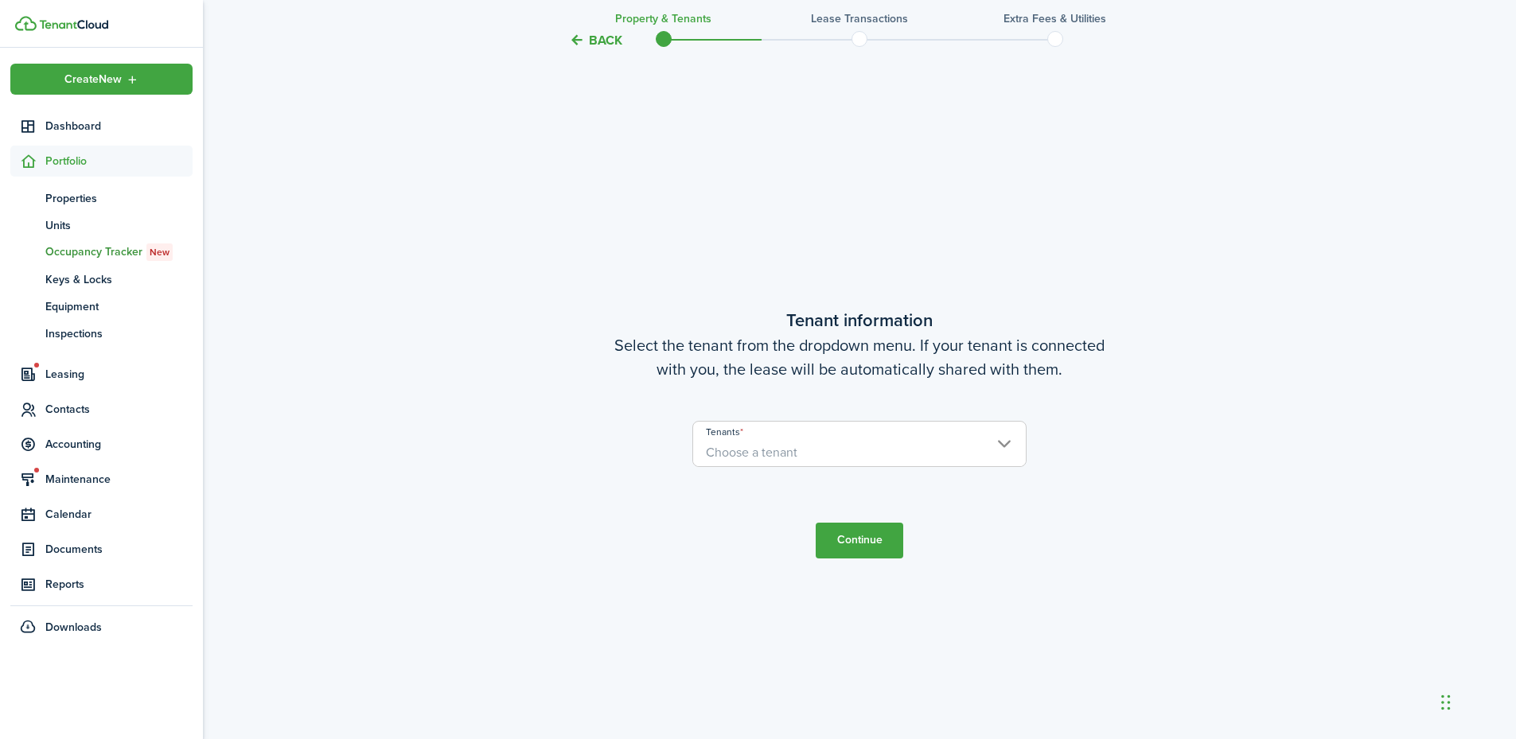
click at [863, 452] on span "Choose a tenant" at bounding box center [859, 452] width 333 height 27
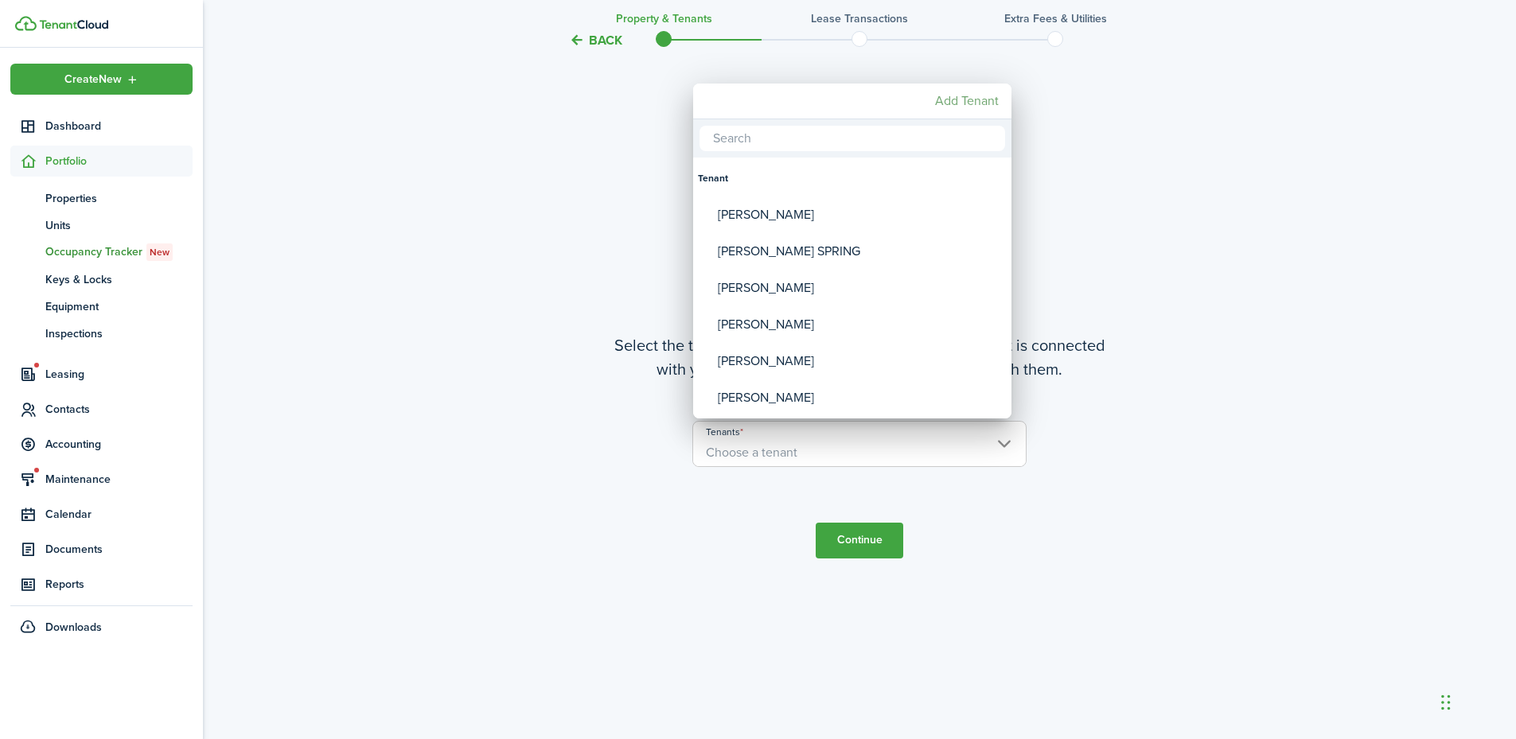
click at [950, 102] on mbsc-button "Add Tenant" at bounding box center [967, 101] width 76 height 29
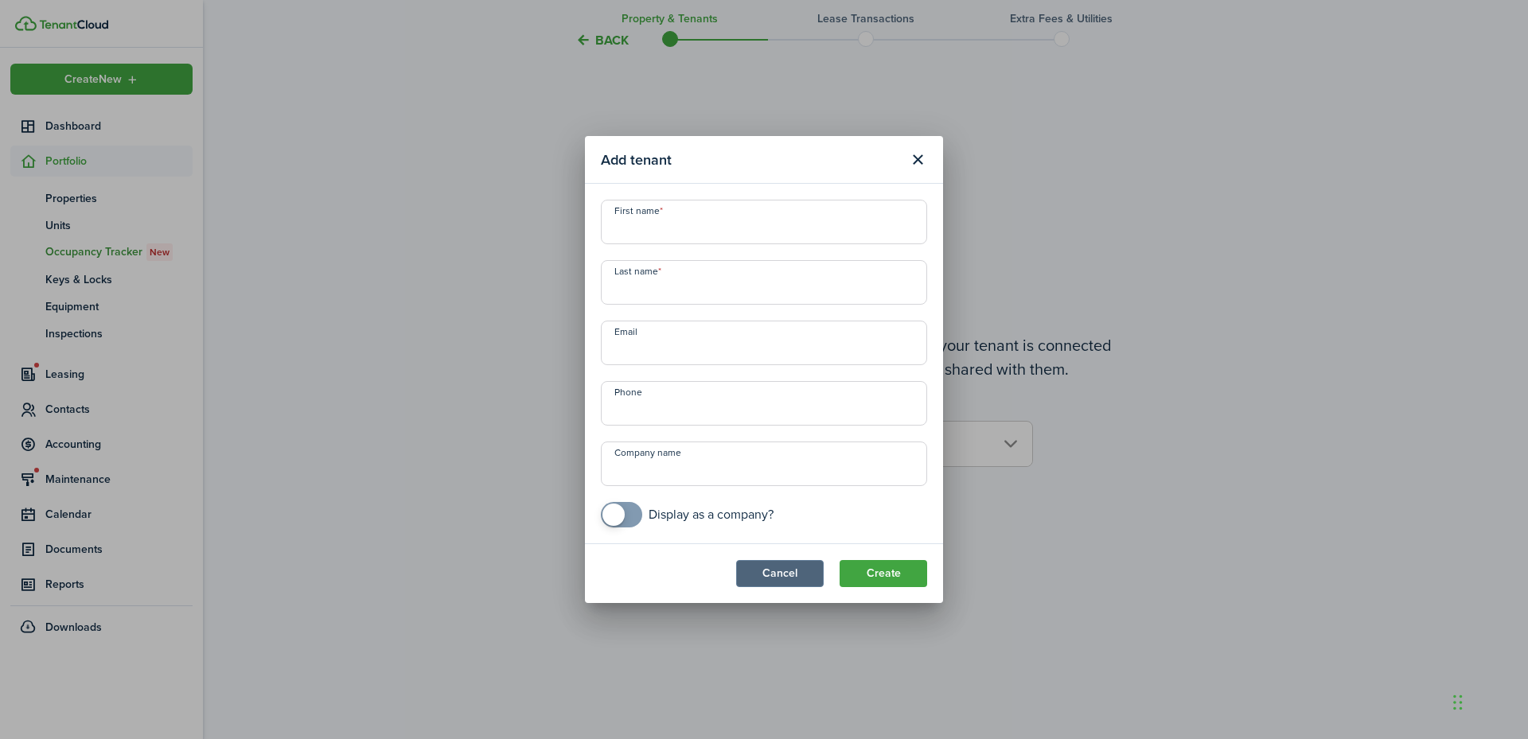
click at [775, 567] on button "Cancel" at bounding box center [780, 573] width 88 height 27
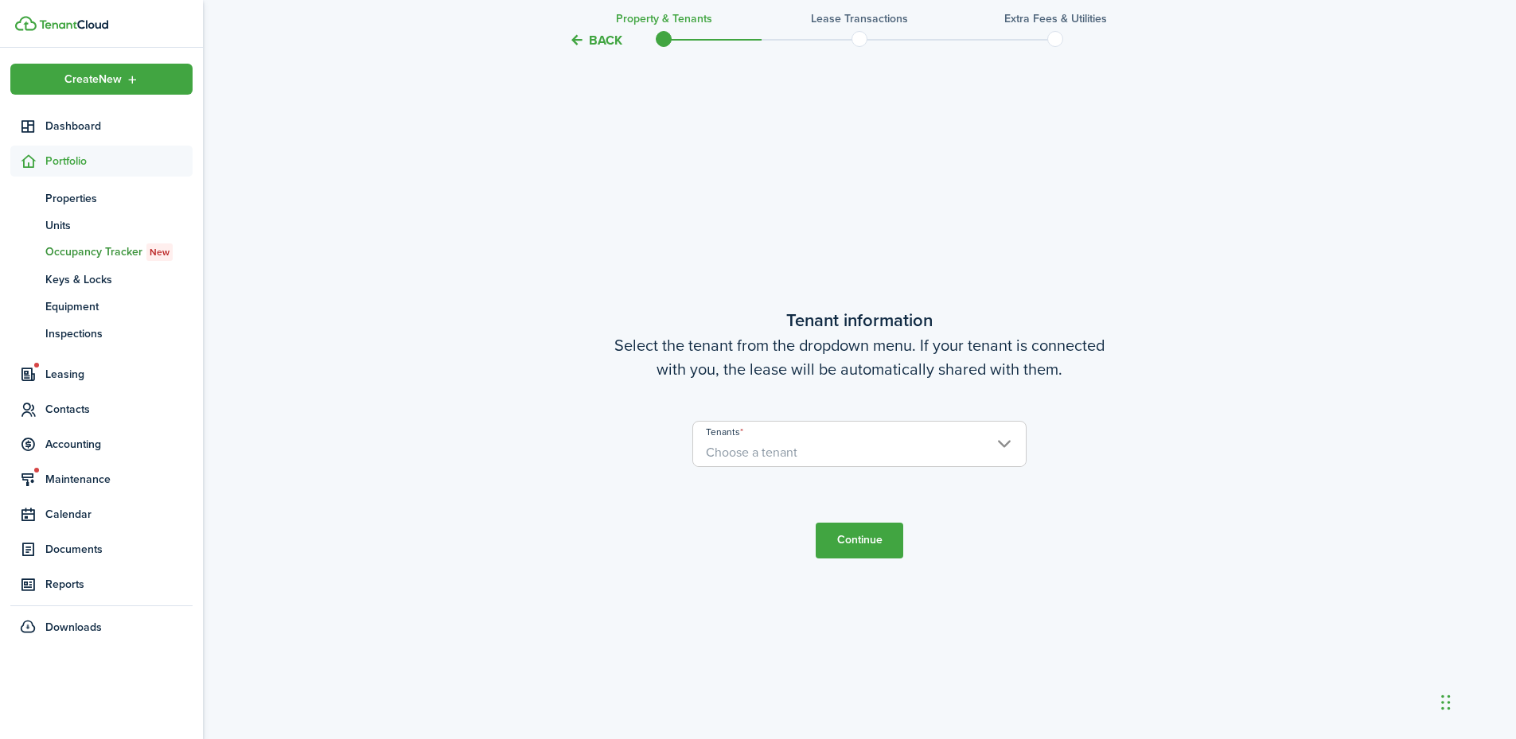
click at [805, 454] on span "Choose a tenant" at bounding box center [859, 452] width 333 height 27
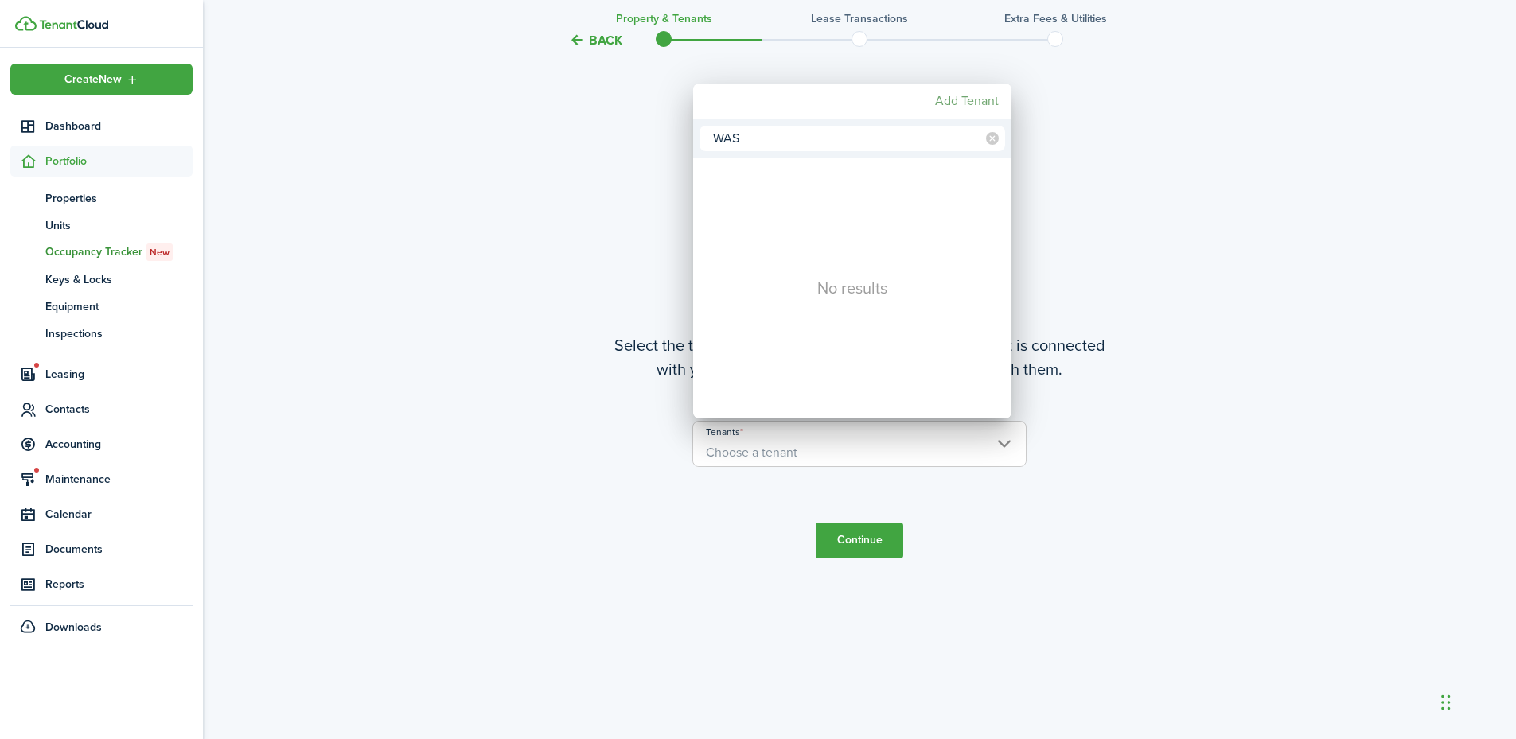
type input "WAS"
click at [957, 98] on mbsc-button "Add Tenant" at bounding box center [967, 101] width 76 height 29
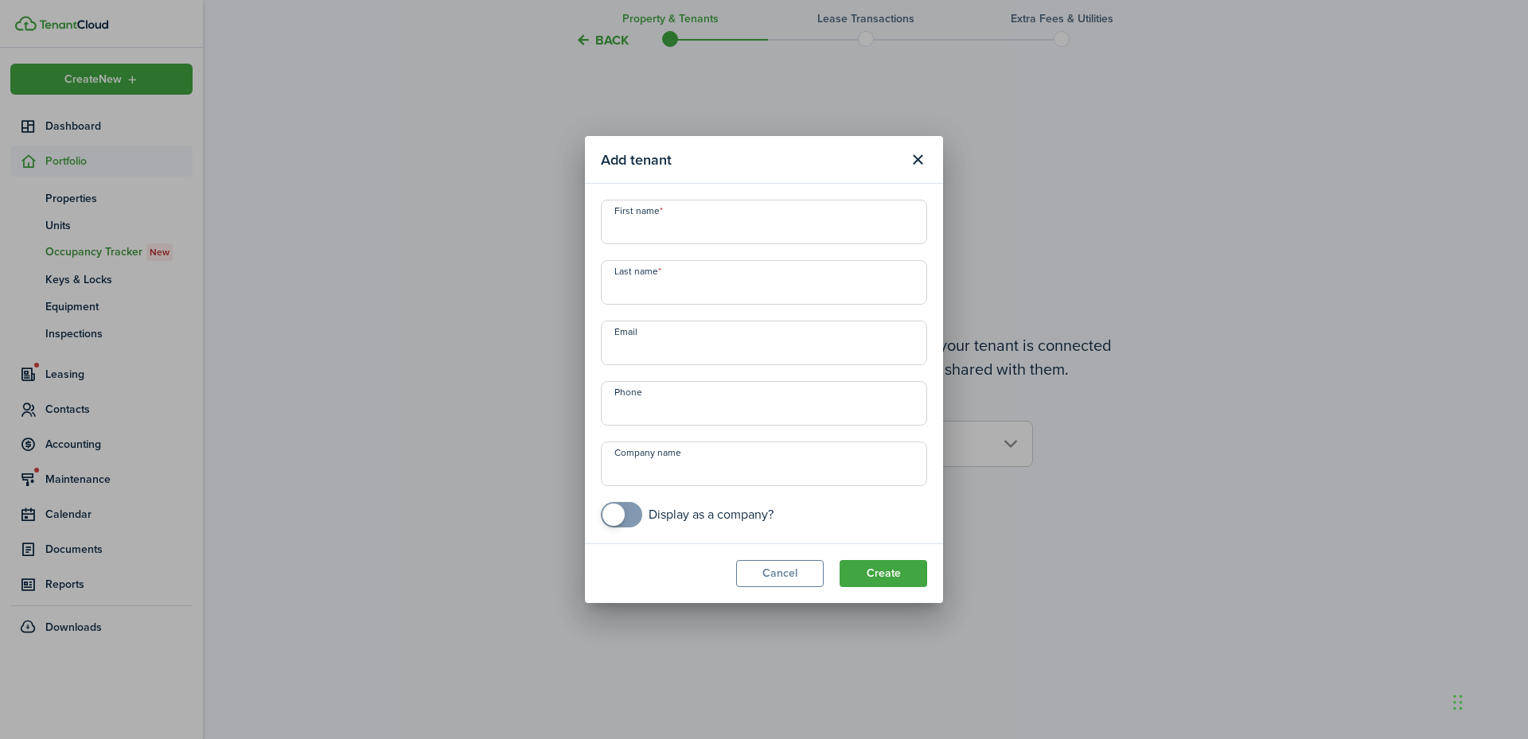
drag, startPoint x: 765, startPoint y: 221, endPoint x: 768, endPoint y: 210, distance: 11.6
click at [766, 219] on input "First name" at bounding box center [764, 222] width 326 height 45
type input "[PERSON_NAME]"
type input "[EMAIL_ADDRESS][DOMAIN_NAME]"
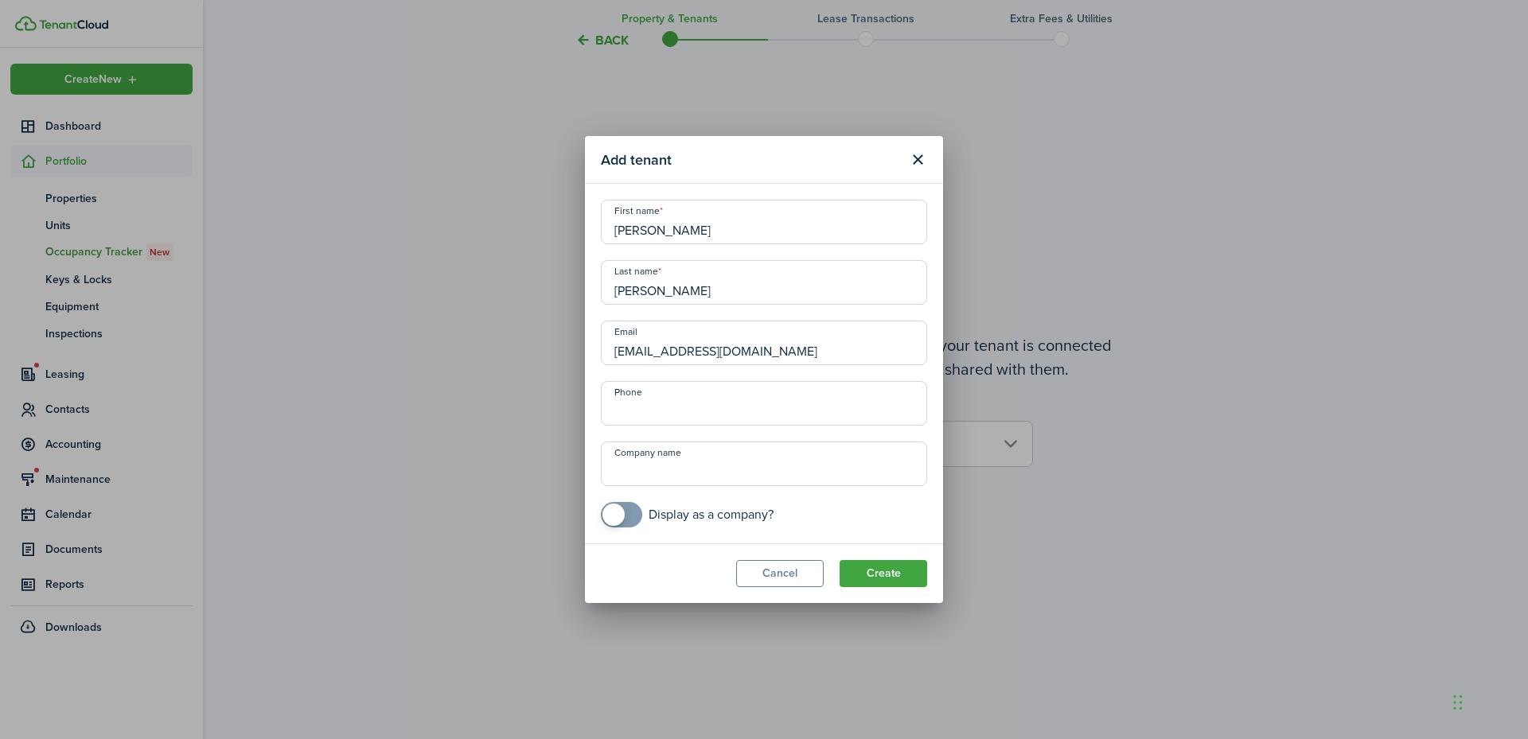
type input "+1"
click at [879, 570] on button "Create" at bounding box center [884, 573] width 88 height 27
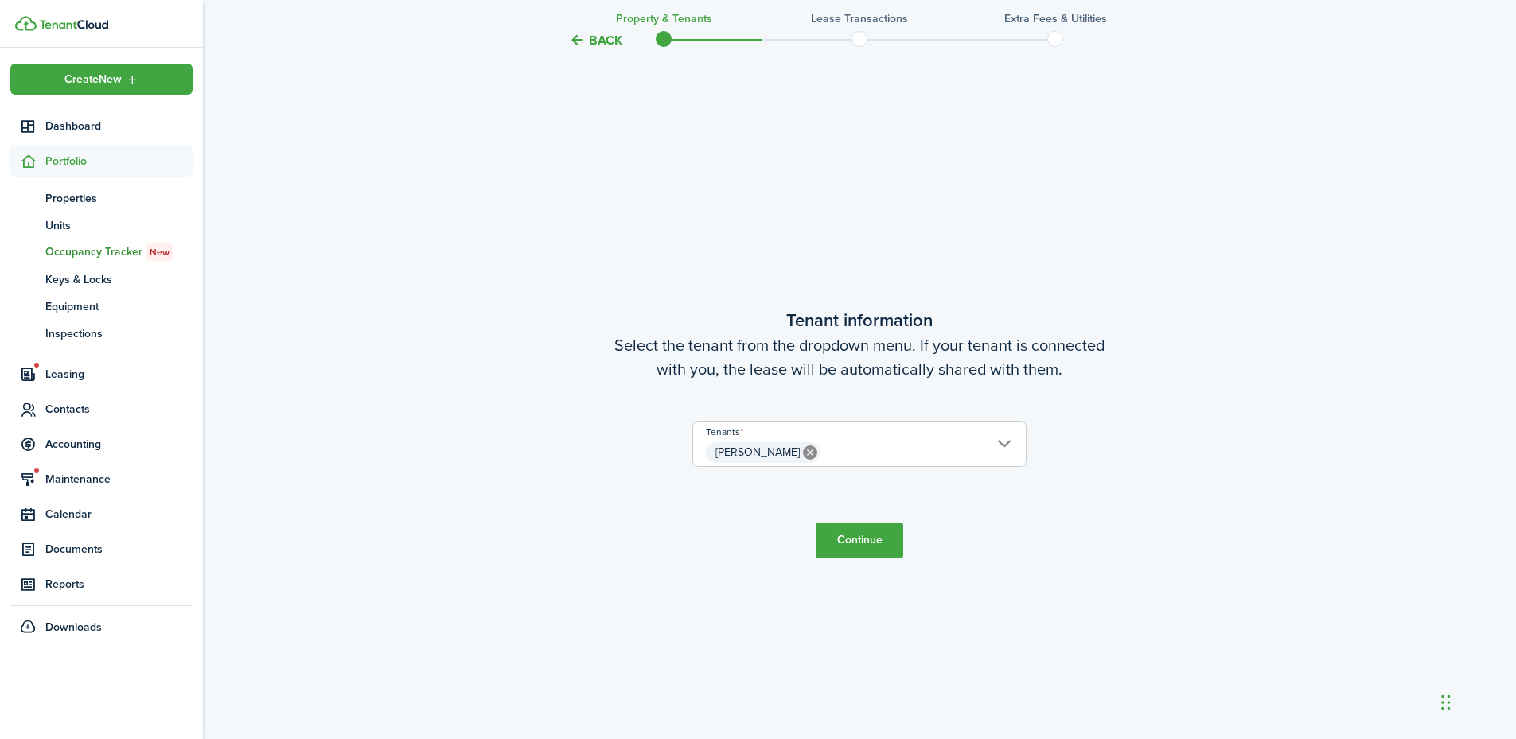
click at [872, 541] on button "Continue" at bounding box center [860, 541] width 88 height 36
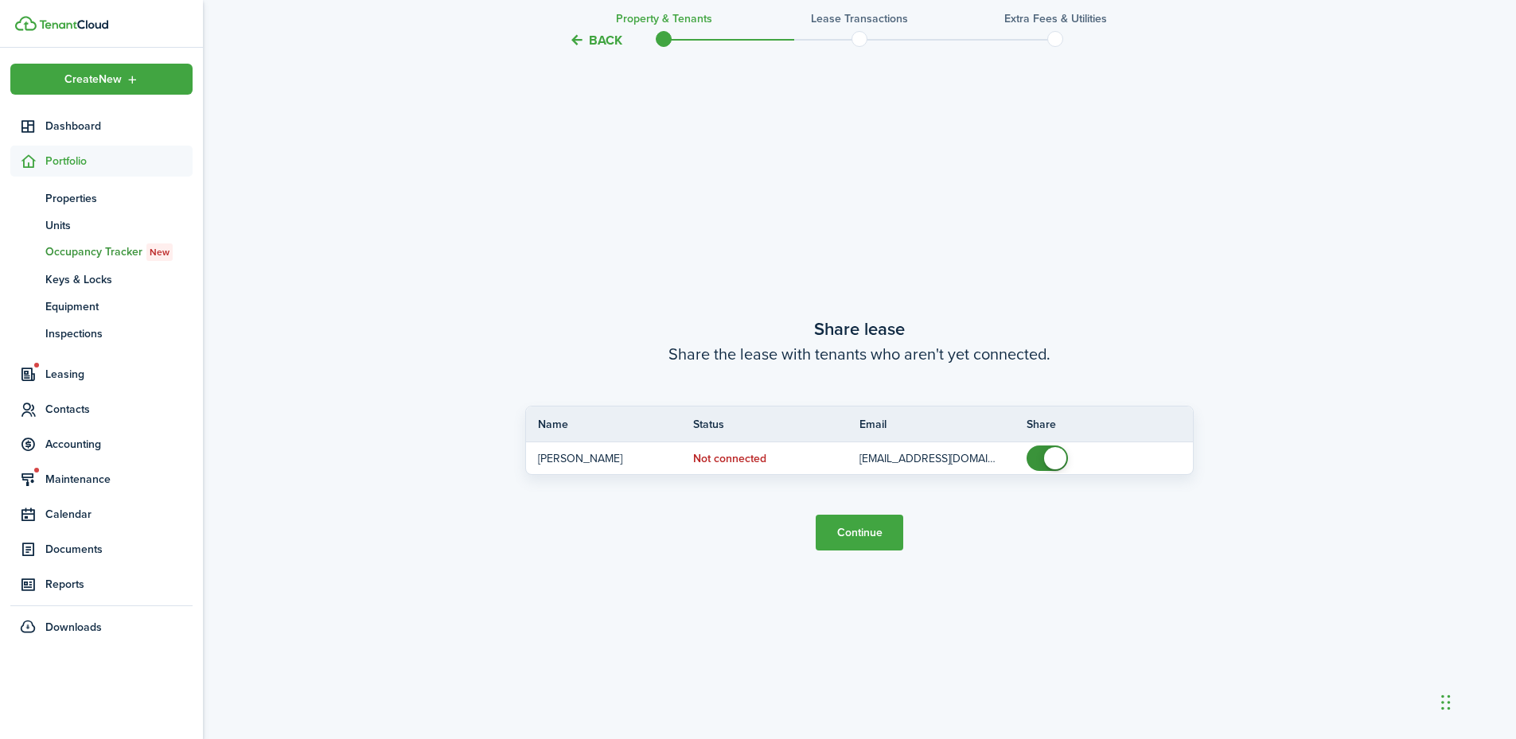
scroll to position [1372, 0]
click at [872, 534] on button "Continue" at bounding box center [860, 532] width 88 height 36
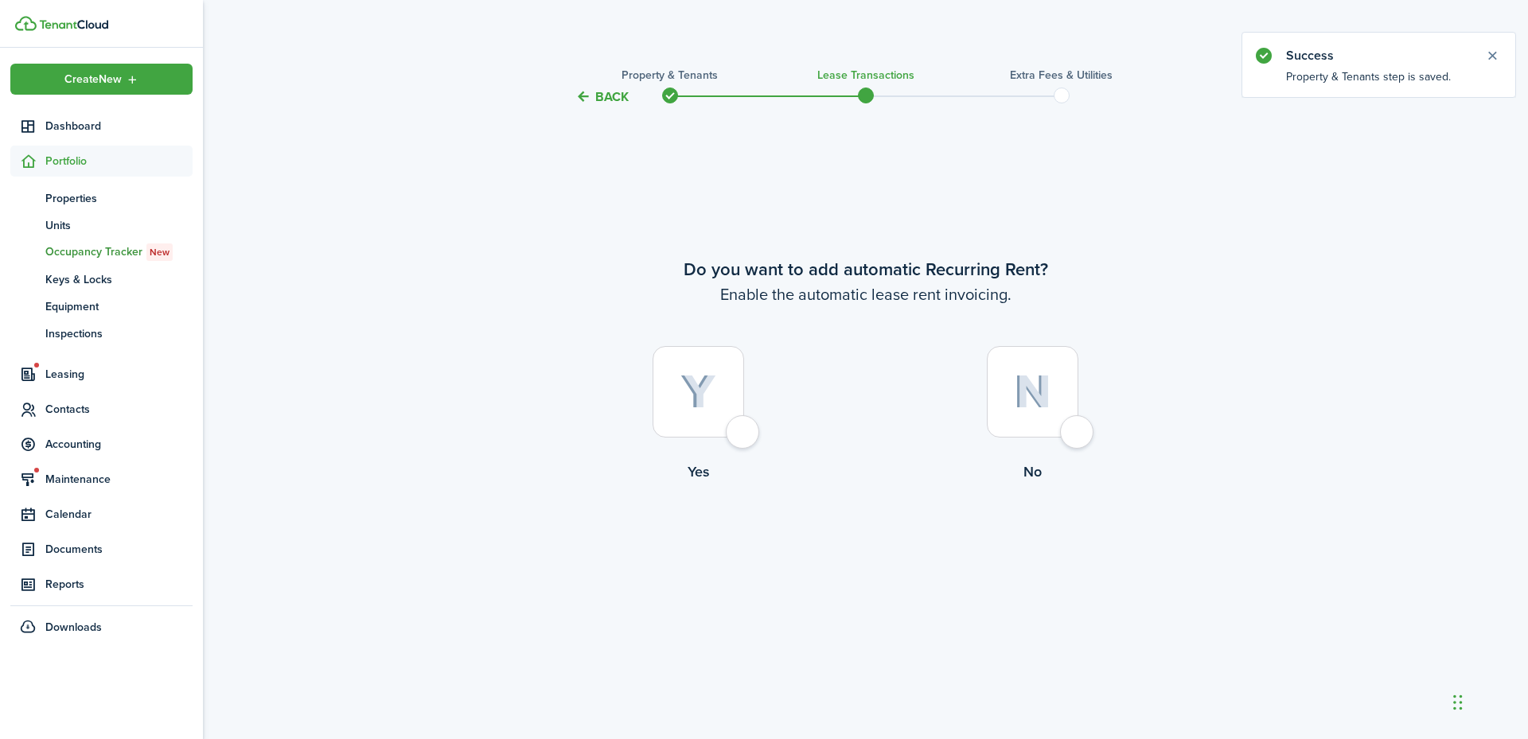
click at [744, 433] on div at bounding box center [699, 392] width 92 height 92
radio input "true"
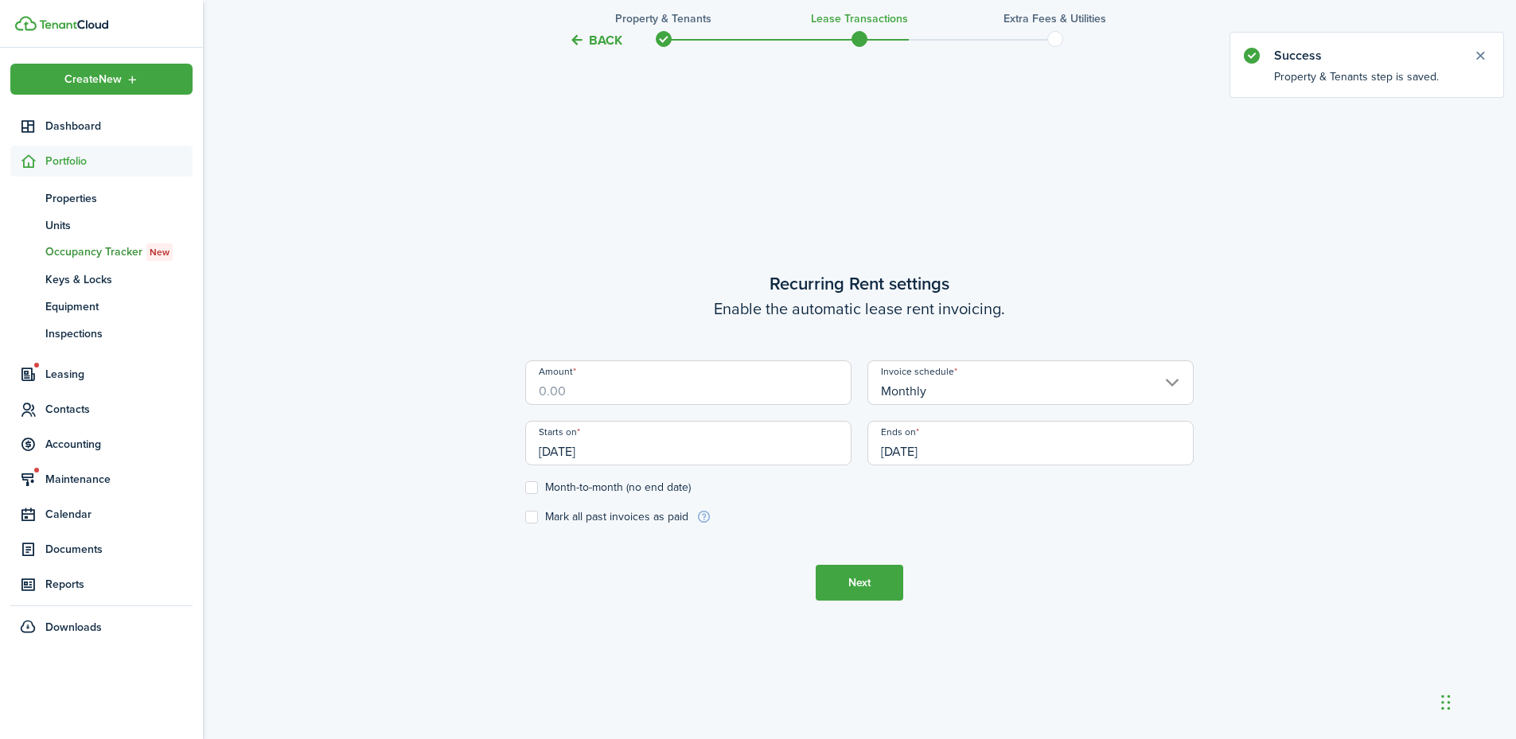
scroll to position [633, 0]
click at [661, 400] on input "Amount" at bounding box center [688, 379] width 326 height 45
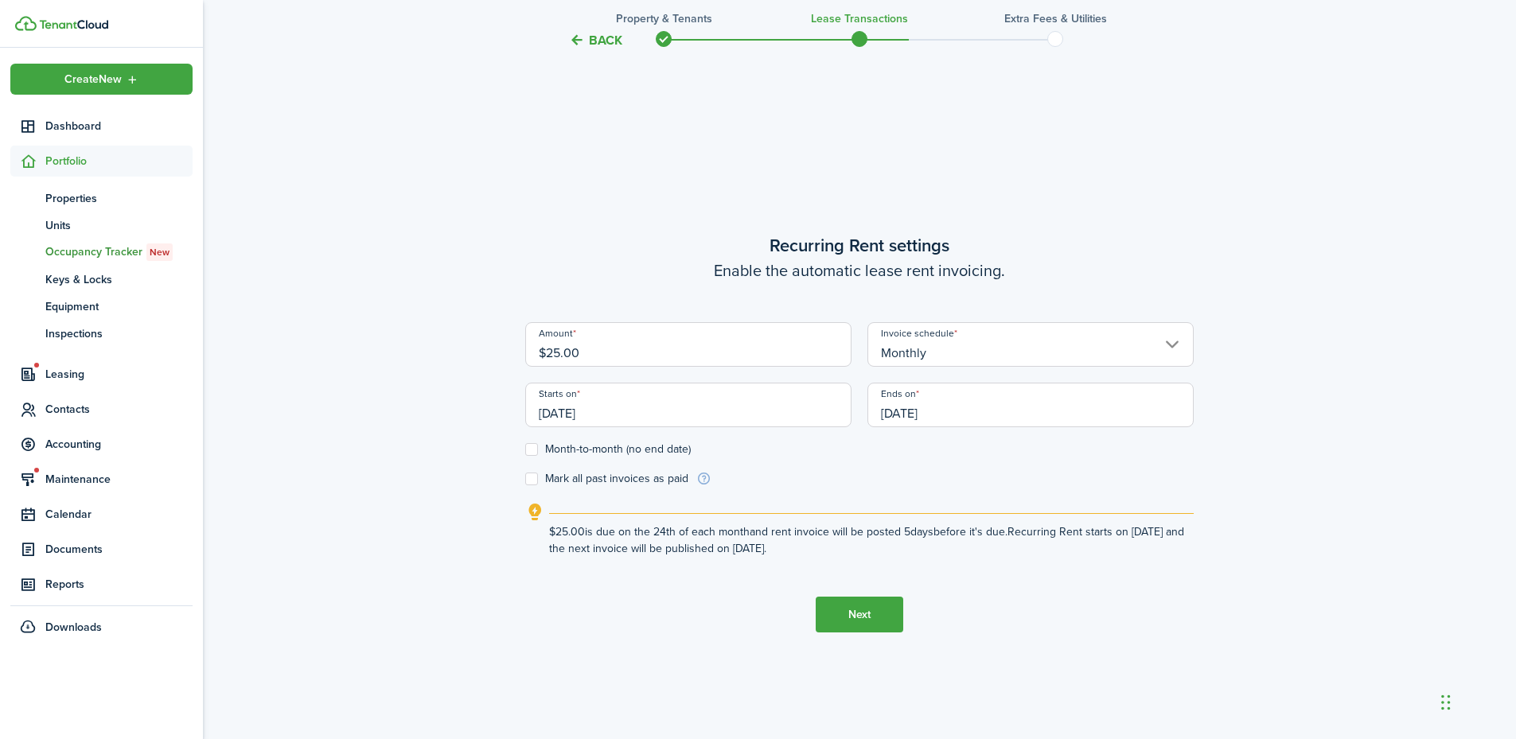
click at [622, 415] on input "[DATE]" at bounding box center [688, 405] width 326 height 45
type input "$25.00"
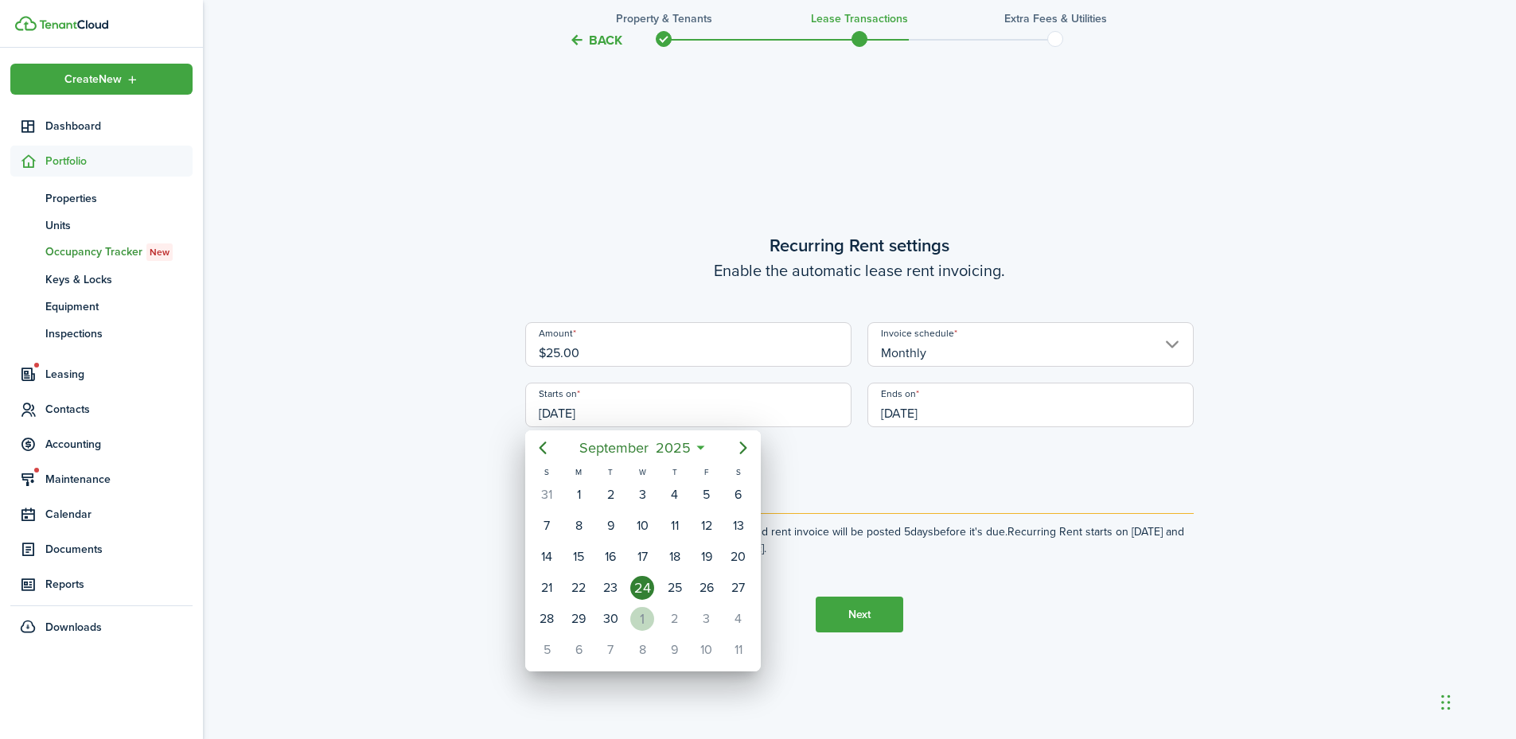
click at [642, 615] on div "1" at bounding box center [642, 619] width 24 height 24
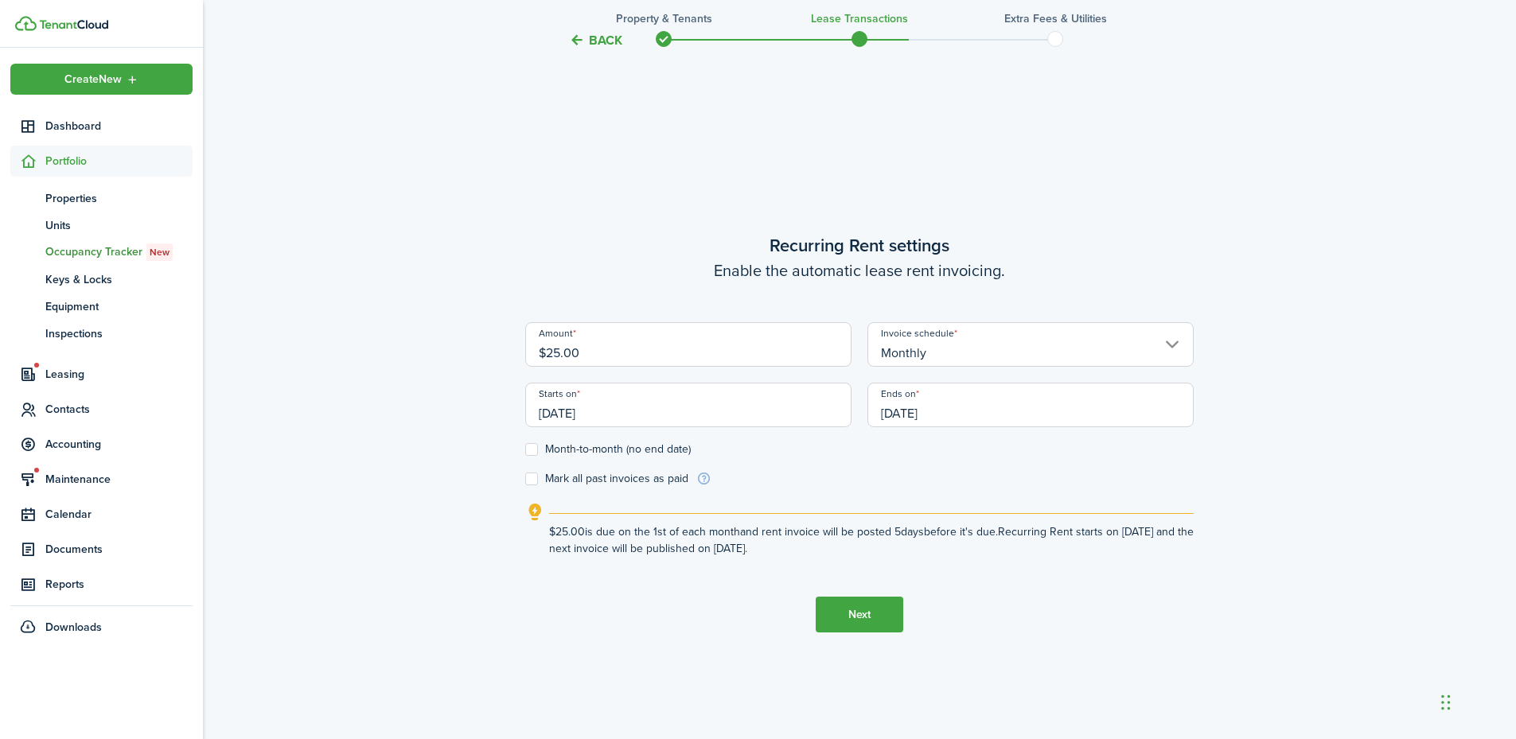
click at [603, 409] on input "[DATE]" at bounding box center [688, 405] width 326 height 45
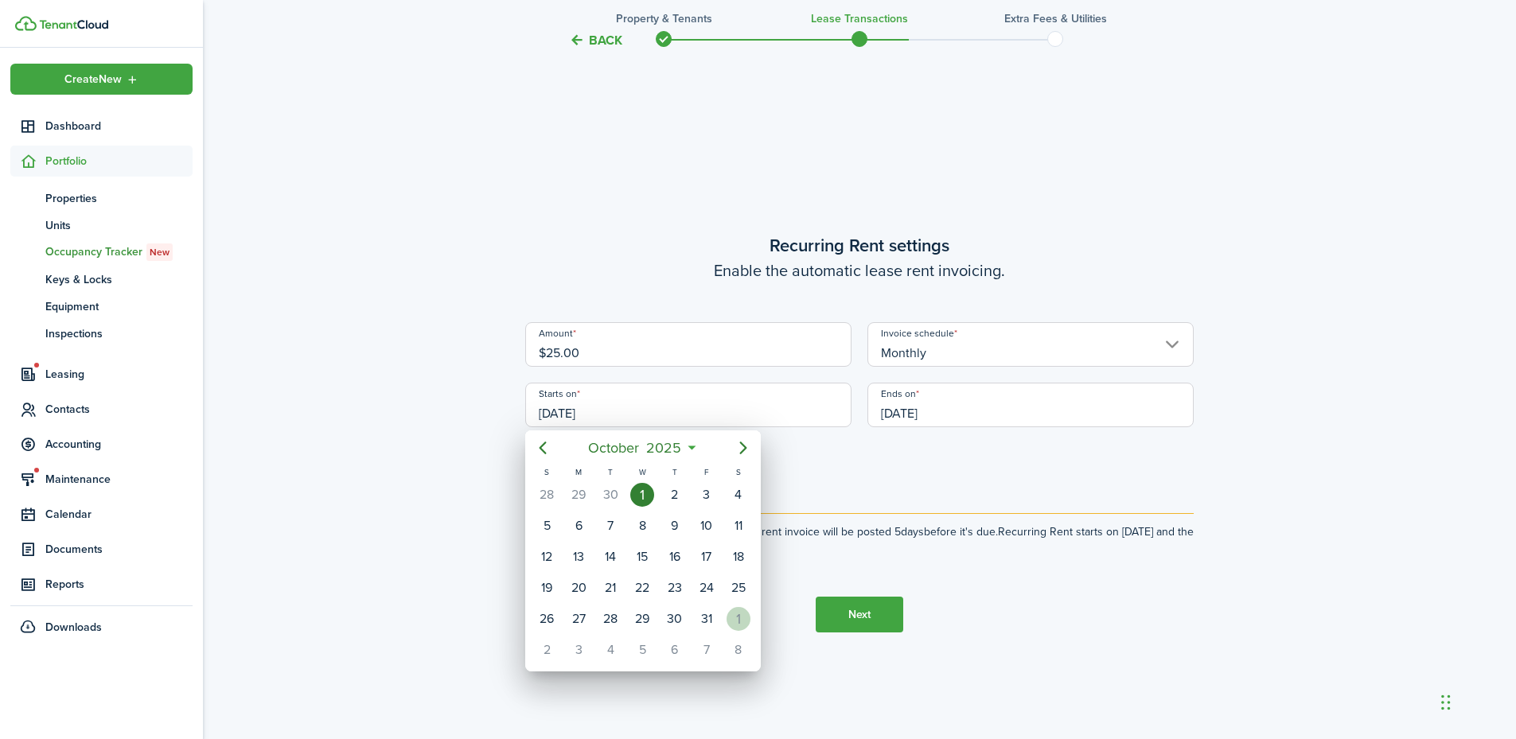
click at [743, 619] on div "1" at bounding box center [739, 619] width 24 height 24
type input "[DATE]"
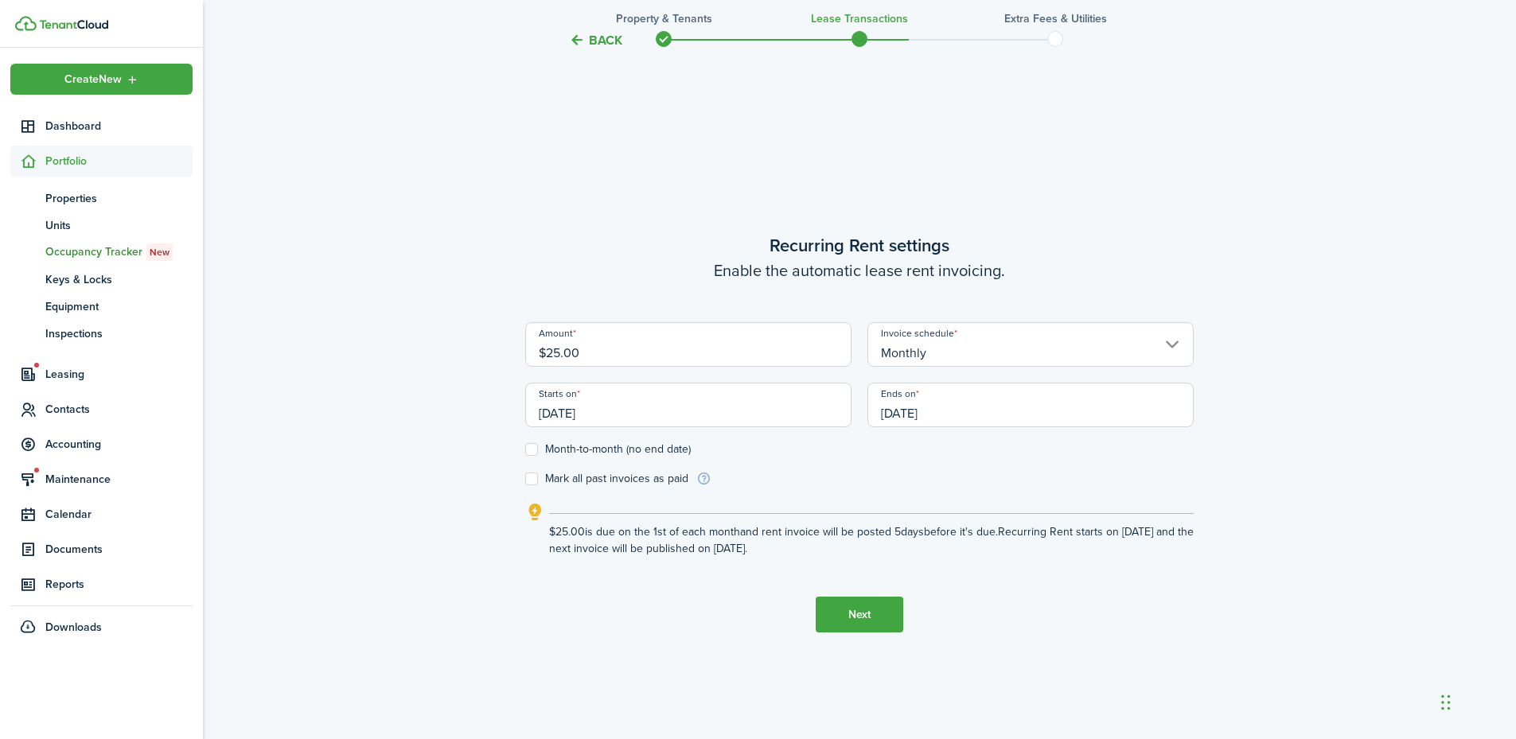
scroll to position [0, 0]
click at [552, 450] on label "Month-to-month (no end date)" at bounding box center [608, 449] width 166 height 13
click at [525, 450] on input "Month-to-month (no end date)" at bounding box center [525, 450] width 1 height 1
checkbox input "true"
click at [844, 619] on button "Next" at bounding box center [860, 615] width 88 height 36
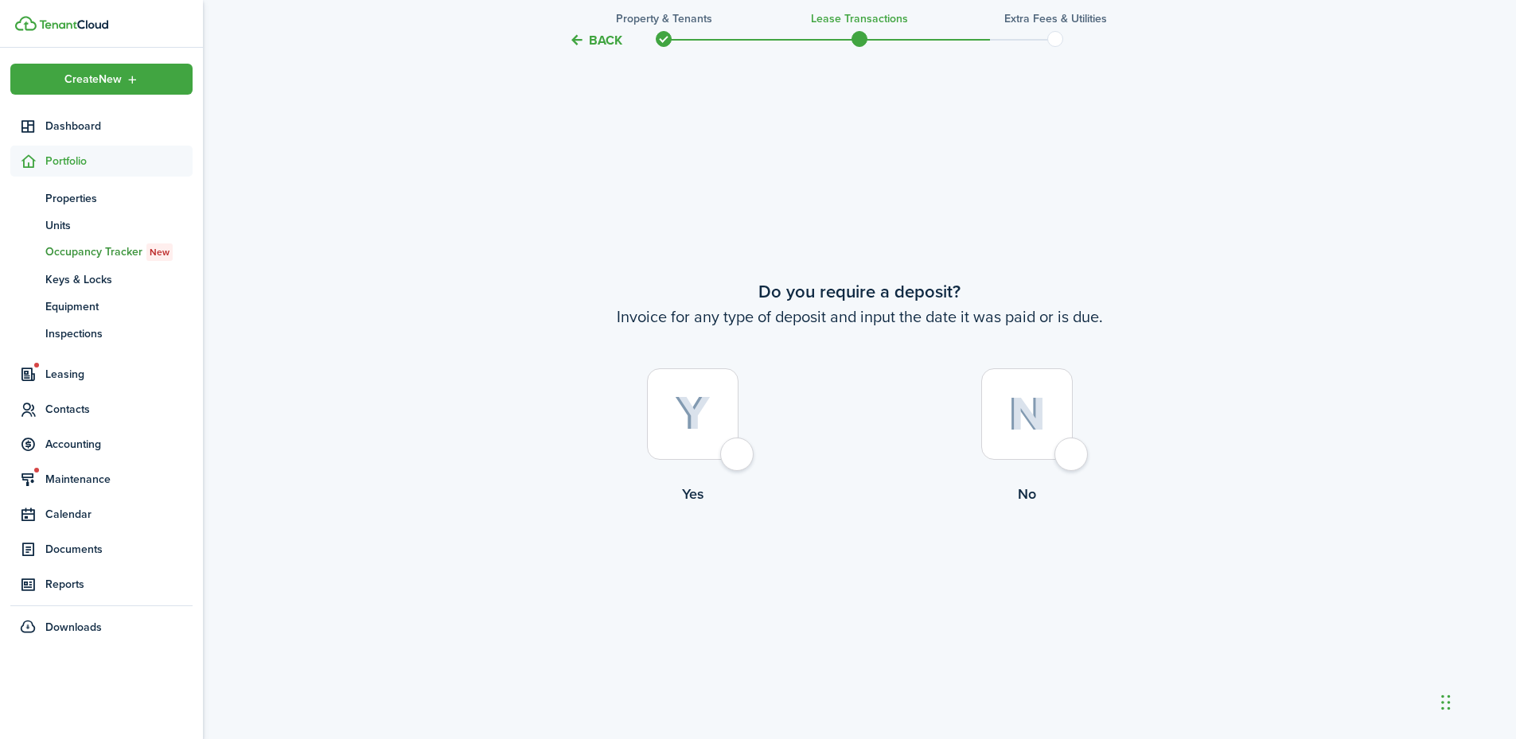
scroll to position [1372, 0]
click at [1073, 458] on div at bounding box center [1027, 414] width 92 height 92
radio input "true"
click at [852, 565] on button "Continue" at bounding box center [860, 570] width 88 height 36
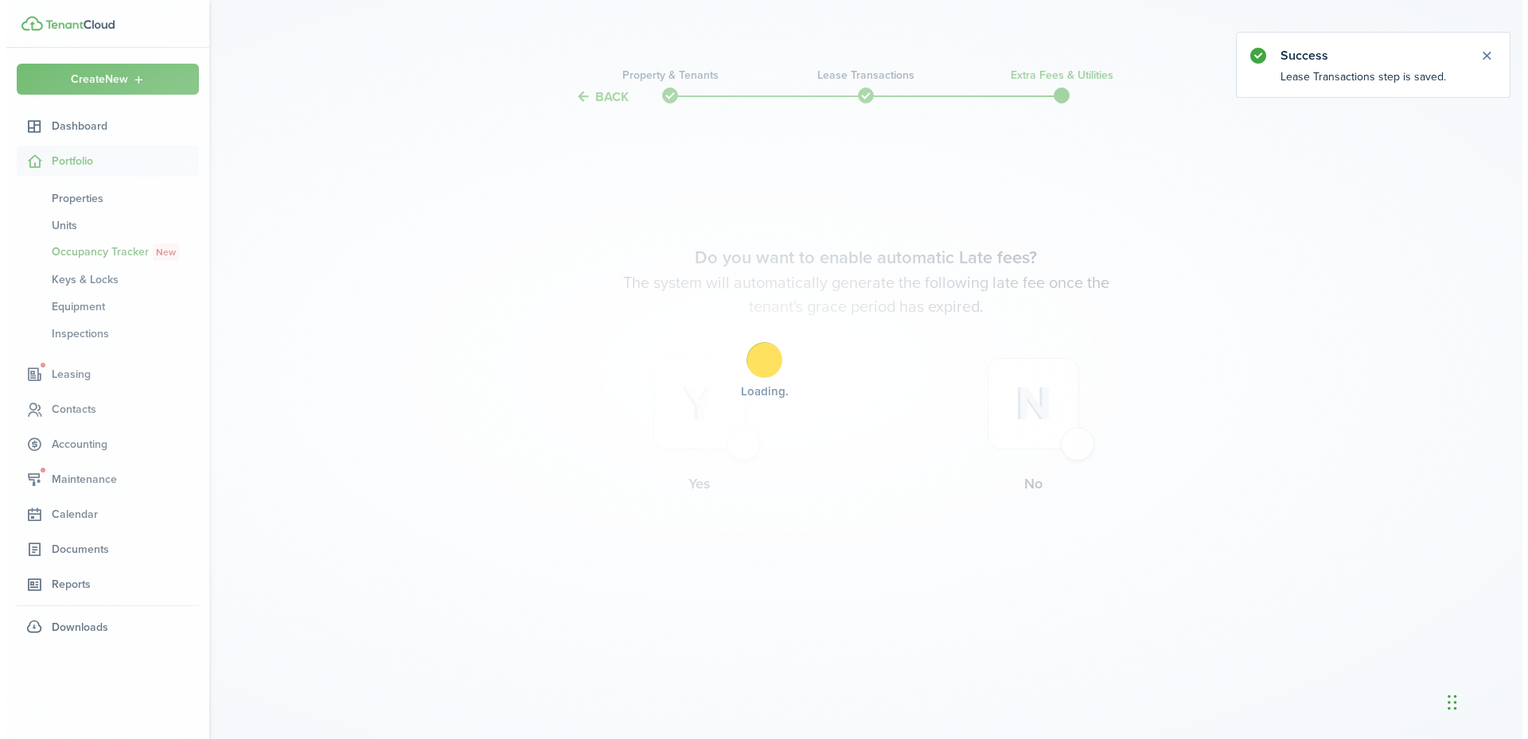
scroll to position [0, 0]
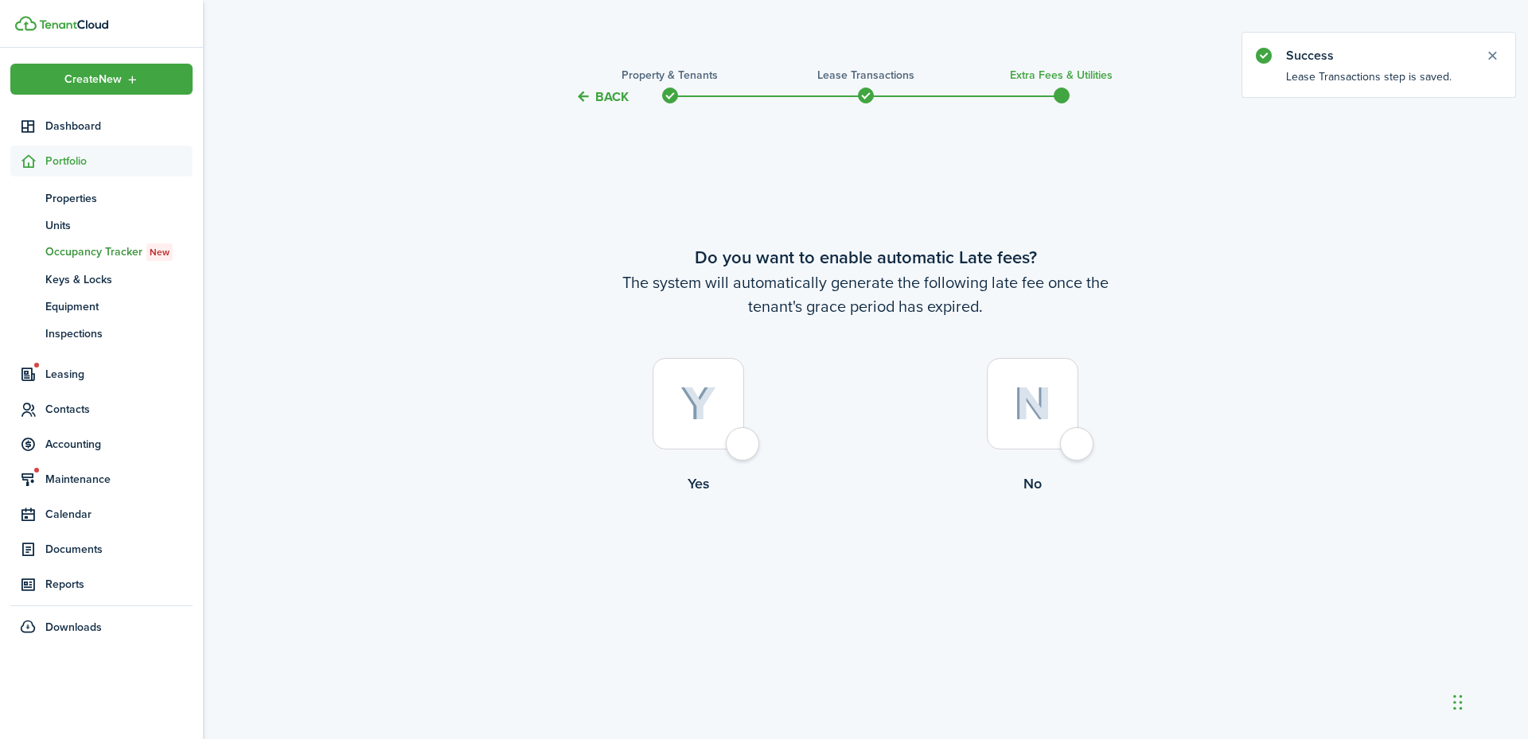
click at [735, 440] on div at bounding box center [699, 404] width 92 height 92
radio input "true"
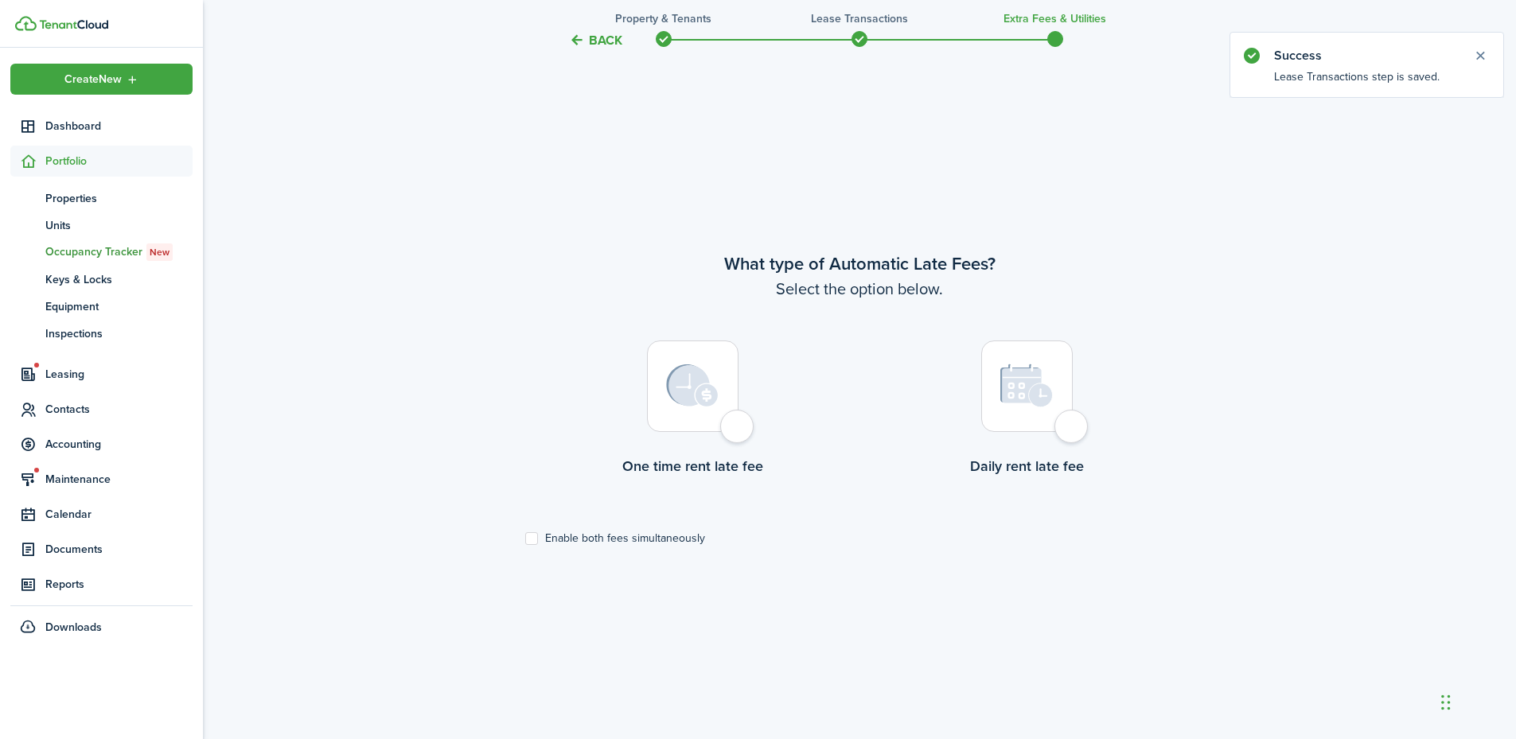
scroll to position [633, 0]
click at [739, 429] on div at bounding box center [693, 383] width 92 height 92
radio input "true"
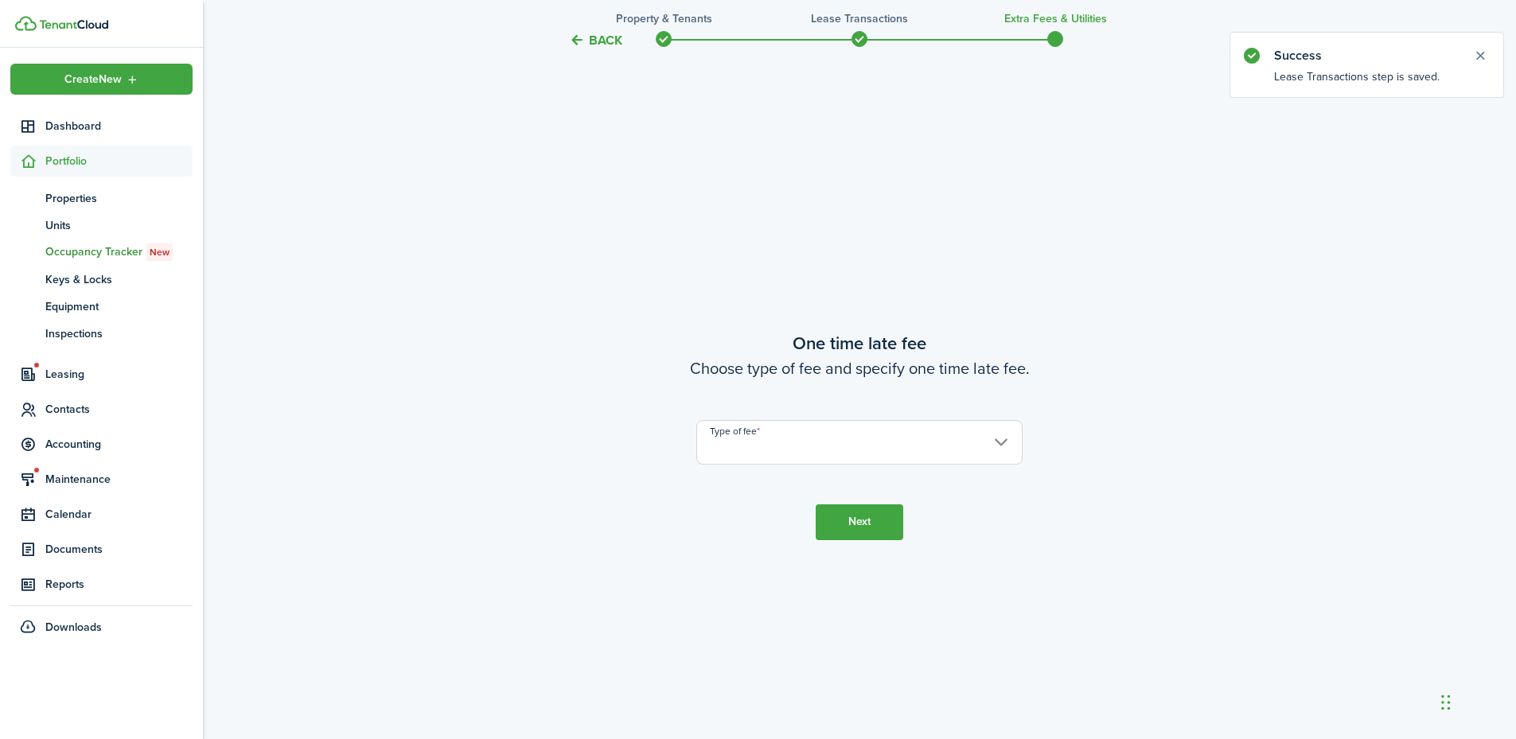
scroll to position [1372, 0]
click at [864, 458] on input "Type of fee" at bounding box center [859, 440] width 326 height 45
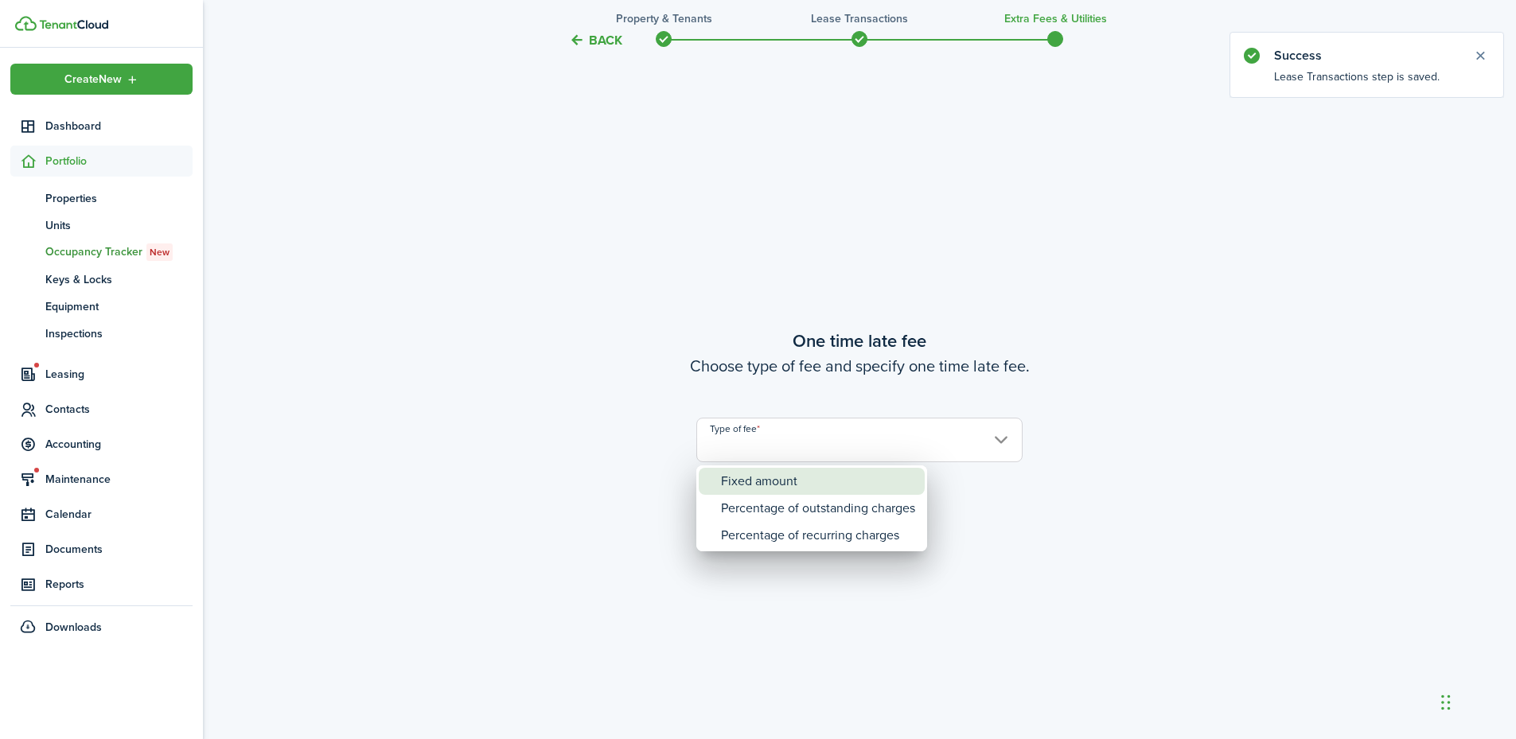
click at [838, 486] on div "Fixed amount" at bounding box center [818, 481] width 194 height 27
type input "Fixed amount"
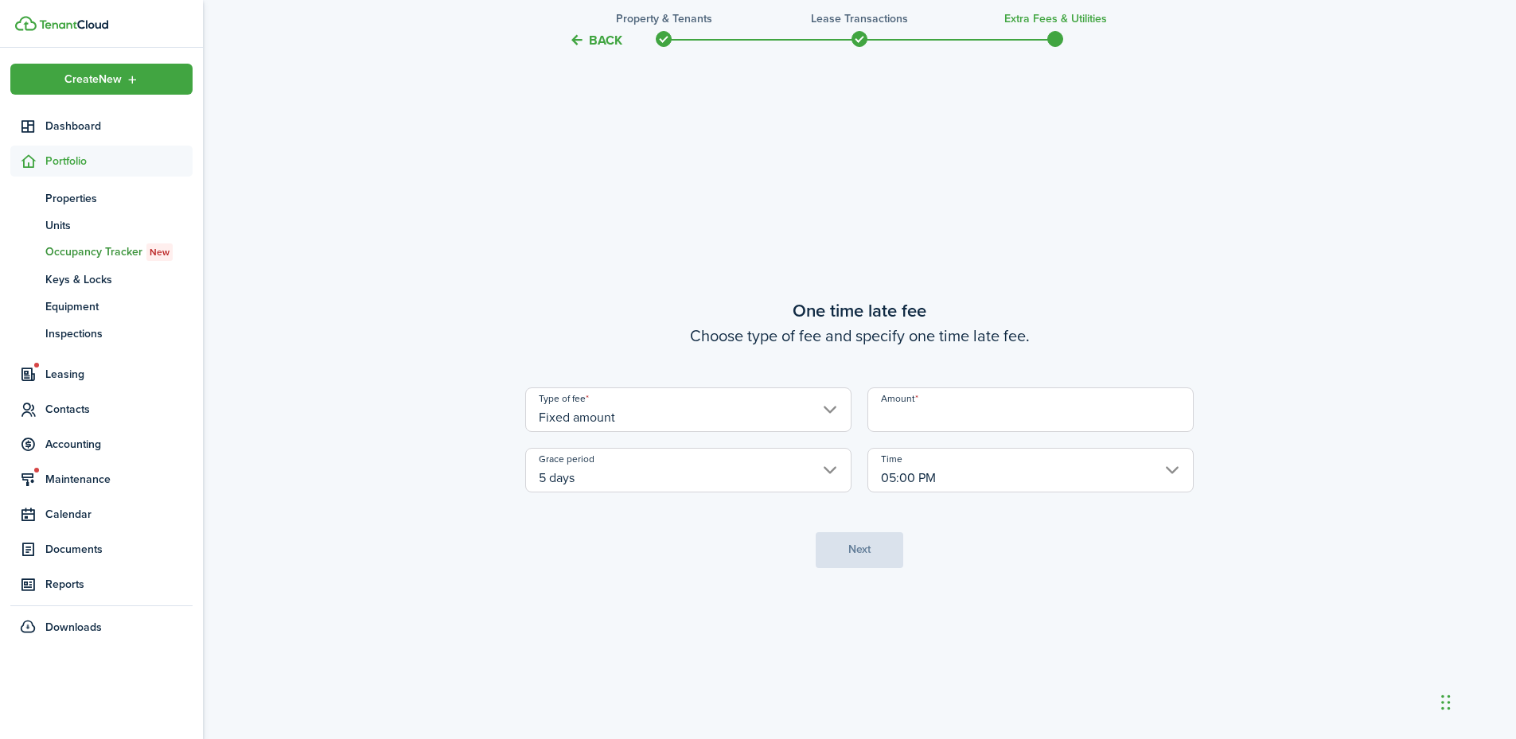
click at [910, 426] on input "Amount" at bounding box center [1031, 410] width 326 height 45
type input "$15.00"
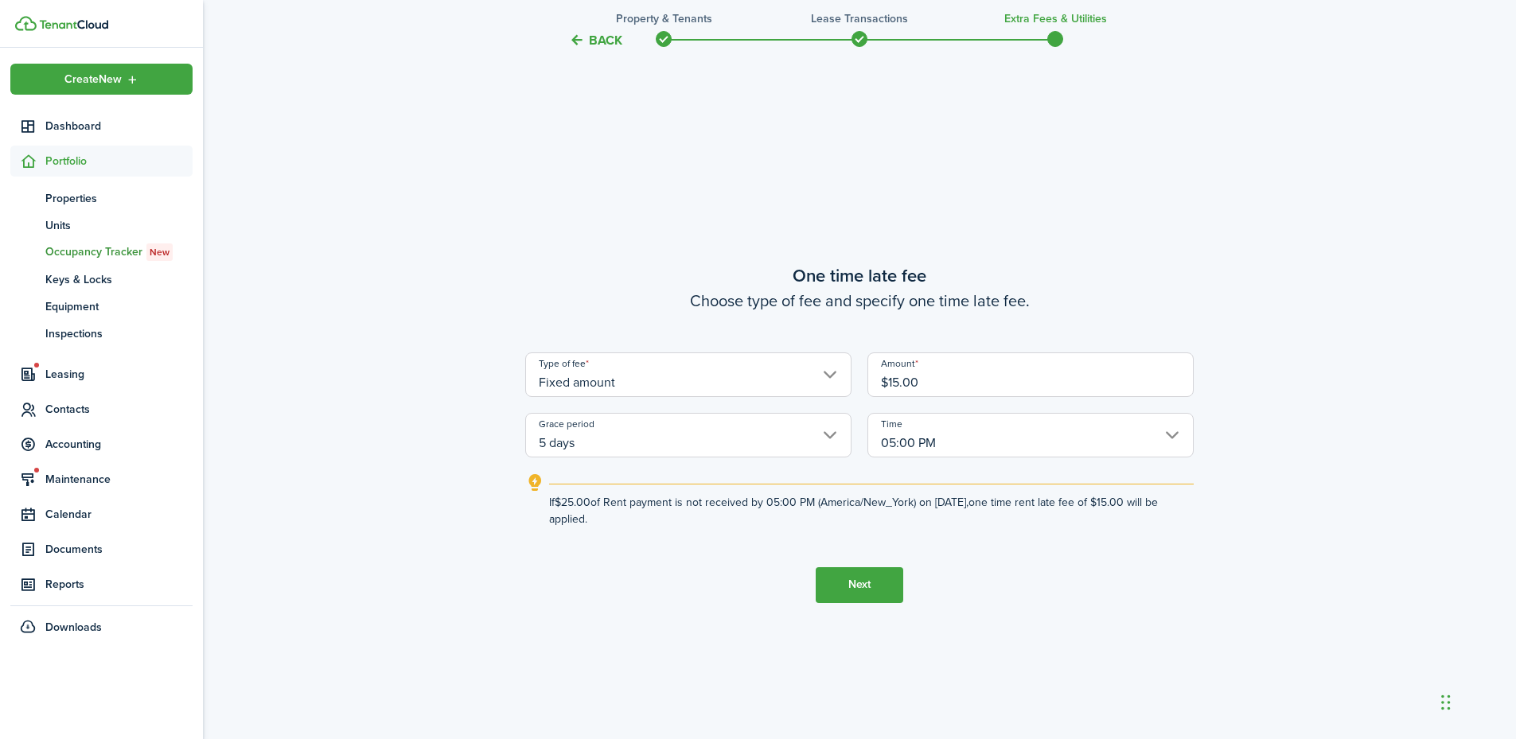
click at [826, 582] on button "Next" at bounding box center [860, 585] width 88 height 36
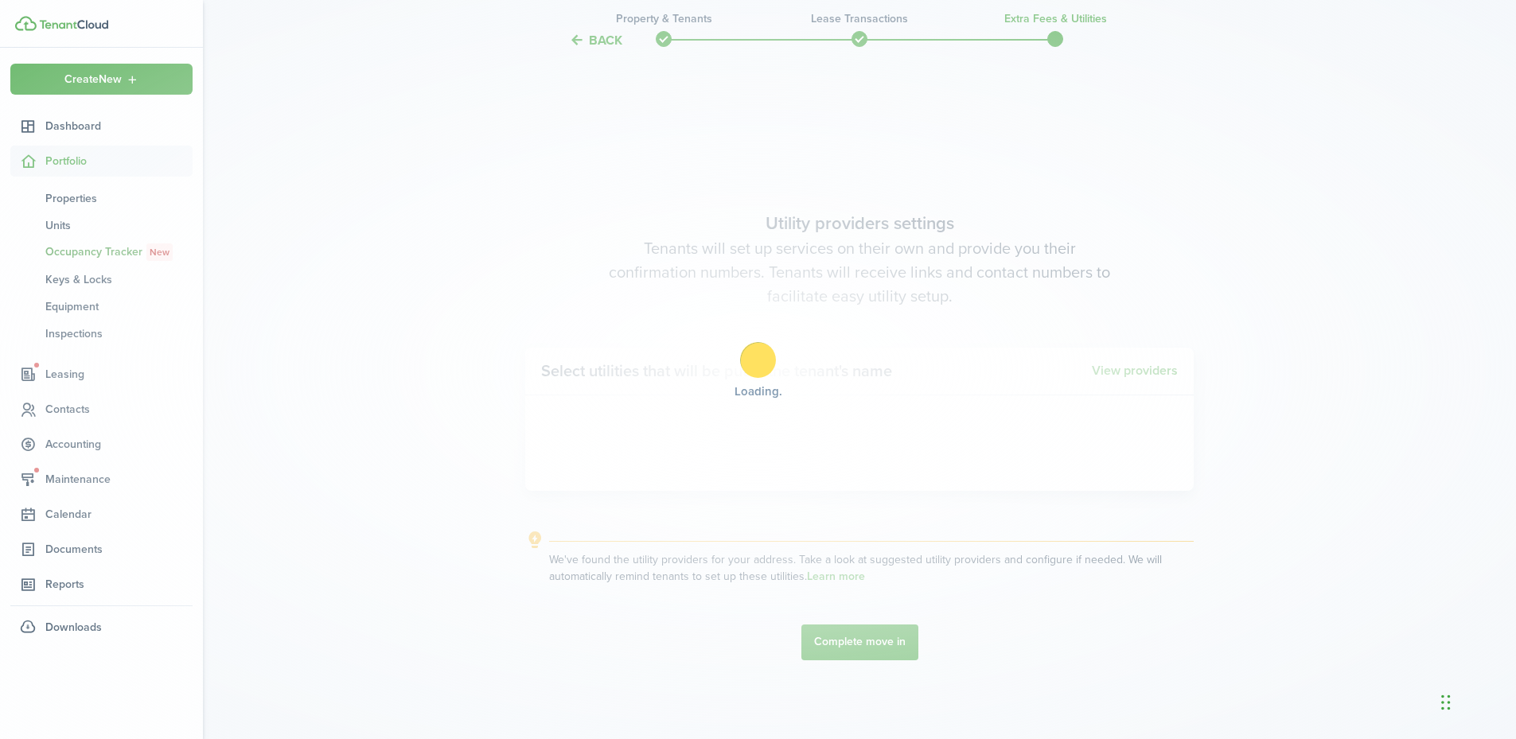
scroll to position [2112, 0]
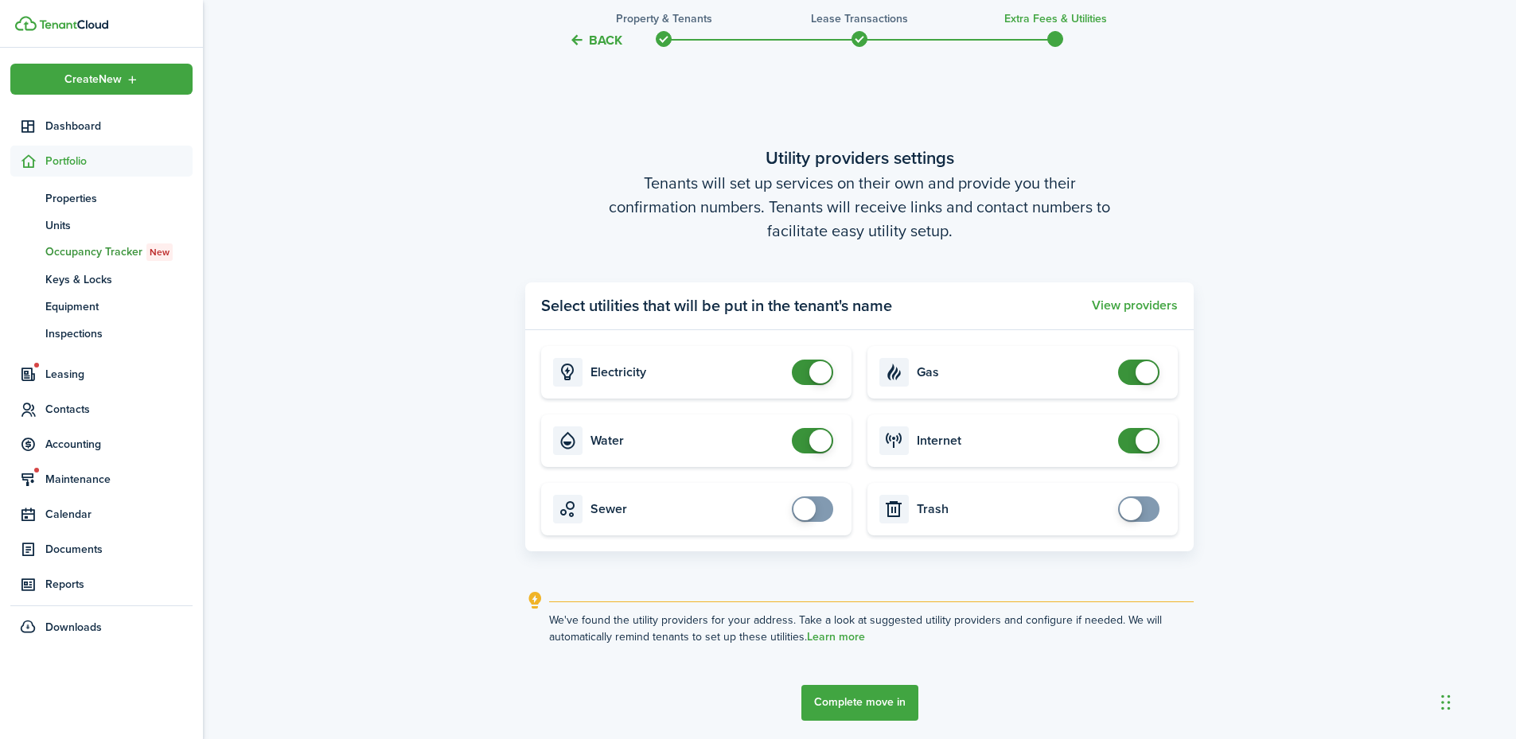
checkbox input "false"
click at [815, 372] on span at bounding box center [820, 372] width 22 height 22
checkbox input "false"
click at [821, 439] on span at bounding box center [820, 441] width 22 height 22
checkbox input "false"
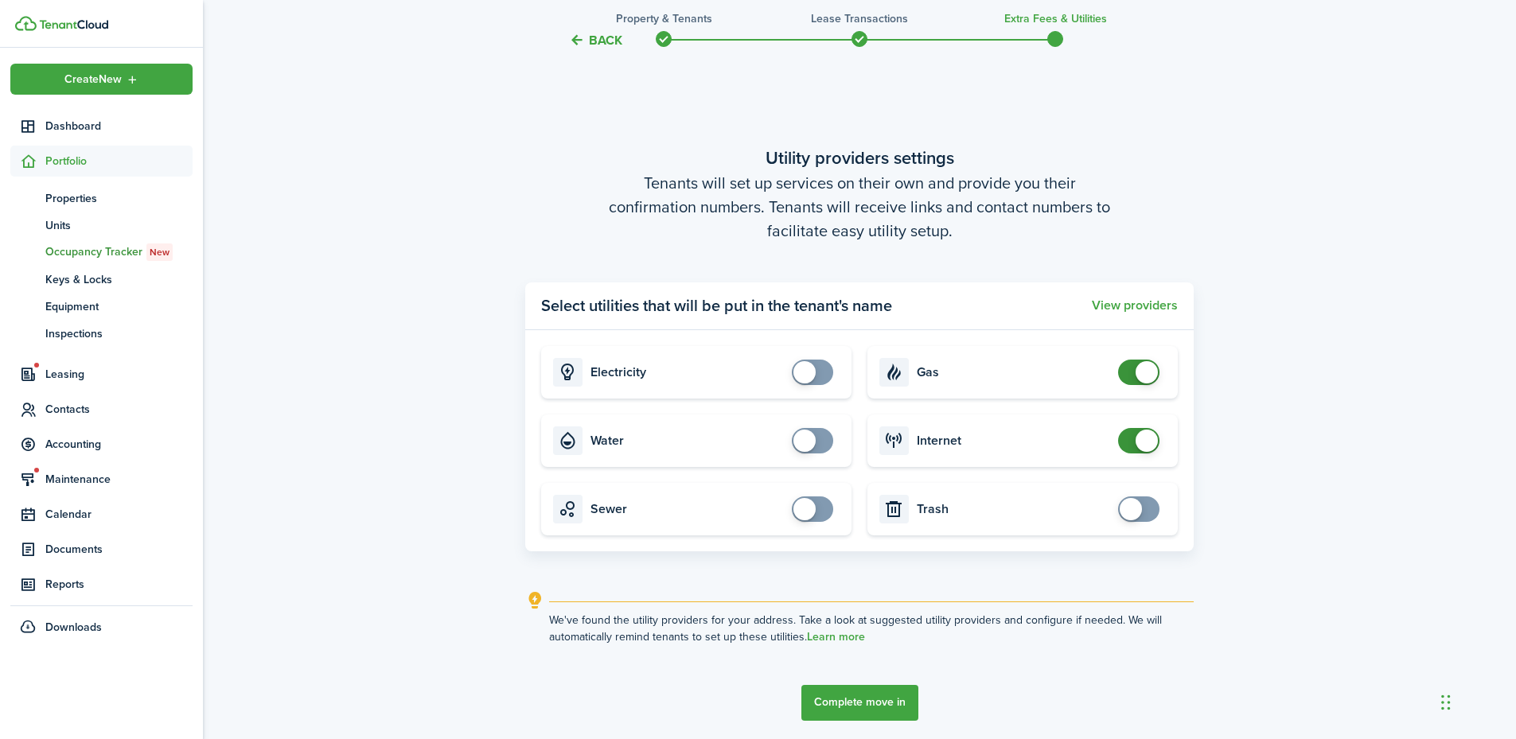
click at [1154, 366] on span at bounding box center [1147, 372] width 22 height 22
checkbox input "false"
click at [1145, 440] on span at bounding box center [1147, 441] width 22 height 22
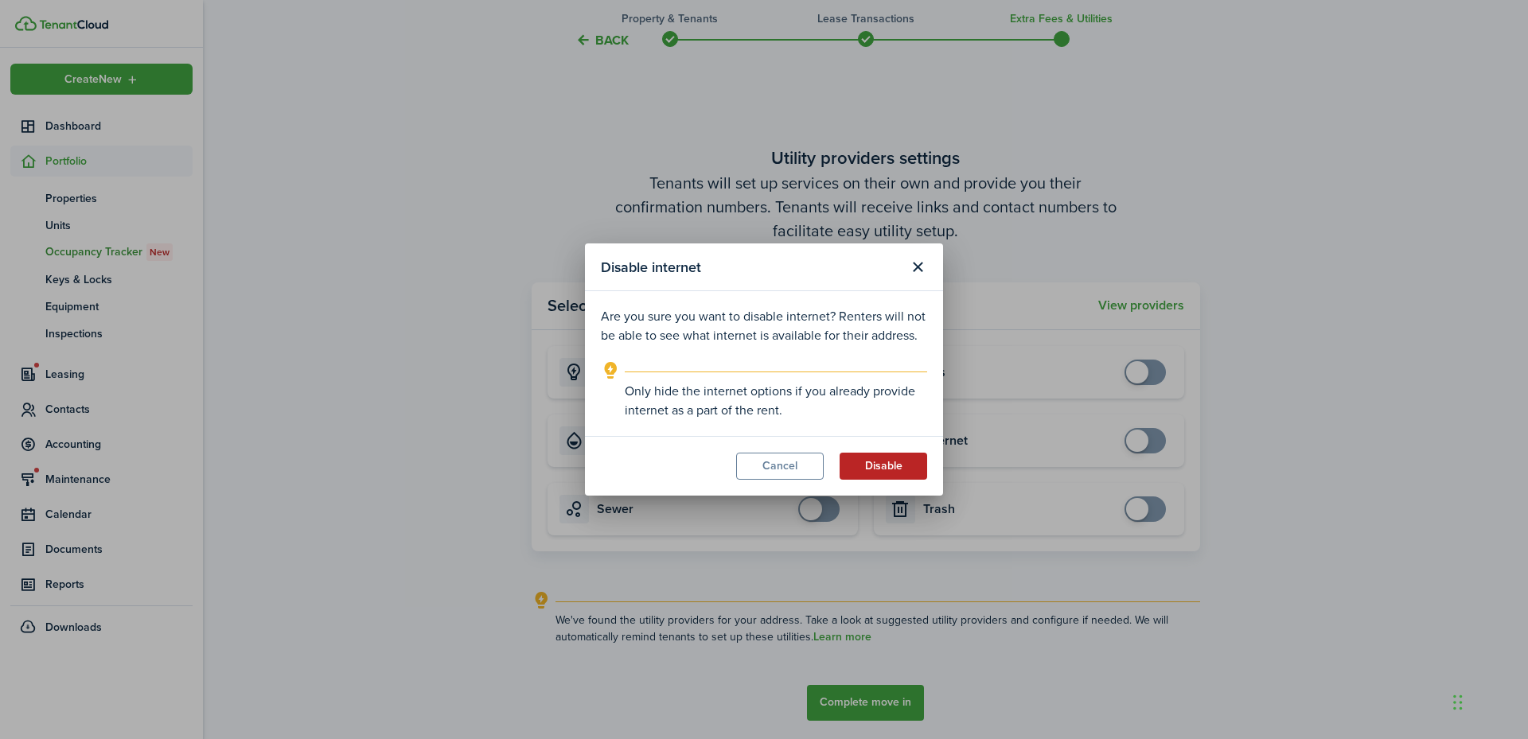
click at [912, 470] on button "Disable" at bounding box center [884, 466] width 88 height 27
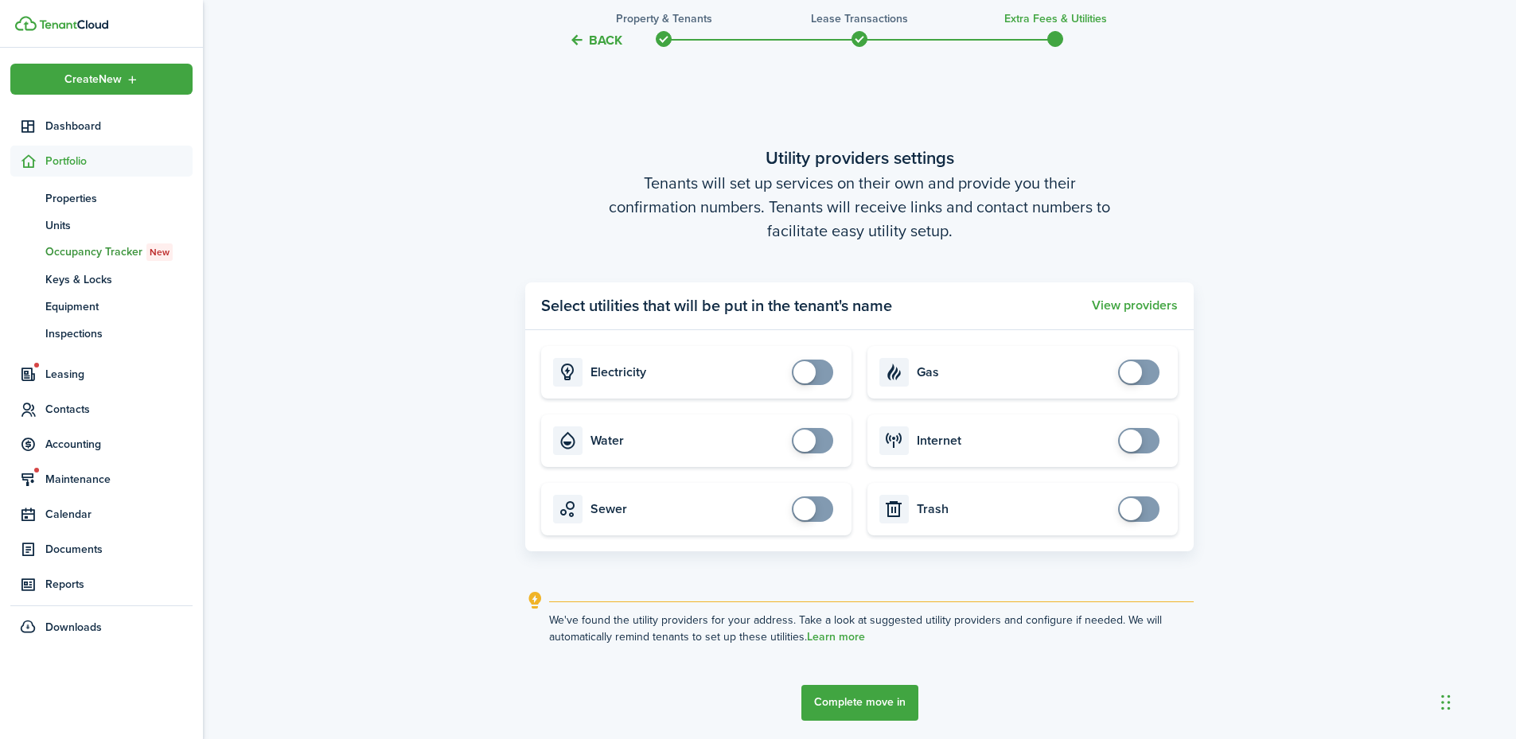
click at [864, 706] on button "Complete move in" at bounding box center [859, 703] width 117 height 36
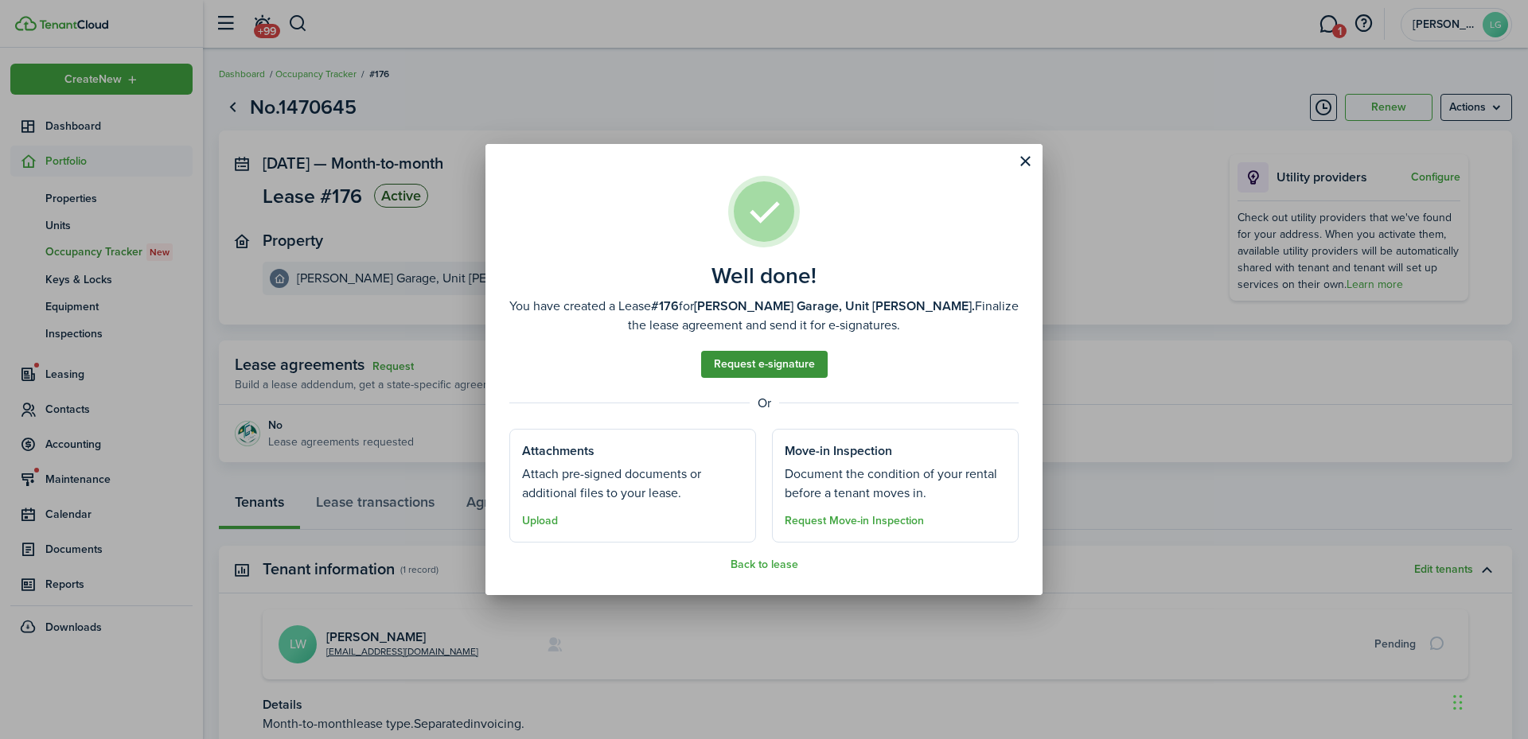
click at [772, 365] on link "Request e-signature" at bounding box center [764, 364] width 127 height 27
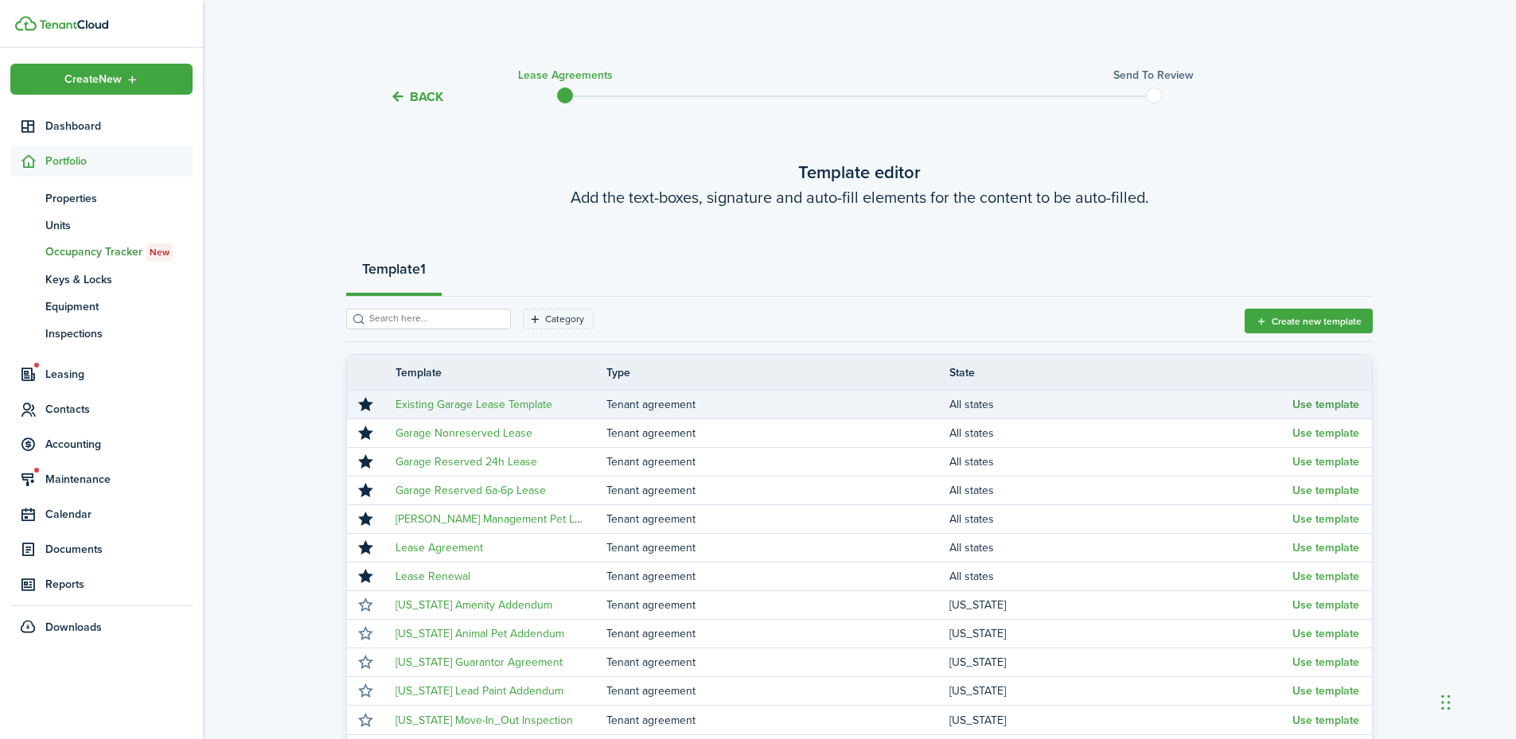
click at [1329, 401] on button "Use template" at bounding box center [1326, 405] width 67 height 13
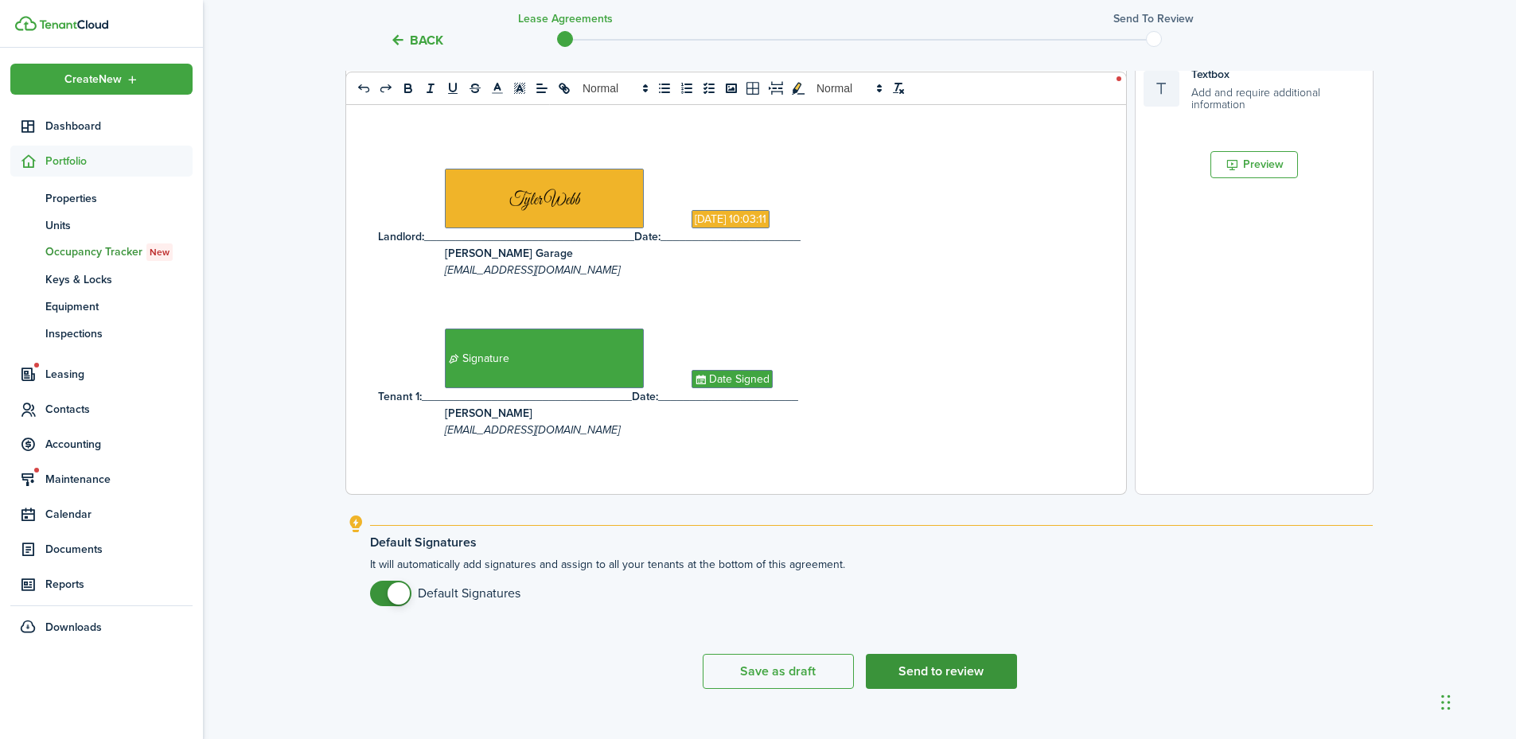
scroll to position [498, 0]
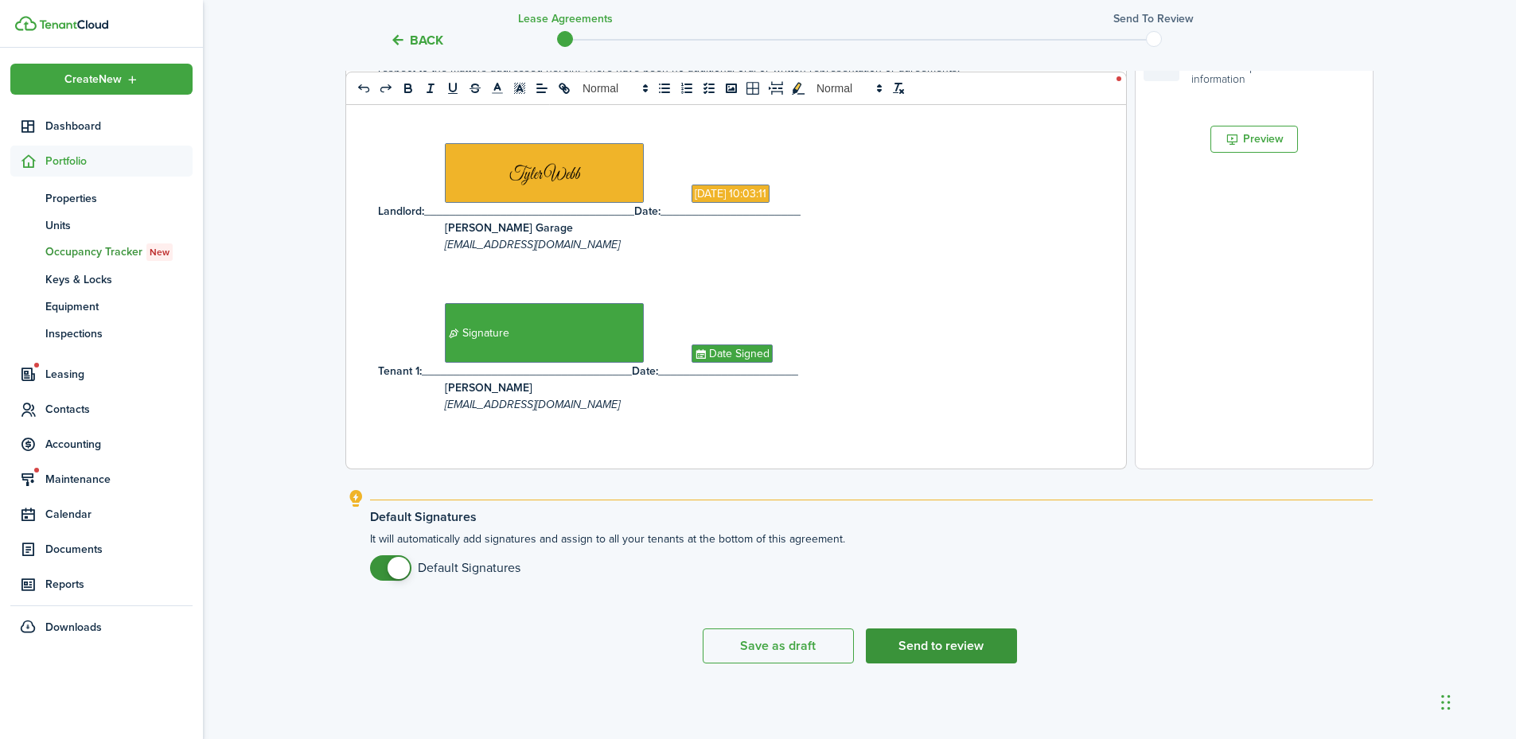
click at [935, 653] on button "Send to review" at bounding box center [941, 646] width 151 height 35
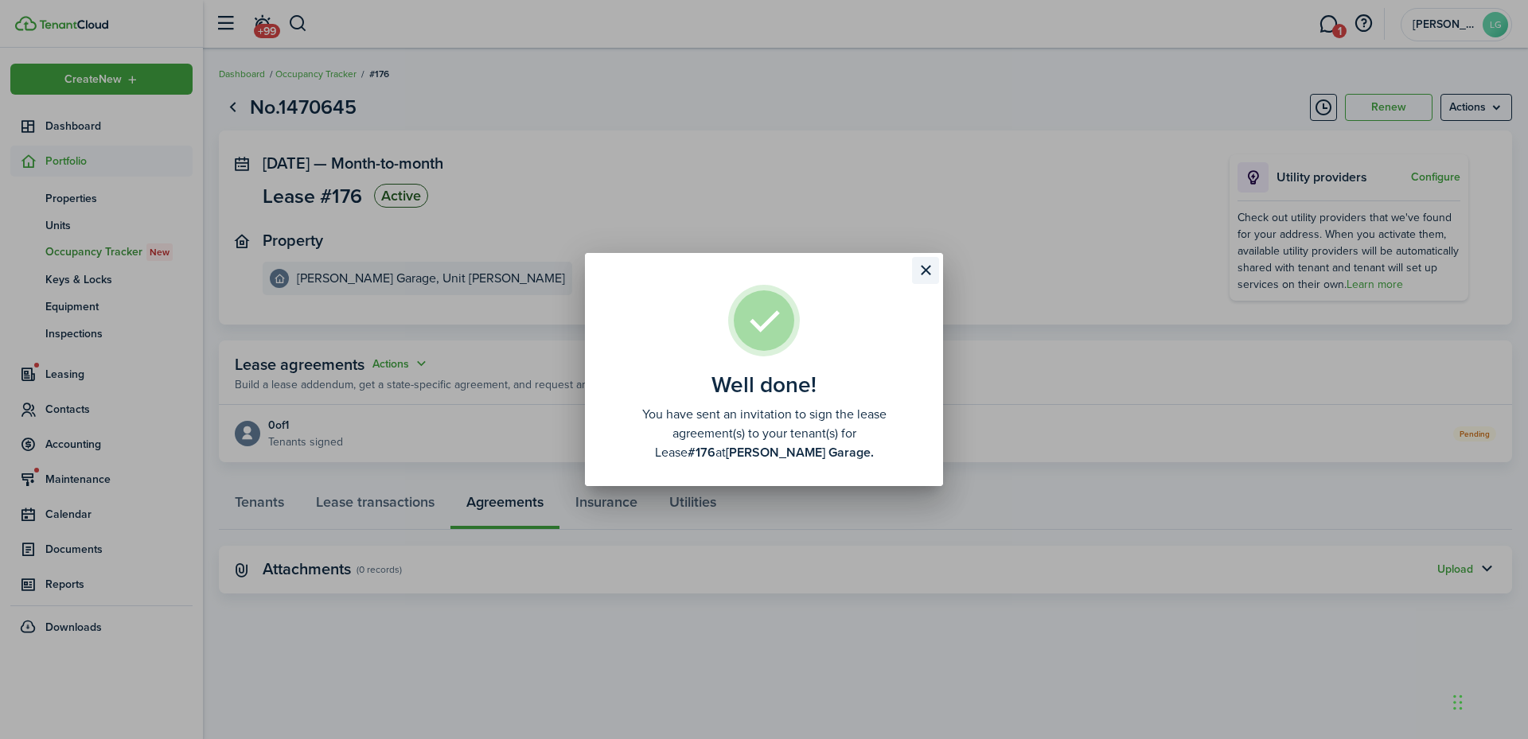
click at [927, 262] on button "Close modal" at bounding box center [925, 270] width 27 height 27
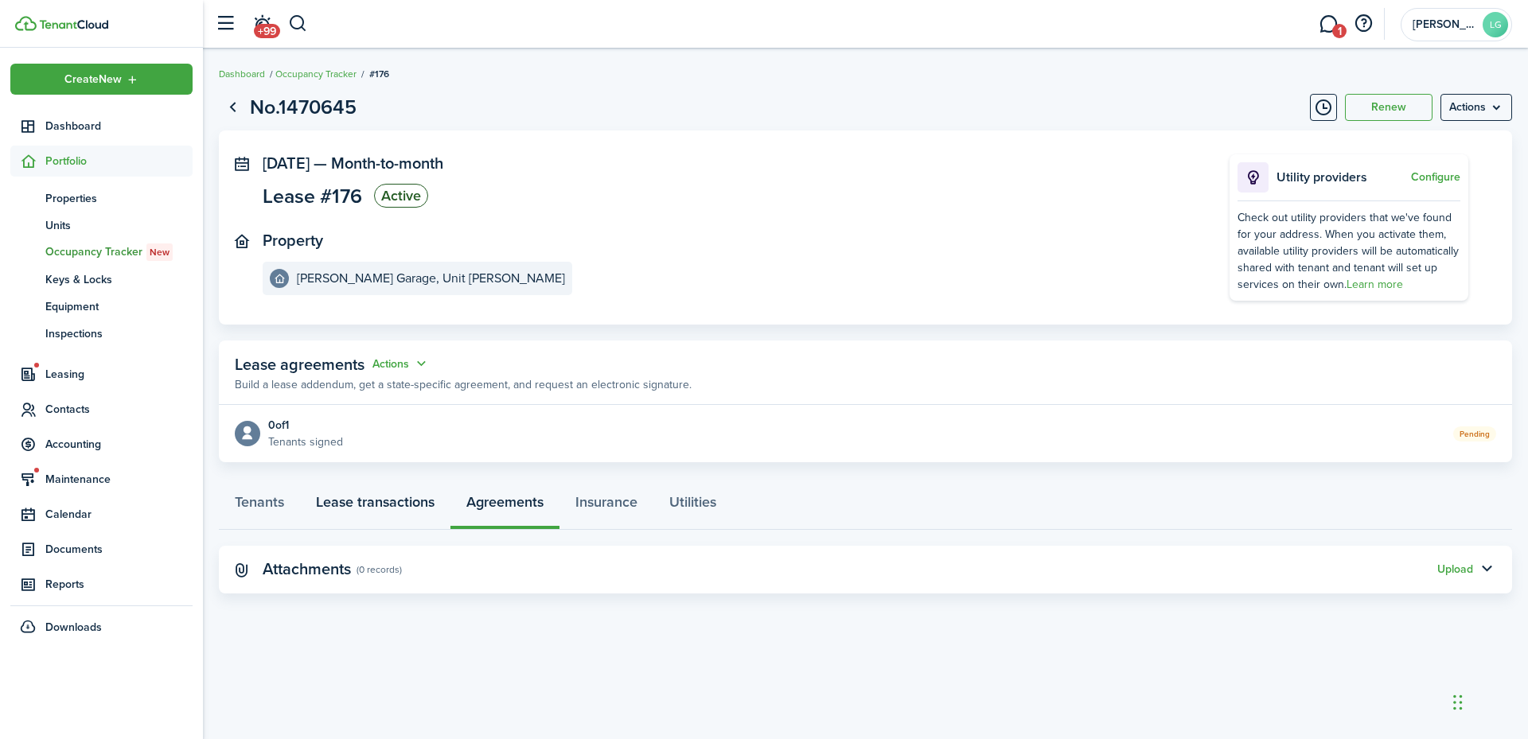
click at [383, 513] on link "Lease transactions" at bounding box center [375, 506] width 150 height 48
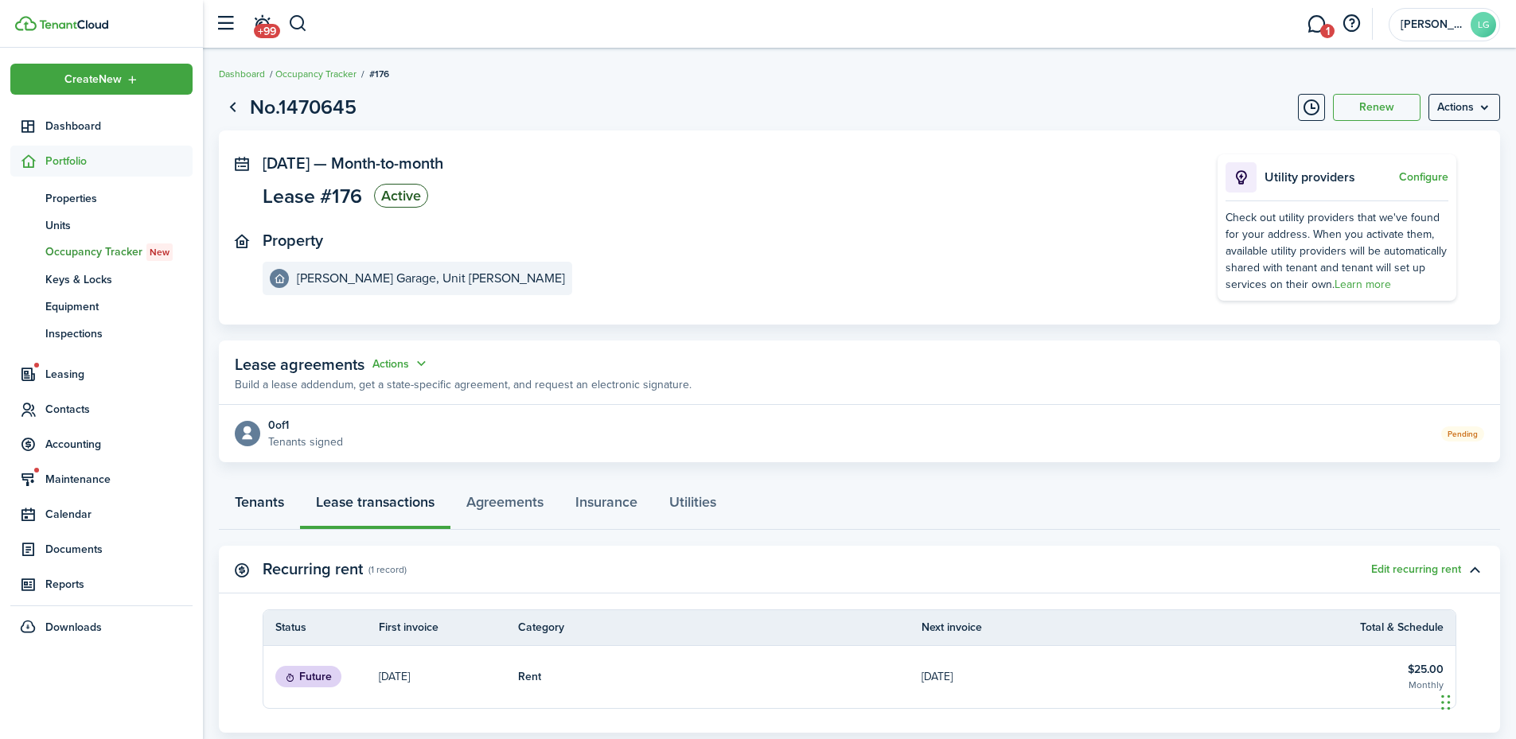
click at [261, 501] on link "Tenants" at bounding box center [259, 506] width 81 height 48
